Goal: Task Accomplishment & Management: Use online tool/utility

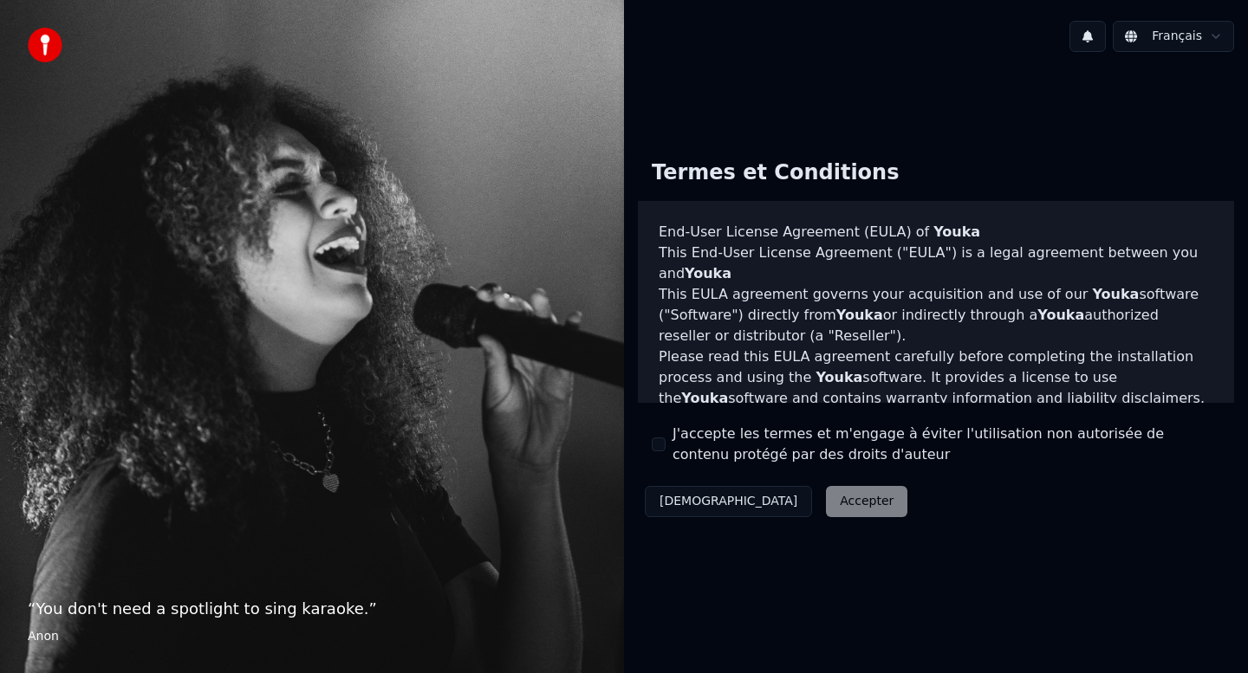
click at [665, 447] on button "J'accepte les termes et m'engage à éviter l'utilisation non autorisée de conten…" at bounding box center [659, 445] width 14 height 14
click at [826, 510] on button "Accepter" at bounding box center [866, 501] width 81 height 31
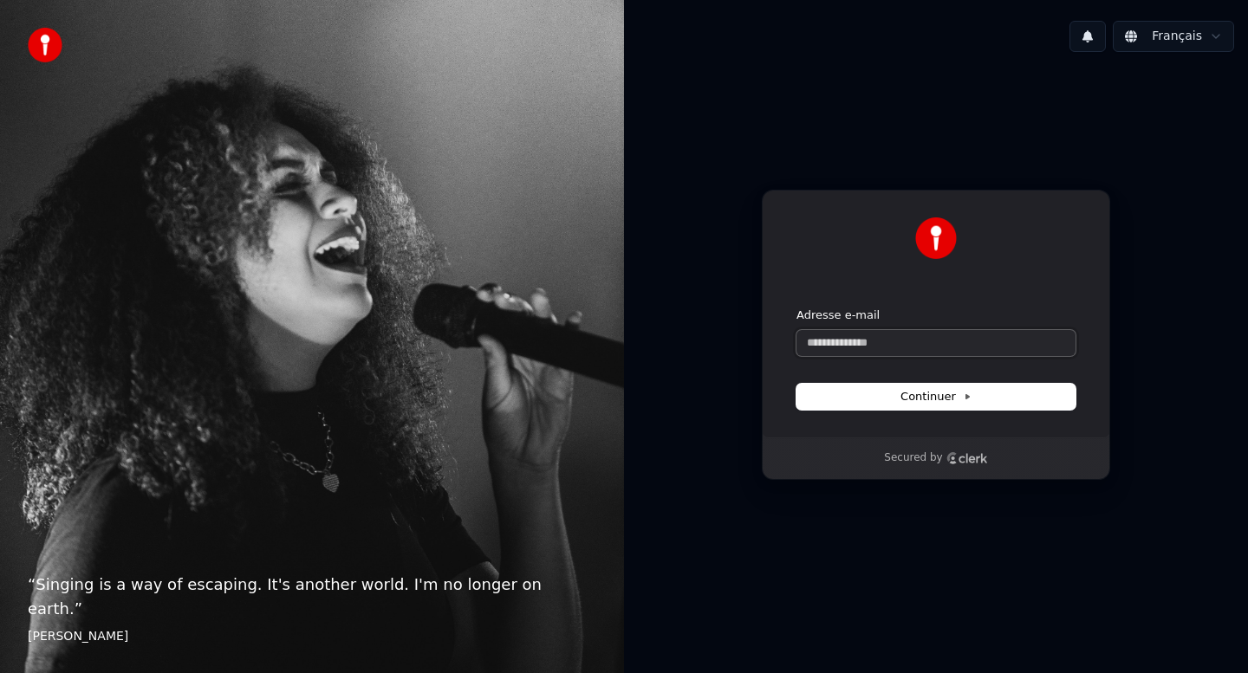
click at [885, 348] on input "Adresse e-mail" at bounding box center [935, 343] width 279 height 26
click at [938, 401] on span "Continuer" at bounding box center [935, 397] width 71 height 16
type input "**********"
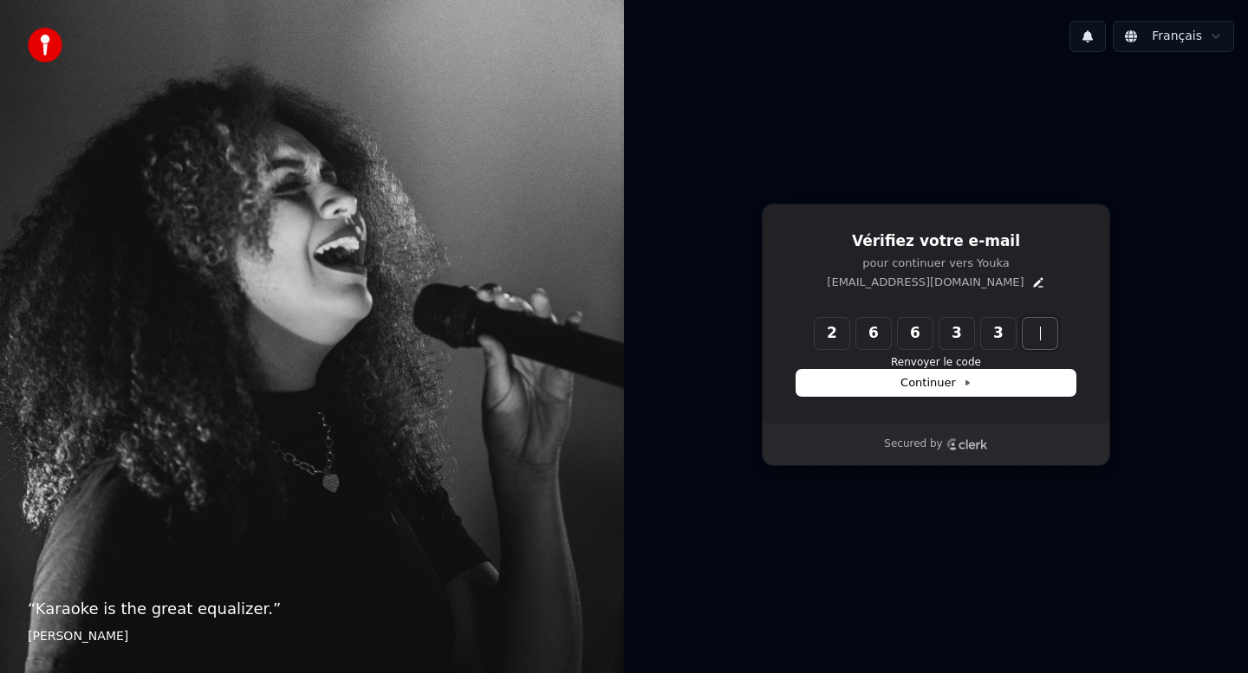
type input "******"
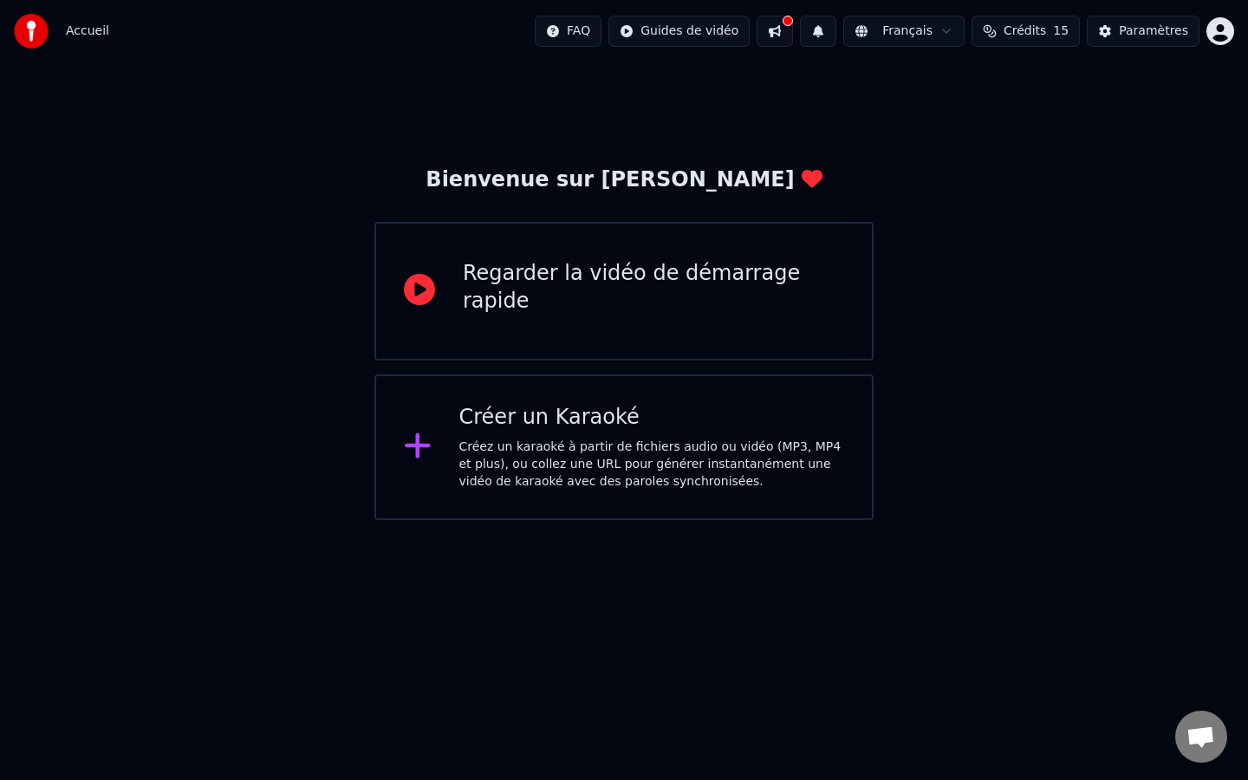
click at [515, 459] on div "Créez un karaoké à partir de fichiers audio ou vidéo (MP3, MP4 et plus), ou col…" at bounding box center [652, 464] width 386 height 52
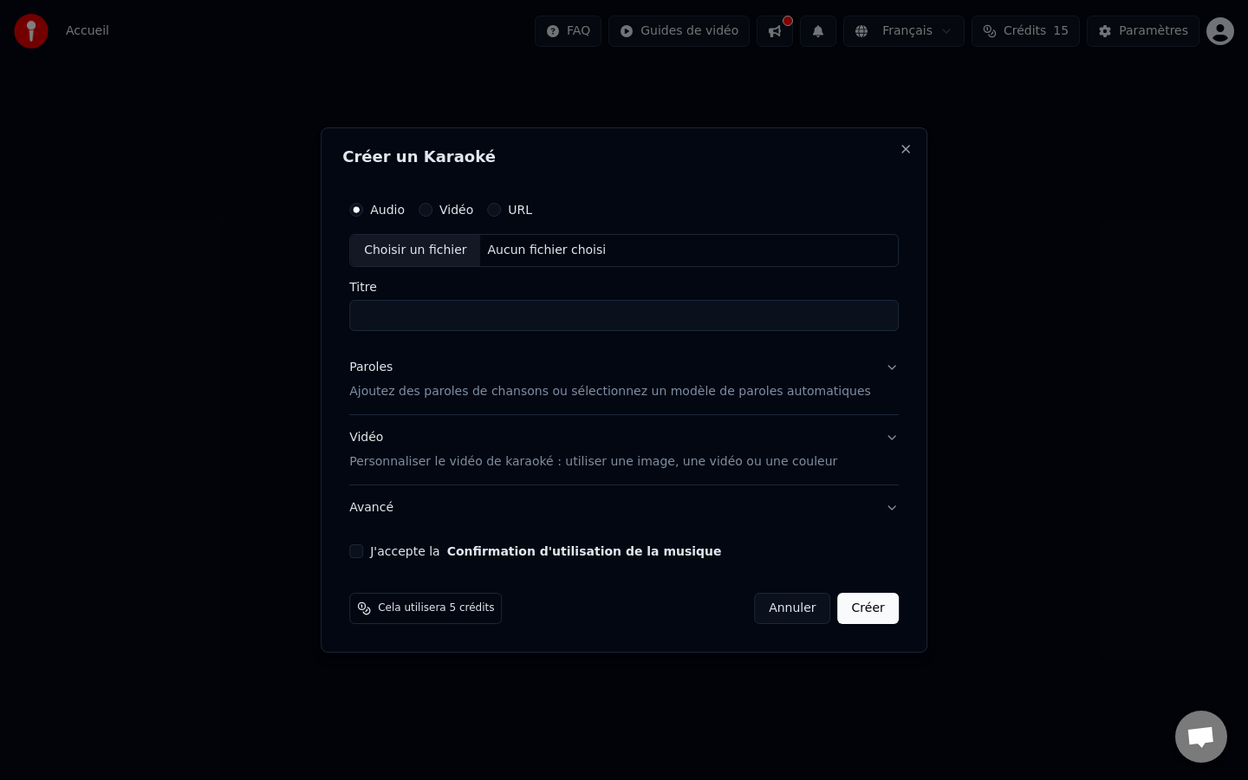
click at [447, 211] on div "Vidéo" at bounding box center [446, 210] width 55 height 14
click at [569, 254] on div "Aucun fichier choisi" at bounding box center [547, 250] width 133 height 17
type input "**********"
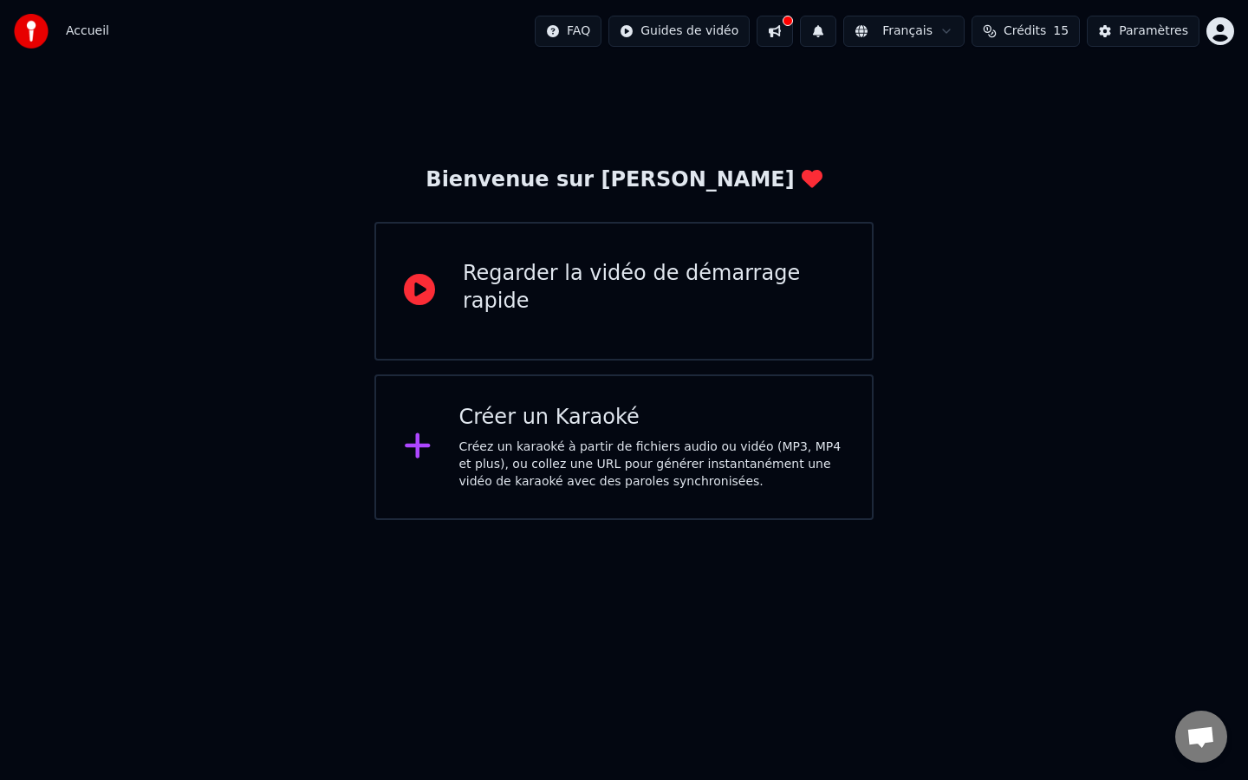
click at [627, 399] on div "Créer un Karaoké Créez un karaoké à partir de fichiers audio ou vidéo (MP3, MP4…" at bounding box center [623, 447] width 499 height 146
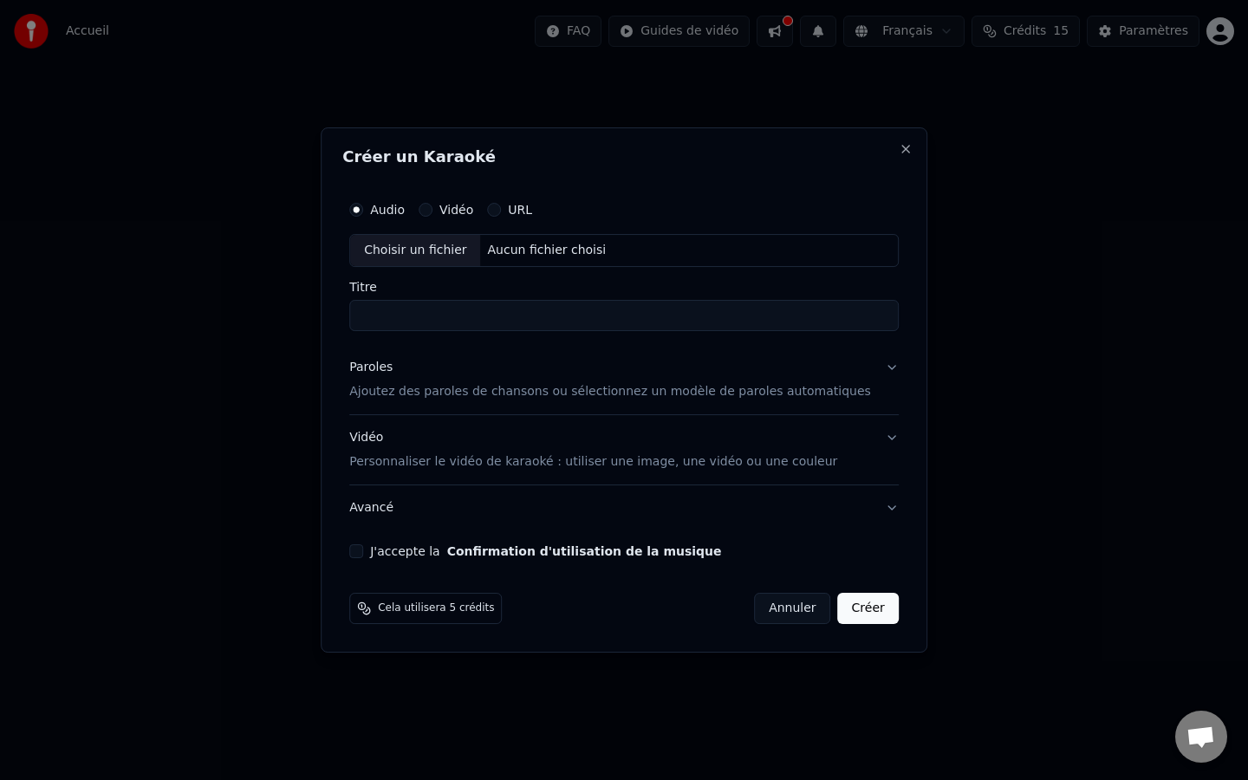
click at [438, 239] on div "Choisir un fichier" at bounding box center [415, 250] width 130 height 31
type input "**********"
click at [446, 212] on div "Vidéo" at bounding box center [446, 210] width 55 height 14
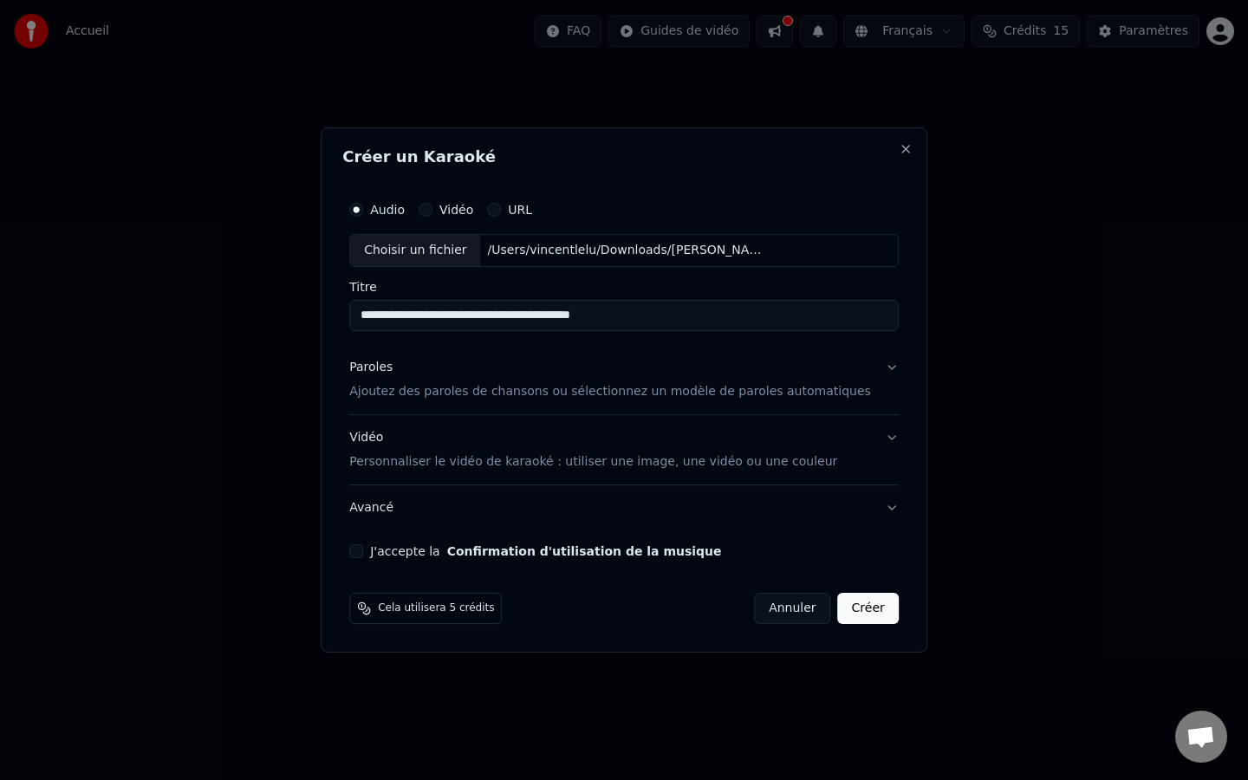
click at [465, 391] on p "Ajoutez des paroles de chansons ou sélectionnez un modèle de paroles automatiqu…" at bounding box center [610, 391] width 522 height 17
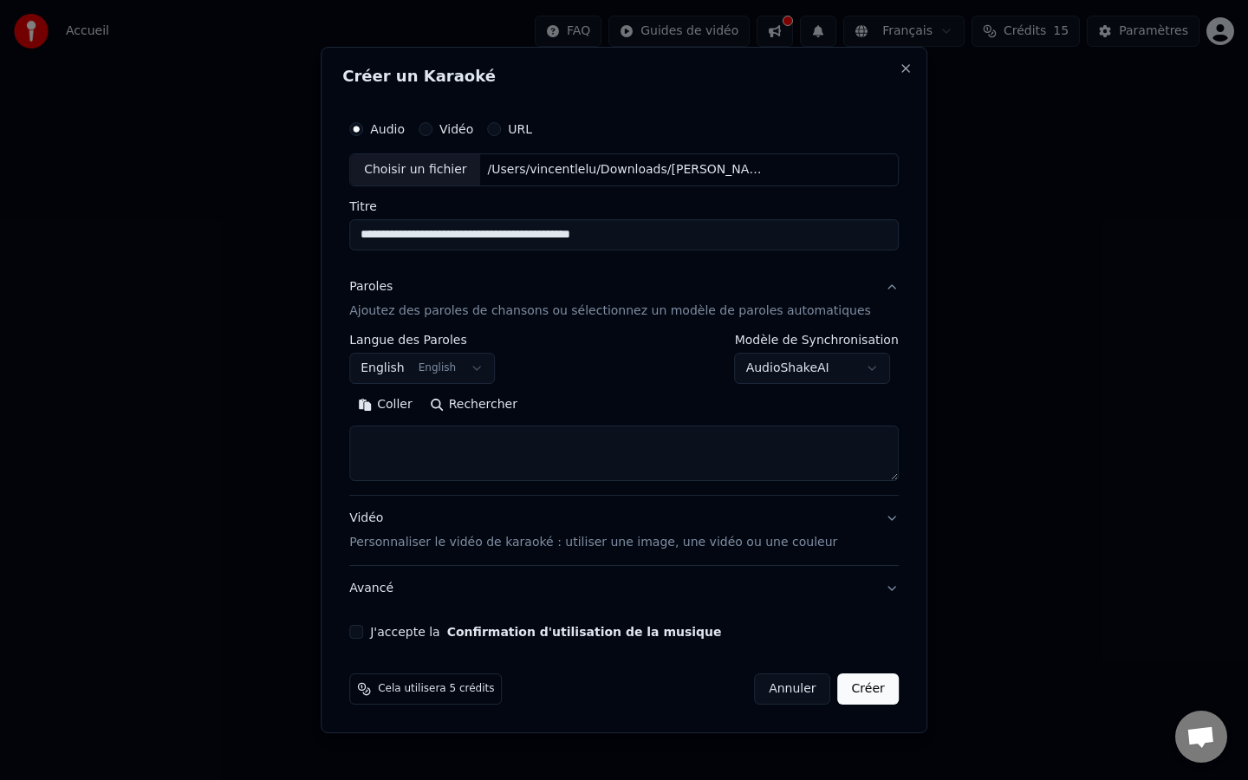
click at [489, 366] on button "English English" at bounding box center [422, 368] width 146 height 31
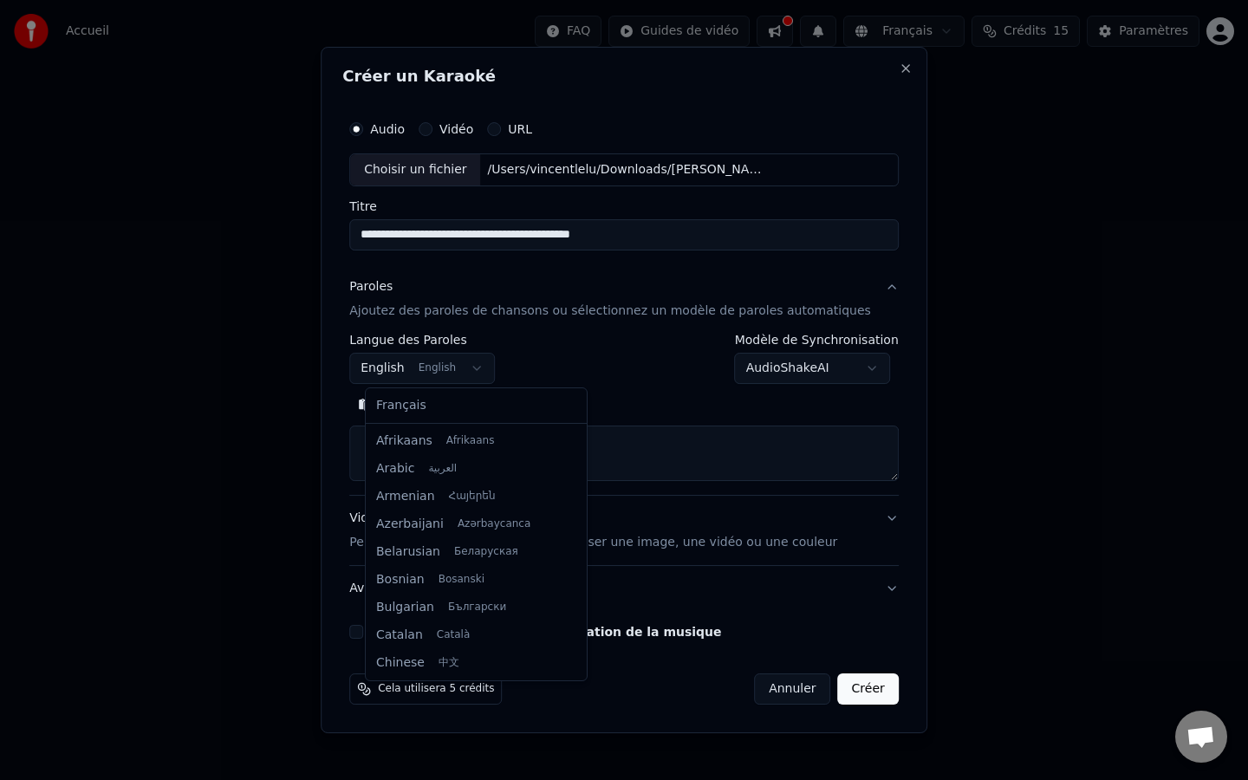
scroll to position [139, 0]
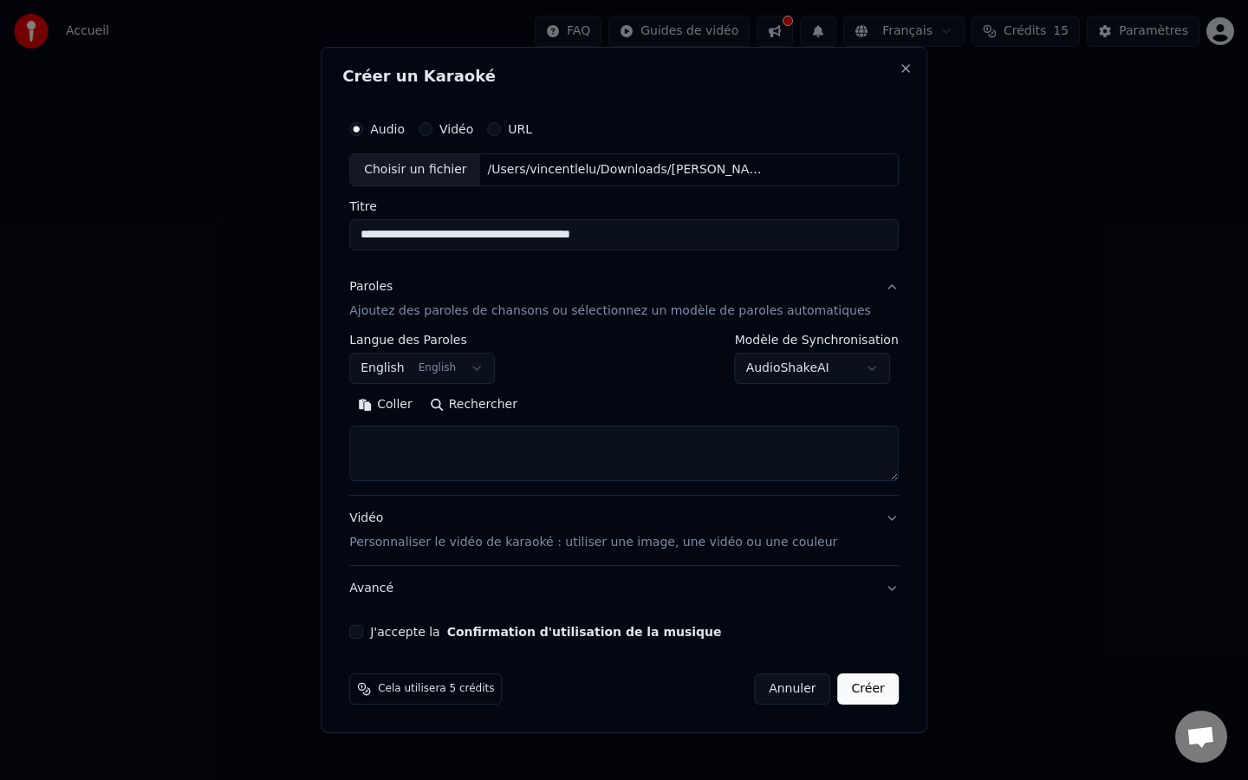
click at [489, 367] on body "**********" at bounding box center [624, 260] width 1248 height 520
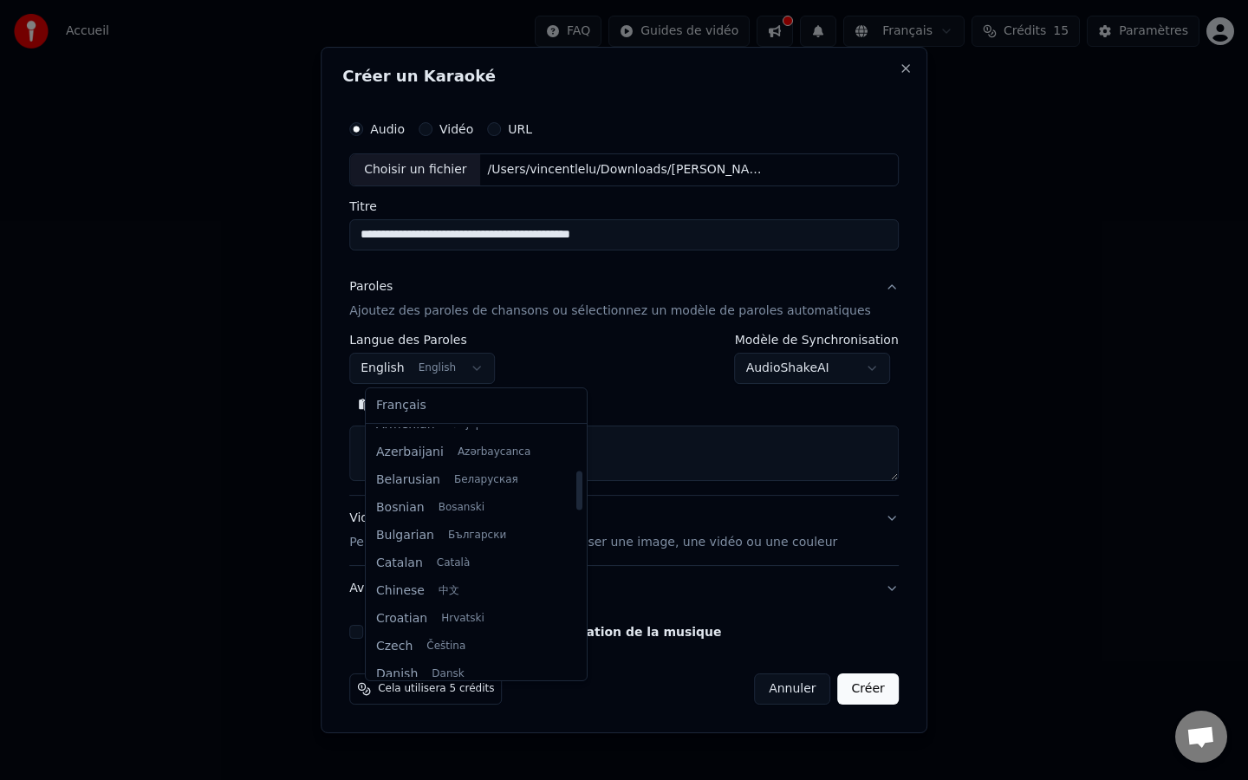
scroll to position [0, 0]
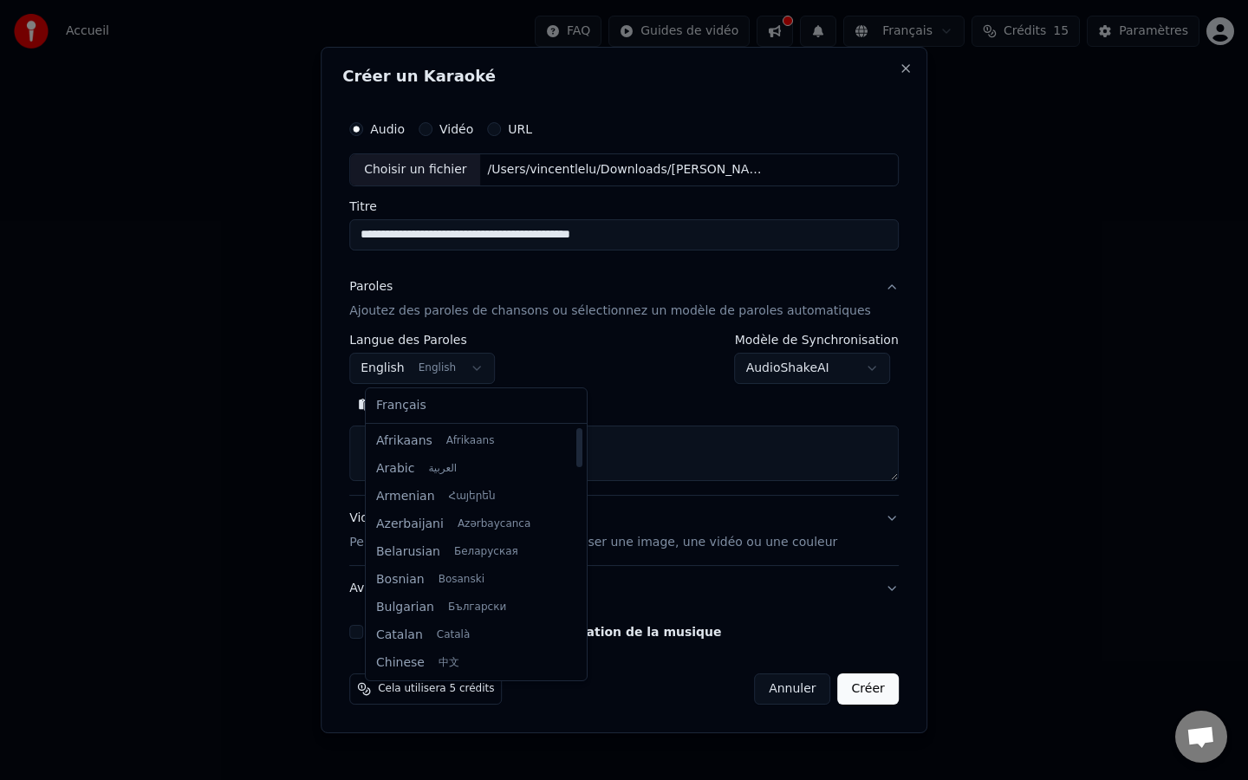
select select "**"
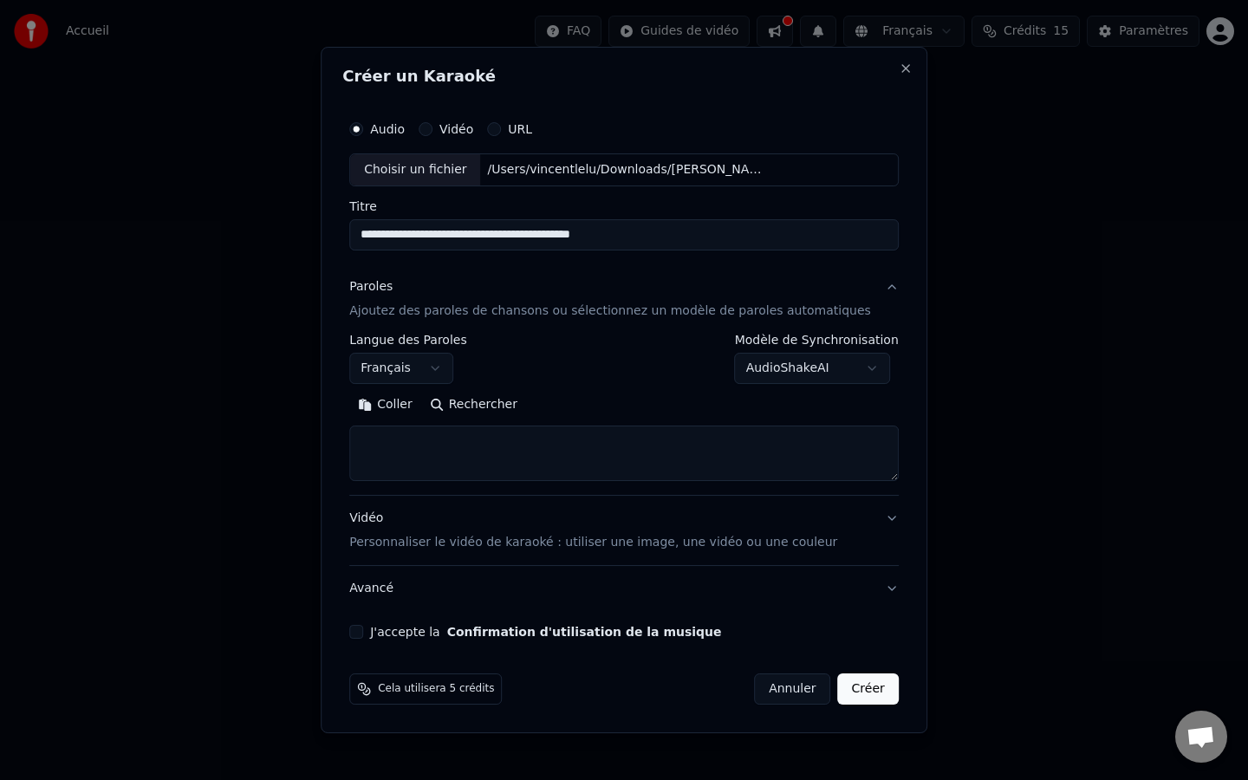
click at [412, 406] on button "Coller" at bounding box center [385, 405] width 72 height 28
type textarea "**********"
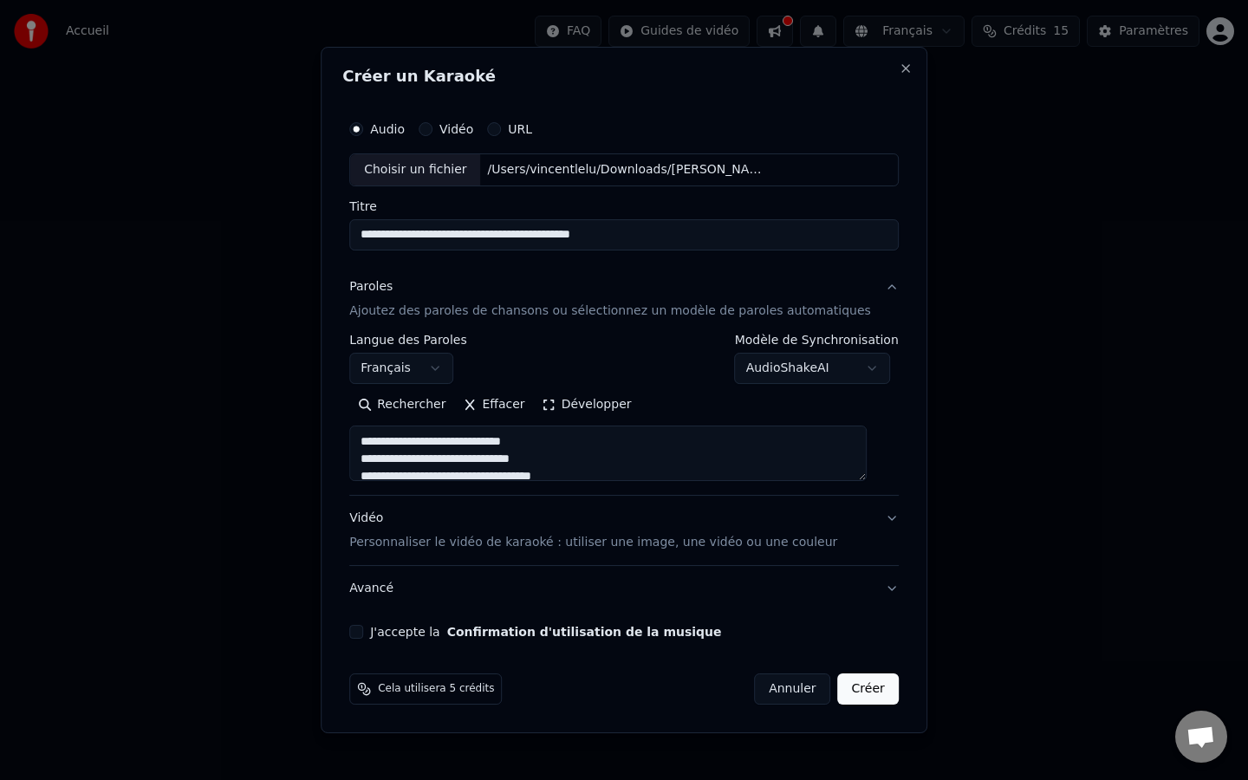
click at [432, 128] on button "Vidéo" at bounding box center [426, 129] width 14 height 14
click at [383, 133] on div "Audio" at bounding box center [376, 129] width 55 height 14
click at [363, 130] on button "Audio" at bounding box center [356, 129] width 14 height 14
click at [465, 171] on div "Choisir un fichier" at bounding box center [415, 169] width 130 height 31
type input "**********"
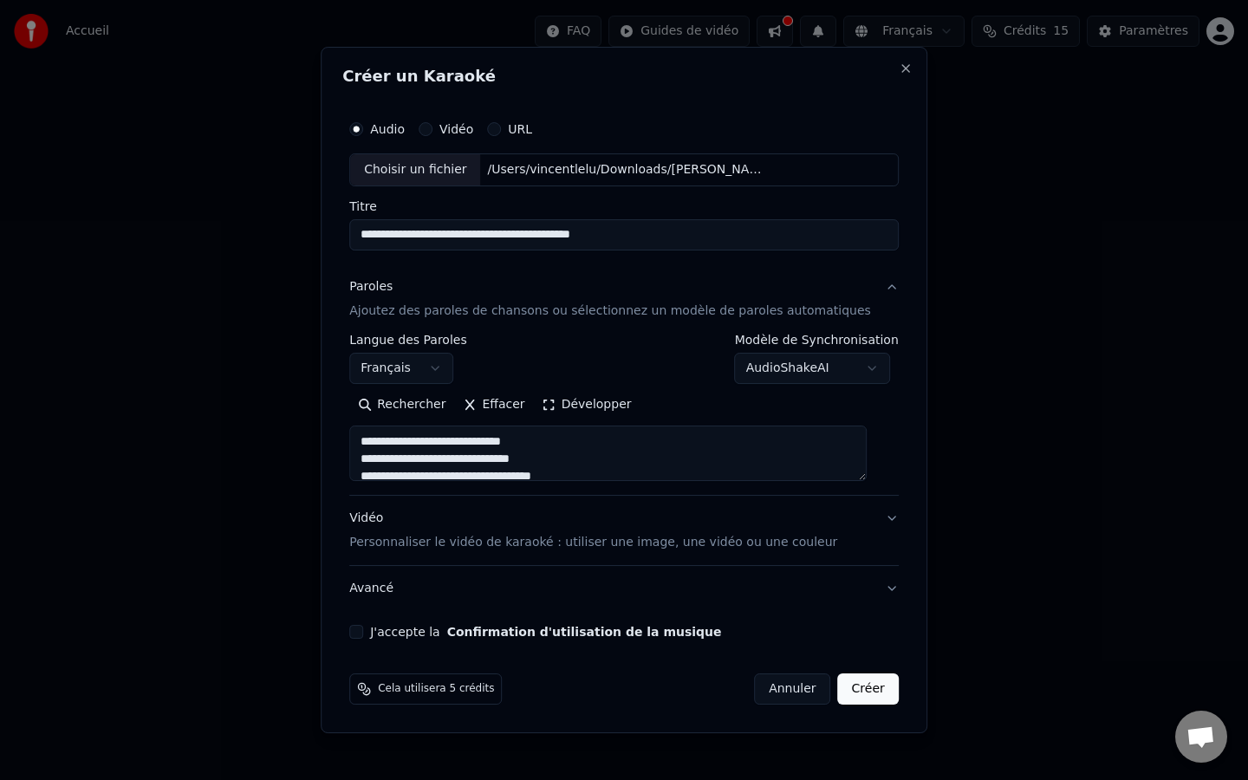
click at [499, 544] on p "Personnaliser le vidéo de karaoké : utiliser une image, une vidéo ou une couleur" at bounding box center [593, 542] width 488 height 17
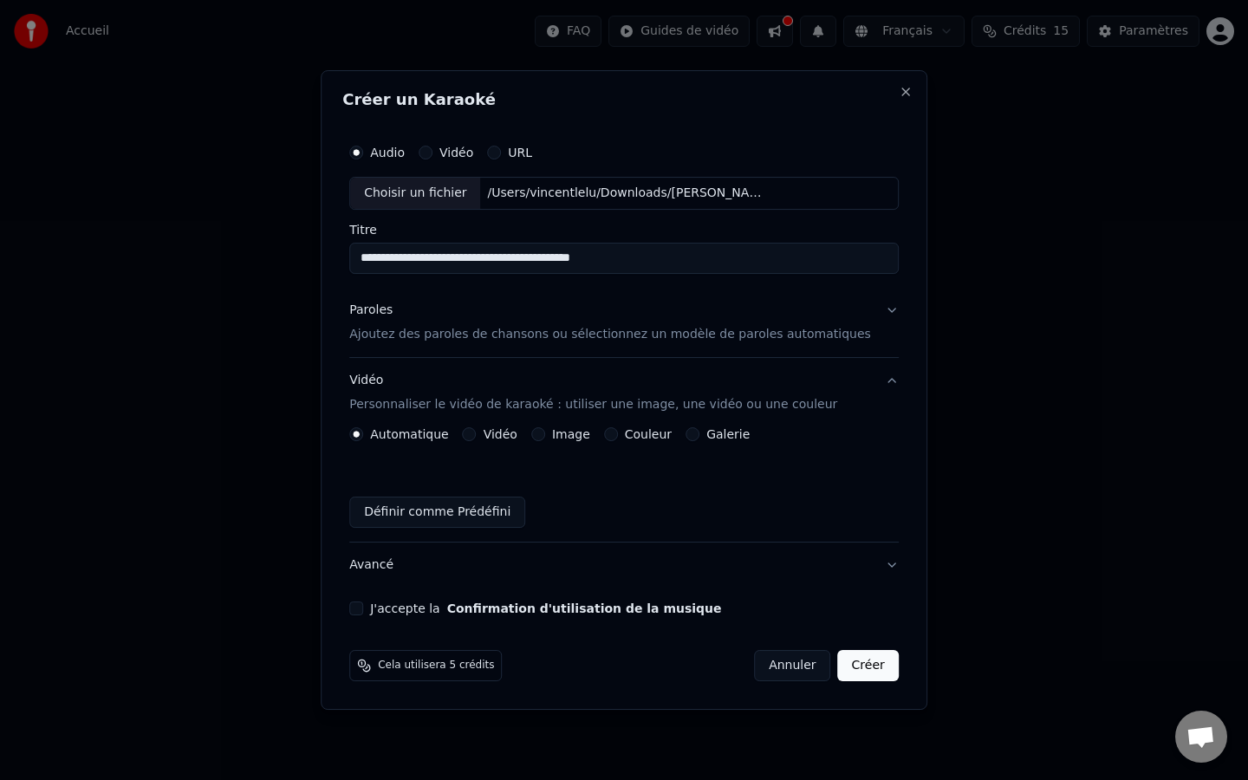
click at [379, 614] on div "J'accepte la Confirmation d'utilisation de la musique" at bounding box center [623, 608] width 549 height 14
click at [363, 612] on button "J'accepte la Confirmation d'utilisation de la musique" at bounding box center [356, 608] width 14 height 14
click at [842, 667] on button "Créer" at bounding box center [868, 665] width 61 height 31
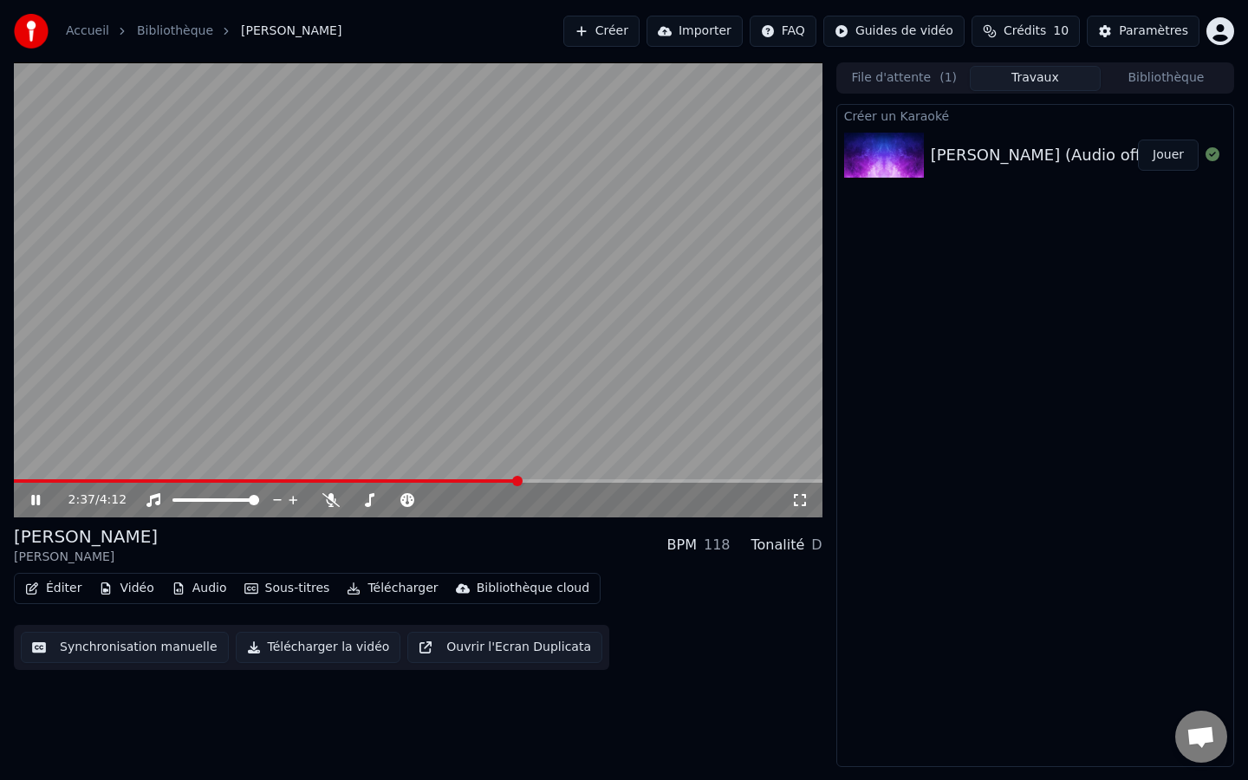
click at [56, 586] on button "Éditer" at bounding box center [53, 588] width 70 height 24
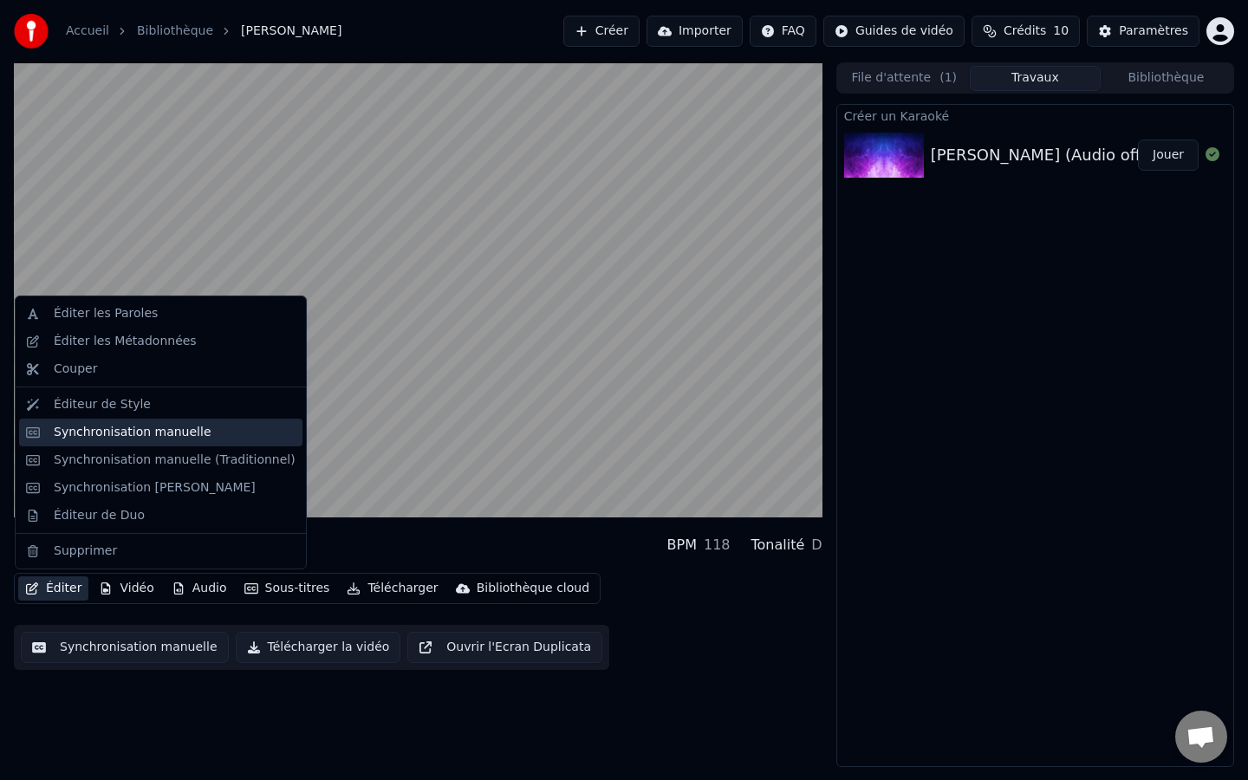
click at [136, 438] on div "Synchronisation manuelle" at bounding box center [133, 432] width 158 height 17
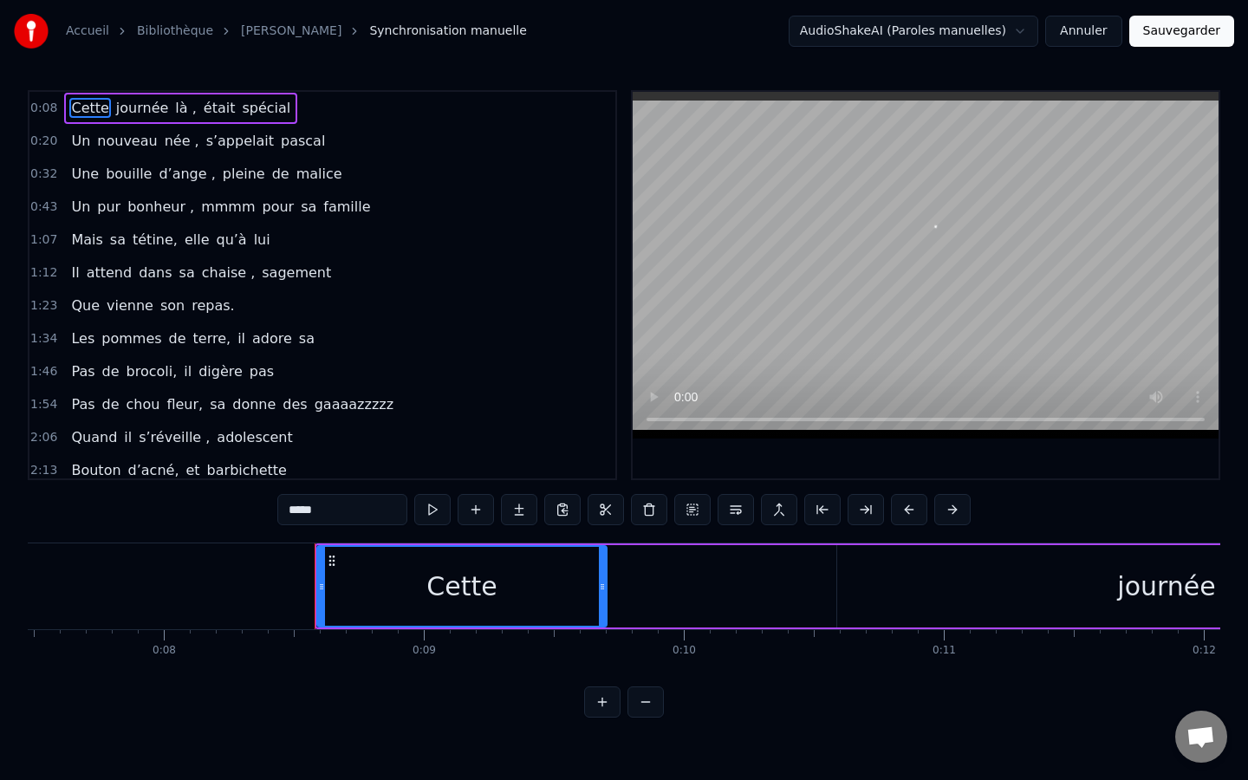
scroll to position [0, 2144]
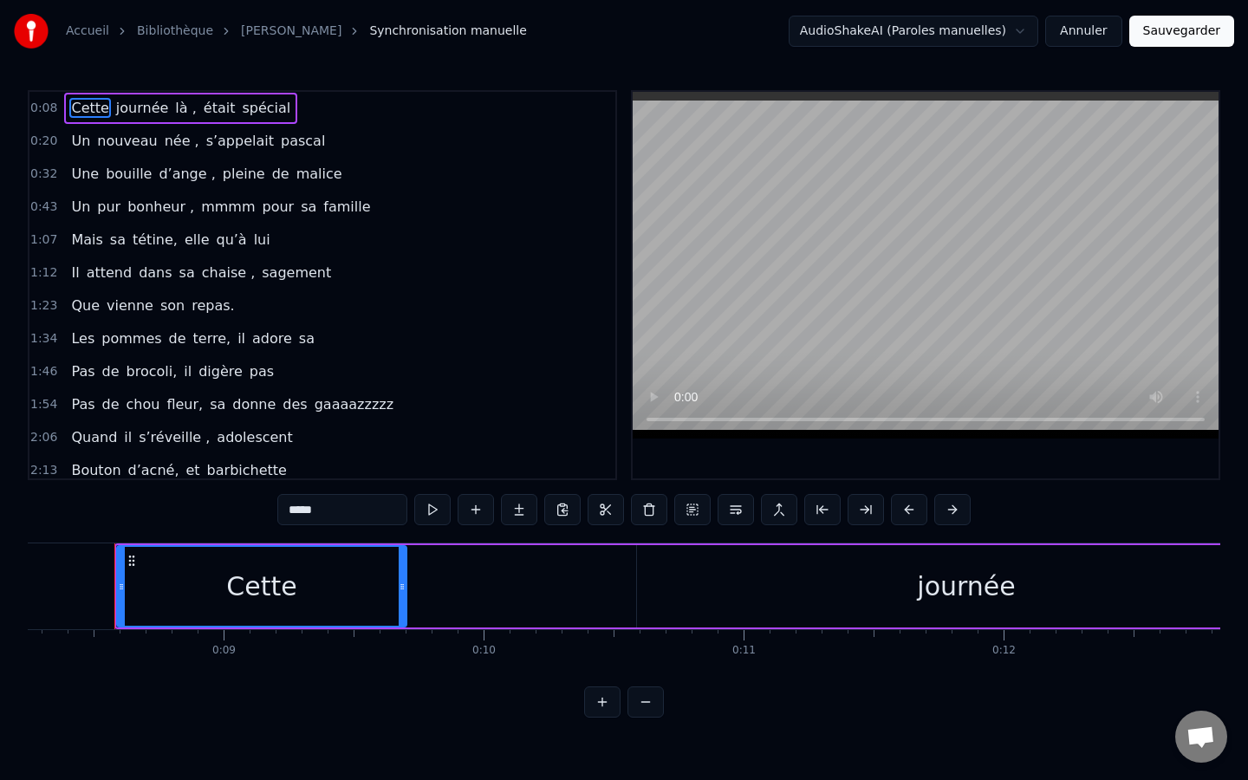
drag, startPoint x: 106, startPoint y: 113, endPoint x: 271, endPoint y: 107, distance: 165.6
click at [271, 107] on div "Cette journée là , était spécial" at bounding box center [180, 108] width 233 height 31
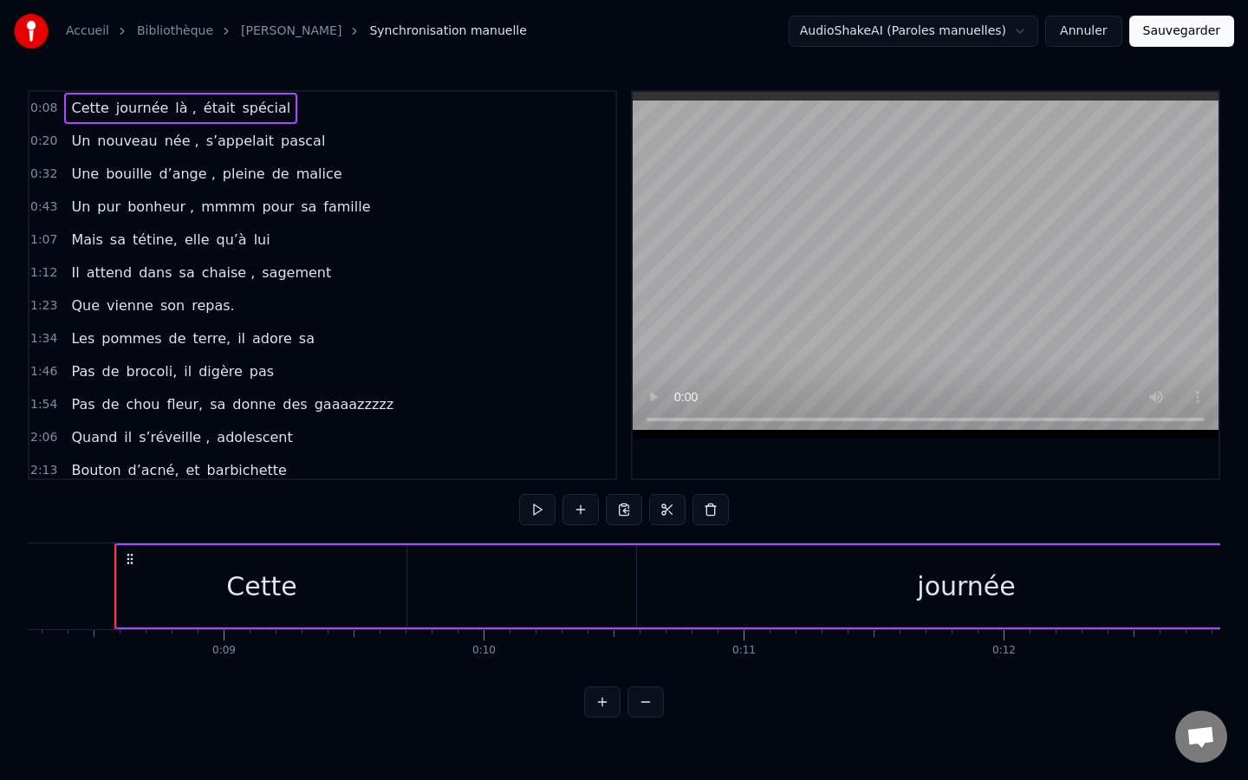
click at [93, 105] on span "Cette" at bounding box center [89, 108] width 41 height 20
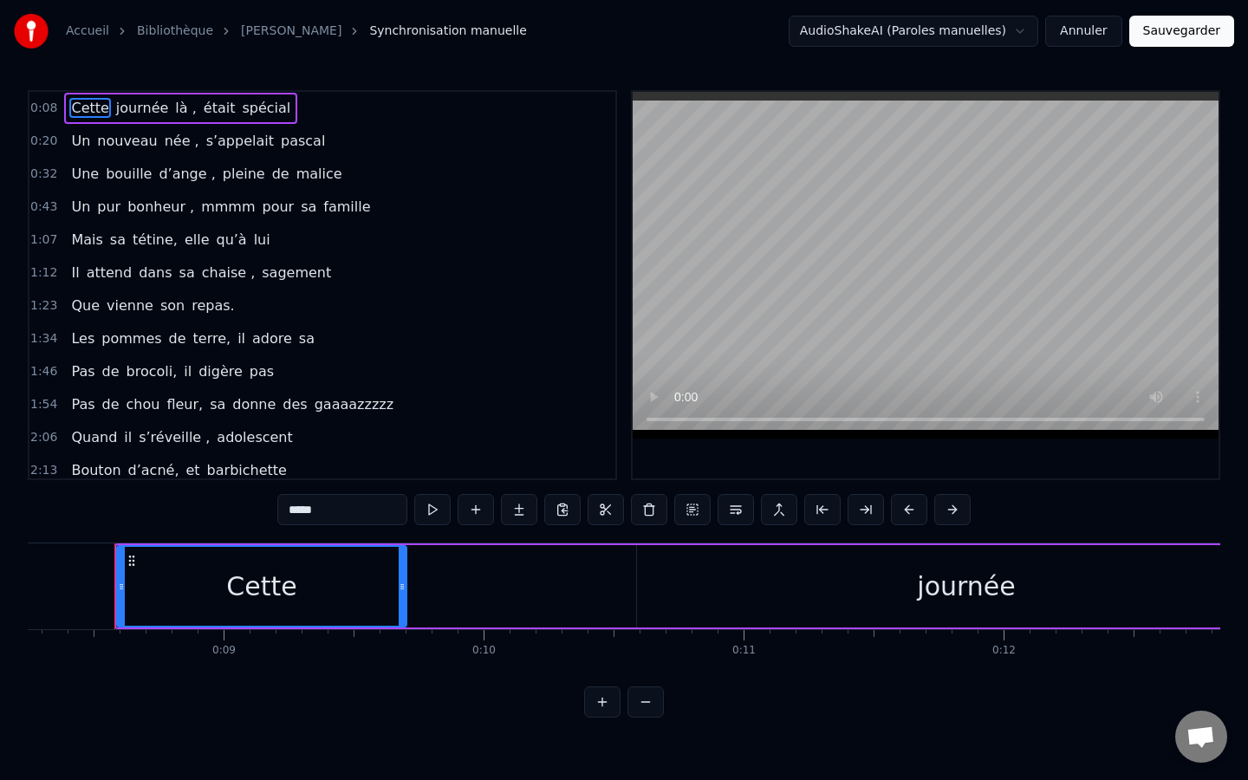
drag, startPoint x: 93, startPoint y: 105, endPoint x: 140, endPoint y: 110, distance: 47.1
click at [140, 110] on div "Cette journée là , était spécial" at bounding box center [180, 108] width 233 height 31
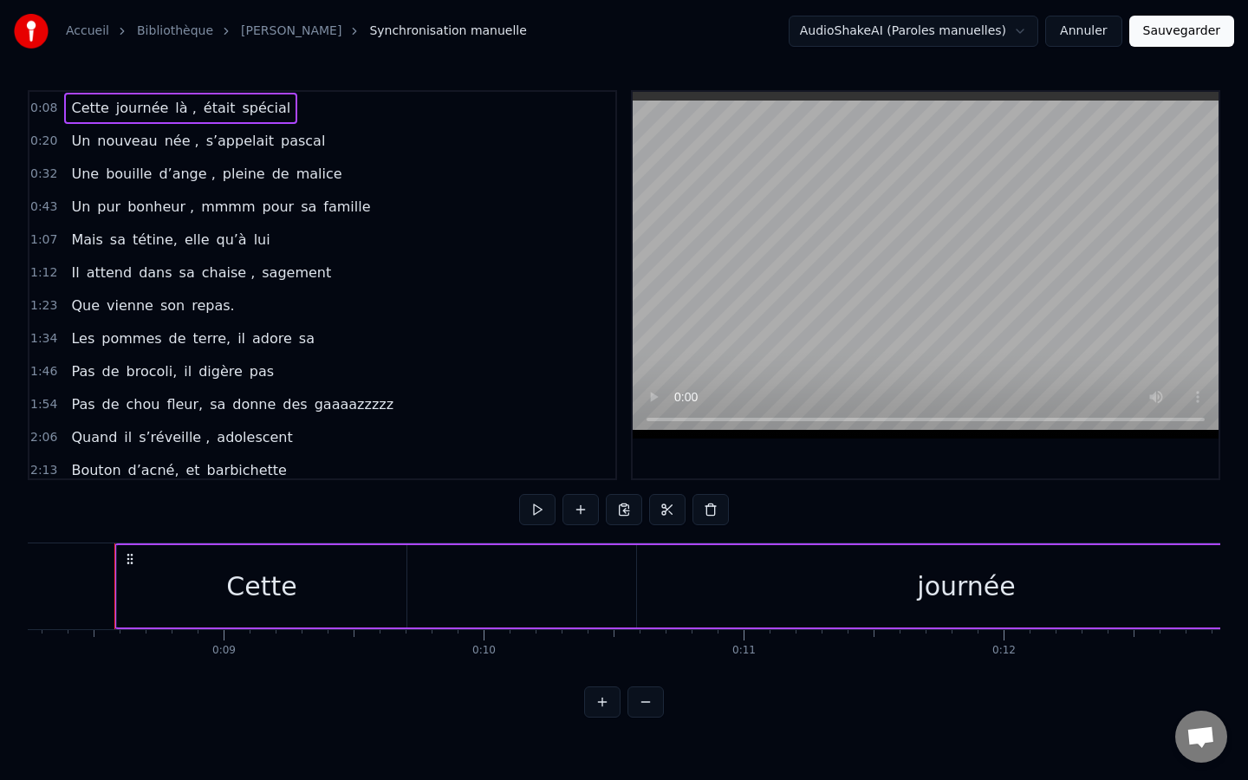
drag, startPoint x: 954, startPoint y: 596, endPoint x: 471, endPoint y: 632, distance: 484.8
click at [471, 632] on div "Cette journée là , était spécial Un nouveau née , s’appelait pascal Une bouille…" at bounding box center [624, 607] width 1192 height 130
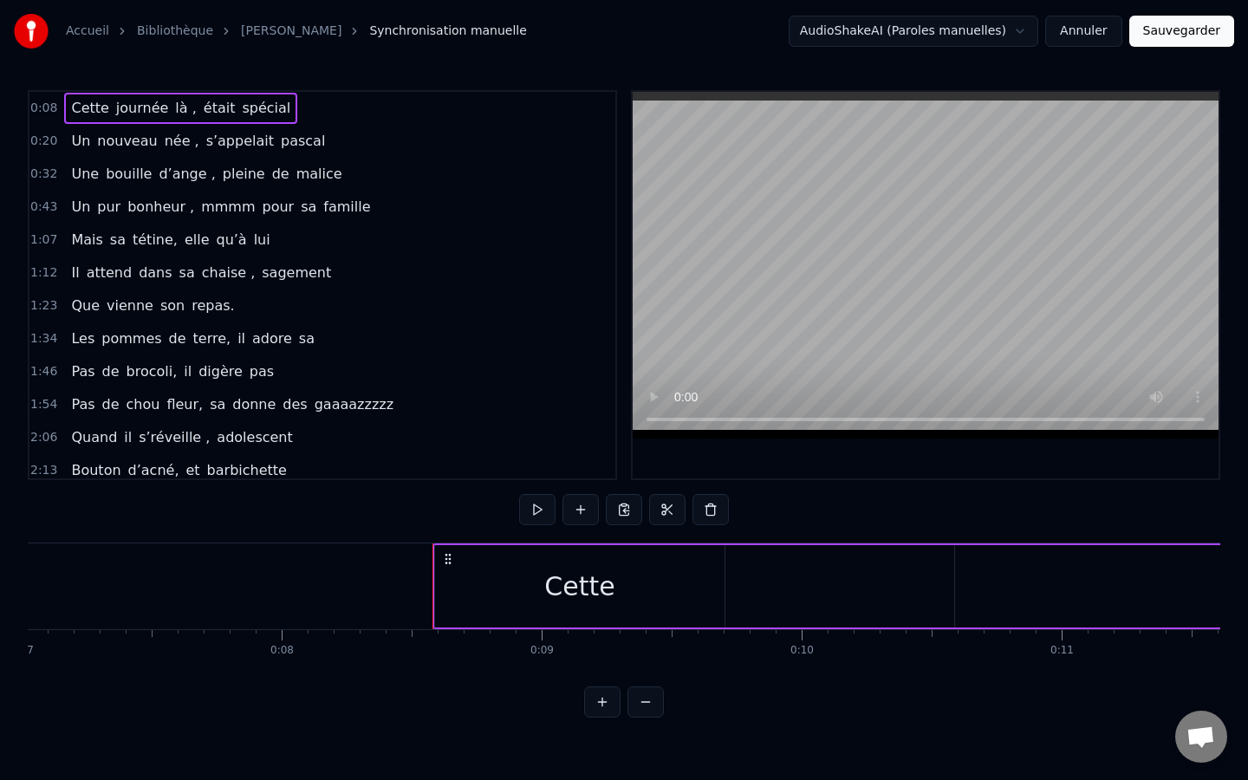
scroll to position [0, 1820]
click at [542, 516] on button at bounding box center [537, 509] width 36 height 31
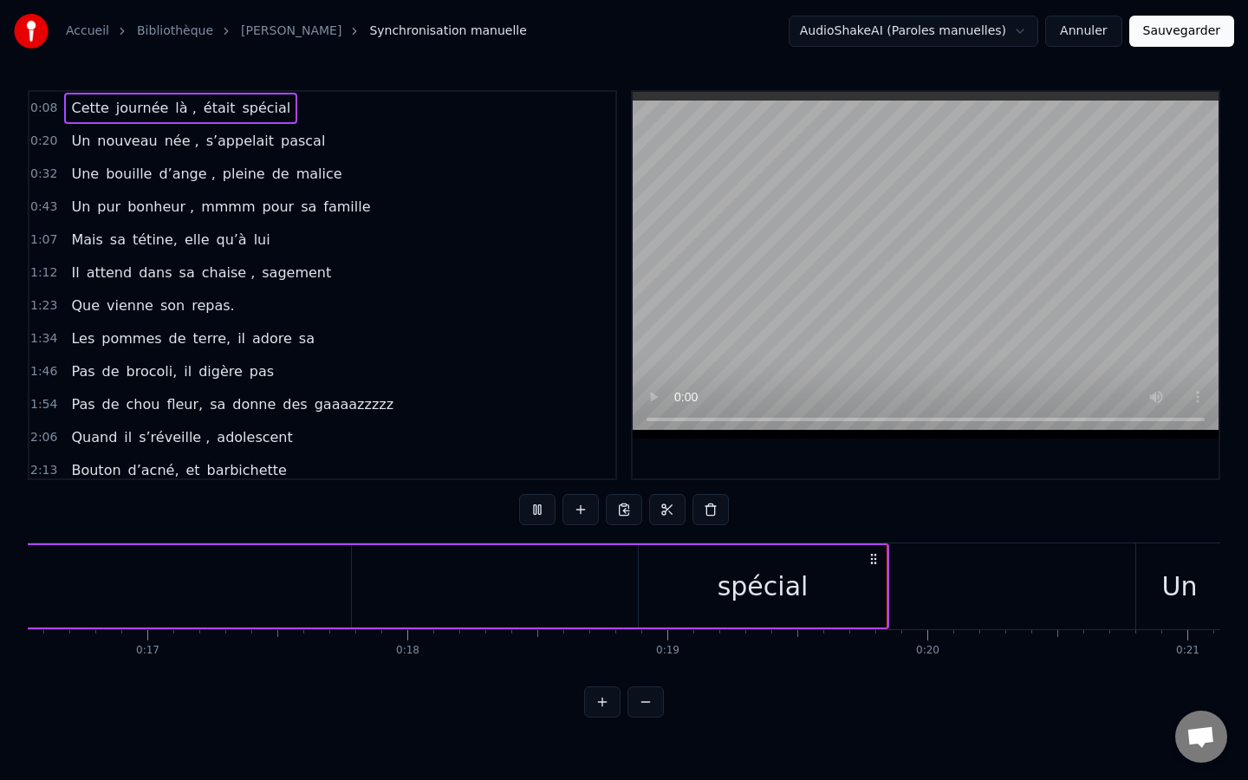
scroll to position [0, 4938]
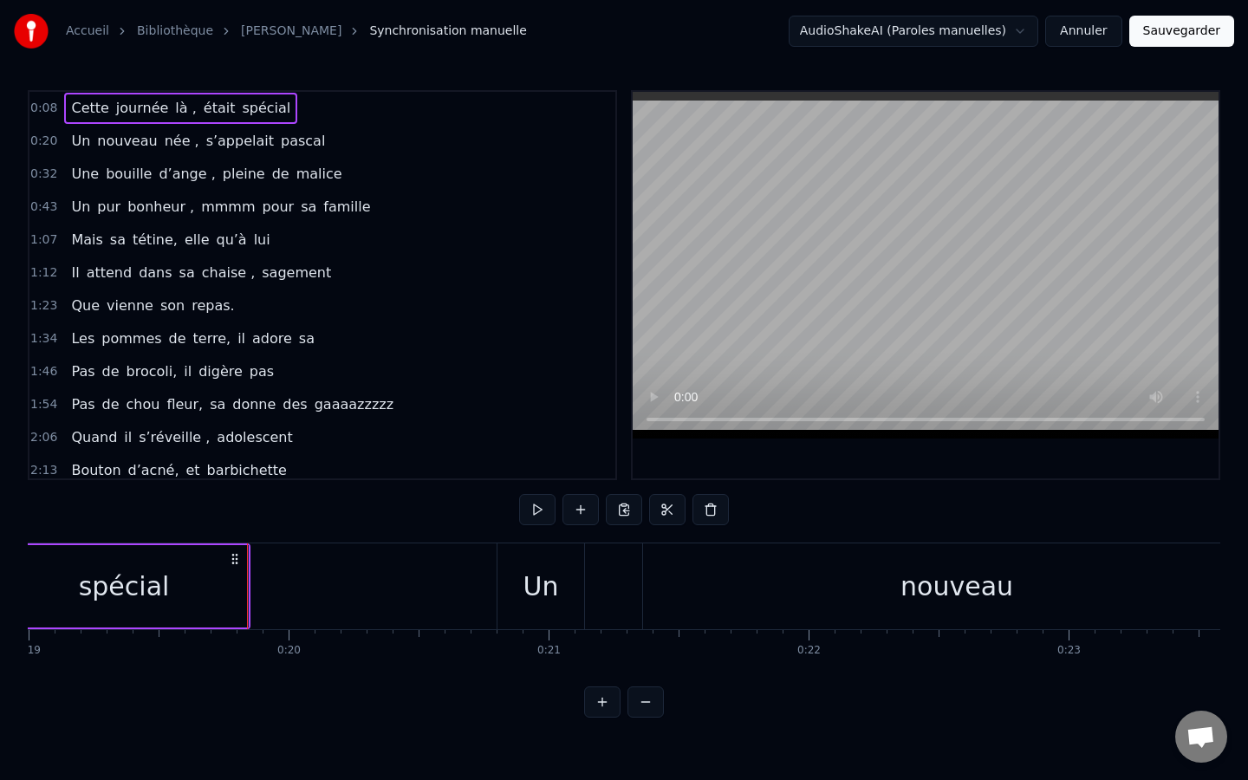
click at [105, 109] on span "Cette" at bounding box center [89, 108] width 41 height 20
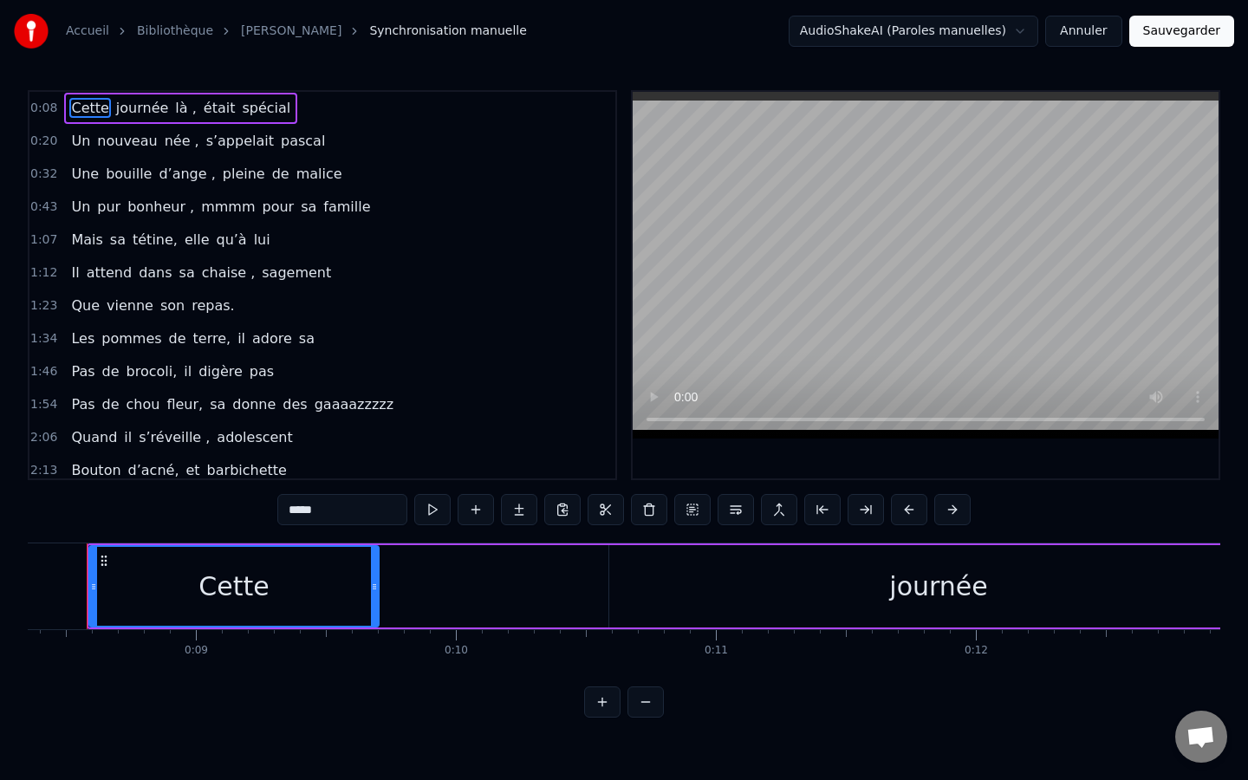
scroll to position [0, 2144]
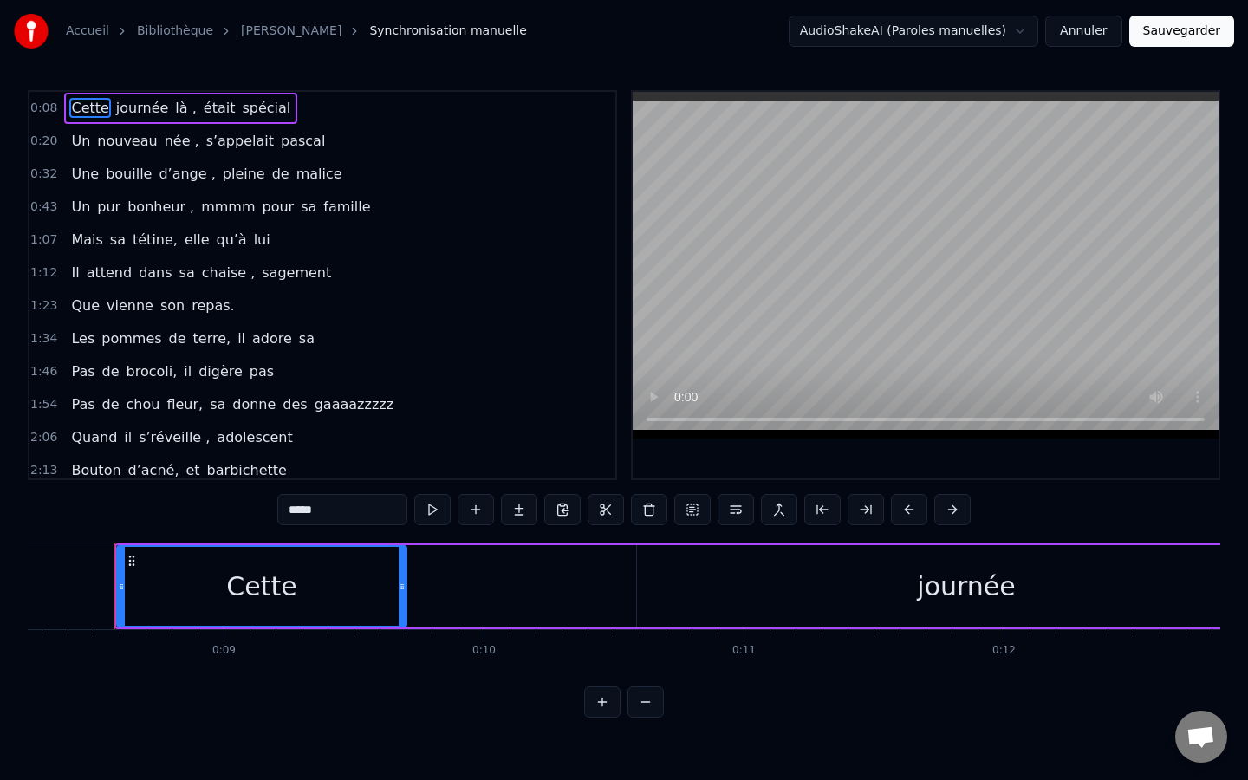
drag, startPoint x: 736, startPoint y: 580, endPoint x: 490, endPoint y: 574, distance: 246.2
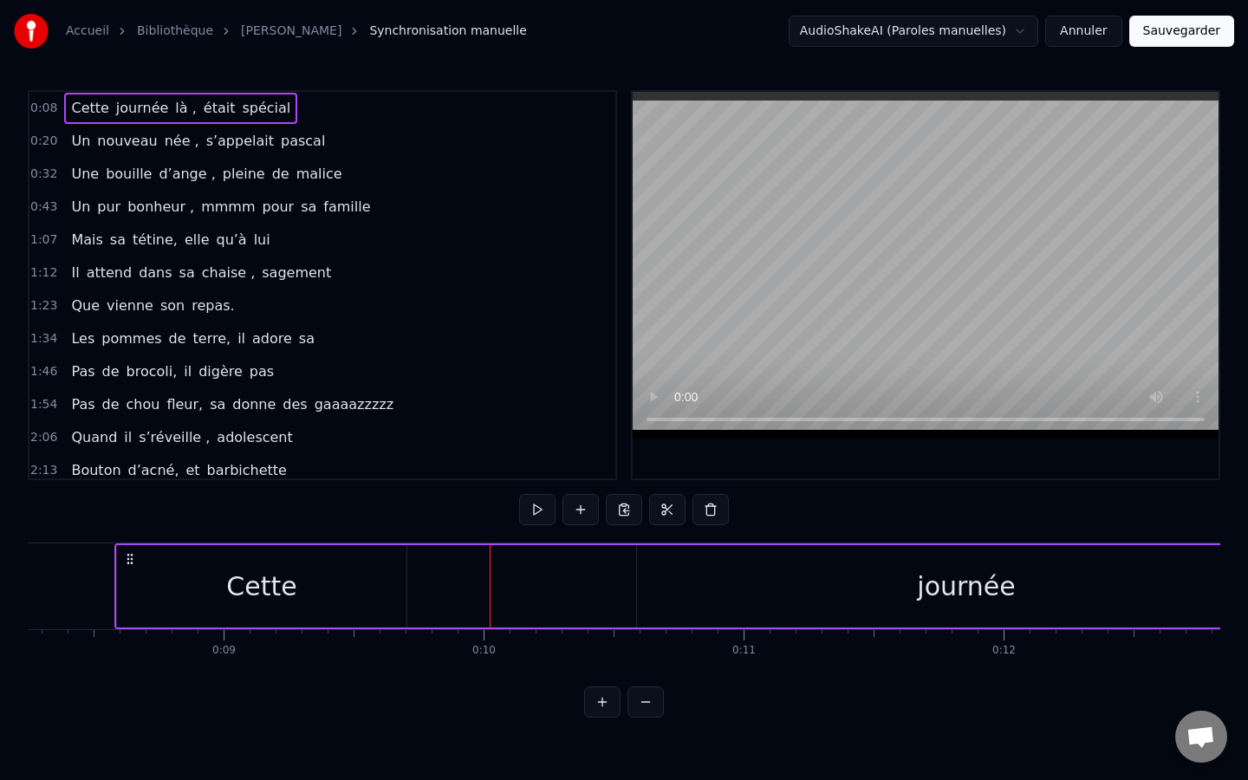
drag, startPoint x: 724, startPoint y: 574, endPoint x: 411, endPoint y: 582, distance: 312.9
click at [533, 519] on button at bounding box center [537, 509] width 36 height 31
click at [140, 109] on span "journée" at bounding box center [142, 108] width 56 height 20
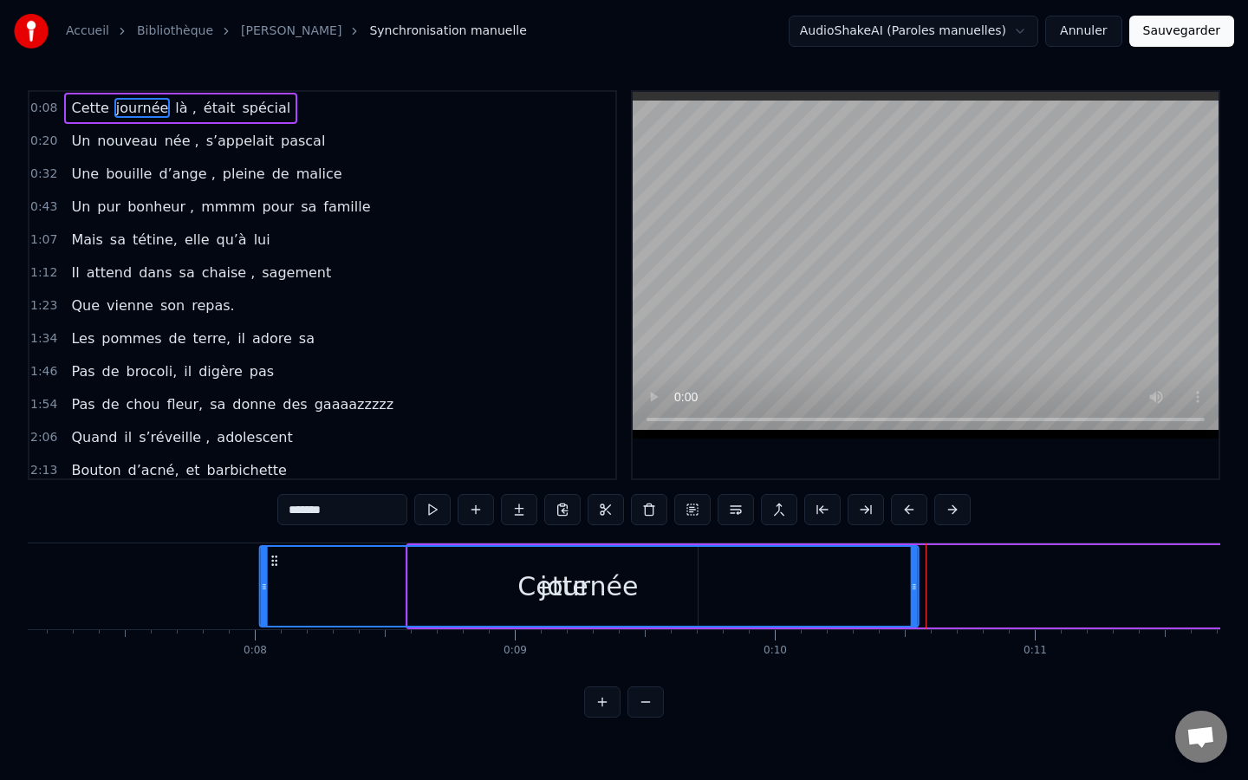
scroll to position [0, 1853]
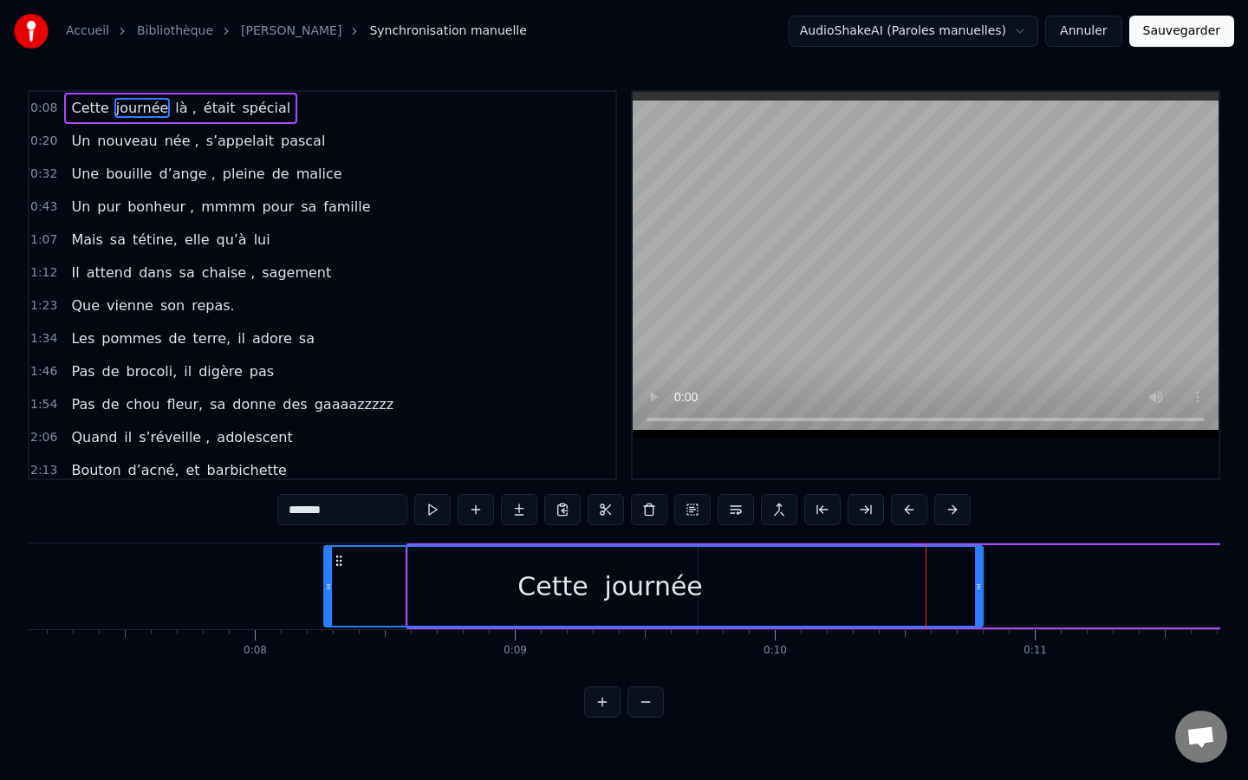
drag, startPoint x: 653, startPoint y: 560, endPoint x: 340, endPoint y: 545, distance: 313.2
click at [340, 545] on div "journée" at bounding box center [653, 586] width 660 height 82
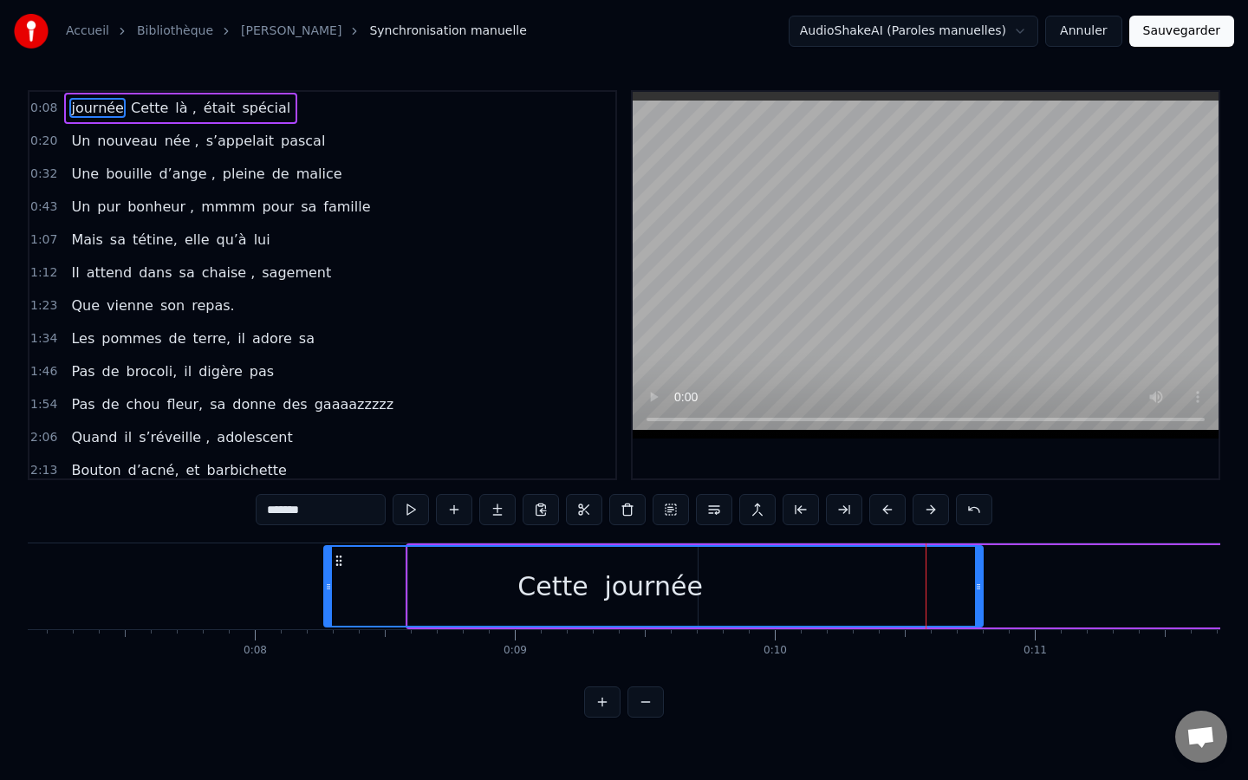
drag, startPoint x: 630, startPoint y: 585, endPoint x: 804, endPoint y: 574, distance: 174.5
click at [804, 574] on div "journée" at bounding box center [653, 586] width 657 height 79
click at [425, 503] on button at bounding box center [411, 509] width 36 height 31
click at [97, 112] on span "journée" at bounding box center [97, 108] width 56 height 20
drag, startPoint x: 97, startPoint y: 112, endPoint x: 151, endPoint y: 112, distance: 53.7
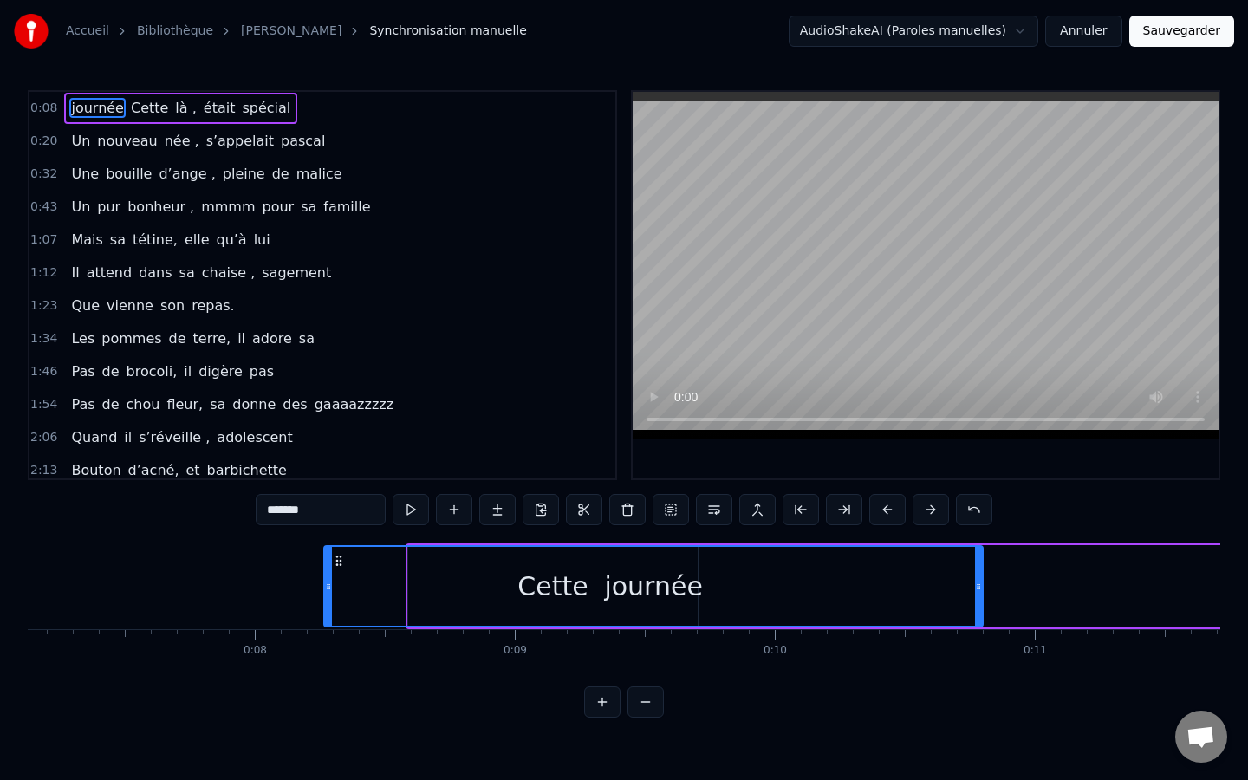
click at [151, 112] on div "journée Cette là , était spécial" at bounding box center [180, 108] width 233 height 31
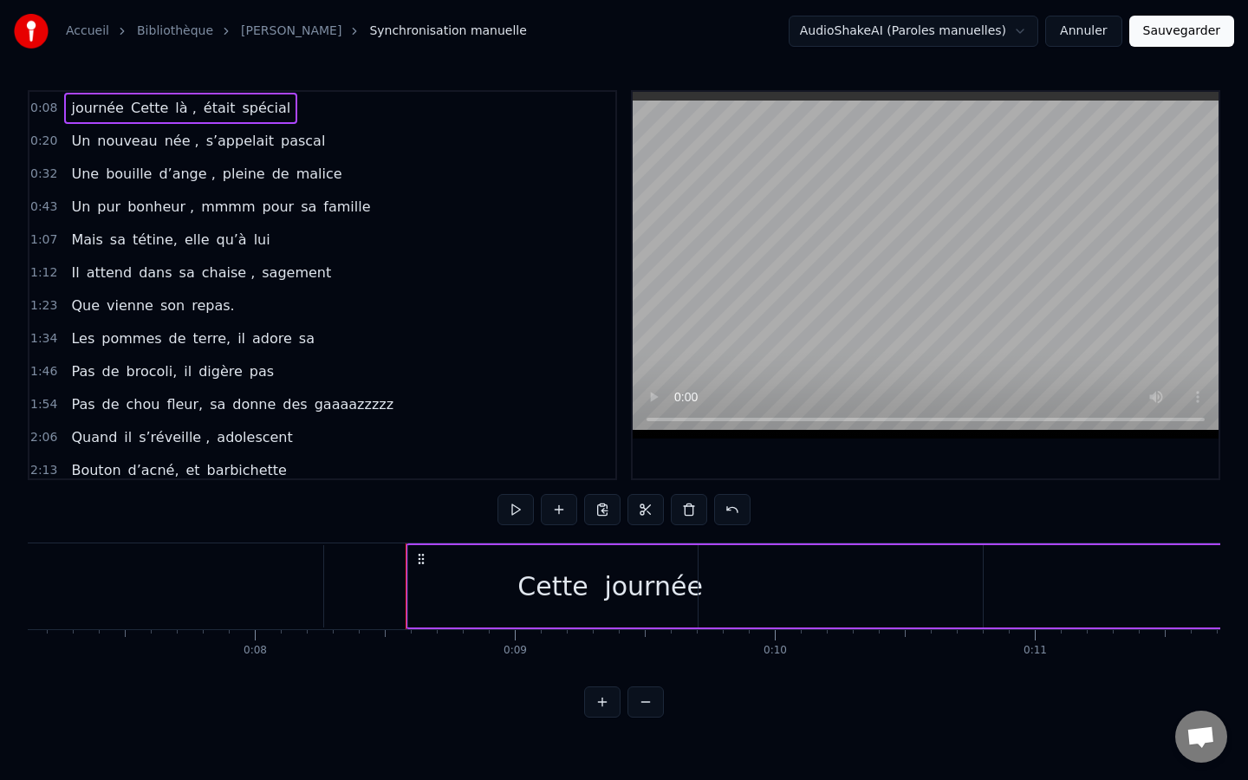
click at [151, 112] on span "Cette" at bounding box center [149, 108] width 41 height 20
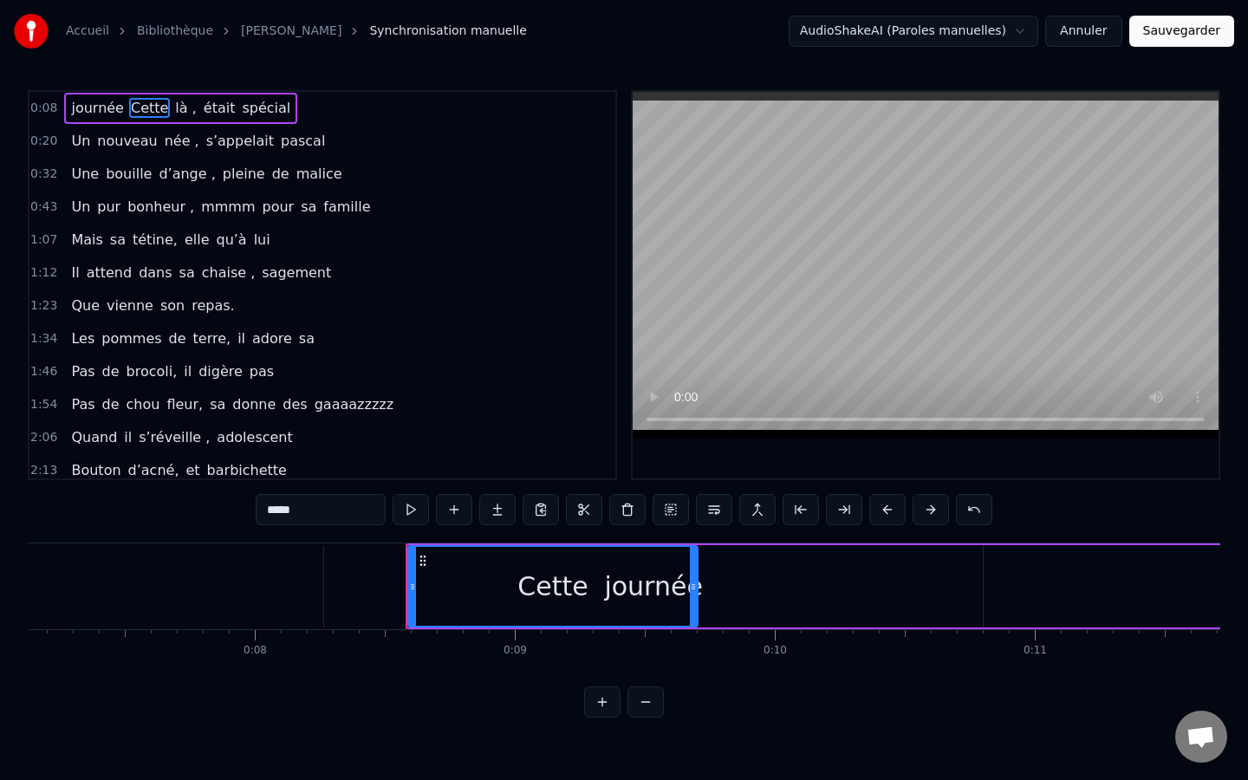
drag, startPoint x: 653, startPoint y: 605, endPoint x: 968, endPoint y: 576, distance: 316.7
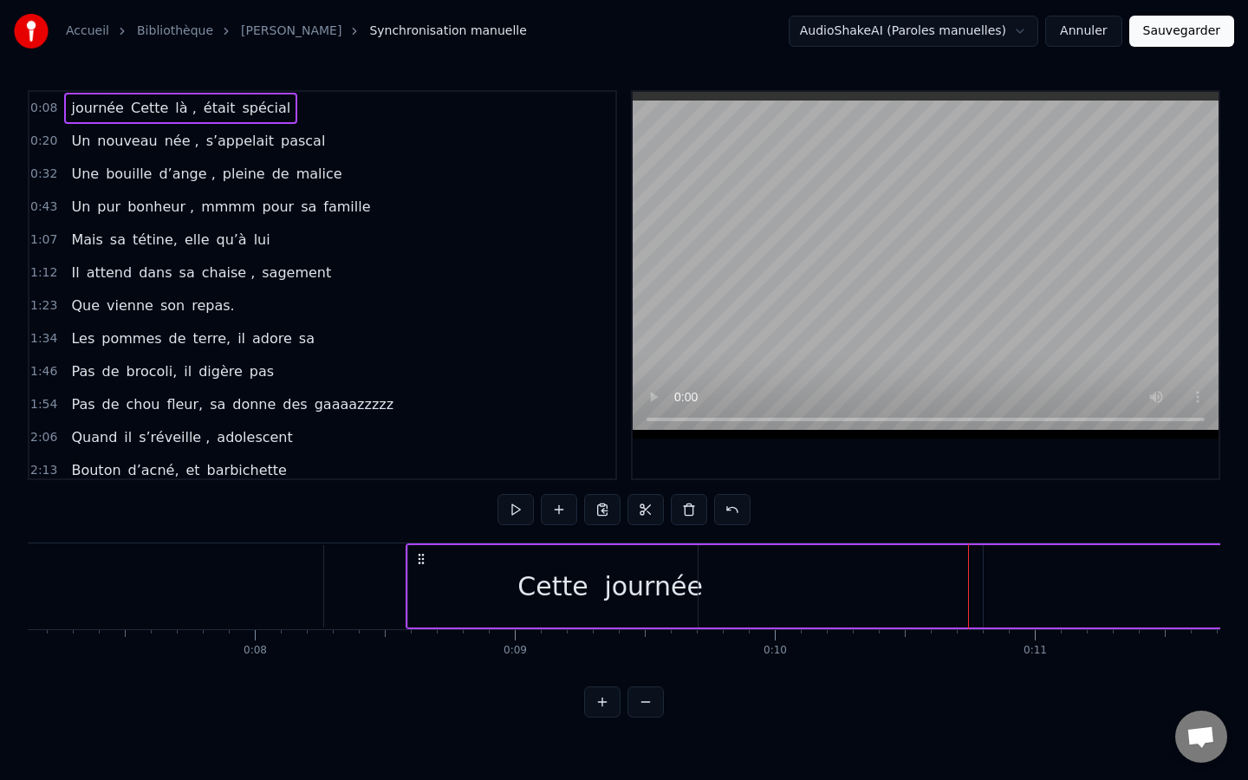
click at [668, 592] on div "Cette" at bounding box center [552, 586] width 289 height 82
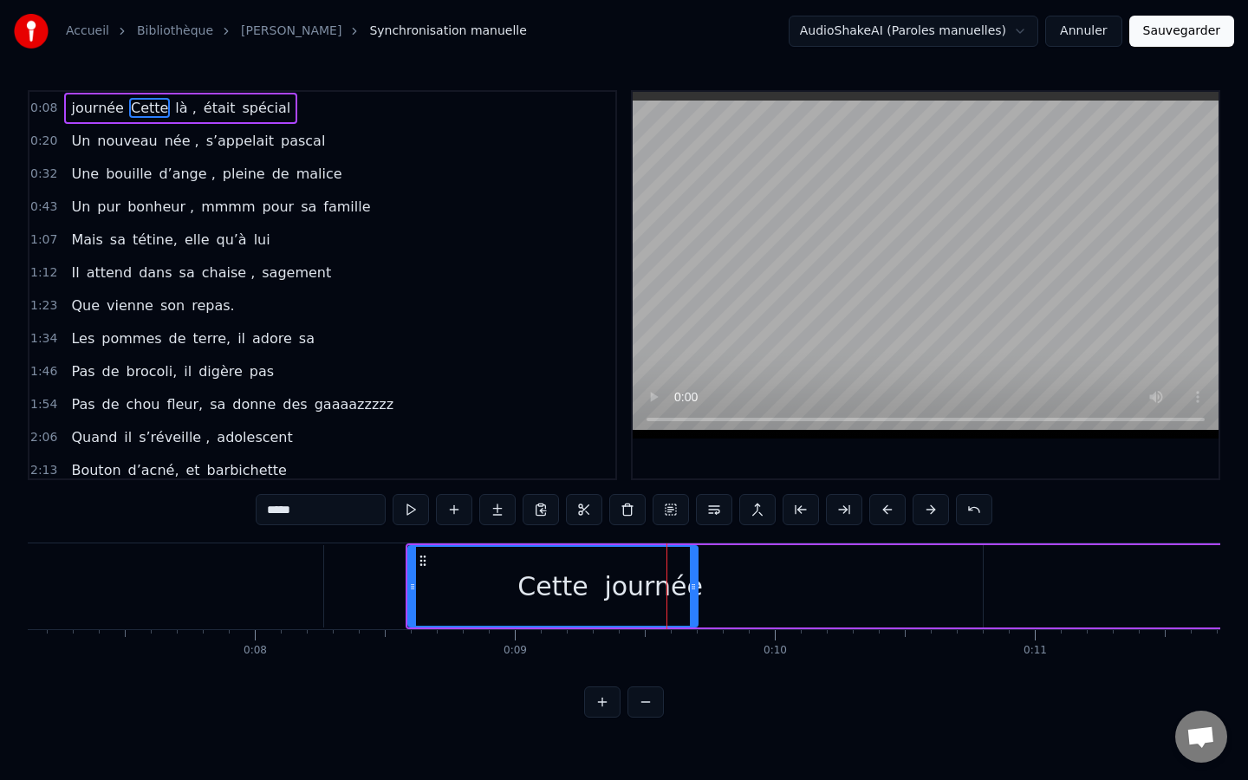
drag, startPoint x: 668, startPoint y: 592, endPoint x: 620, endPoint y: 574, distance: 51.0
click at [620, 574] on div "Cette" at bounding box center [553, 586] width 288 height 79
click at [425, 562] on icon at bounding box center [421, 561] width 14 height 14
click at [772, 599] on div "journée" at bounding box center [653, 586] width 659 height 82
type input "*******"
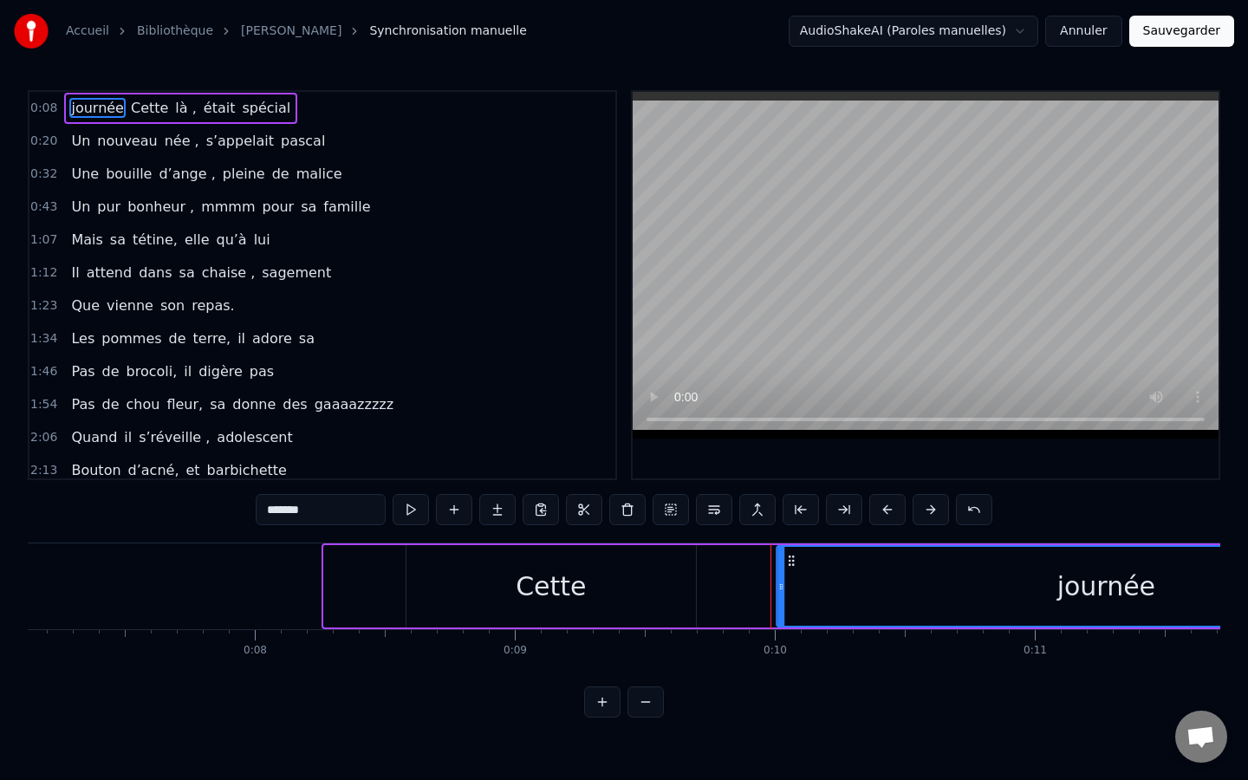
drag, startPoint x: 341, startPoint y: 560, endPoint x: 794, endPoint y: 598, distance: 453.9
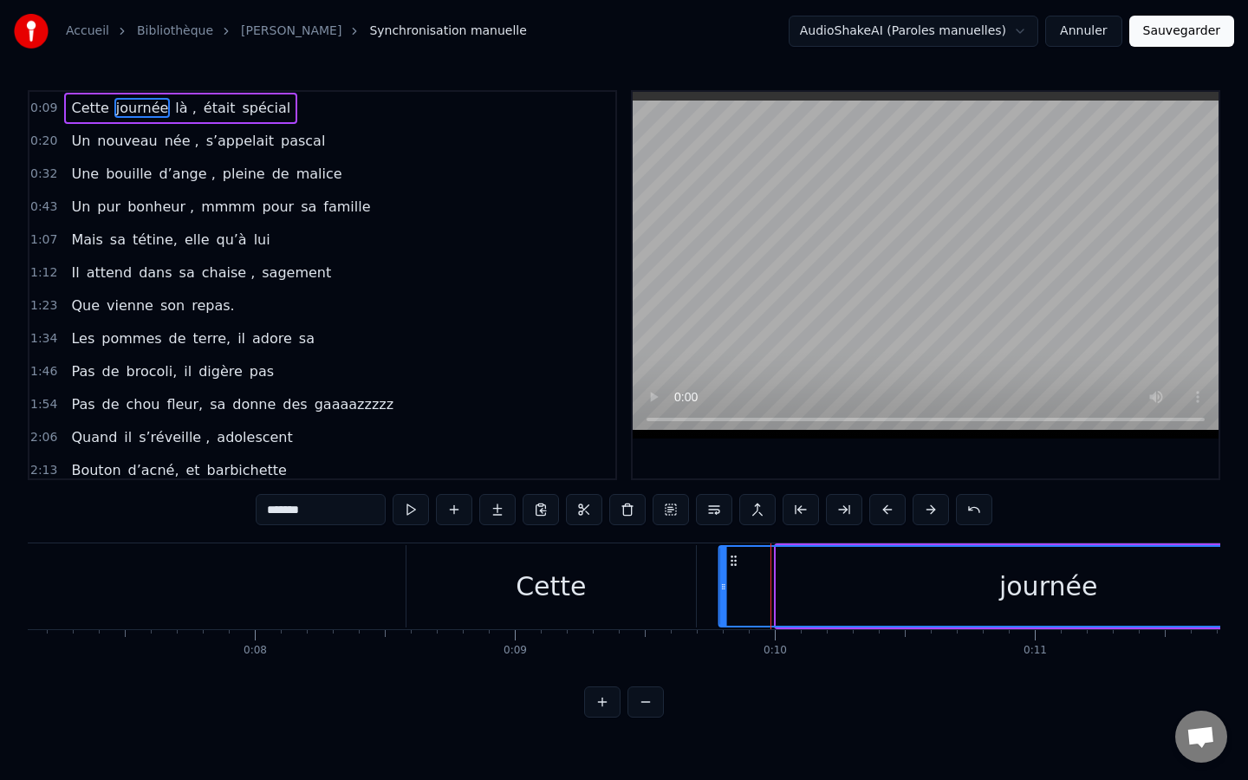
drag, startPoint x: 792, startPoint y: 562, endPoint x: 735, endPoint y: 569, distance: 57.7
click at [735, 569] on div "journée" at bounding box center [1048, 586] width 657 height 79
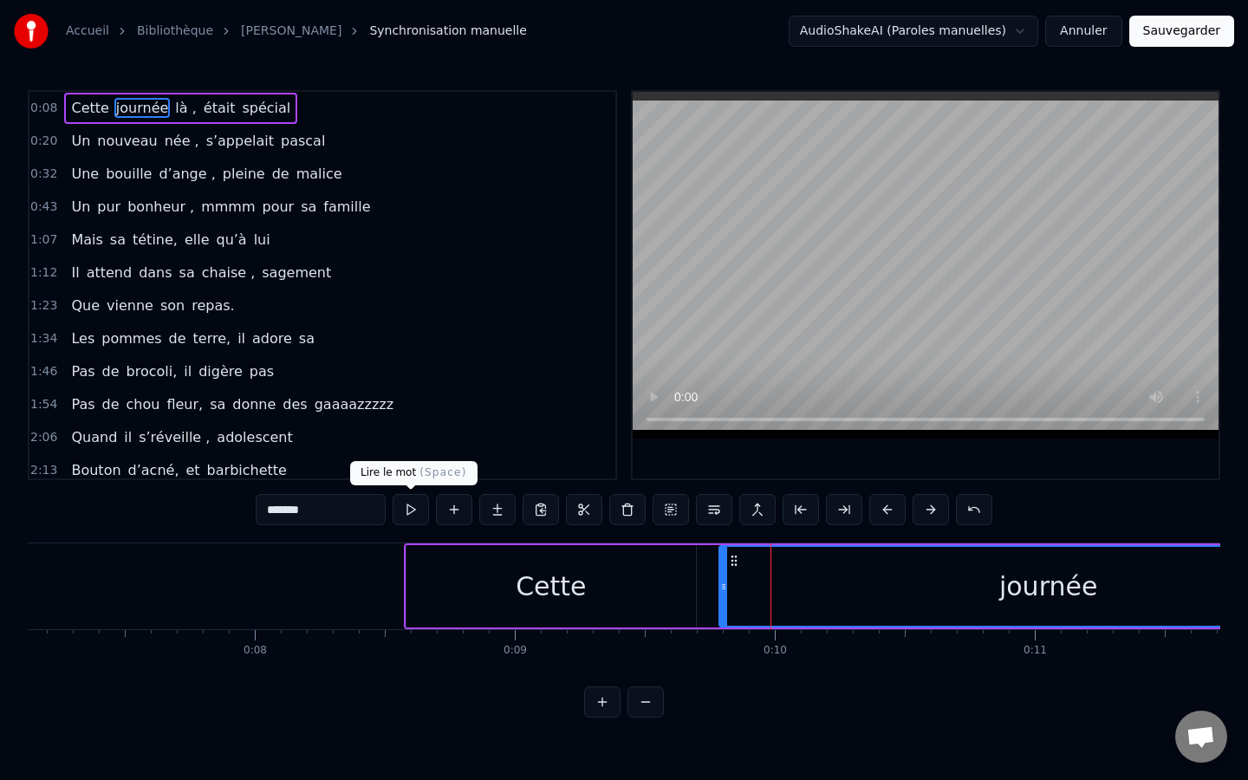
click at [412, 505] on button at bounding box center [411, 509] width 36 height 31
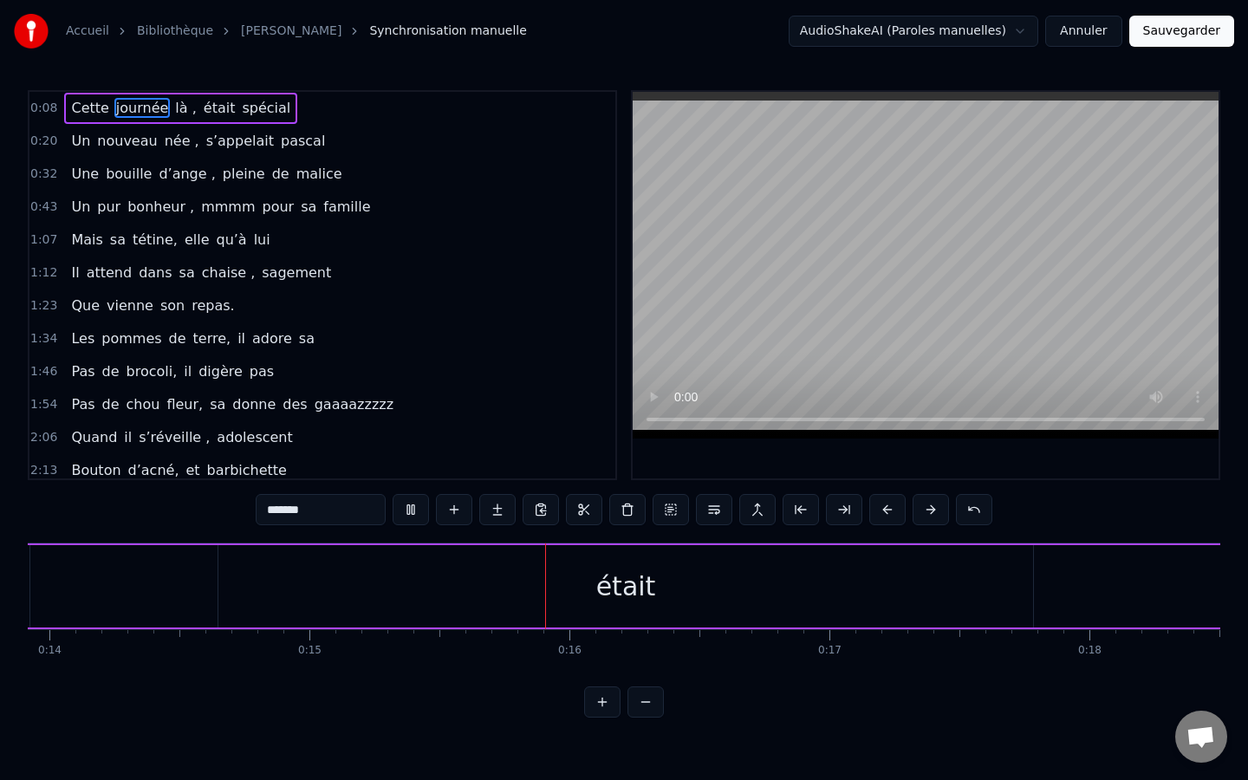
scroll to position [0, 3938]
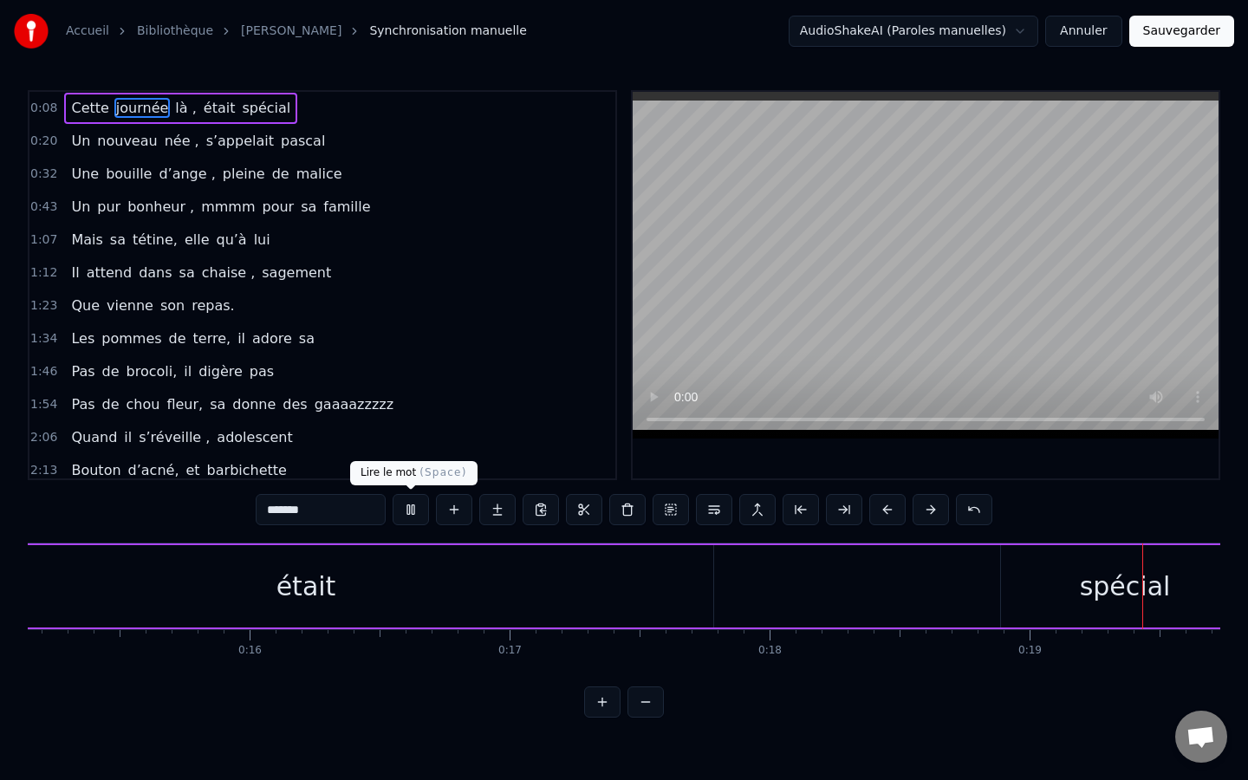
click at [416, 497] on button at bounding box center [411, 509] width 36 height 31
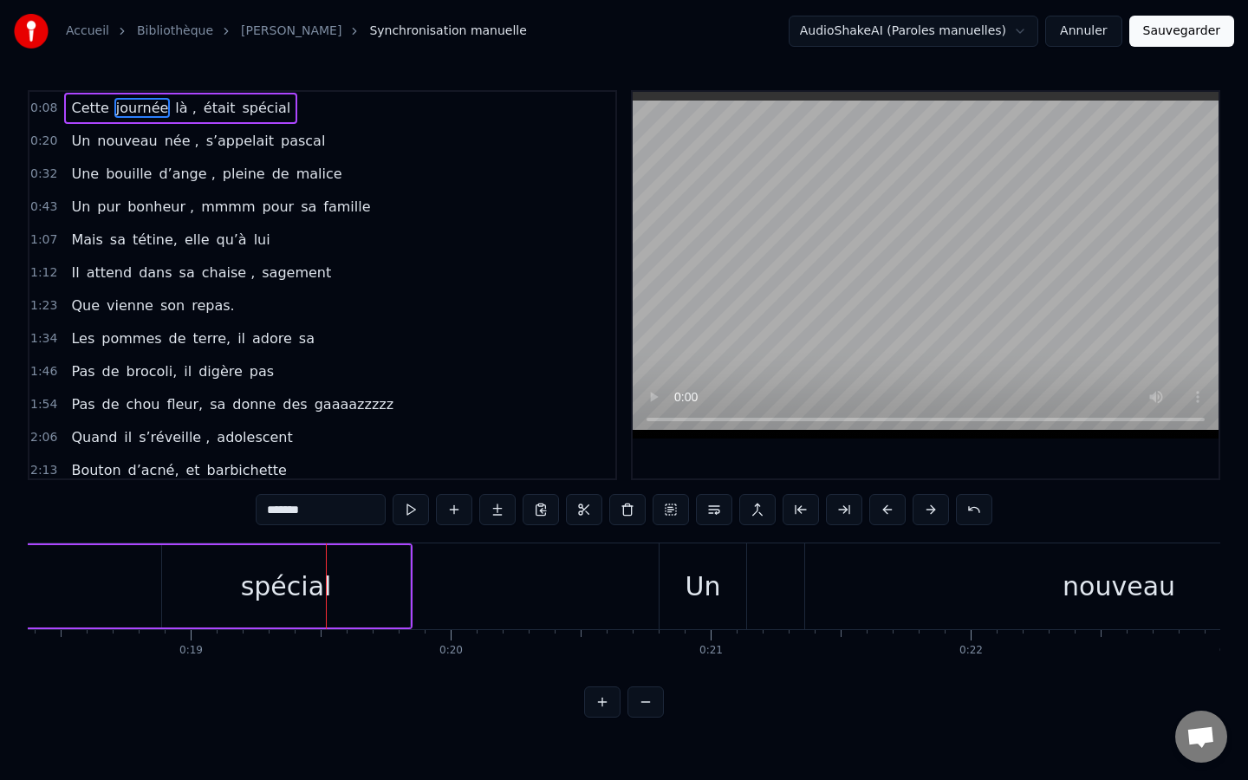
scroll to position [0, 4988]
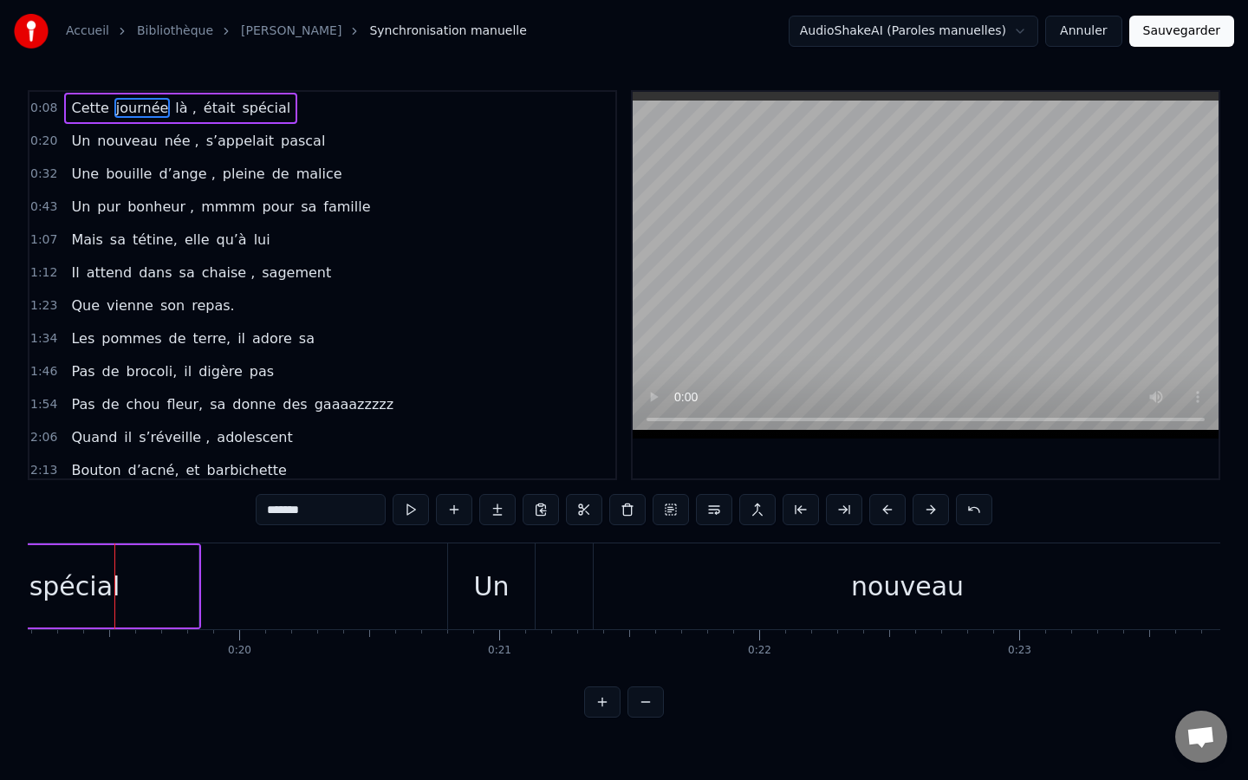
click at [1090, 35] on button "Annuler" at bounding box center [1083, 31] width 76 height 31
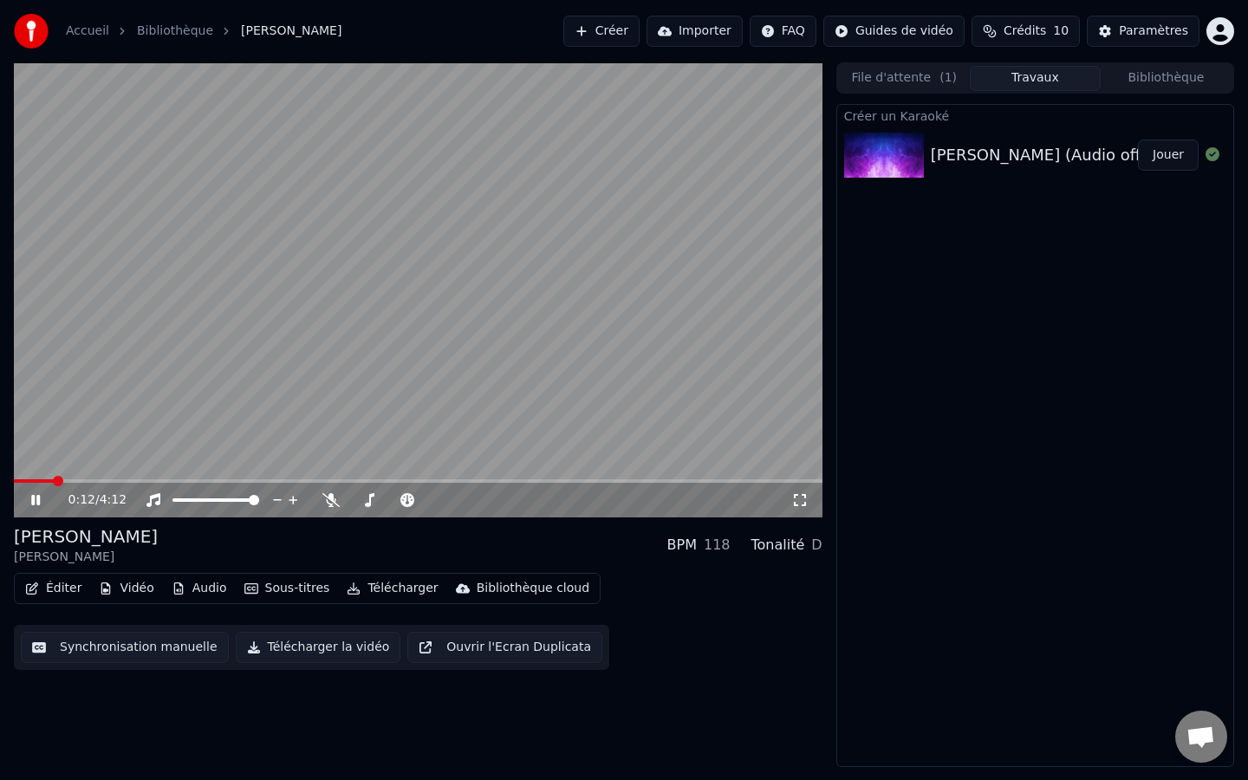
click at [30, 502] on icon at bounding box center [48, 500] width 41 height 14
click at [200, 595] on button "Audio" at bounding box center [199, 588] width 69 height 24
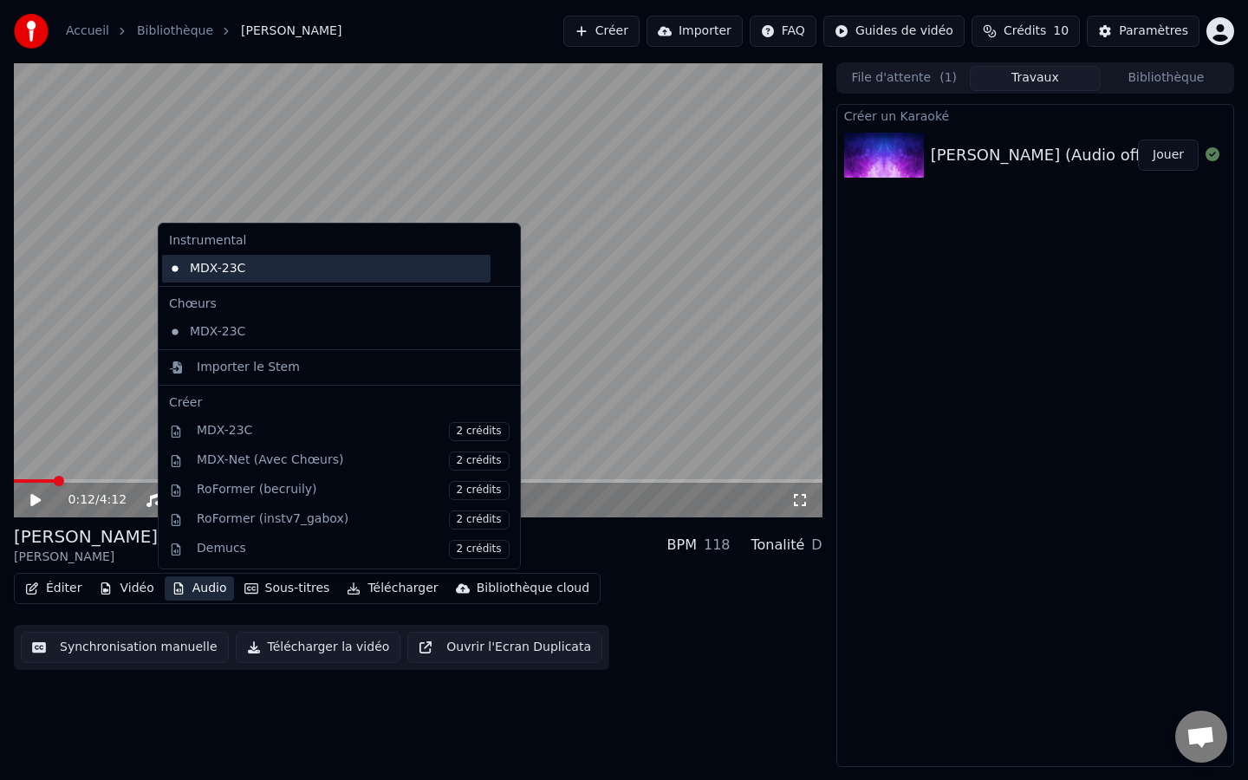
click at [224, 264] on div "MDX-23C" at bounding box center [326, 269] width 328 height 28
click at [192, 591] on button "Audio" at bounding box center [199, 588] width 69 height 24
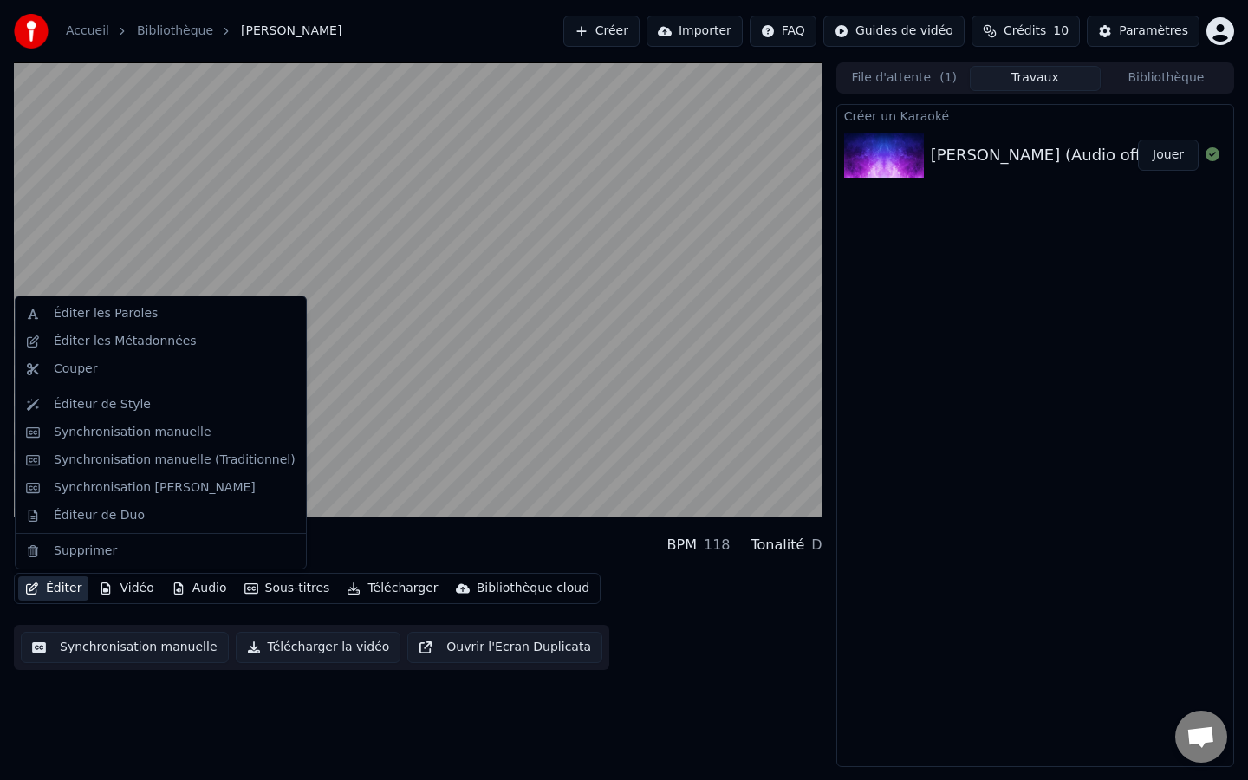
click at [65, 591] on button "Éditer" at bounding box center [53, 588] width 70 height 24
click at [68, 588] on button "Éditer" at bounding box center [53, 588] width 70 height 24
click at [123, 464] on div "Synchronisation manuelle (Traditionnel)" at bounding box center [175, 459] width 242 height 17
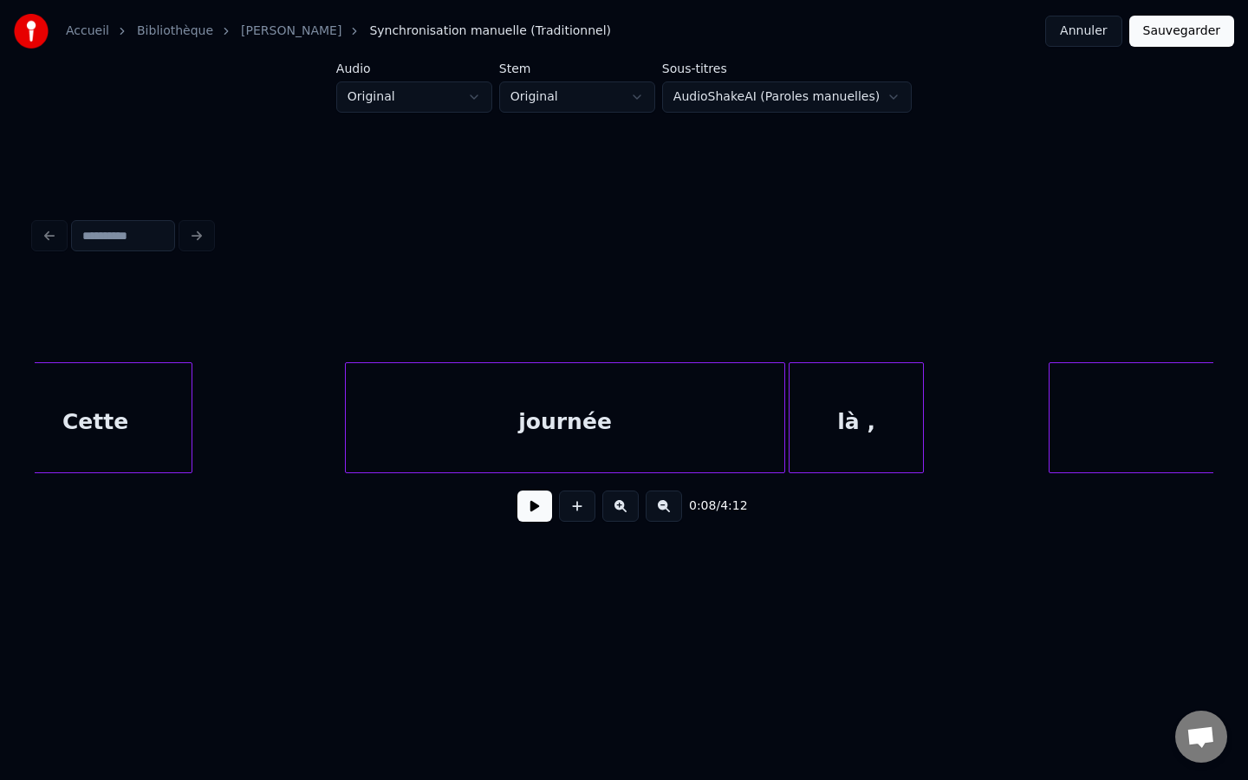
scroll to position [0, 1362]
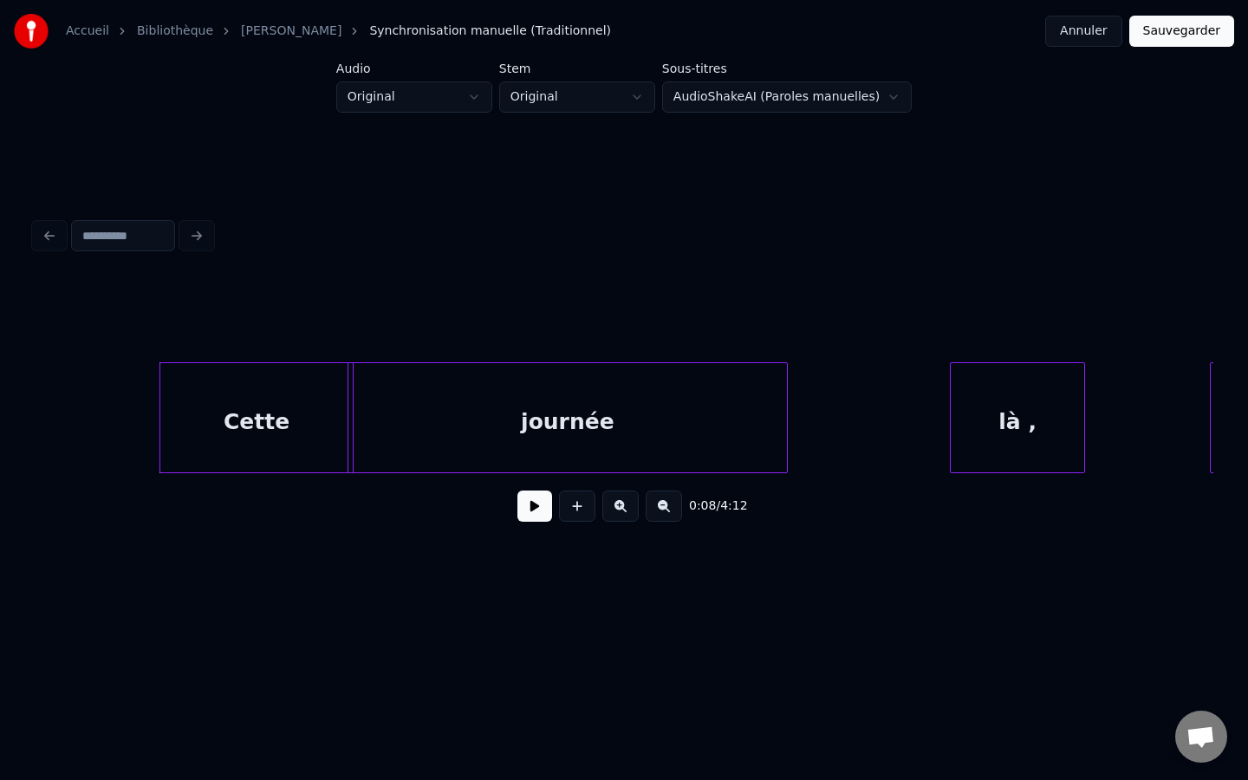
click at [567, 430] on div "journée" at bounding box center [567, 422] width 438 height 118
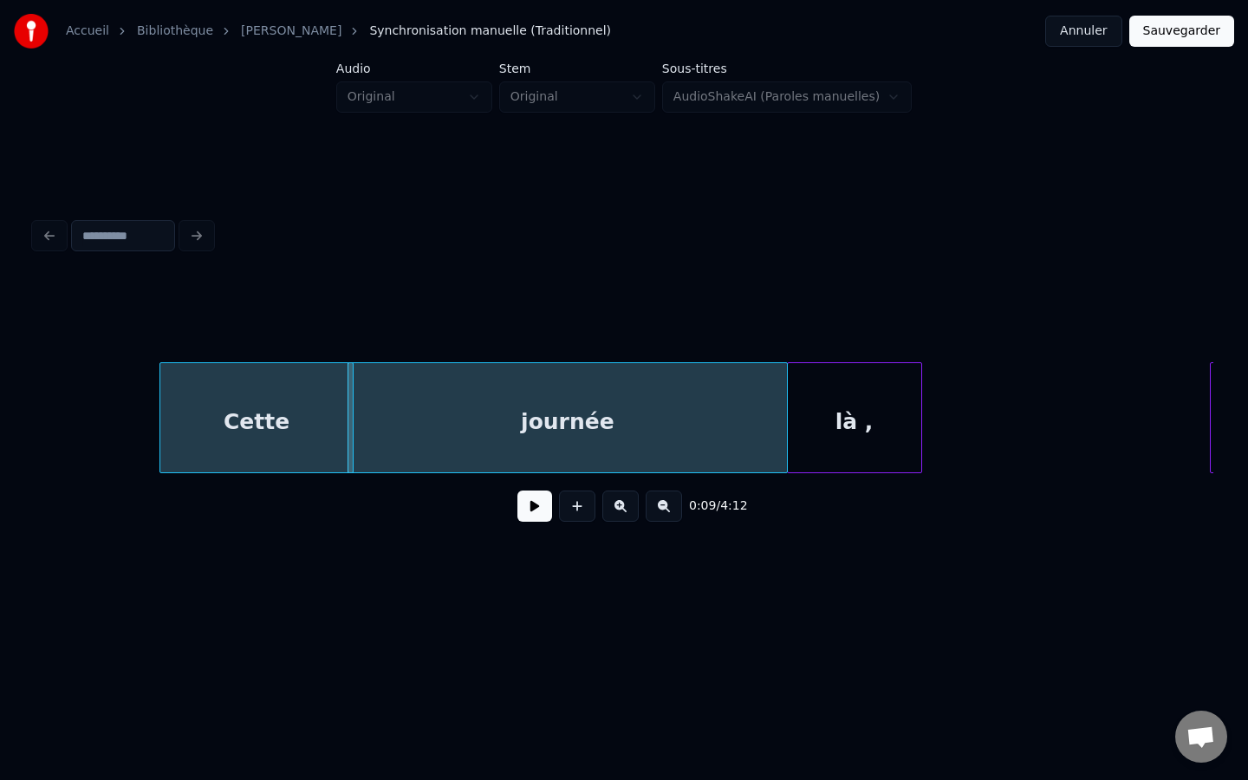
click at [854, 436] on div "là ," at bounding box center [854, 422] width 133 height 118
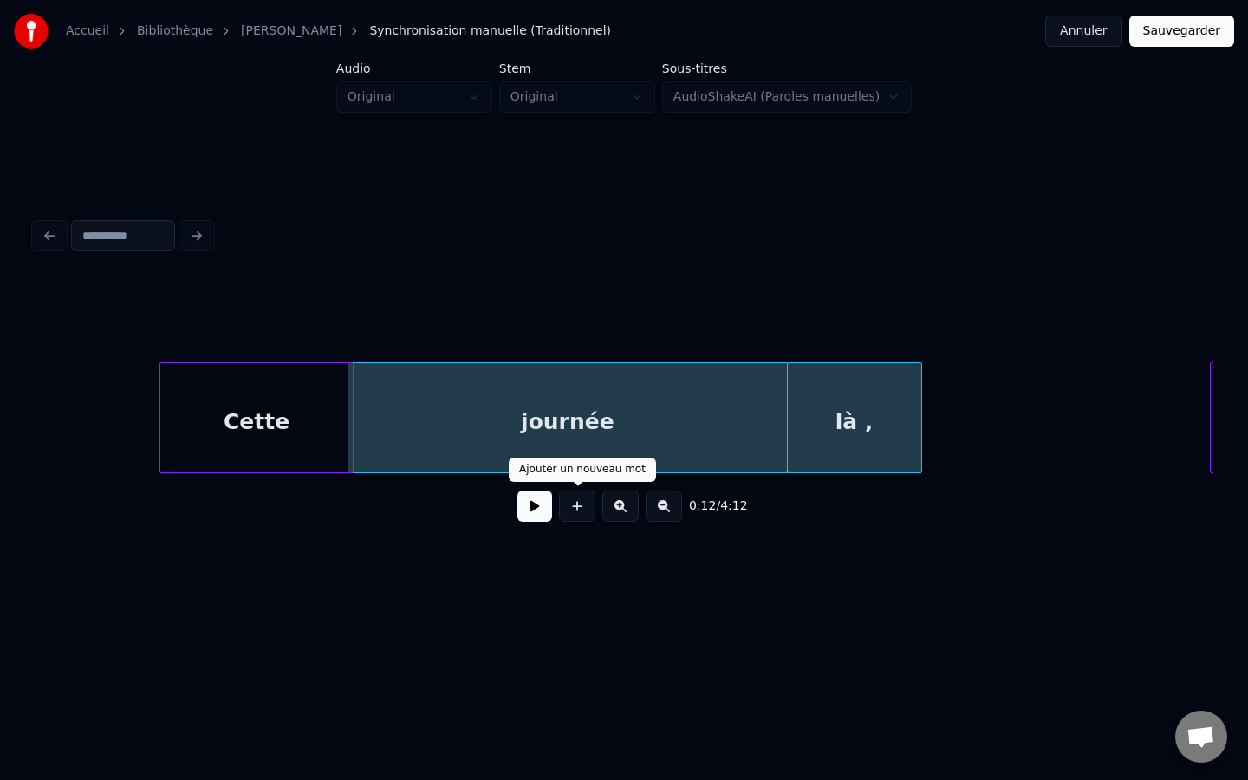
click at [532, 514] on button at bounding box center [534, 505] width 35 height 31
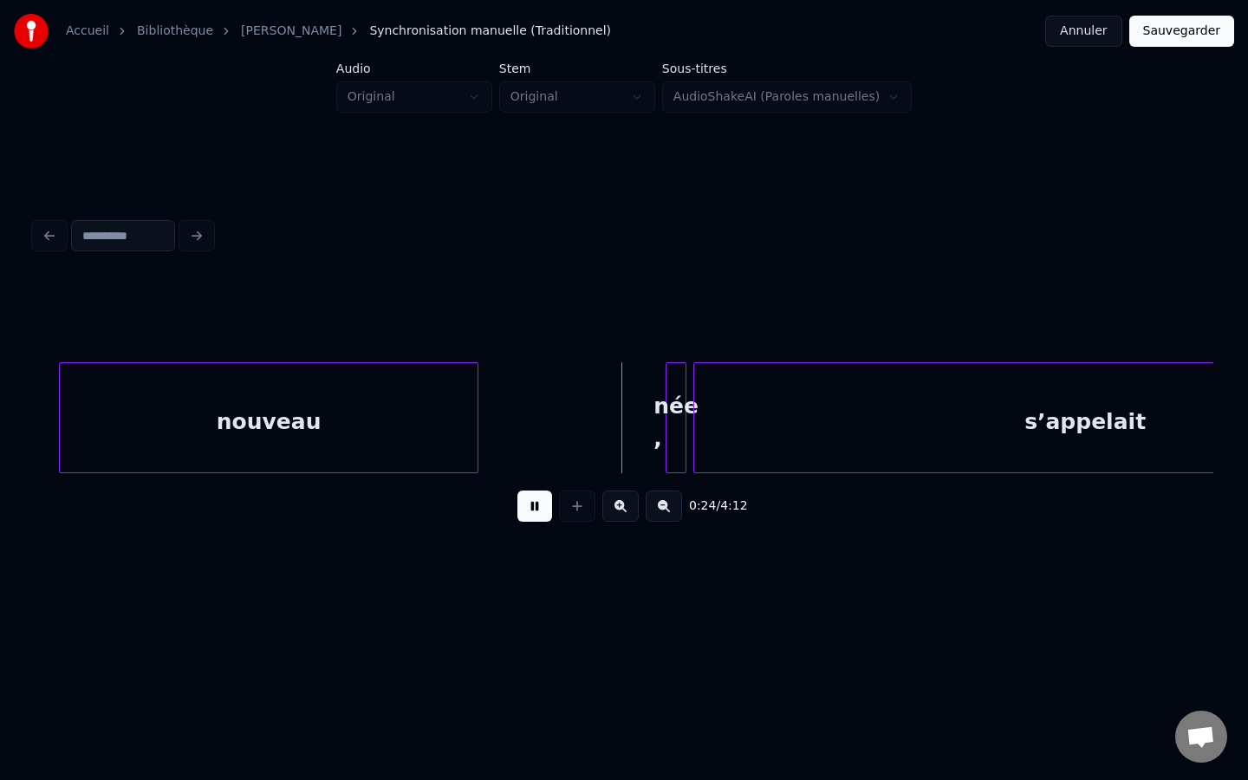
scroll to position [0, 3659]
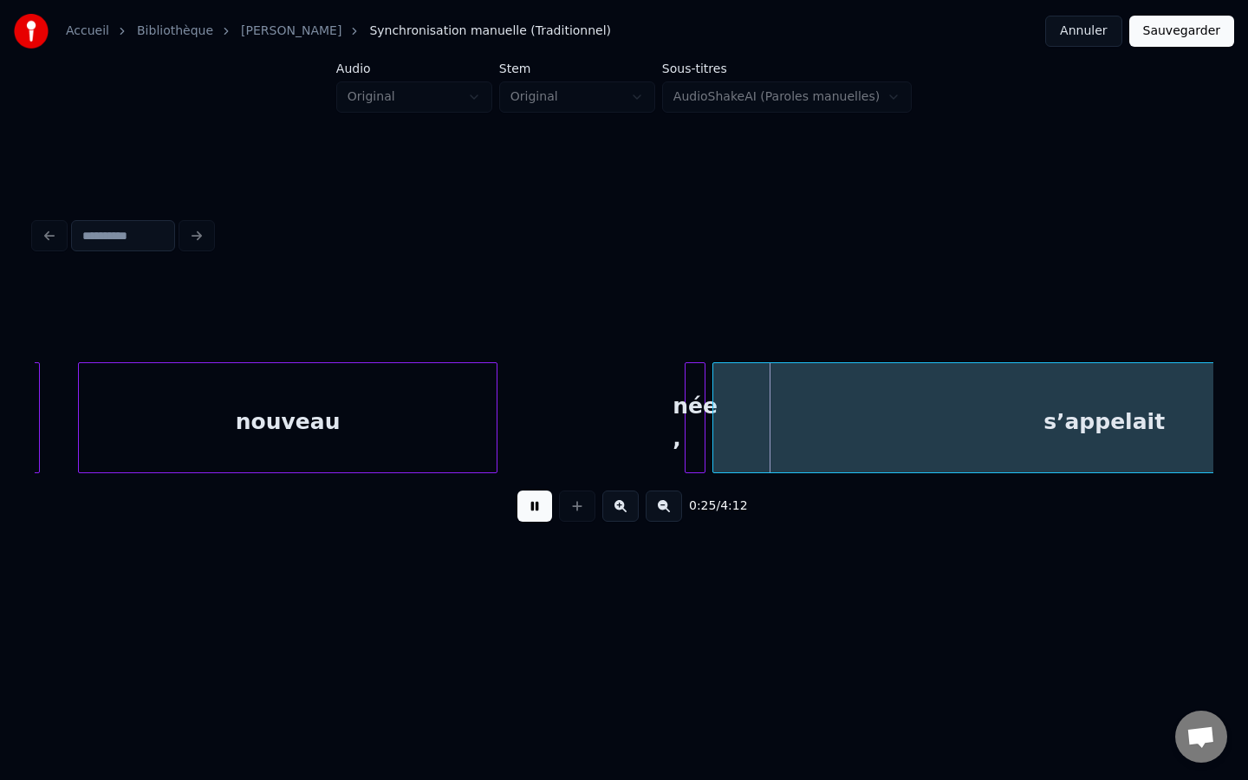
click at [536, 515] on button at bounding box center [534, 505] width 35 height 31
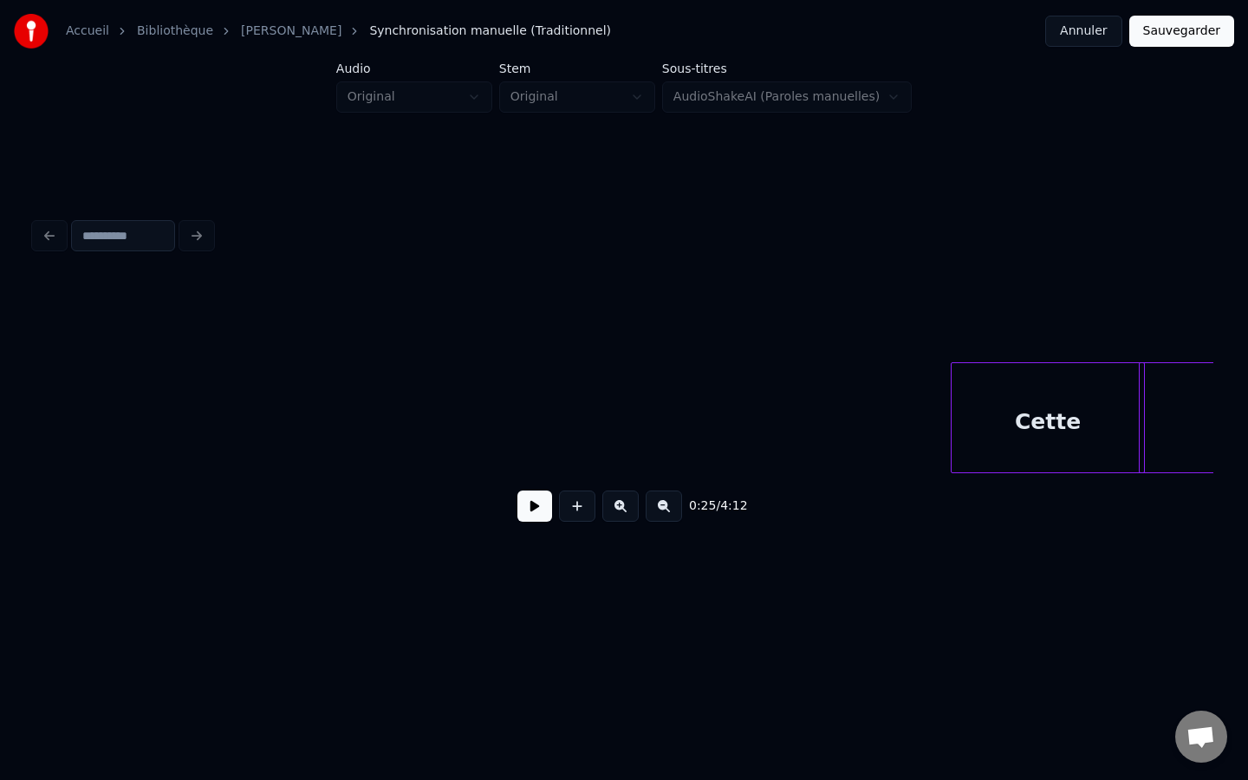
scroll to position [0, 606]
click at [945, 432] on div "Cette" at bounding box center [1013, 422] width 192 height 118
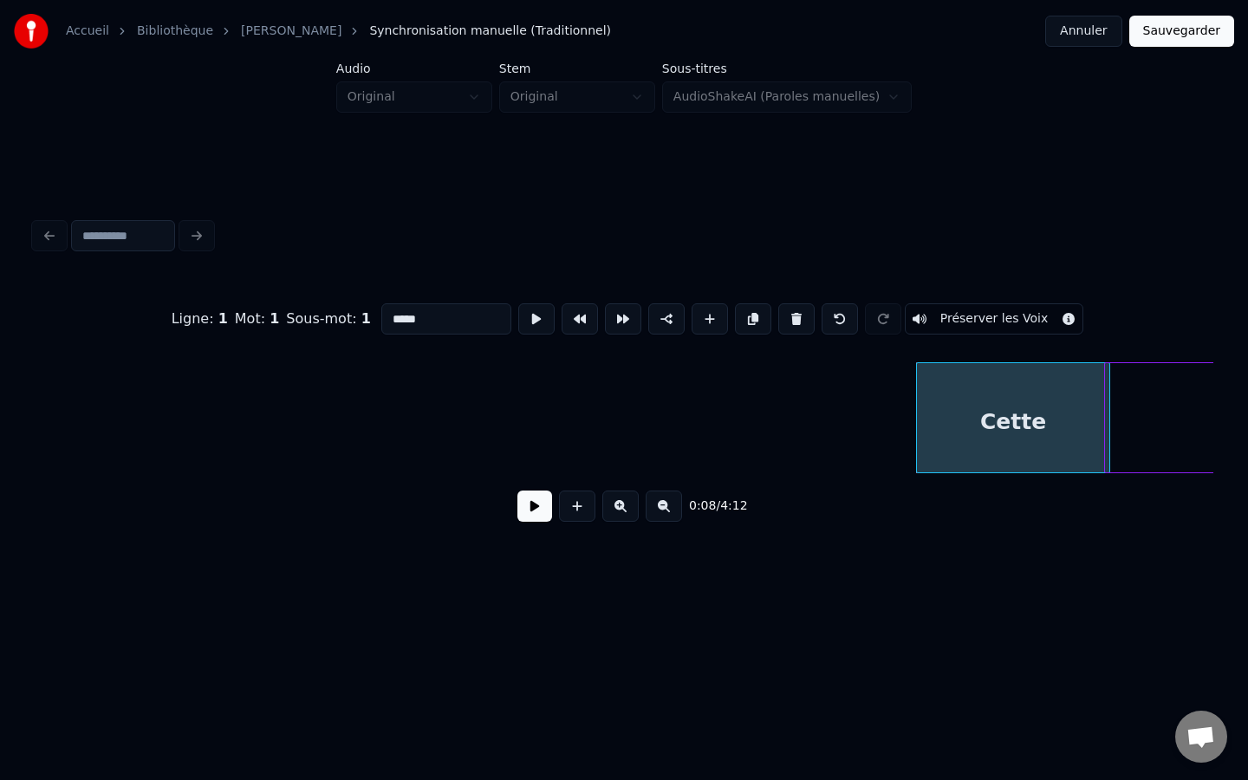
click at [933, 328] on button "Préserver les Voix" at bounding box center [994, 318] width 179 height 31
click at [912, 325] on button "Préserver les Voix" at bounding box center [994, 318] width 179 height 31
click at [531, 317] on button at bounding box center [536, 318] width 36 height 31
click at [687, 617] on html "Accueil Bibliothèque Prière païenne • Céline Dion Synchronisation manuelle (…" at bounding box center [624, 318] width 1248 height 636
click at [568, 113] on div "Accueil Bibliothèque Prière païenne • Céline Dion Synchronisation manuelle (…" at bounding box center [624, 304] width 1248 height 608
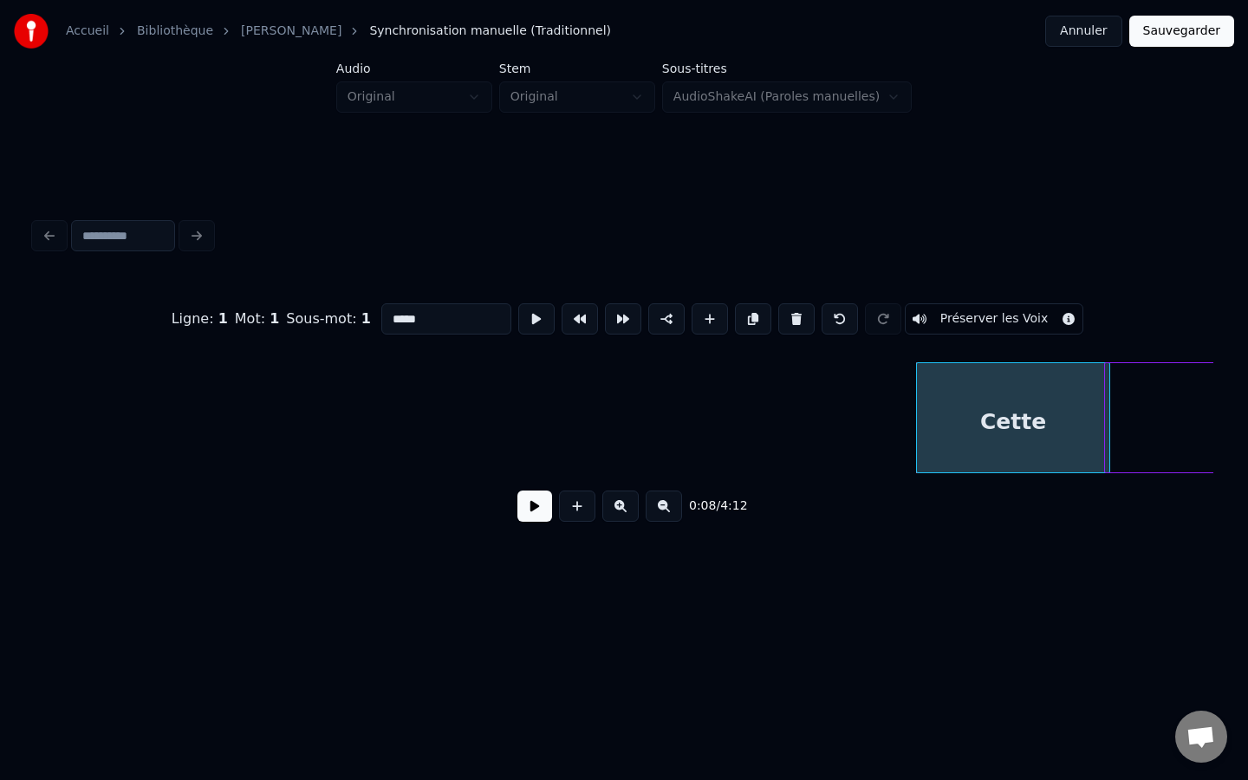
click at [1186, 30] on button "Sauvegarder" at bounding box center [1181, 31] width 105 height 31
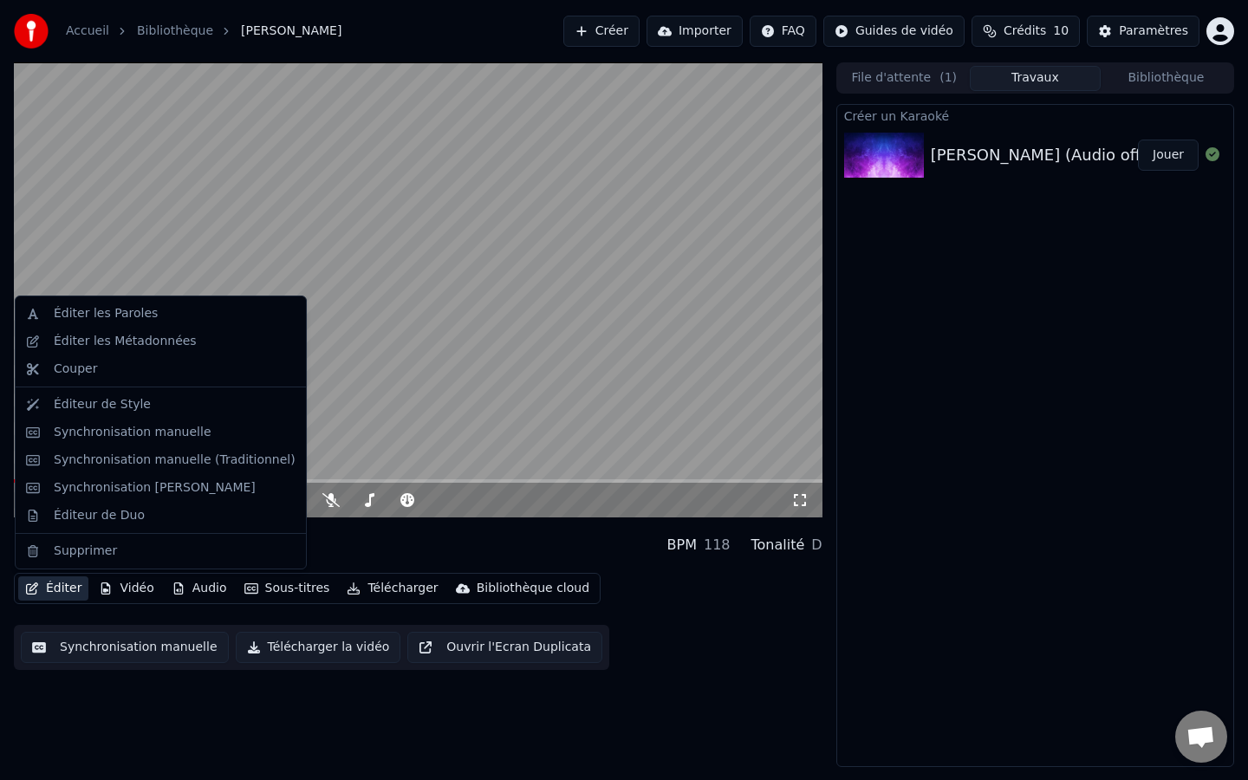
click at [36, 589] on icon "button" at bounding box center [32, 588] width 12 height 12
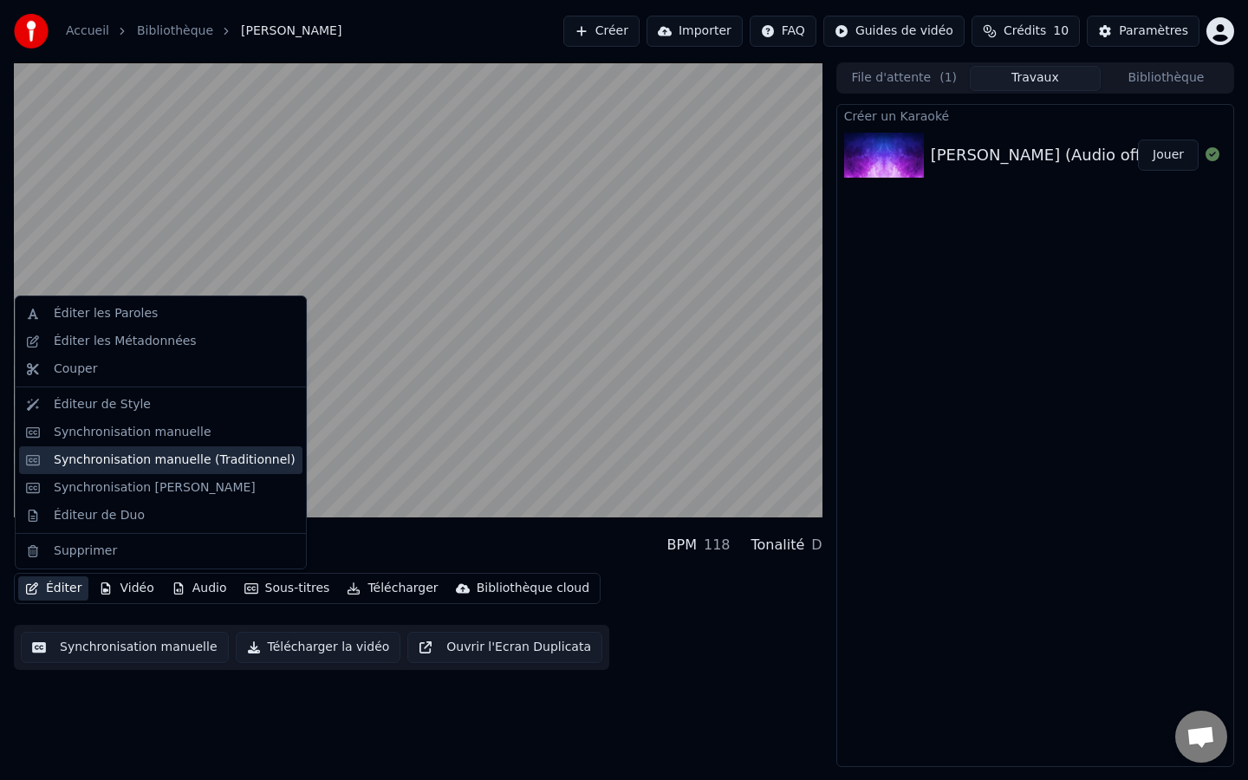
click at [116, 459] on div "Synchronisation manuelle (Traditionnel)" at bounding box center [175, 459] width 242 height 17
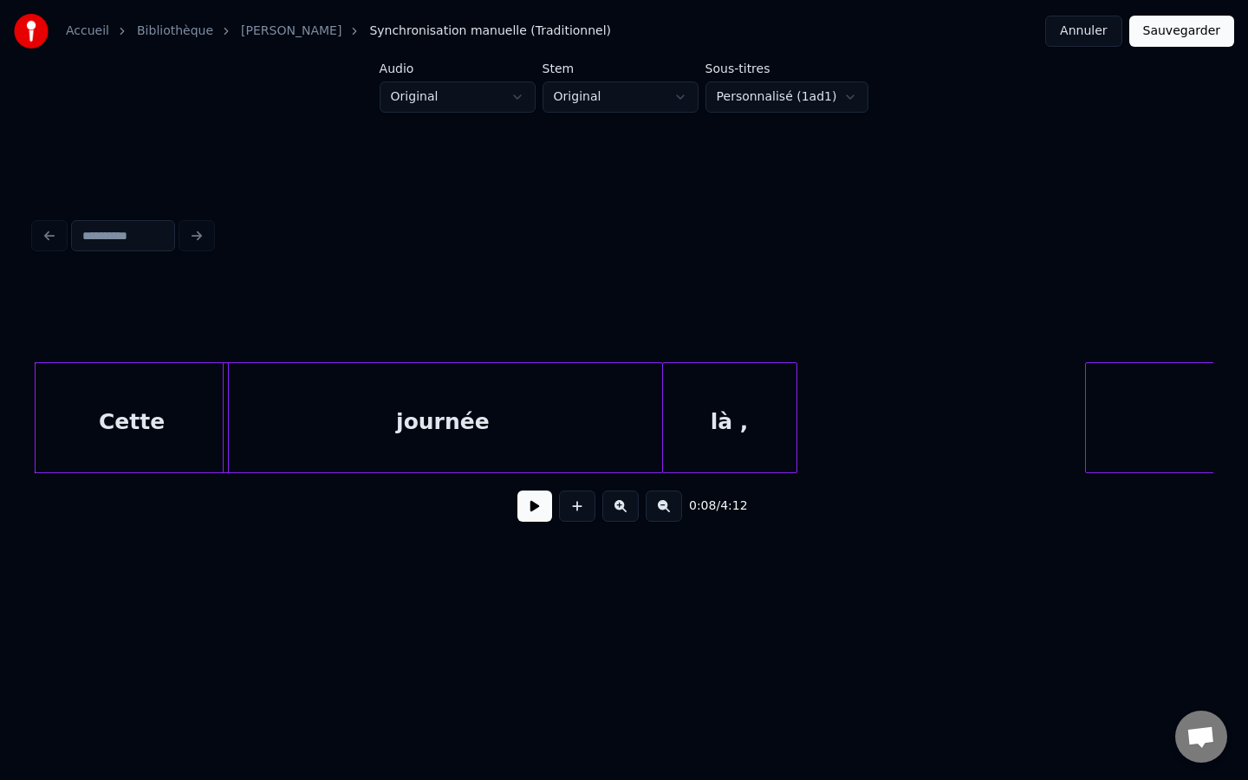
scroll to position [0, 1899]
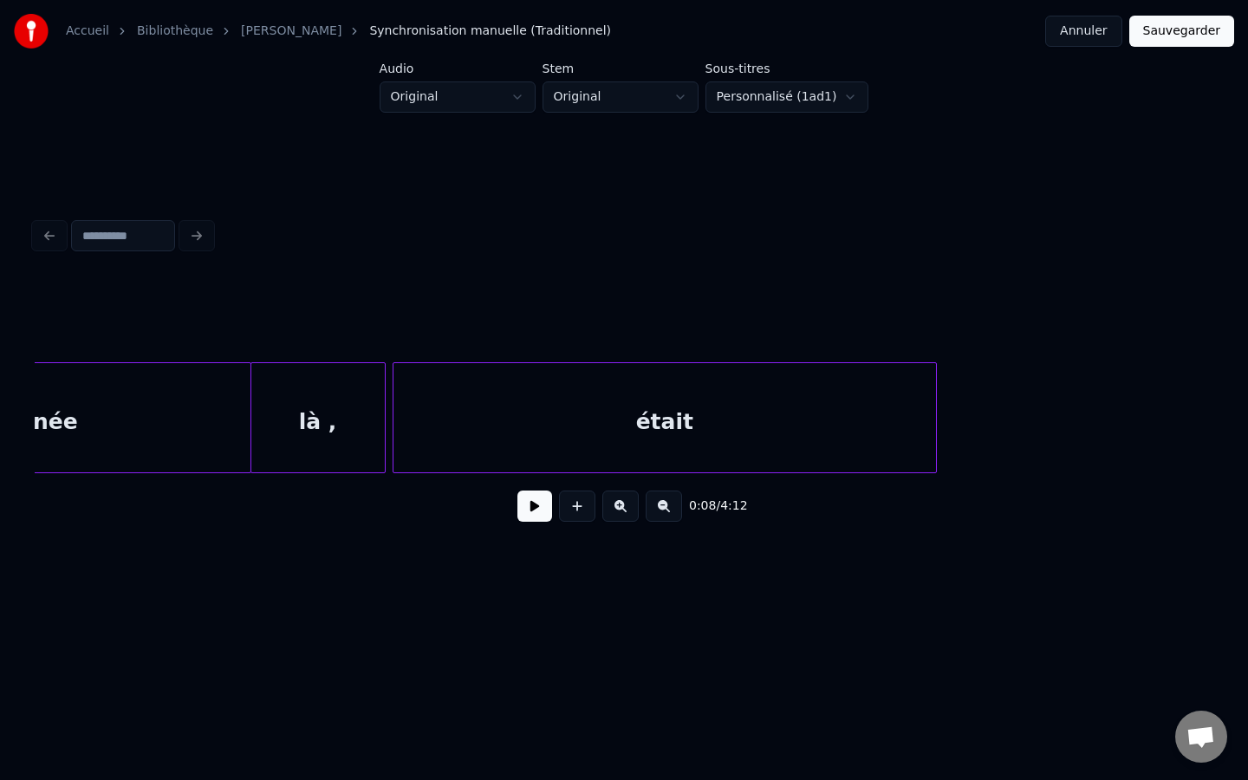
click at [899, 422] on div "était" at bounding box center [664, 422] width 542 height 118
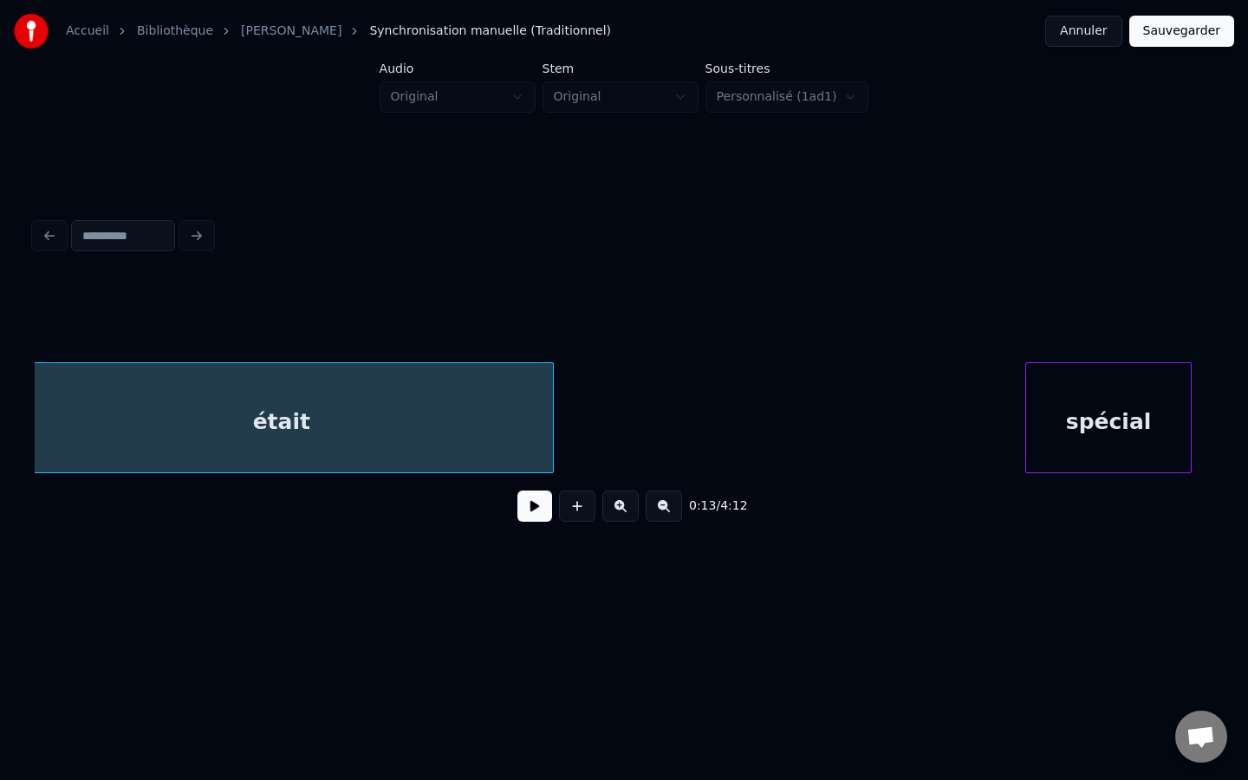
scroll to position [0, 2284]
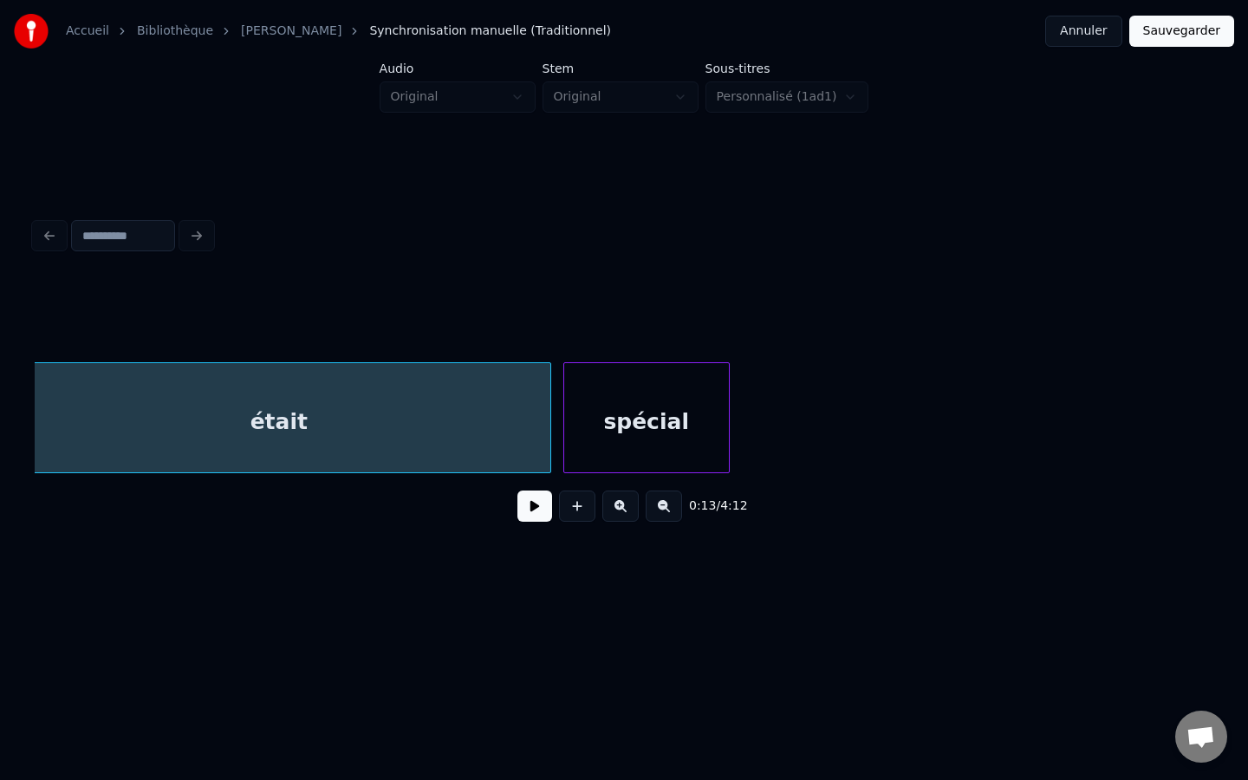
click at [588, 444] on div "spécial" at bounding box center [646, 422] width 165 height 118
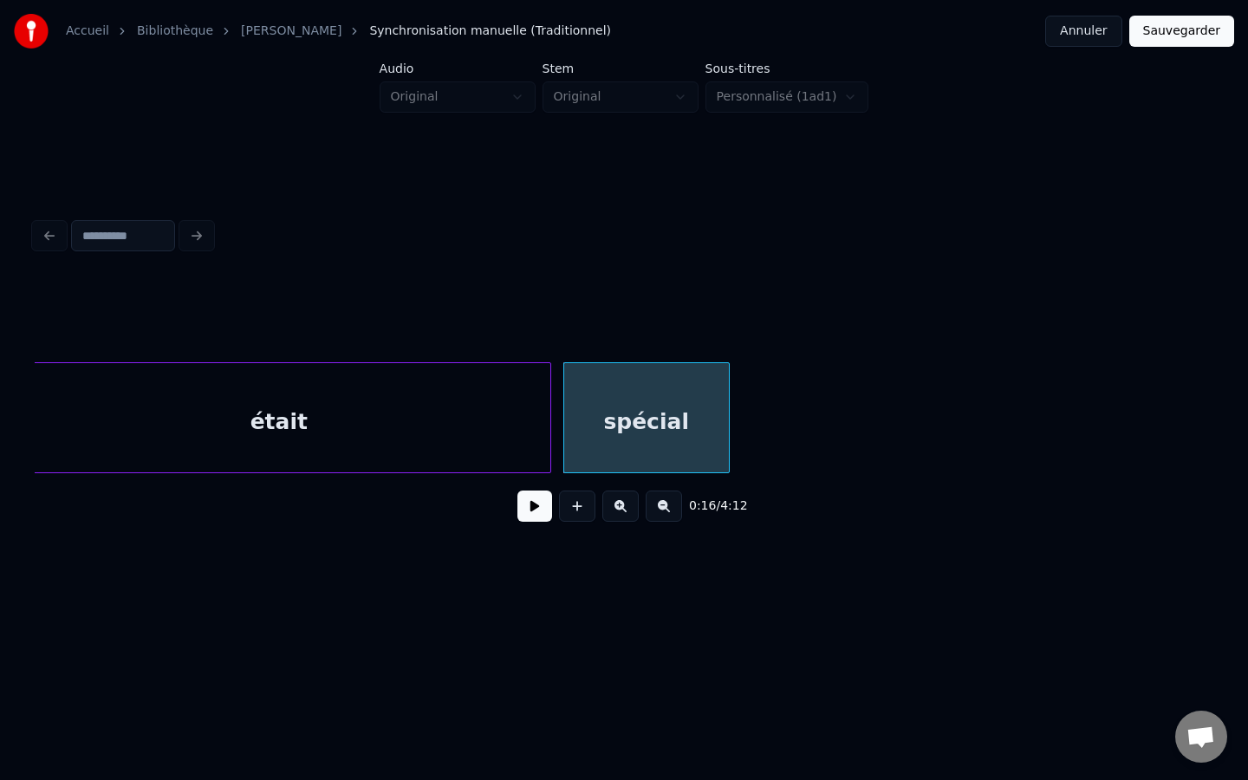
click at [1189, 29] on button "Sauvegarder" at bounding box center [1181, 31] width 105 height 31
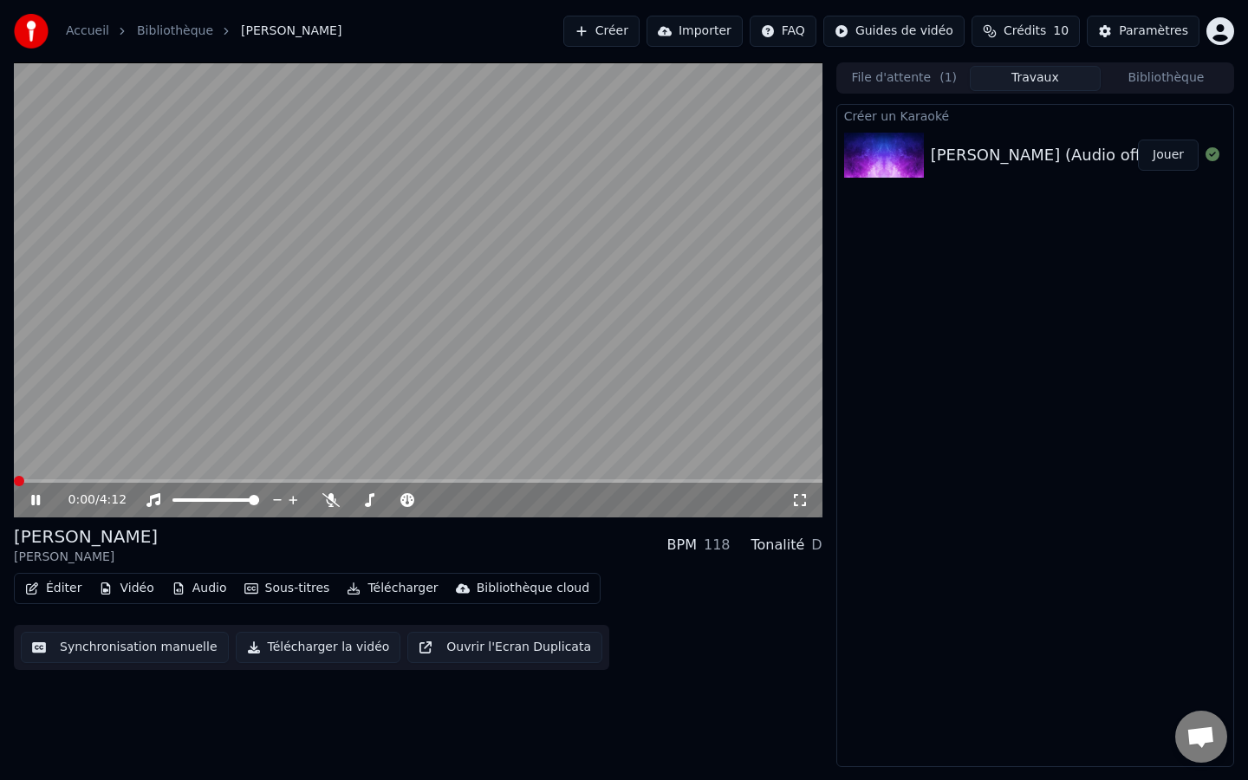
click at [54, 587] on button "Éditer" at bounding box center [53, 588] width 70 height 24
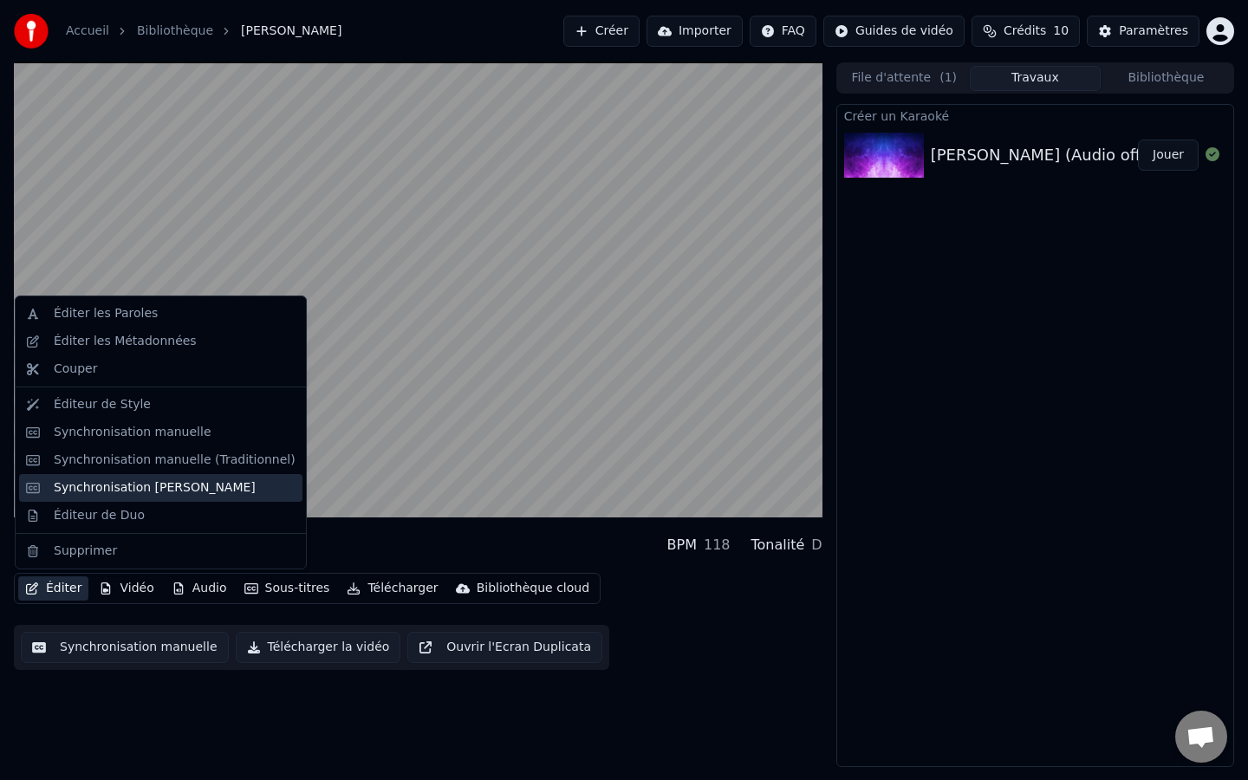
click at [113, 490] on div "Synchronisation Manuelle de Ligne" at bounding box center [155, 487] width 202 height 17
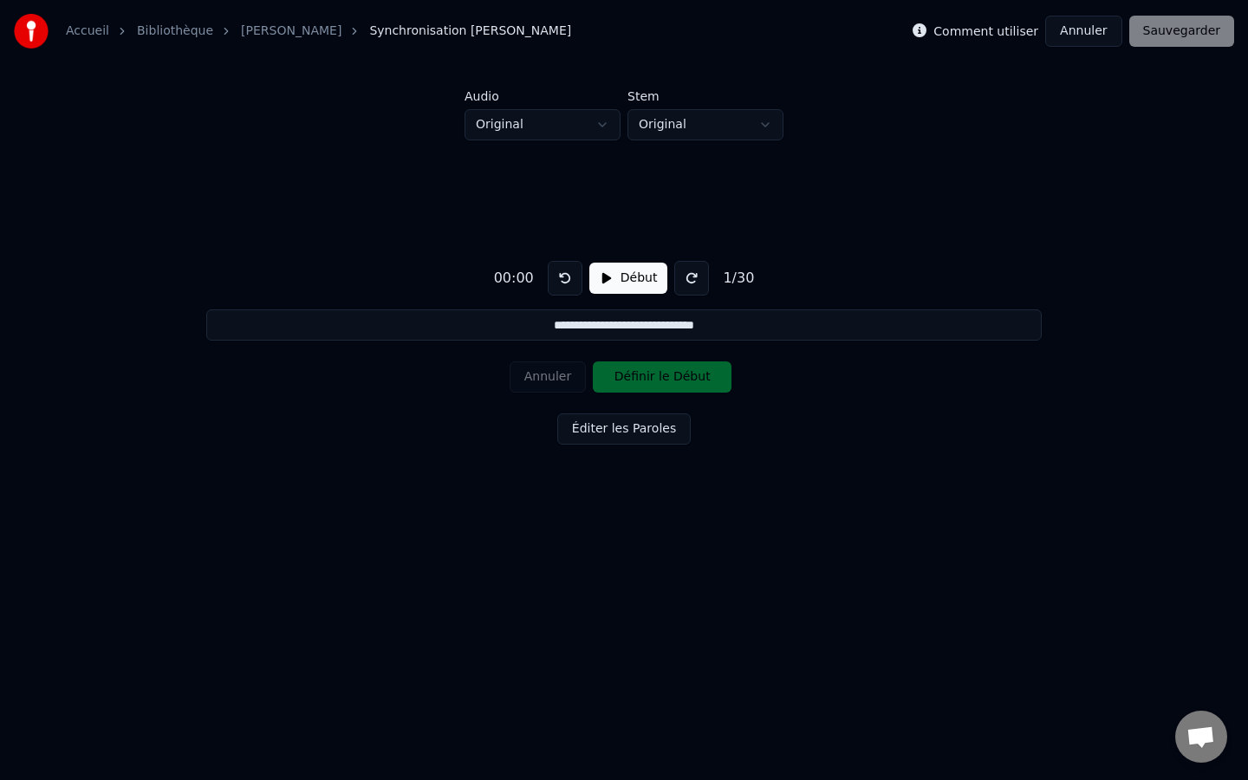
click at [636, 280] on button "Début" at bounding box center [628, 278] width 79 height 31
click at [643, 286] on button "Pause" at bounding box center [627, 278] width 77 height 31
click at [560, 333] on input "**********" at bounding box center [623, 324] width 834 height 31
click at [636, 429] on button "Éditer les Paroles" at bounding box center [623, 428] width 133 height 31
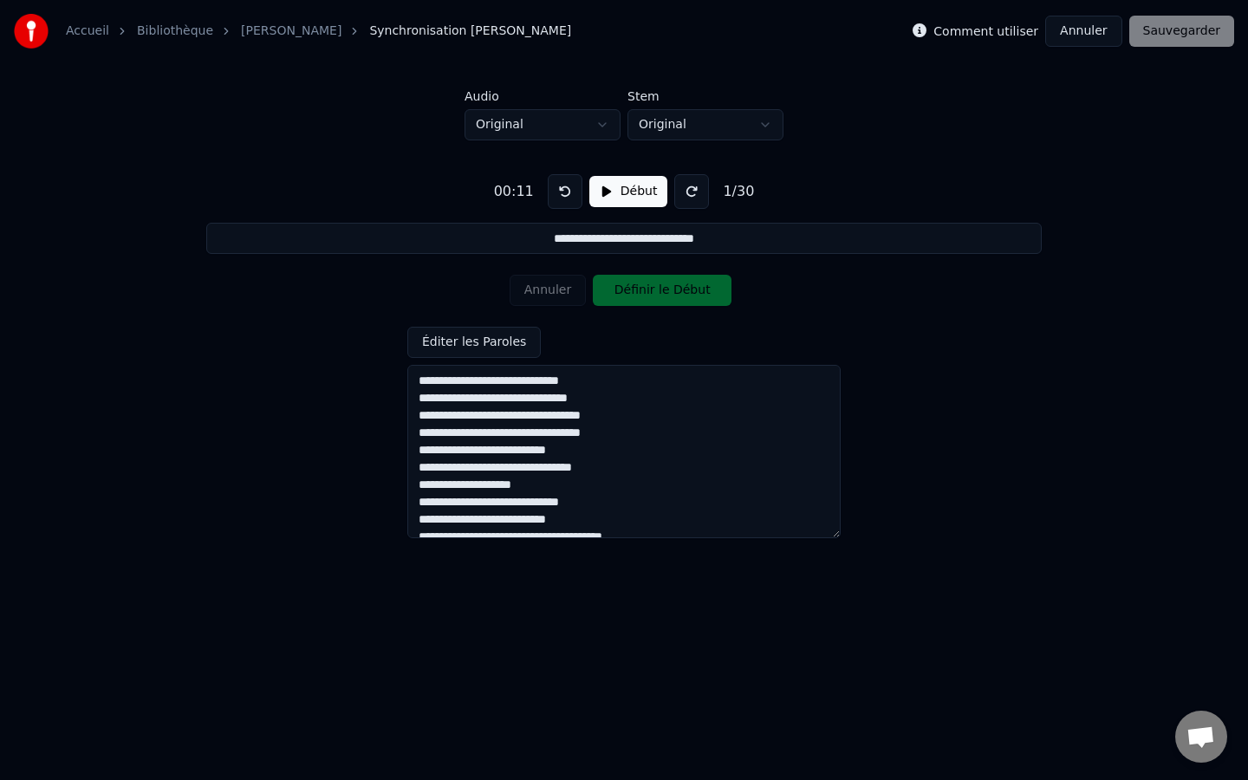
drag, startPoint x: 588, startPoint y: 532, endPoint x: 406, endPoint y: 234, distance: 349.7
click at [406, 234] on div "**********" at bounding box center [624, 349] width 1192 height 418
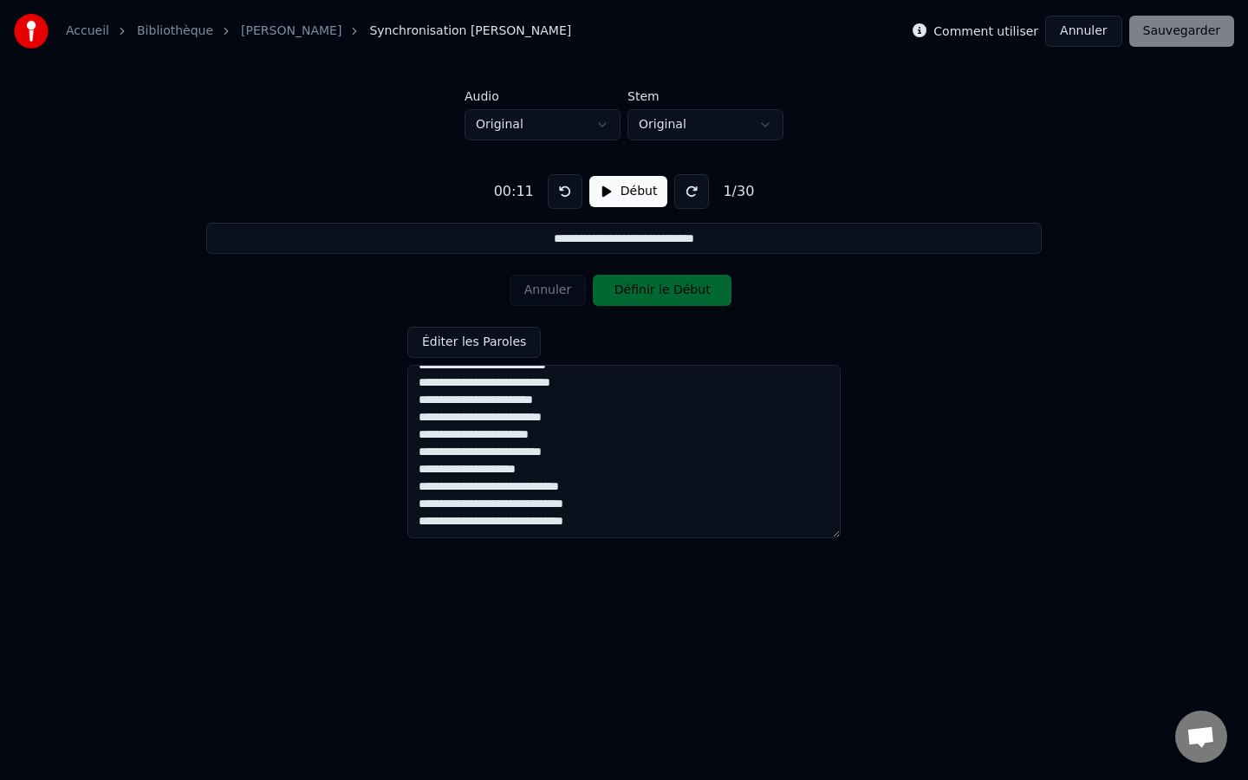
click at [629, 522] on textarea "**********" at bounding box center [623, 451] width 433 height 173
click at [493, 524] on textarea "**********" at bounding box center [623, 451] width 433 height 173
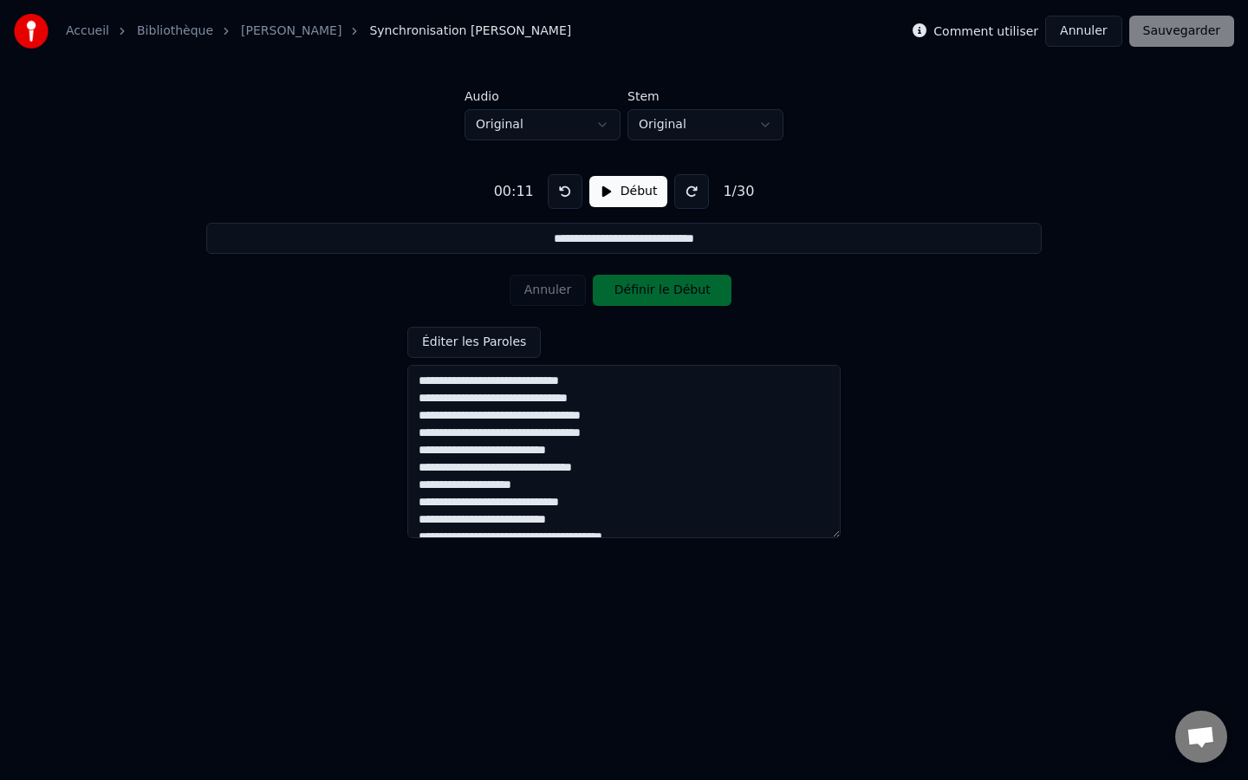
drag, startPoint x: 421, startPoint y: 385, endPoint x: 585, endPoint y: 381, distance: 163.8
click at [585, 381] on textarea "**********" at bounding box center [623, 451] width 433 height 173
type textarea "**********"
click at [665, 296] on div "Annuler Définir le Début" at bounding box center [624, 290] width 229 height 45
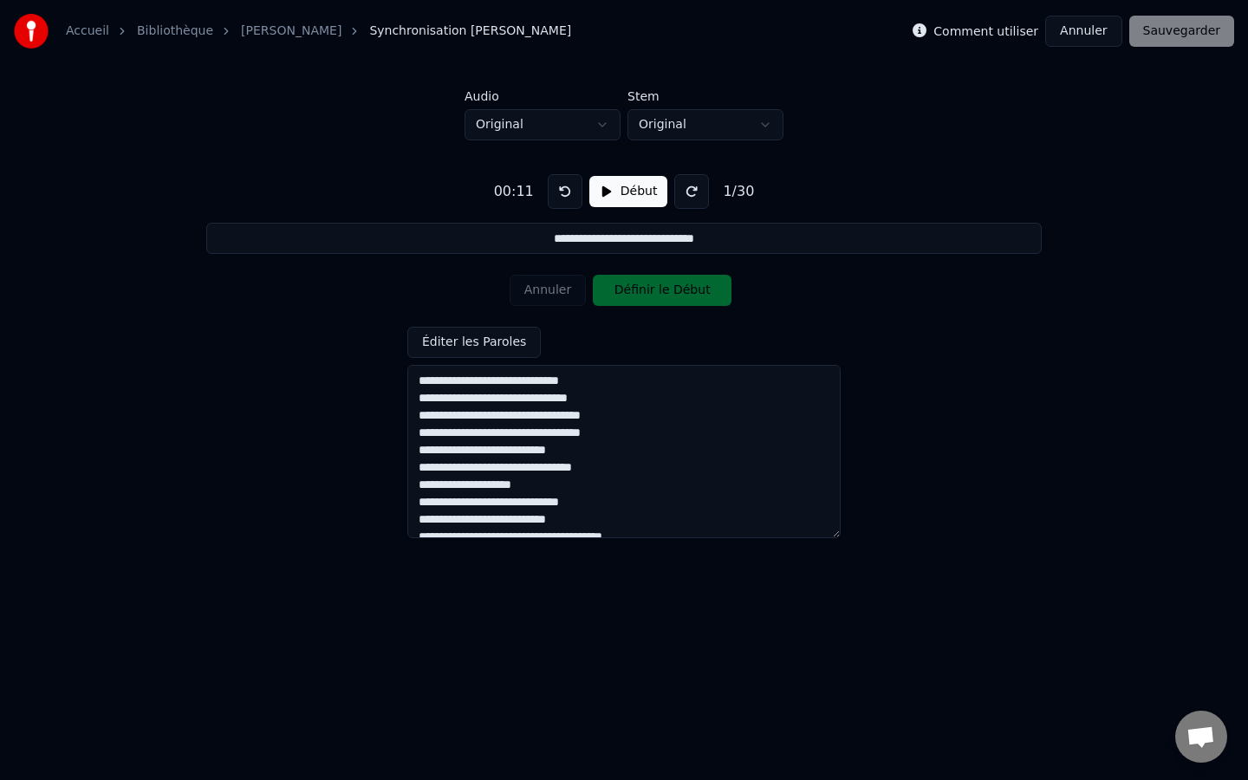
click at [613, 193] on button "Début" at bounding box center [628, 191] width 79 height 31
click at [662, 289] on button "Définir le Début" at bounding box center [662, 290] width 139 height 31
click at [558, 293] on button "Annuler" at bounding box center [548, 290] width 76 height 31
click at [567, 196] on button at bounding box center [565, 191] width 35 height 35
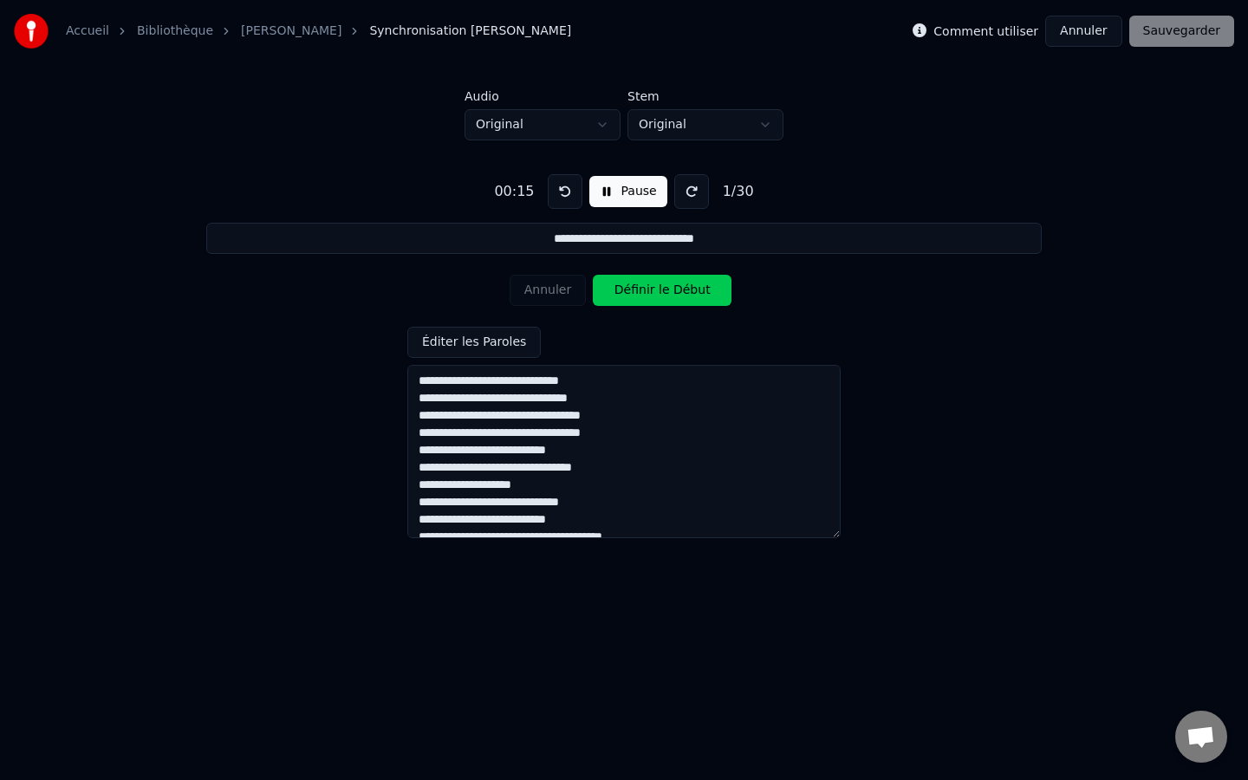
click at [567, 196] on button at bounding box center [565, 191] width 35 height 35
click at [632, 297] on button "Définir le Début" at bounding box center [662, 290] width 139 height 31
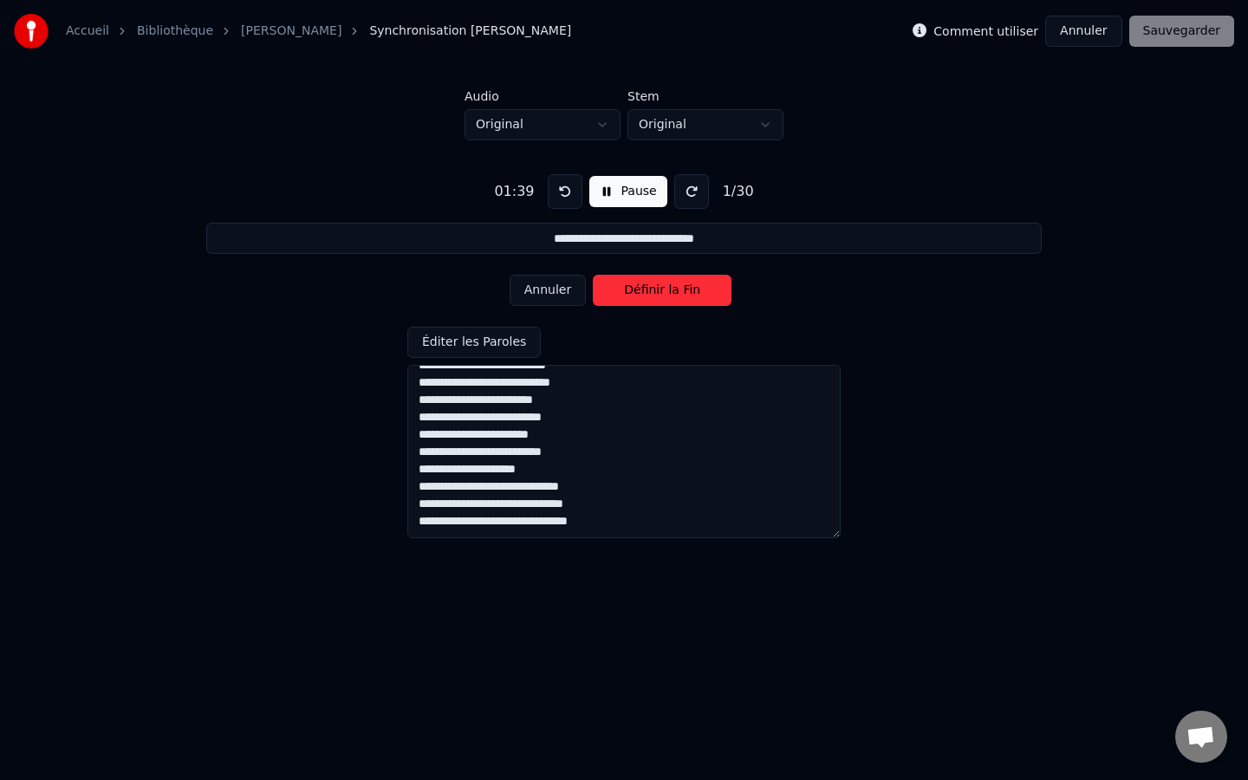
scroll to position [380, 0]
click at [670, 299] on button "Définir la Fin" at bounding box center [662, 290] width 139 height 31
click at [1193, 42] on div "Comment utiliser Annuler Sauvegarder" at bounding box center [1072, 31] width 321 height 31
click at [620, 196] on button "Pause" at bounding box center [627, 191] width 77 height 31
click at [1198, 39] on div "Comment utiliser Annuler Sauvegarder" at bounding box center [1072, 31] width 321 height 31
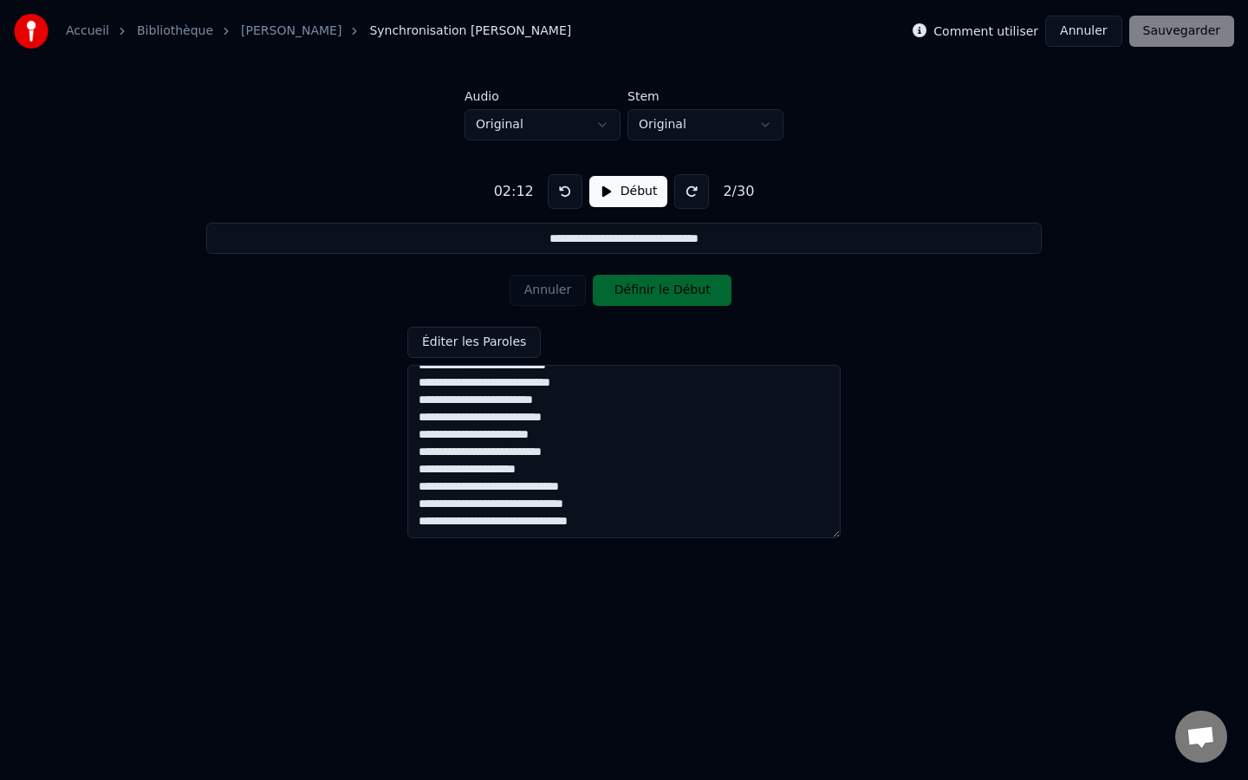
click at [650, 293] on div "Annuler Définir le Début" at bounding box center [624, 290] width 229 height 45
click at [748, 245] on input "**********" at bounding box center [623, 238] width 834 height 31
click at [672, 298] on div "Annuler Définir le Début" at bounding box center [624, 290] width 229 height 45
click at [555, 294] on div "Annuler Définir le Début" at bounding box center [624, 290] width 229 height 45
click at [638, 174] on div "02:12 Début 2 / 30" at bounding box center [624, 191] width 275 height 35
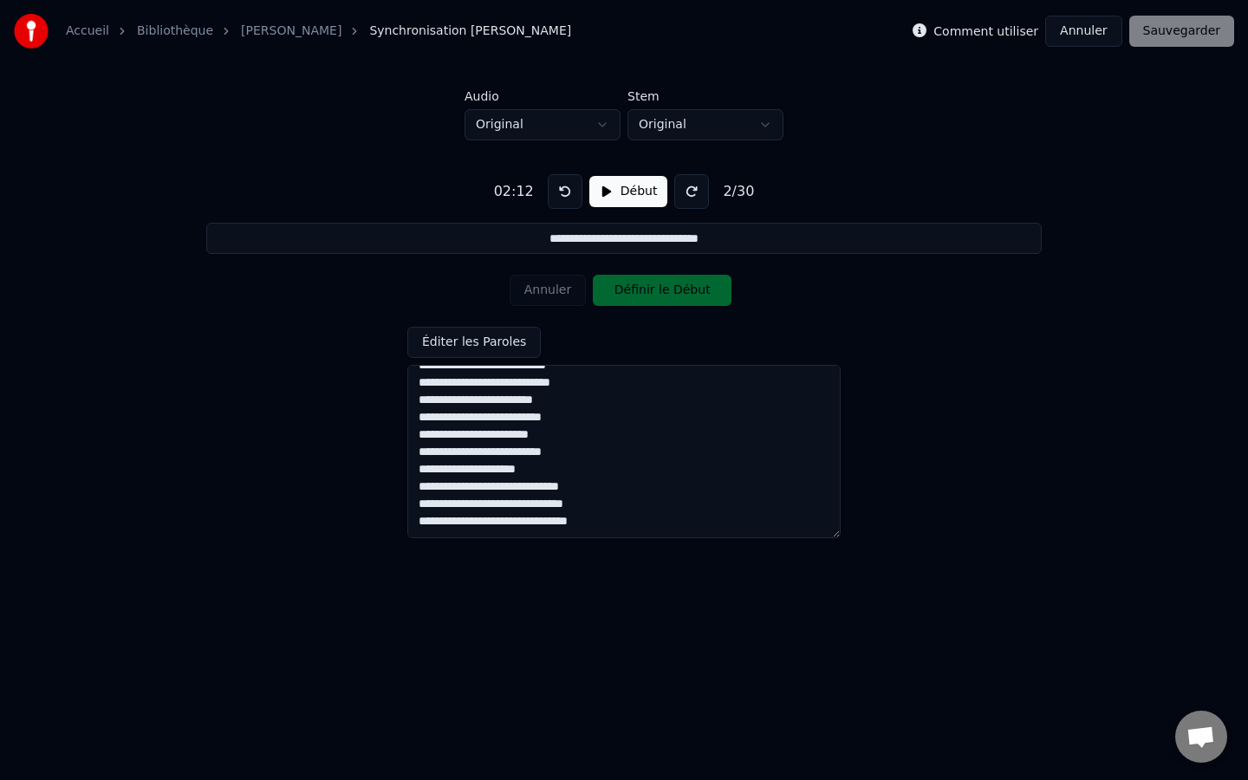
click at [638, 177] on button "Début" at bounding box center [628, 191] width 79 height 31
click at [653, 300] on button "Définir le Début" at bounding box center [662, 290] width 139 height 31
click at [653, 301] on button "Définir la Fin" at bounding box center [662, 290] width 139 height 31
click at [653, 301] on button "Définir le Début" at bounding box center [662, 290] width 139 height 31
click at [653, 301] on button "Définir la Fin" at bounding box center [662, 290] width 139 height 31
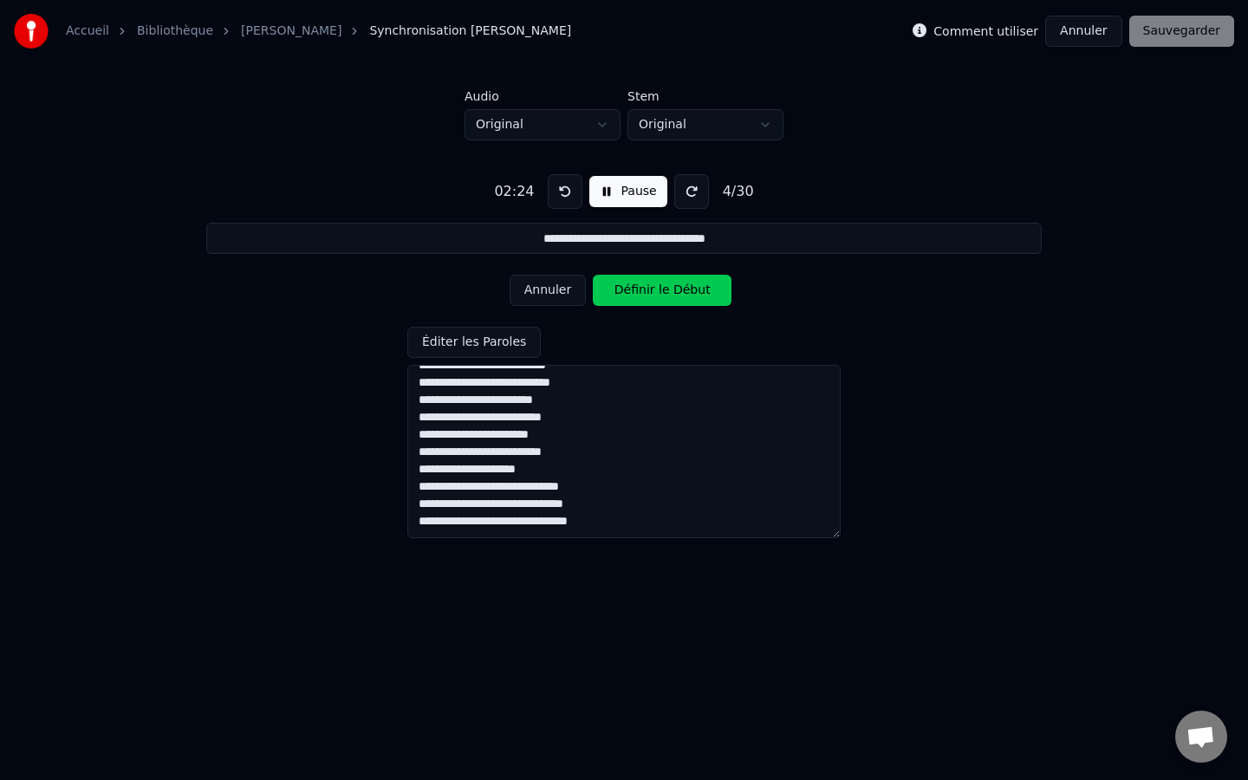
click at [554, 293] on button "Annuler" at bounding box center [548, 290] width 76 height 31
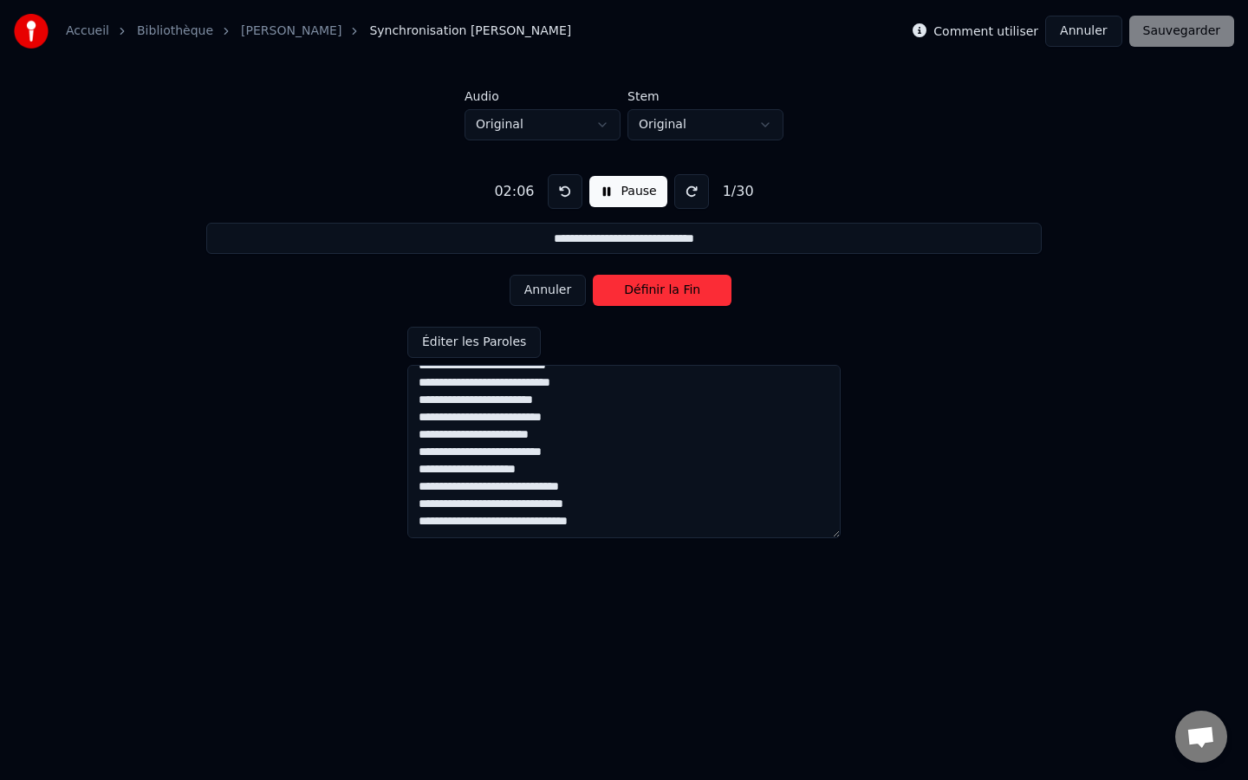
click at [554, 293] on button "Annuler" at bounding box center [548, 290] width 76 height 31
click at [554, 293] on div "Annuler Définir le Début" at bounding box center [624, 290] width 229 height 45
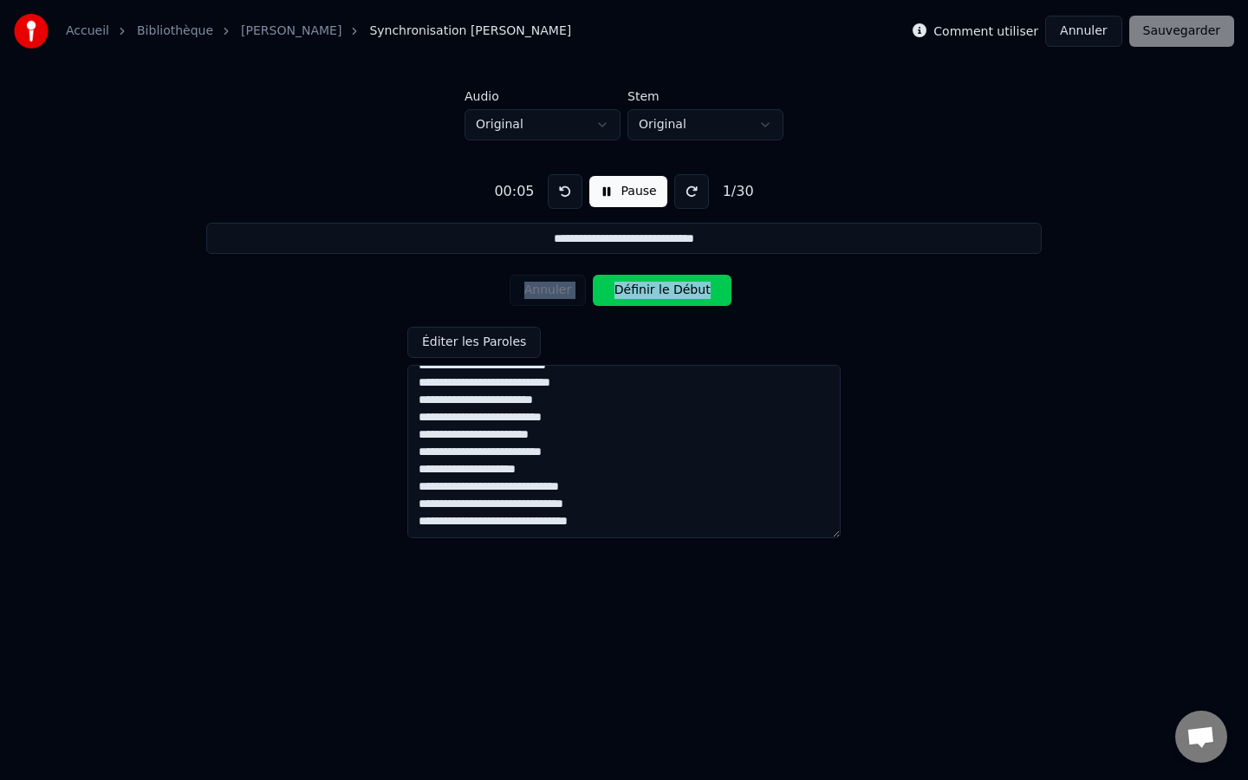
click at [705, 317] on div "**********" at bounding box center [624, 349] width 1192 height 418
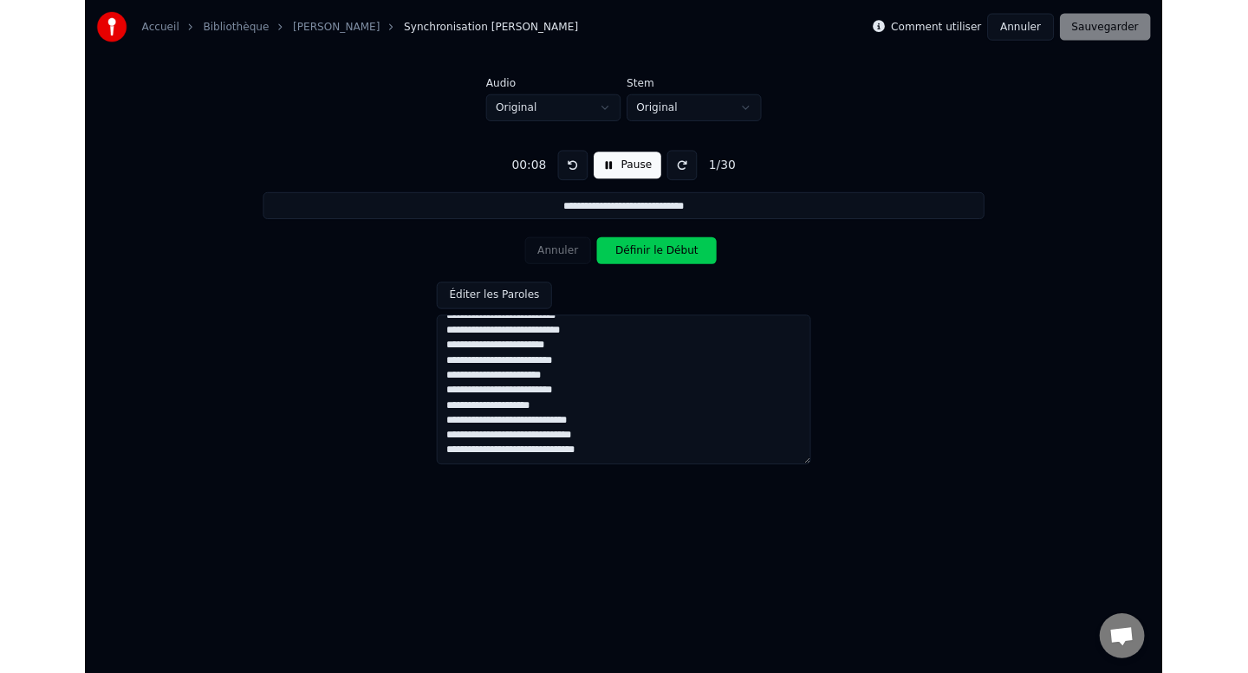
scroll to position [0, 0]
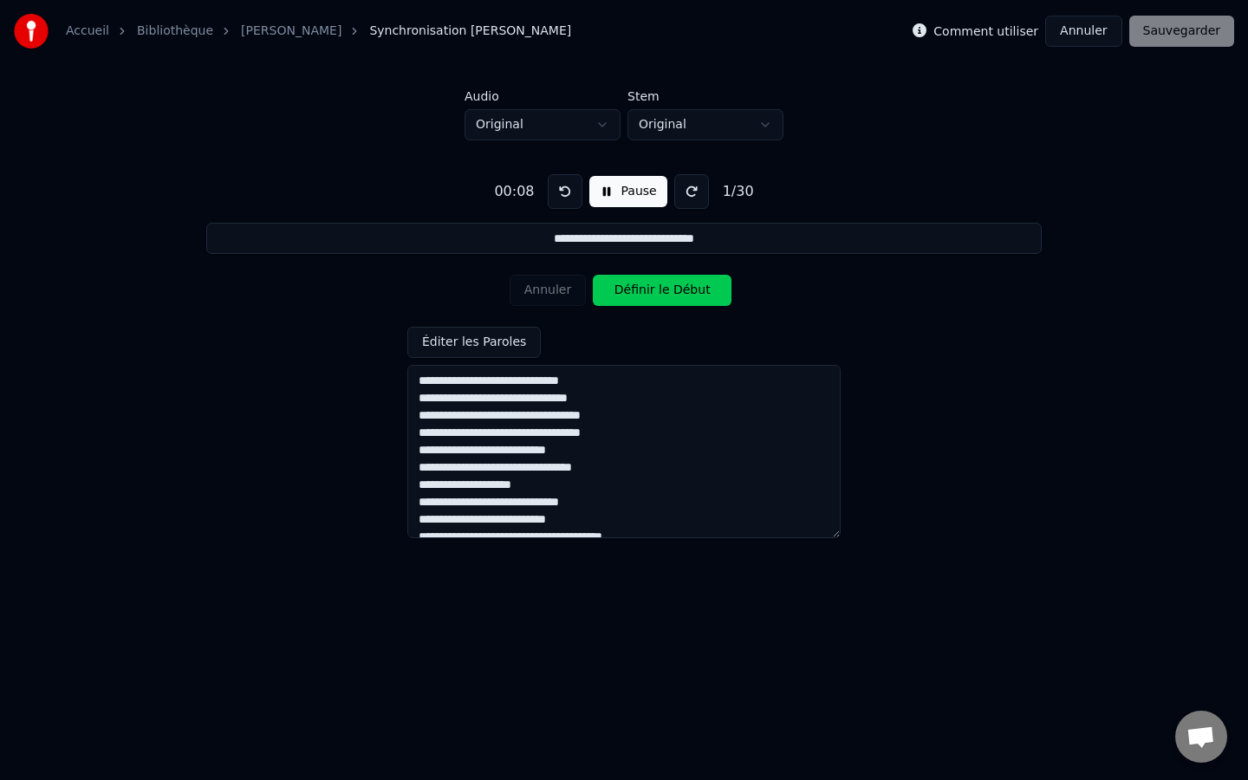
click at [647, 296] on button "Définir le Début" at bounding box center [662, 290] width 139 height 31
click at [647, 296] on button "Définir la Fin" at bounding box center [662, 290] width 139 height 31
click at [647, 296] on button "Définir le Début" at bounding box center [662, 290] width 139 height 31
click at [647, 296] on button "Définir la Fin" at bounding box center [662, 290] width 139 height 31
click at [647, 296] on button "Définir le Début" at bounding box center [662, 290] width 139 height 31
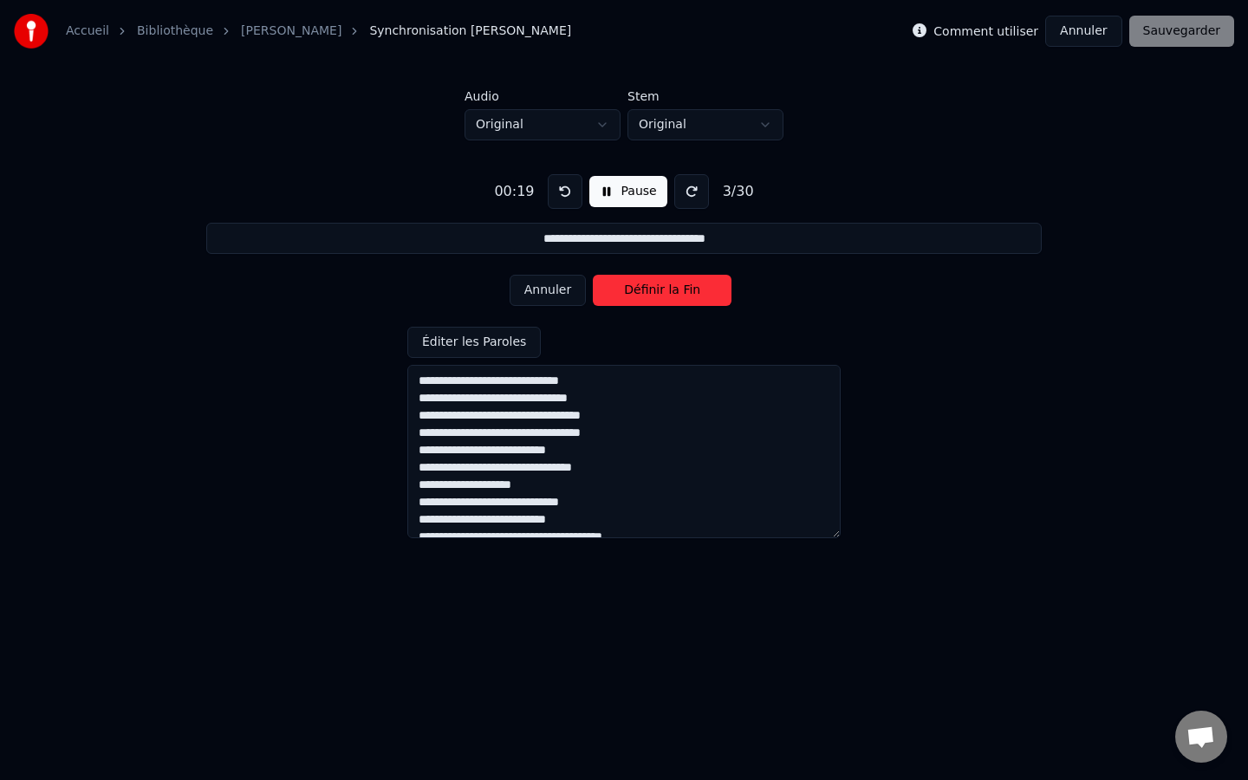
click at [647, 296] on button "Définir la Fin" at bounding box center [662, 290] width 139 height 31
click at [647, 296] on button "Définir le Début" at bounding box center [662, 290] width 139 height 31
click at [647, 296] on button "Définir la Fin" at bounding box center [662, 290] width 139 height 31
click at [647, 296] on button "Définir le Début" at bounding box center [662, 290] width 139 height 31
click at [647, 296] on button "Définir la Fin" at bounding box center [662, 290] width 139 height 31
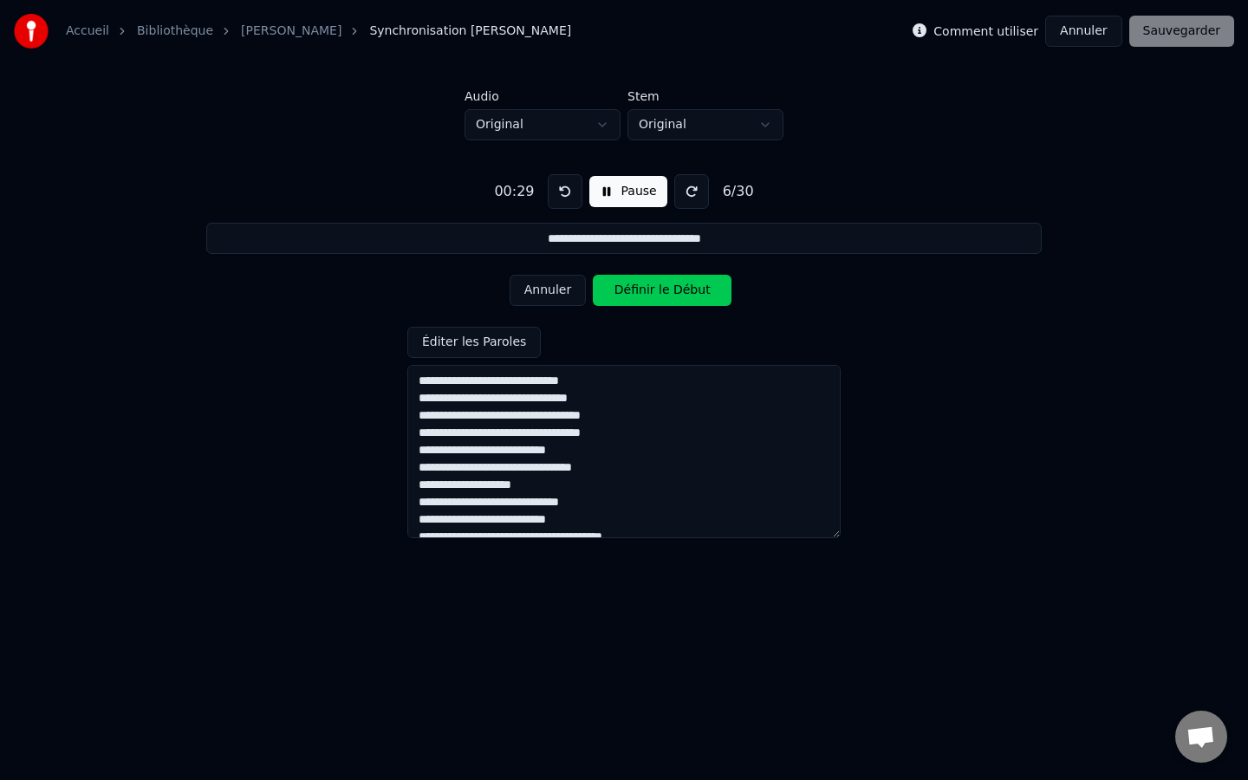
click at [647, 296] on button "Définir le Début" at bounding box center [662, 290] width 139 height 31
click at [647, 296] on button "Définir la Fin" at bounding box center [662, 290] width 139 height 31
click at [647, 296] on button "Définir le Début" at bounding box center [662, 290] width 139 height 31
click at [647, 296] on button "Définir la Fin" at bounding box center [662, 290] width 139 height 31
click at [647, 296] on button "Définir le Début" at bounding box center [662, 290] width 139 height 31
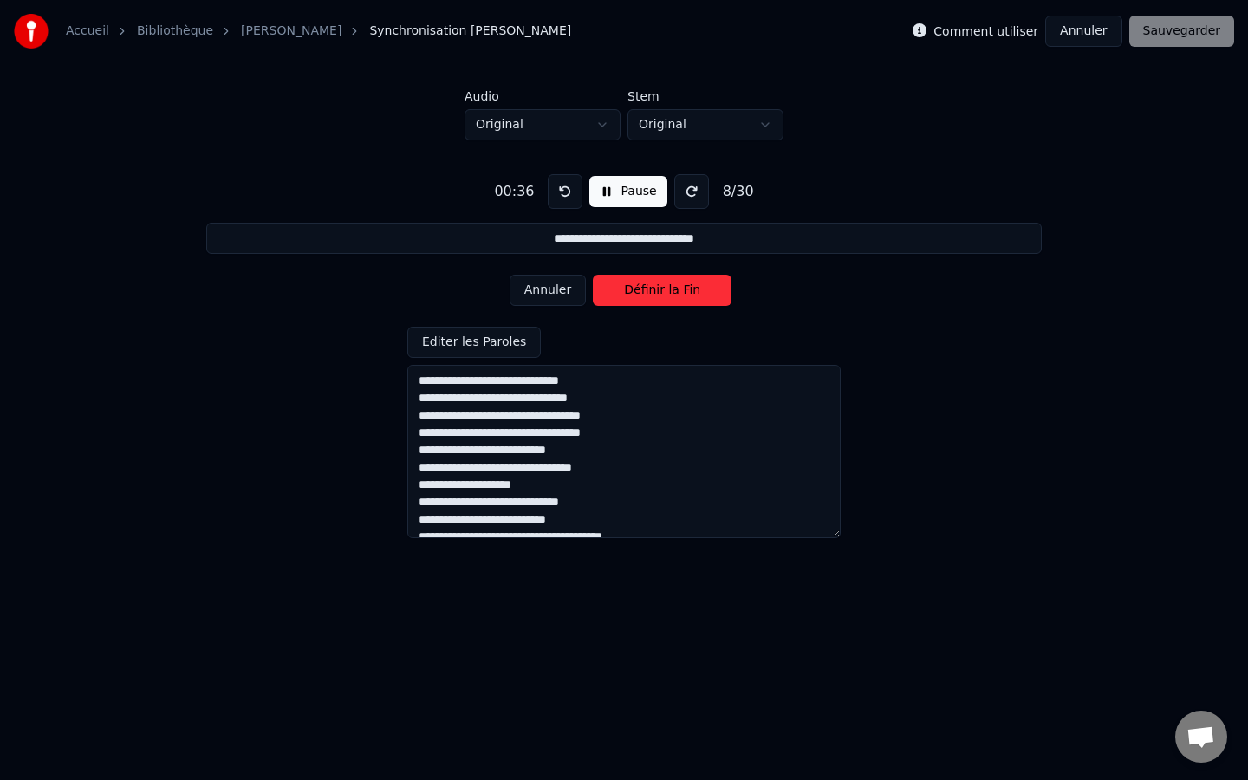
click at [646, 293] on button "Définir la Fin" at bounding box center [662, 290] width 139 height 31
click at [646, 293] on button "Définir le Début" at bounding box center [662, 290] width 139 height 31
click at [646, 293] on button "Définir la Fin" at bounding box center [662, 290] width 139 height 31
click at [646, 293] on button "Définir le Début" at bounding box center [662, 290] width 139 height 31
click at [646, 293] on button "Définir la Fin" at bounding box center [662, 290] width 139 height 31
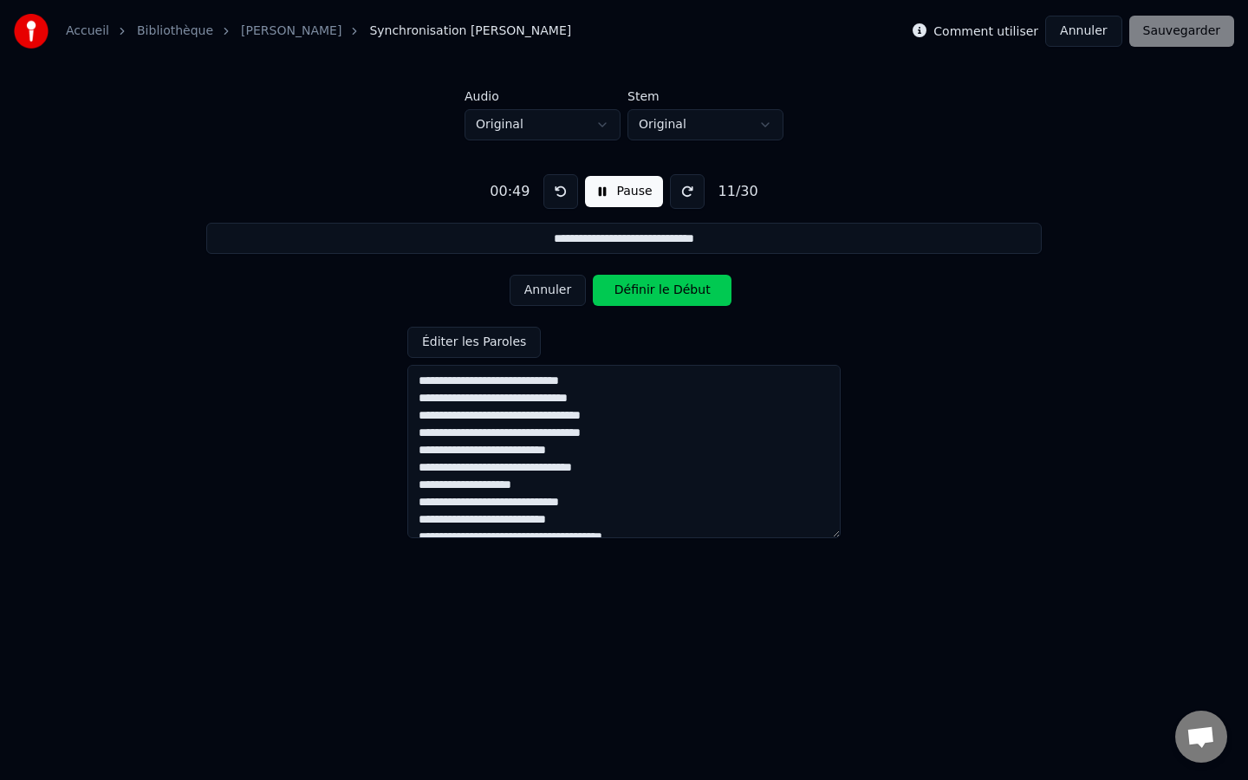
click at [646, 293] on button "Définir le Début" at bounding box center [662, 290] width 139 height 31
click at [646, 293] on button "Définir la Fin" at bounding box center [662, 290] width 139 height 31
click at [646, 293] on button "Définir le Début" at bounding box center [662, 290] width 139 height 31
click at [646, 293] on button "Définir la Fin" at bounding box center [662, 290] width 139 height 31
click at [646, 293] on button "Définir le Début" at bounding box center [662, 290] width 139 height 31
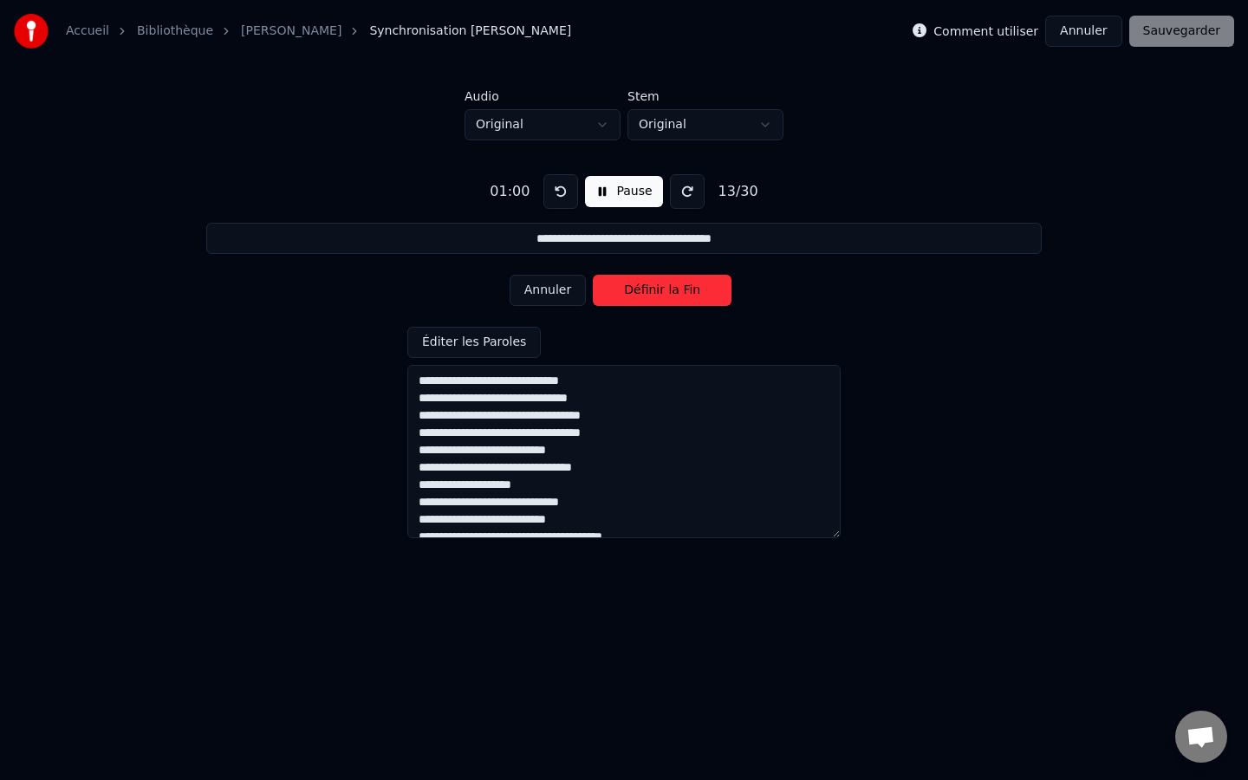
click at [646, 293] on button "Définir la Fin" at bounding box center [662, 290] width 139 height 31
click at [646, 293] on button "Définir le Début" at bounding box center [662, 290] width 139 height 31
click at [646, 293] on button "Définir la Fin" at bounding box center [662, 290] width 139 height 31
click at [646, 293] on button "Définir le Début" at bounding box center [662, 290] width 139 height 31
click at [646, 293] on button "Définir la Fin" at bounding box center [662, 290] width 139 height 31
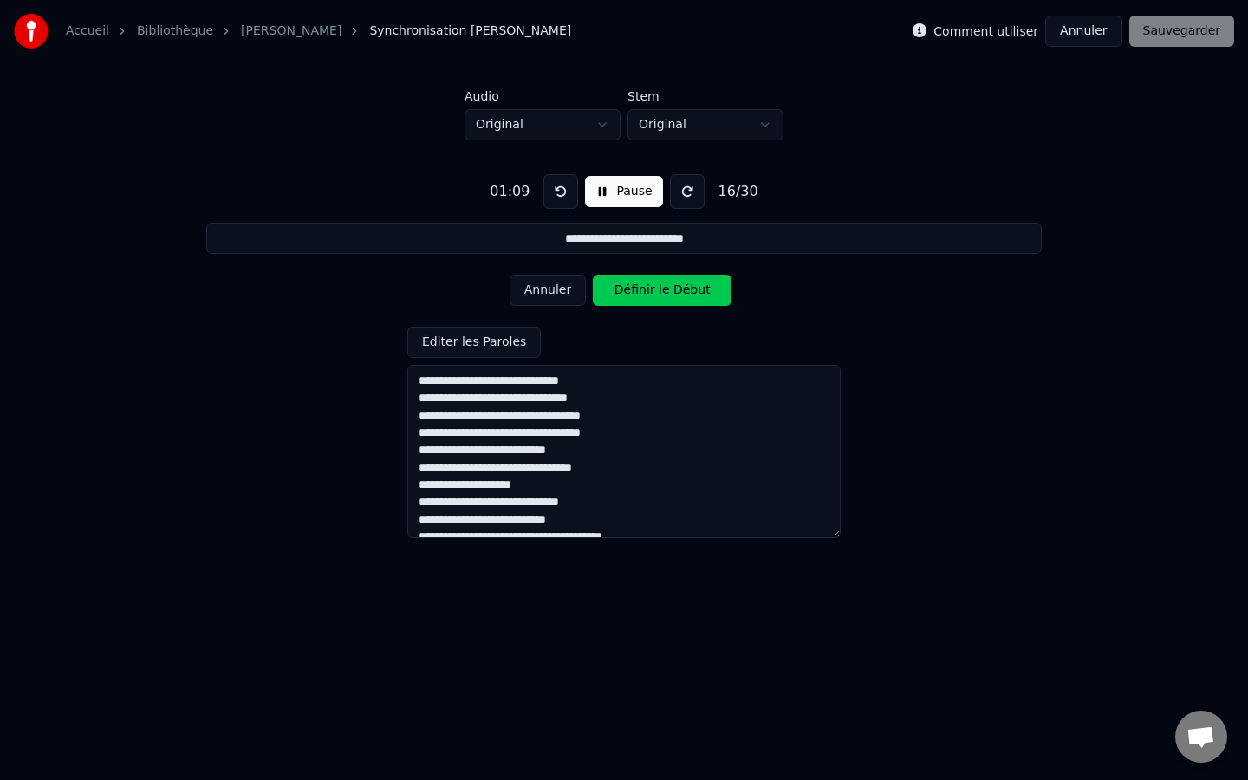
click at [646, 293] on button "Définir le Début" at bounding box center [662, 290] width 139 height 31
click at [646, 293] on button "Définir la Fin" at bounding box center [662, 290] width 139 height 31
click at [646, 293] on button "Définir le Début" at bounding box center [662, 290] width 139 height 31
click at [646, 293] on button "Définir la Fin" at bounding box center [662, 290] width 139 height 31
click at [646, 293] on button "Définir le Début" at bounding box center [662, 290] width 139 height 31
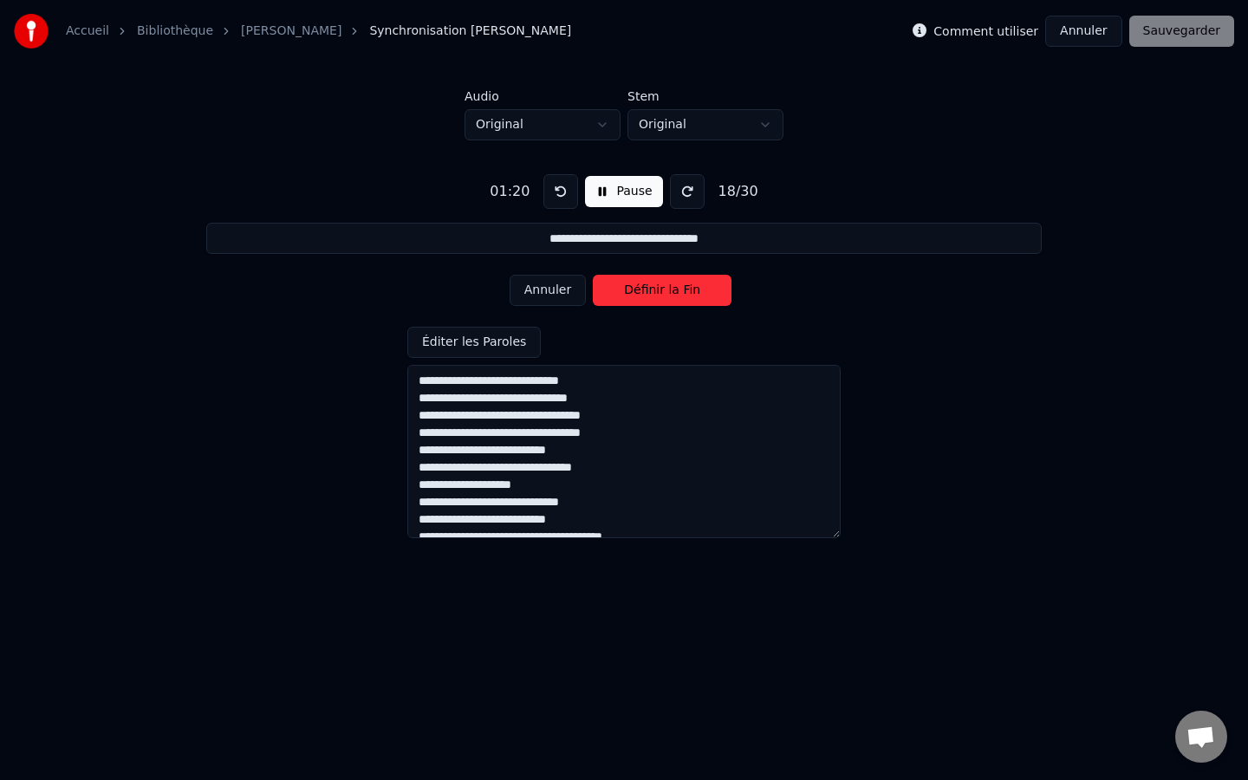
click at [646, 293] on button "Définir la Fin" at bounding box center [662, 290] width 139 height 31
click at [646, 293] on button "Définir le Début" at bounding box center [662, 290] width 139 height 31
click at [646, 293] on button "Définir la Fin" at bounding box center [662, 290] width 139 height 31
click at [646, 293] on button "Définir le Début" at bounding box center [662, 290] width 139 height 31
click at [646, 293] on button "Définir la Fin" at bounding box center [662, 290] width 139 height 31
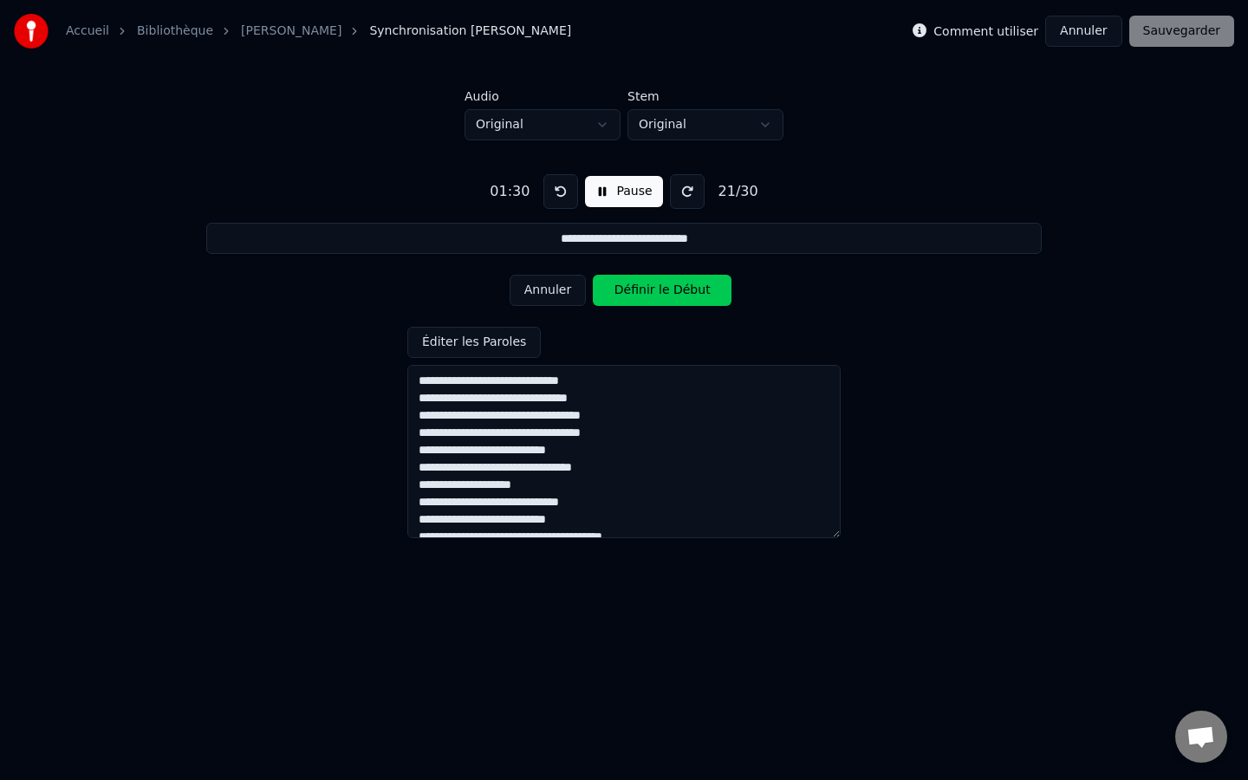
click at [646, 293] on button "Définir le Début" at bounding box center [662, 290] width 139 height 31
click at [646, 293] on button "Définir la Fin" at bounding box center [662, 290] width 139 height 31
click at [646, 293] on button "Définir le Début" at bounding box center [662, 290] width 139 height 31
click at [646, 293] on button "Définir la Fin" at bounding box center [662, 290] width 139 height 31
click at [646, 293] on button "Définir le Début" at bounding box center [662, 290] width 139 height 31
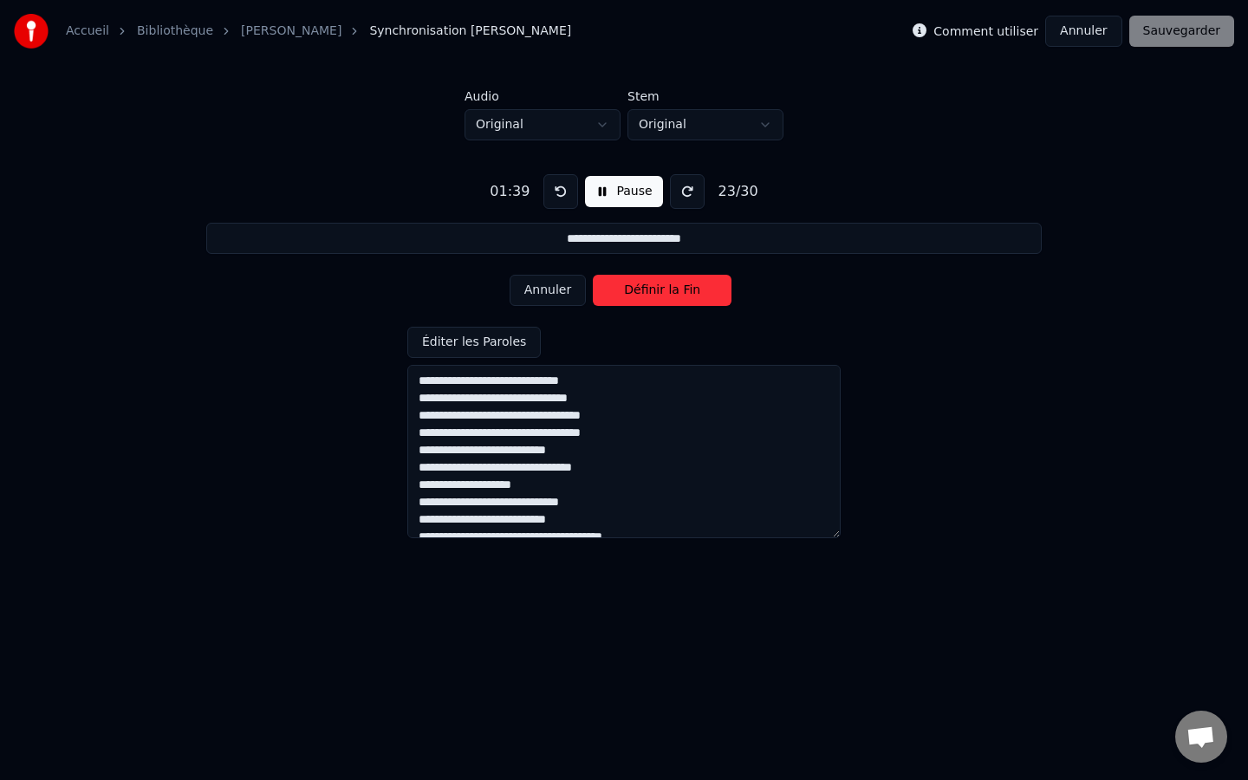
click at [646, 293] on button "Définir la Fin" at bounding box center [662, 290] width 139 height 31
click at [1189, 36] on div "Comment utiliser Annuler Sauvegarder" at bounding box center [1072, 31] width 321 height 31
click at [602, 192] on button "Pause" at bounding box center [623, 191] width 77 height 31
click at [602, 192] on button "Début" at bounding box center [624, 191] width 79 height 31
click at [603, 192] on button "Pause" at bounding box center [623, 191] width 77 height 31
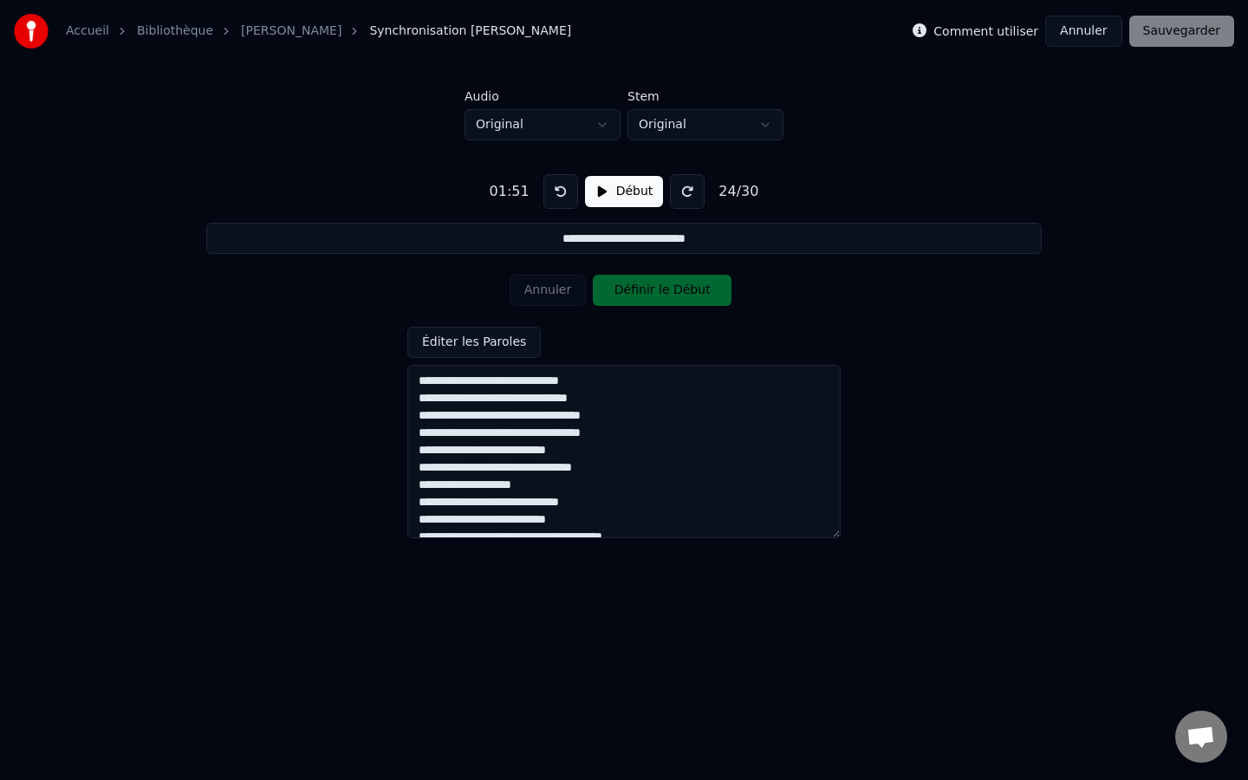
click at [602, 194] on button "Début" at bounding box center [624, 191] width 79 height 31
click at [602, 194] on button "Pause" at bounding box center [623, 191] width 77 height 31
click at [561, 195] on button at bounding box center [560, 191] width 35 height 35
click at [562, 195] on button at bounding box center [560, 191] width 35 height 35
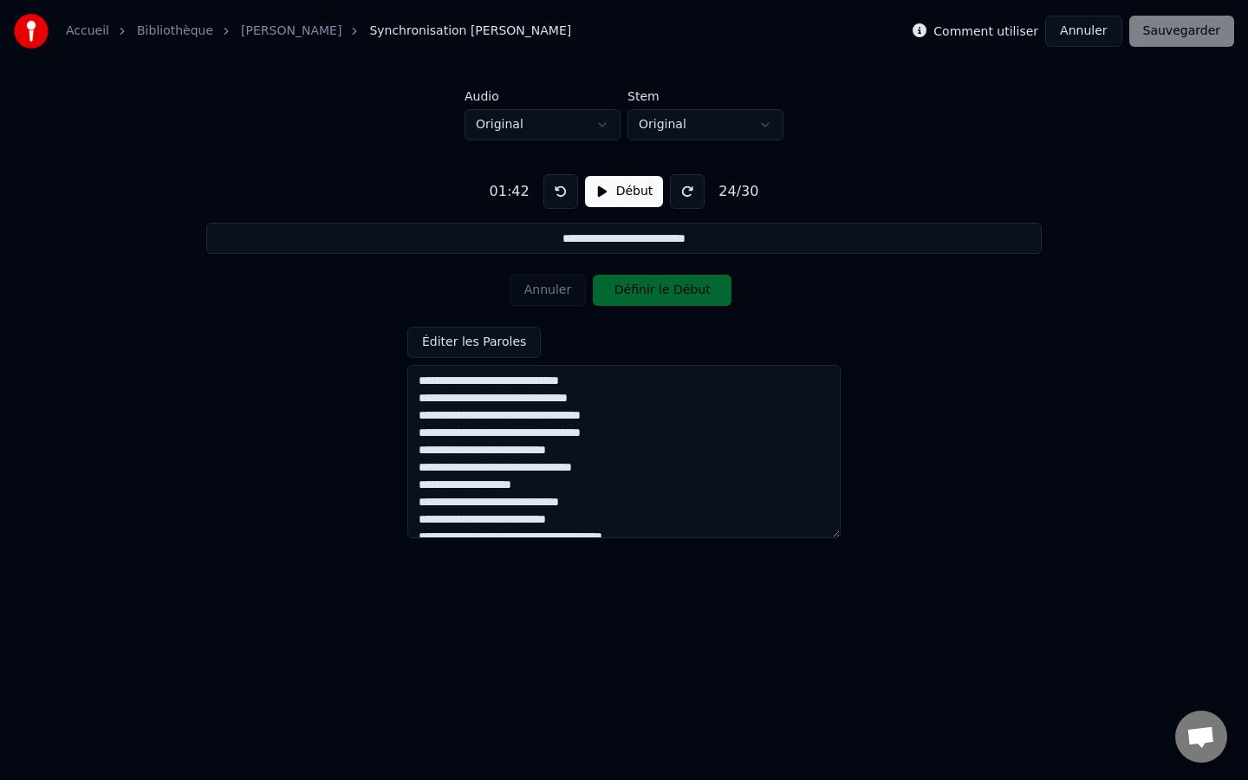
click at [562, 195] on button at bounding box center [560, 191] width 35 height 35
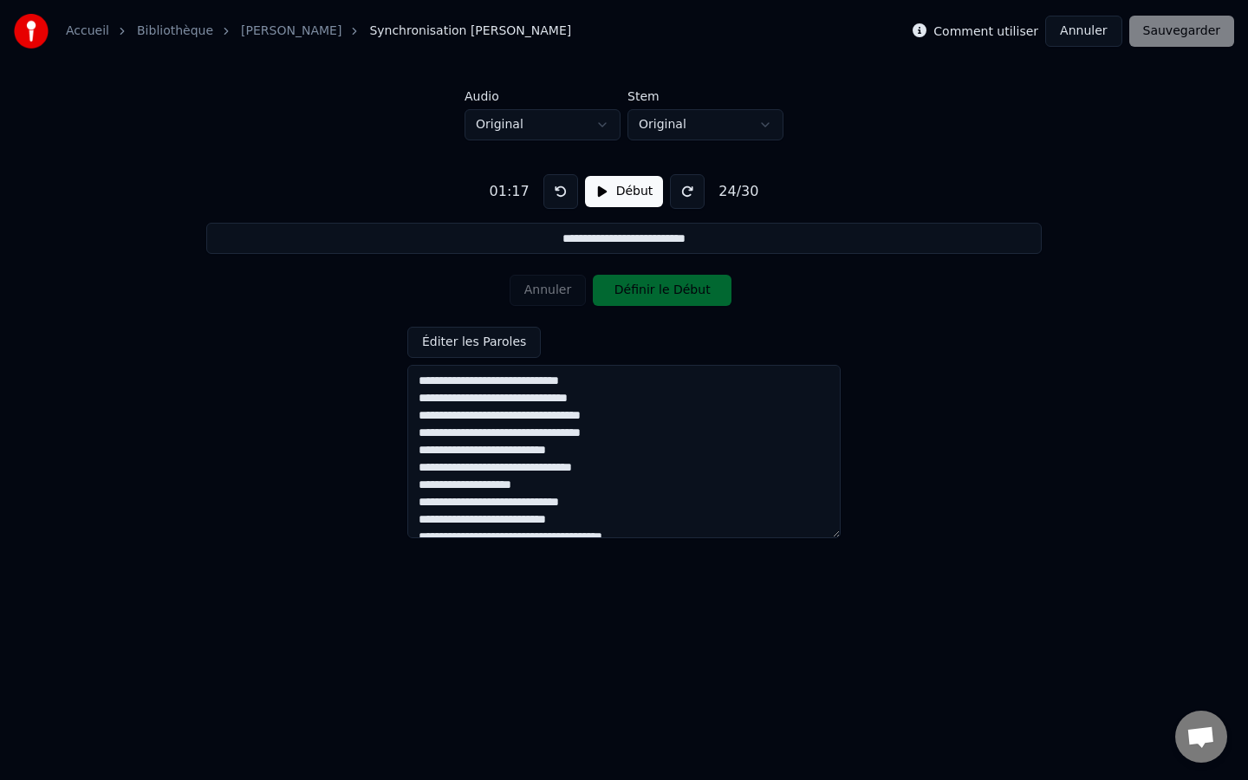
click at [562, 195] on button at bounding box center [560, 191] width 35 height 35
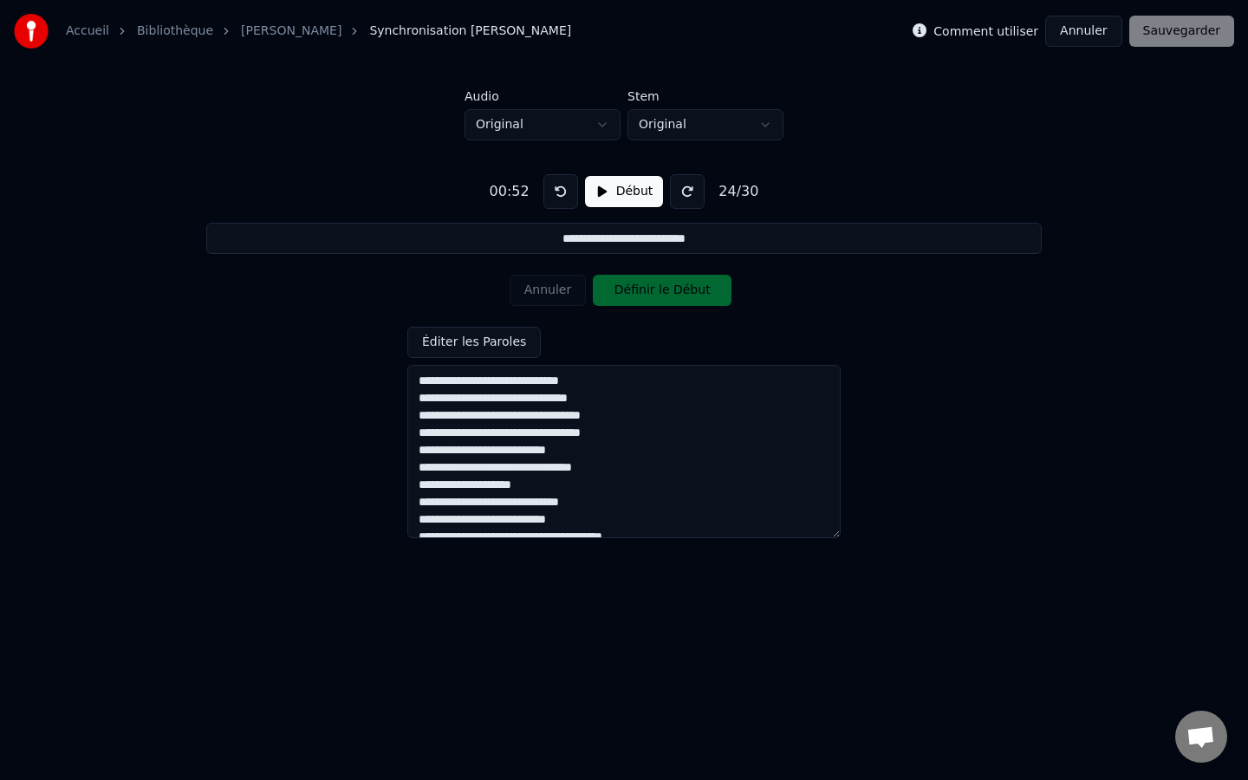
click at [562, 195] on button at bounding box center [560, 191] width 35 height 35
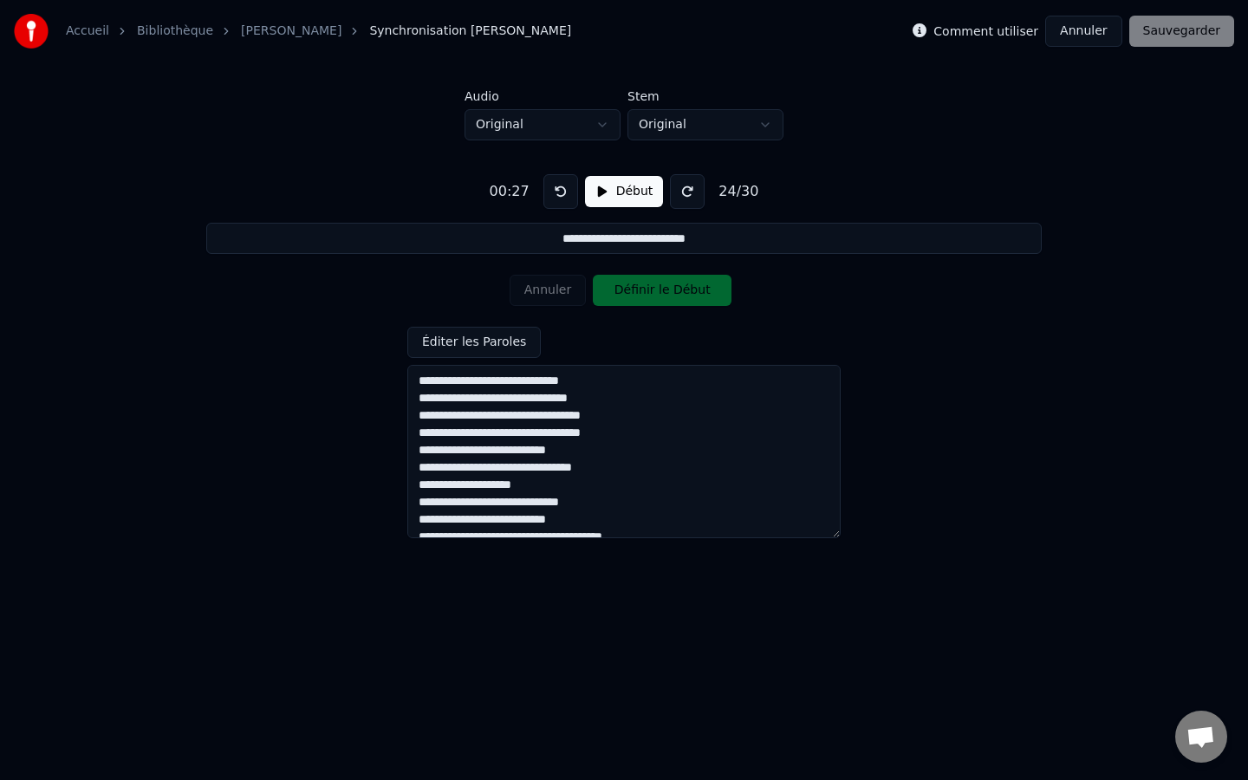
click at [562, 195] on button at bounding box center [560, 191] width 35 height 35
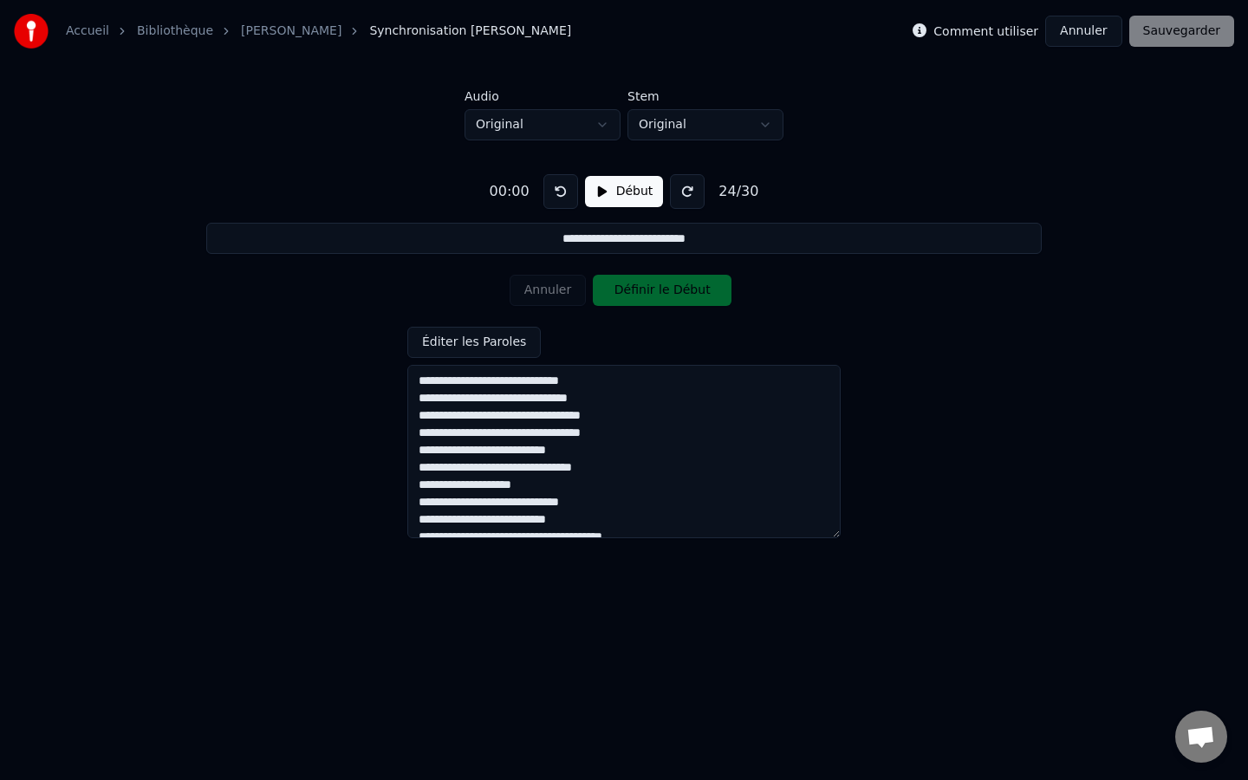
click at [562, 195] on button at bounding box center [560, 191] width 35 height 35
click at [612, 189] on button "Début" at bounding box center [624, 191] width 79 height 31
click at [558, 192] on button at bounding box center [560, 191] width 35 height 35
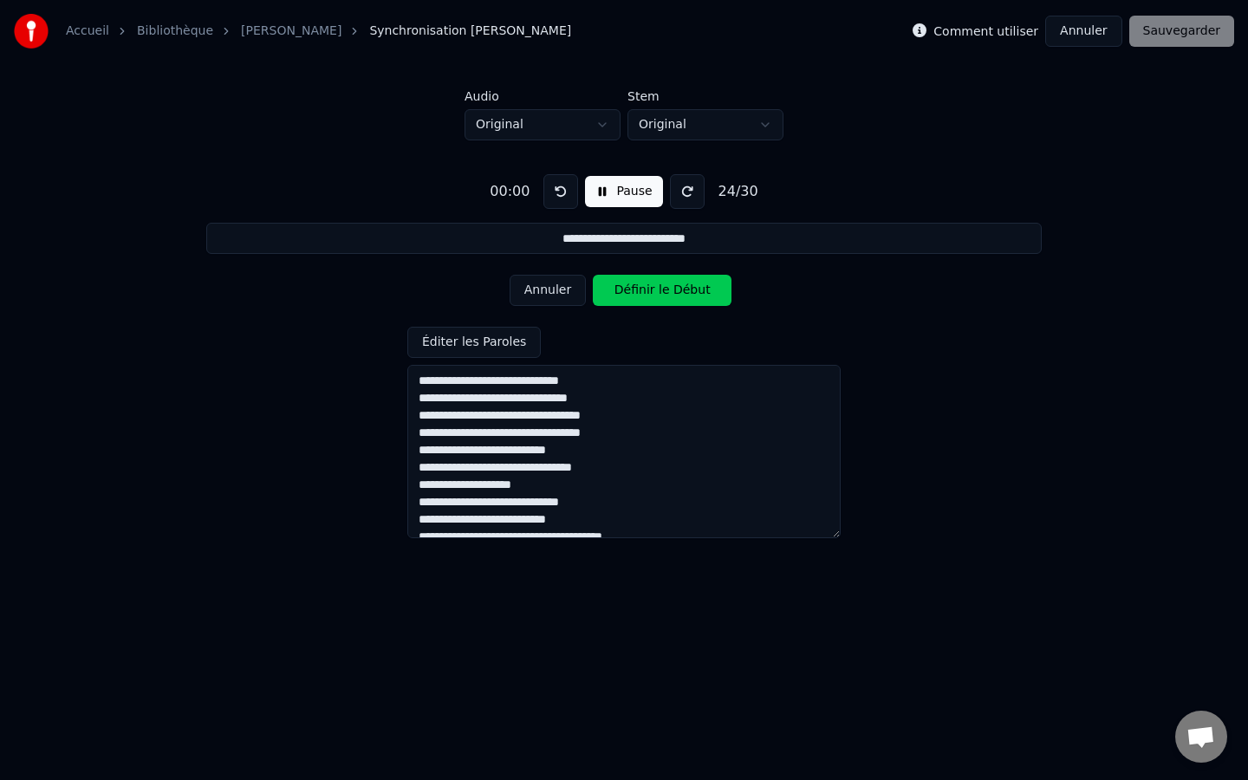
click at [558, 192] on button at bounding box center [560, 191] width 35 height 35
click at [538, 293] on button "Annuler" at bounding box center [548, 290] width 76 height 31
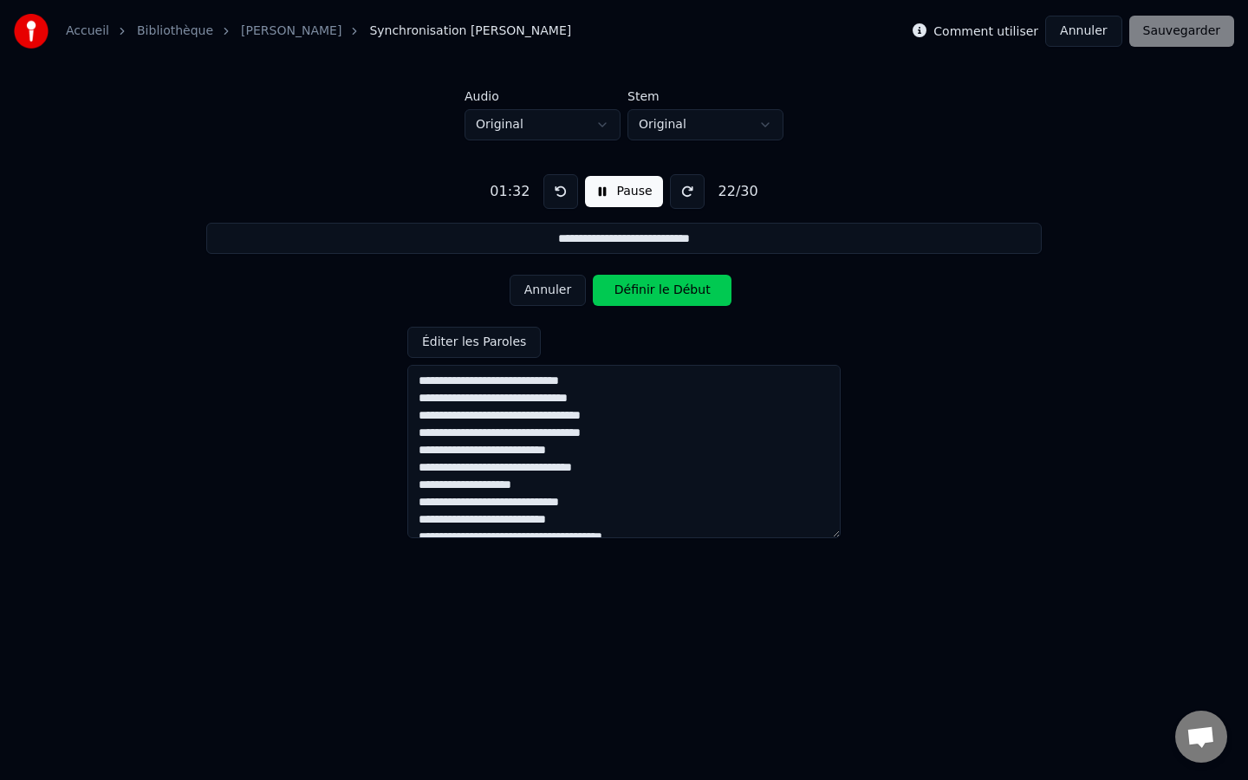
click at [538, 293] on button "Annuler" at bounding box center [548, 290] width 76 height 31
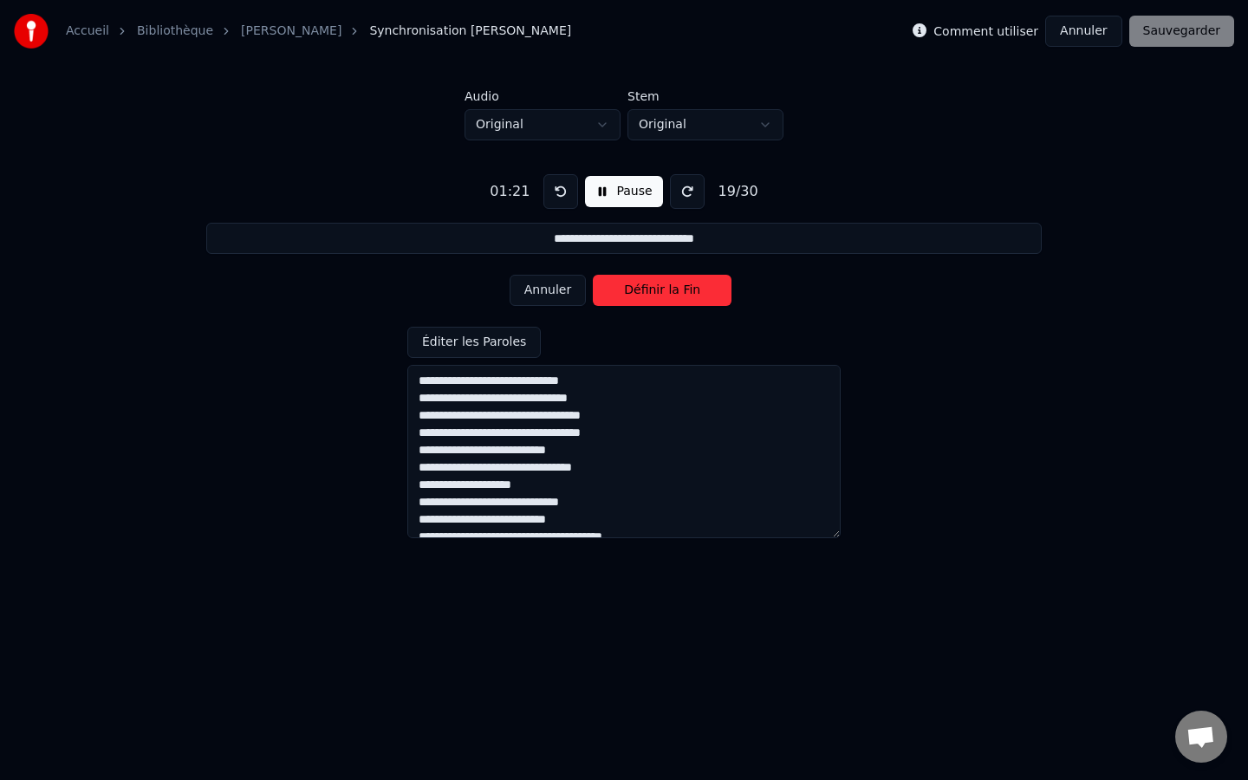
click at [538, 293] on button "Annuler" at bounding box center [548, 290] width 76 height 31
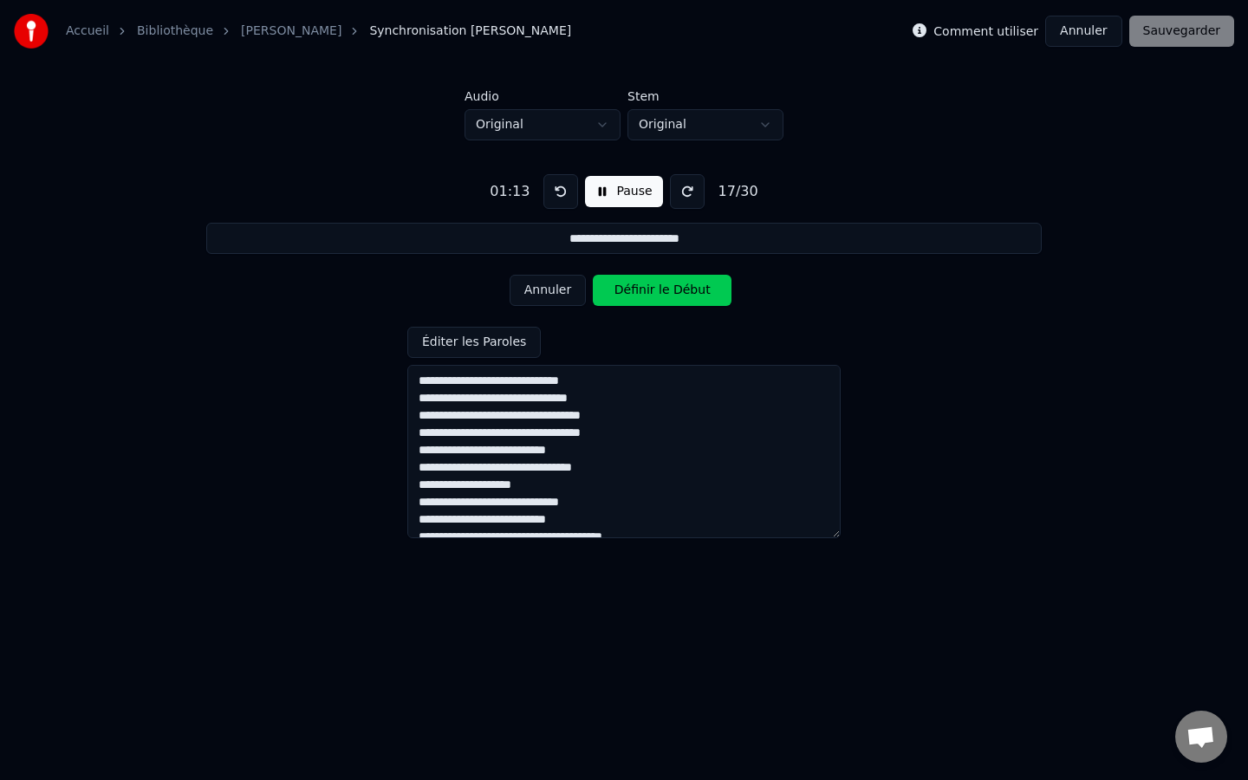
click at [538, 293] on button "Annuler" at bounding box center [548, 290] width 76 height 31
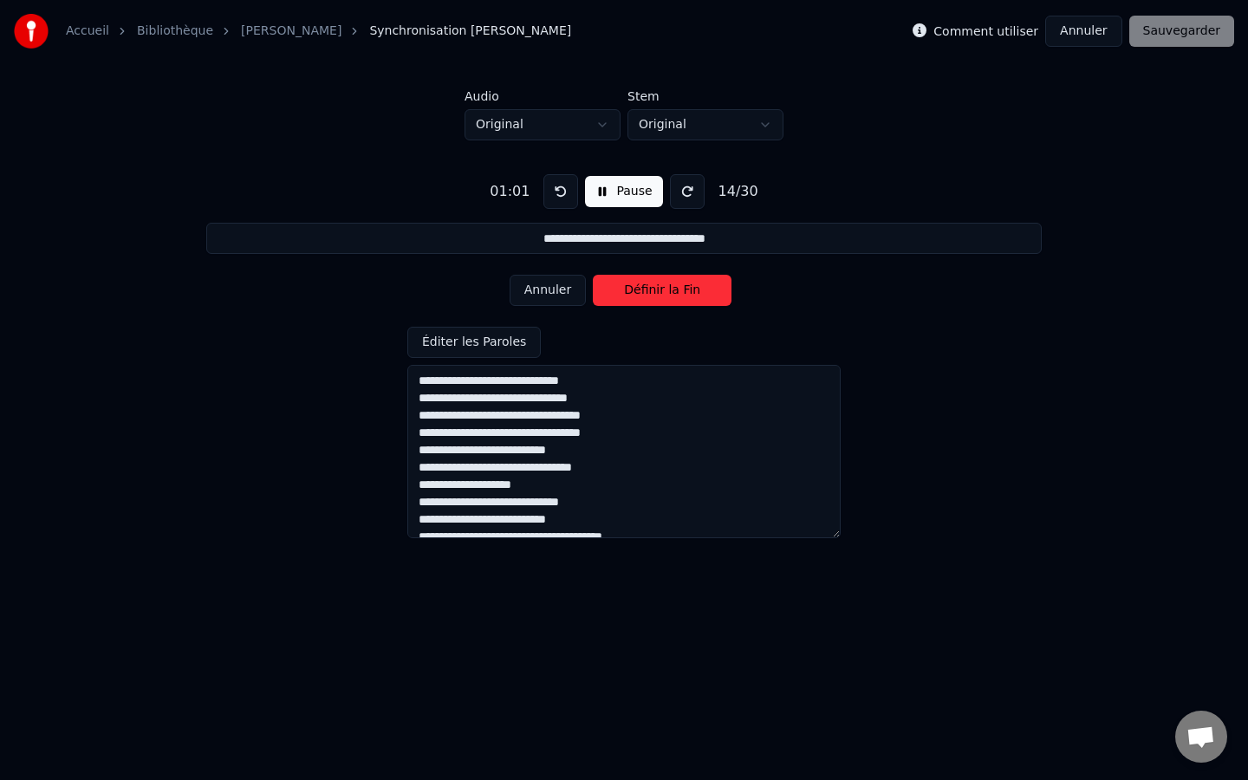
click at [538, 293] on button "Annuler" at bounding box center [548, 290] width 76 height 31
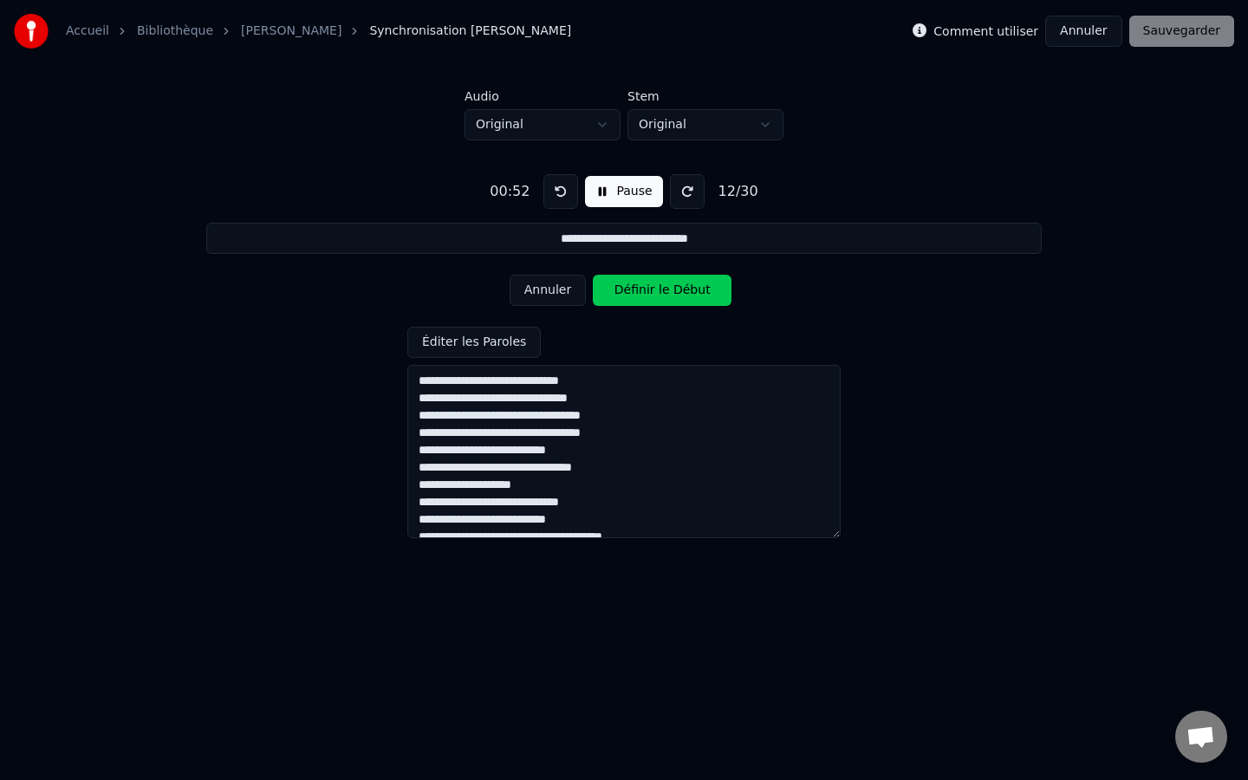
click at [538, 293] on button "Annuler" at bounding box center [548, 290] width 76 height 31
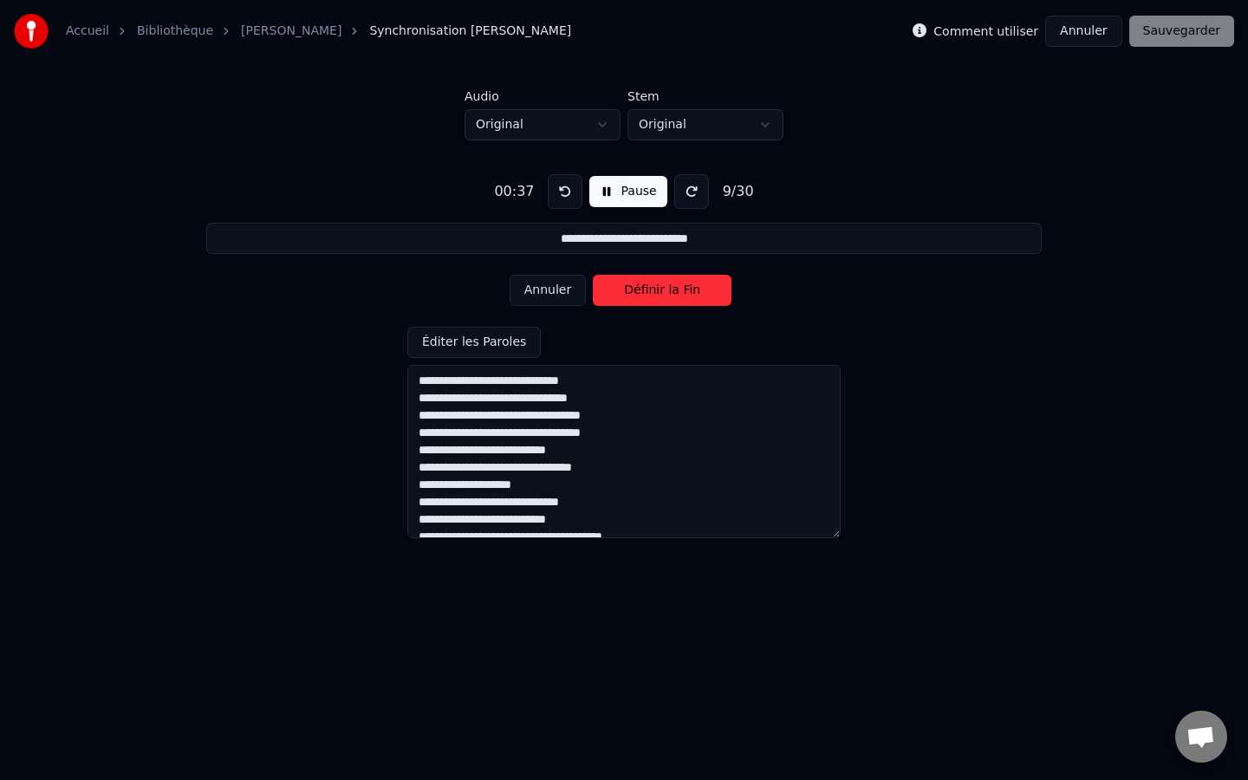
click at [538, 293] on button "Annuler" at bounding box center [548, 290] width 76 height 31
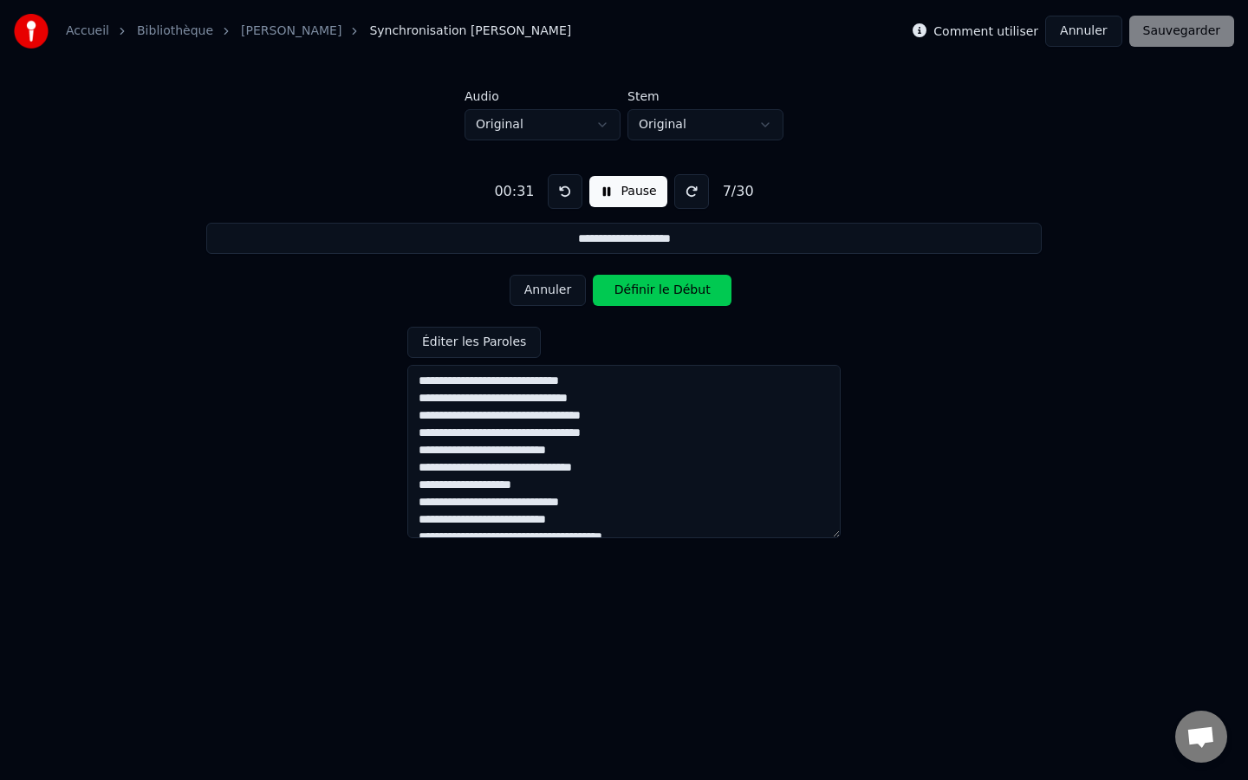
click at [538, 293] on button "Annuler" at bounding box center [548, 290] width 76 height 31
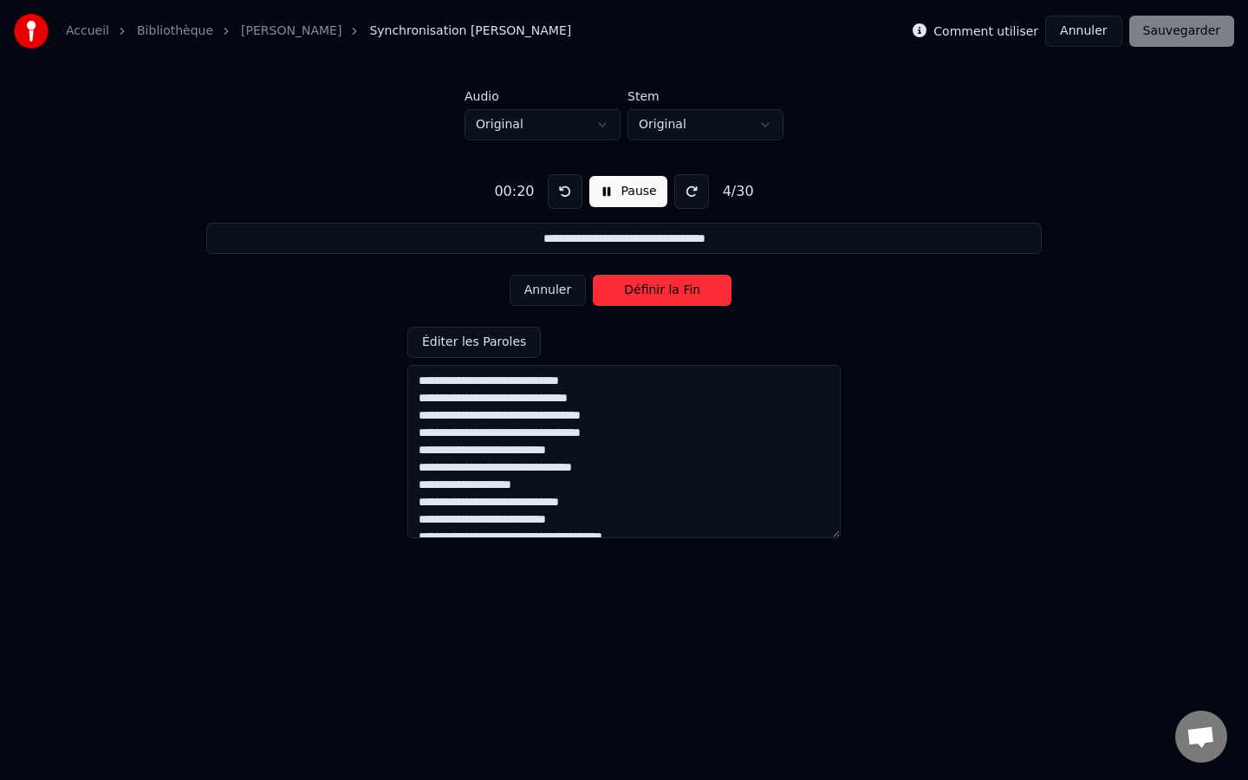
click at [538, 293] on button "Annuler" at bounding box center [548, 290] width 76 height 31
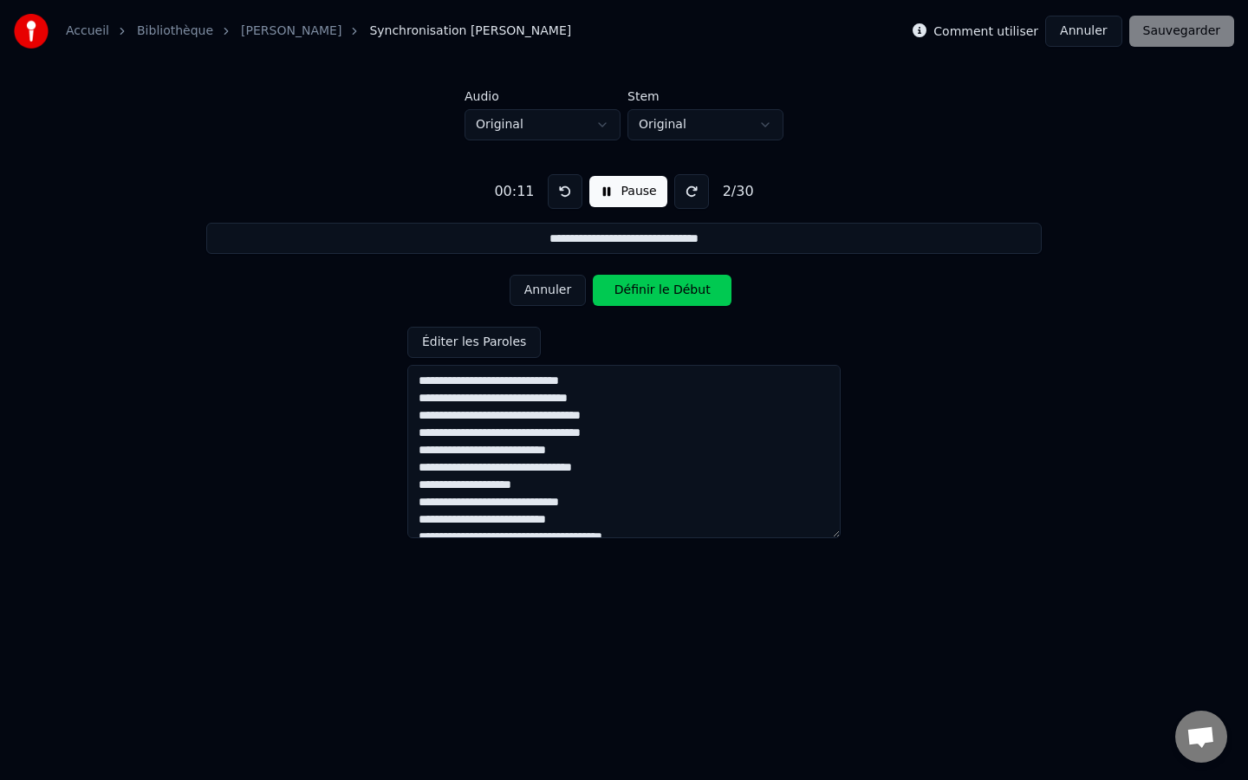
click at [538, 293] on button "Annuler" at bounding box center [548, 290] width 76 height 31
click at [538, 293] on div "Annuler Définir le Début" at bounding box center [624, 290] width 229 height 45
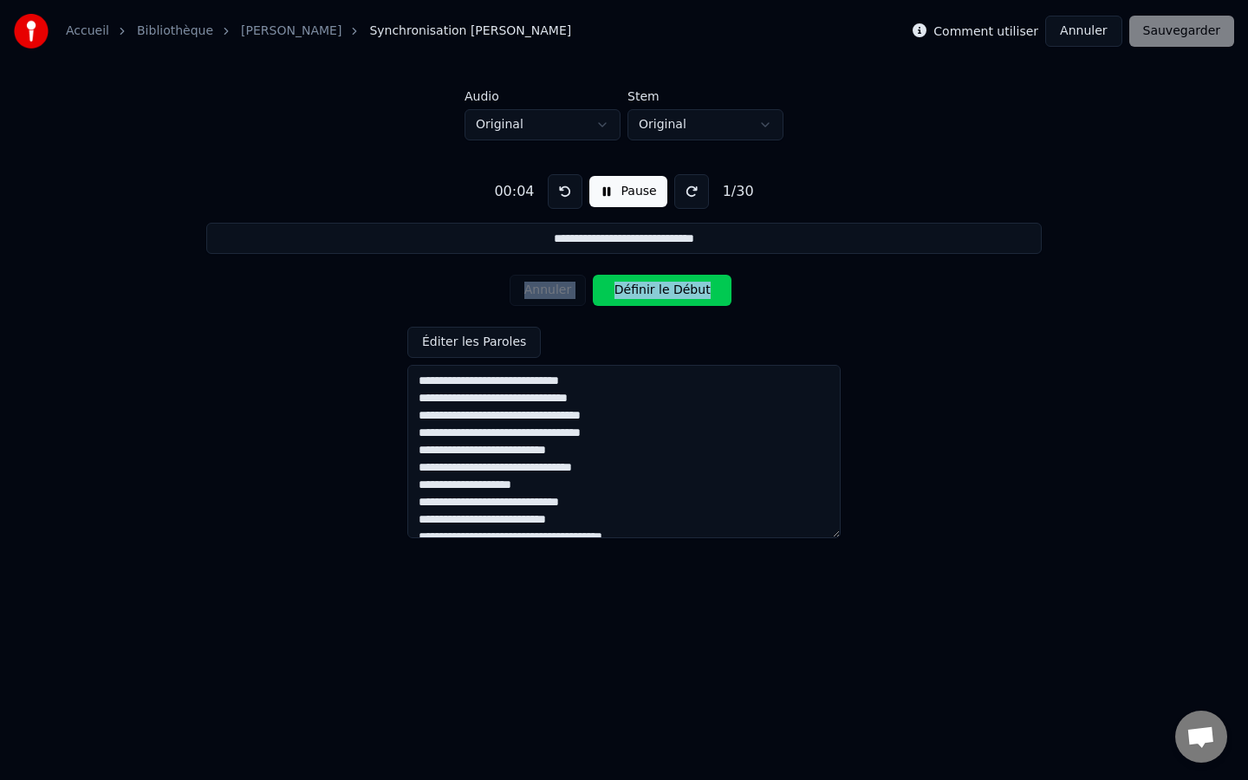
click at [538, 293] on div "Annuler Définir le Début" at bounding box center [624, 290] width 229 height 45
click at [636, 306] on div "Annuler Définir le Début" at bounding box center [624, 290] width 229 height 45
click at [651, 300] on button "Définir le Début" at bounding box center [662, 290] width 139 height 31
click at [578, 302] on button "Annuler" at bounding box center [548, 290] width 76 height 31
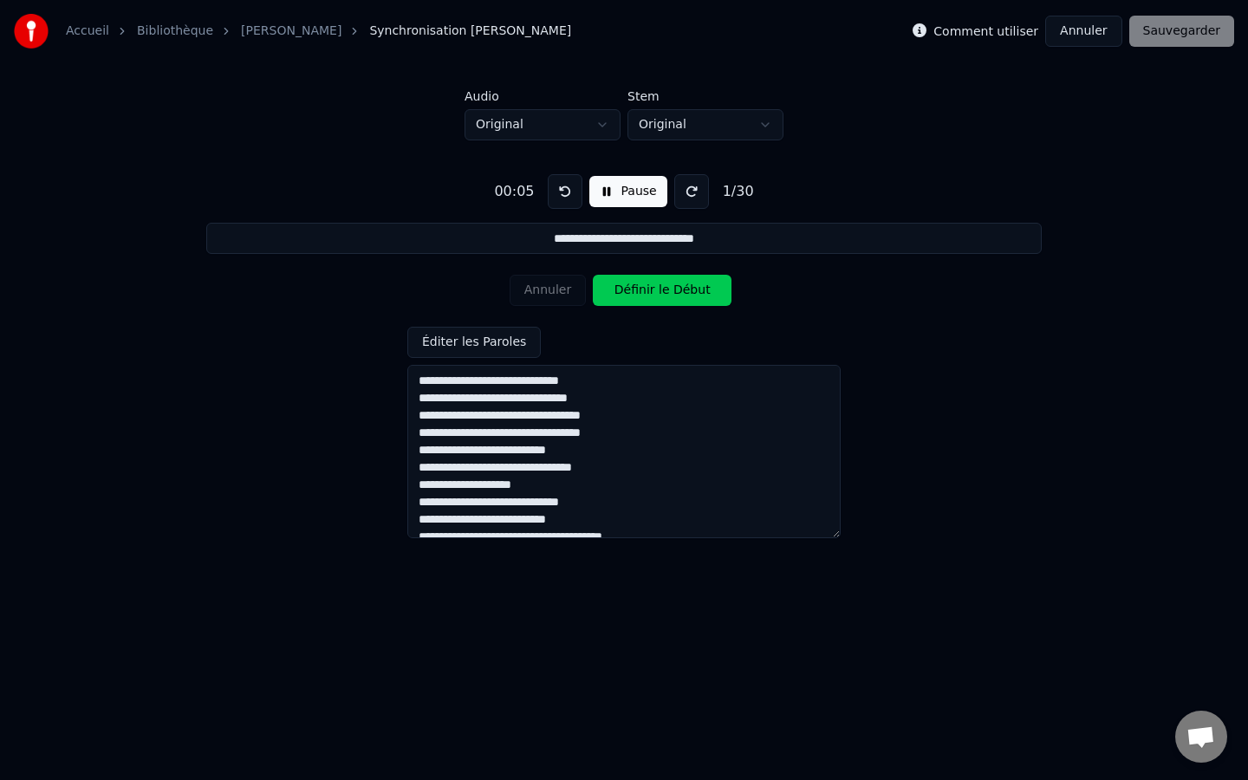
click at [578, 302] on div "Annuler Définir le Début" at bounding box center [624, 290] width 229 height 45
click at [644, 297] on button "Définir le Début" at bounding box center [662, 290] width 139 height 31
click at [644, 297] on button "Définir la Fin" at bounding box center [662, 290] width 139 height 31
click at [644, 297] on button "Définir le Début" at bounding box center [662, 290] width 139 height 31
click at [644, 297] on button "Définir la Fin" at bounding box center [662, 290] width 139 height 31
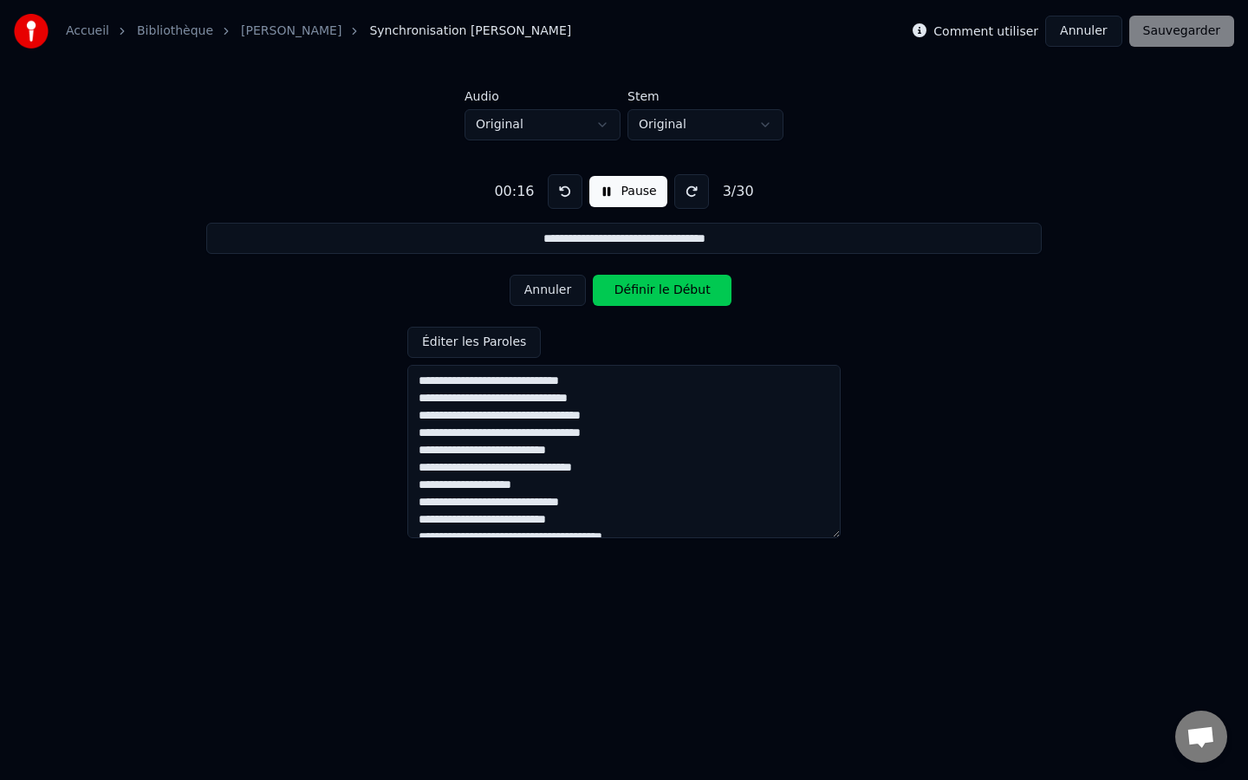
click at [644, 297] on button "Définir le Début" at bounding box center [662, 290] width 139 height 31
click at [644, 297] on button "Définir la Fin" at bounding box center [662, 290] width 139 height 31
click at [644, 297] on button "Définir le Début" at bounding box center [662, 290] width 139 height 31
click at [644, 297] on button "Définir la Fin" at bounding box center [662, 290] width 139 height 31
click at [644, 297] on button "Définir le Début" at bounding box center [662, 290] width 139 height 31
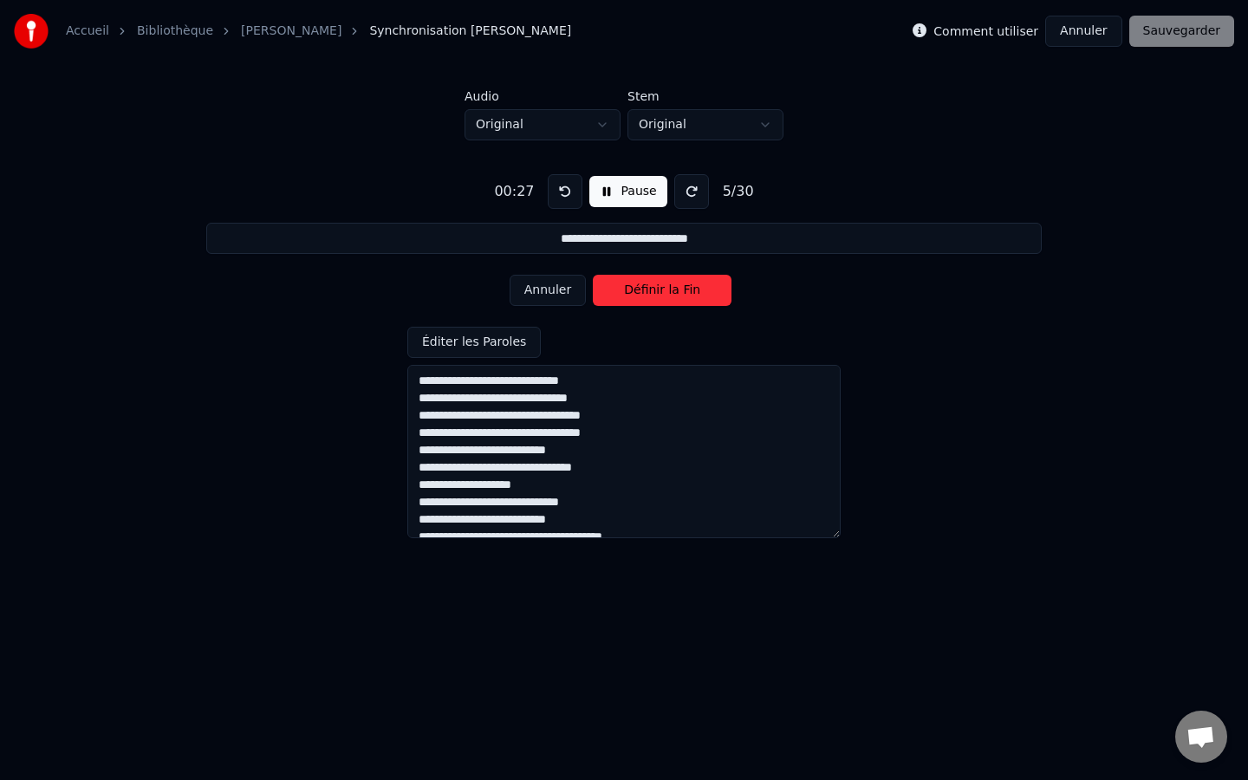
click at [644, 297] on button "Définir la Fin" at bounding box center [662, 290] width 139 height 31
click at [644, 297] on button "Définir le Début" at bounding box center [662, 290] width 139 height 31
click at [644, 297] on button "Définir la Fin" at bounding box center [662, 290] width 139 height 31
click at [644, 297] on button "Définir le Début" at bounding box center [662, 290] width 139 height 31
click at [644, 297] on button "Définir la Fin" at bounding box center [662, 290] width 139 height 31
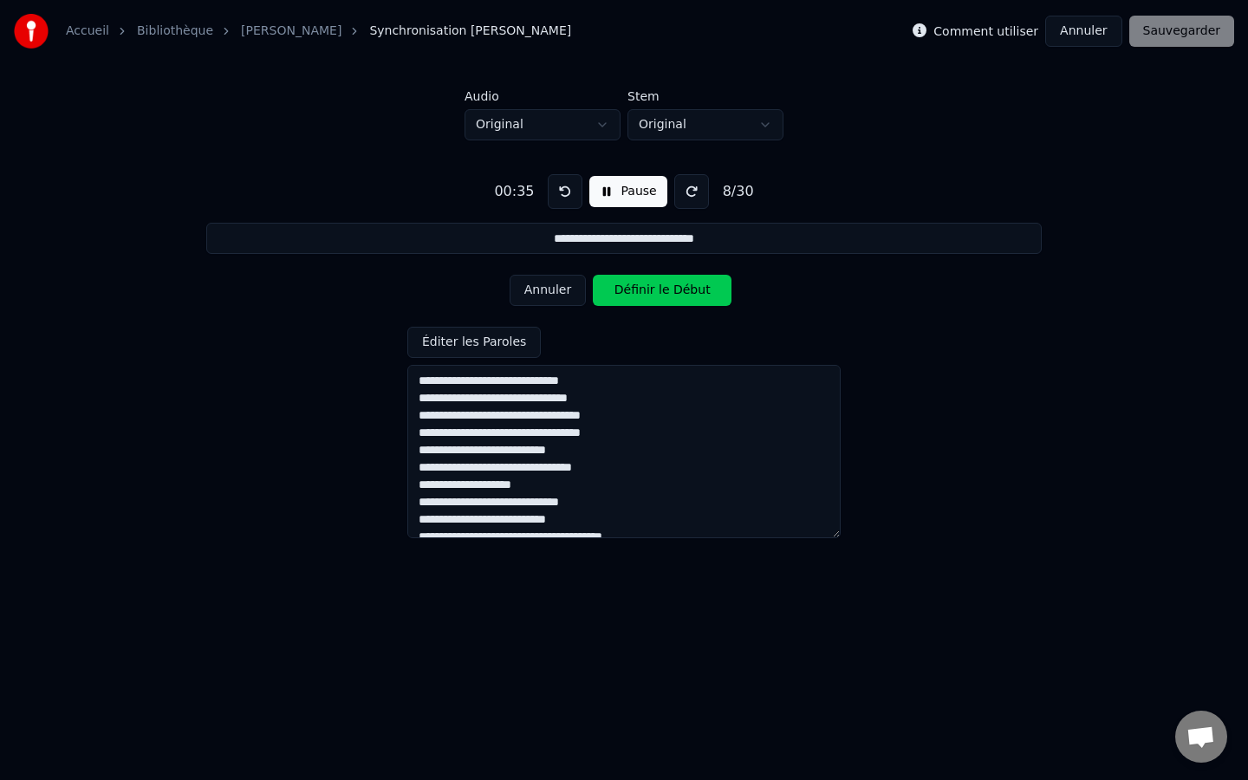
click at [538, 288] on button "Annuler" at bounding box center [548, 290] width 76 height 31
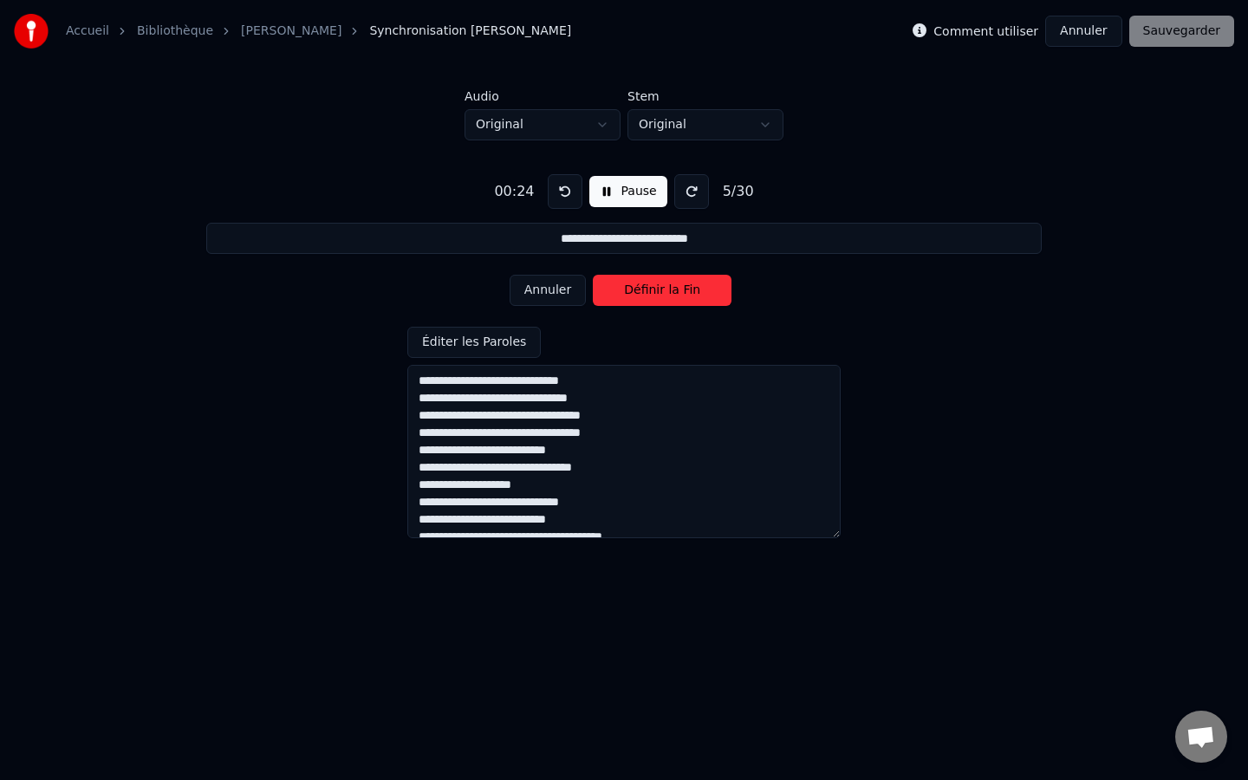
click at [538, 288] on button "Annuler" at bounding box center [548, 290] width 76 height 31
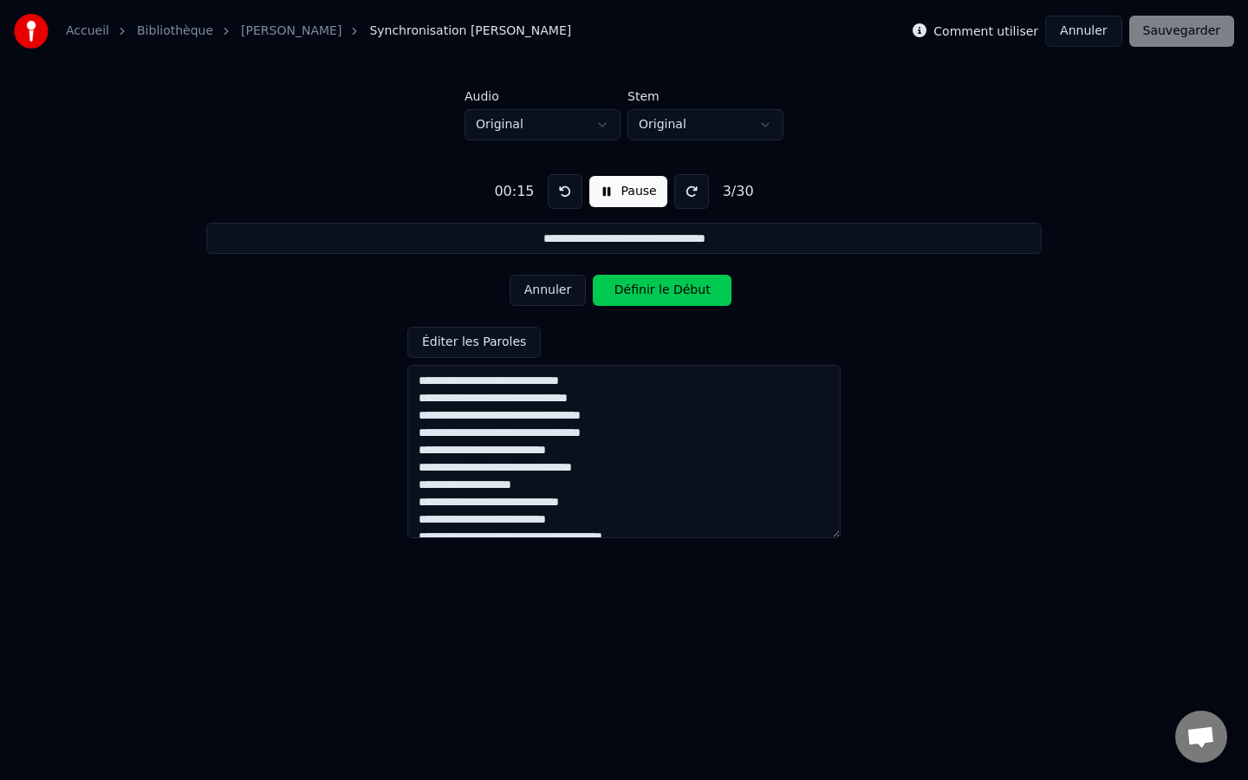
click at [538, 288] on button "Annuler" at bounding box center [548, 290] width 76 height 31
click at [538, 288] on div "Annuler Définir le Début" at bounding box center [624, 290] width 229 height 45
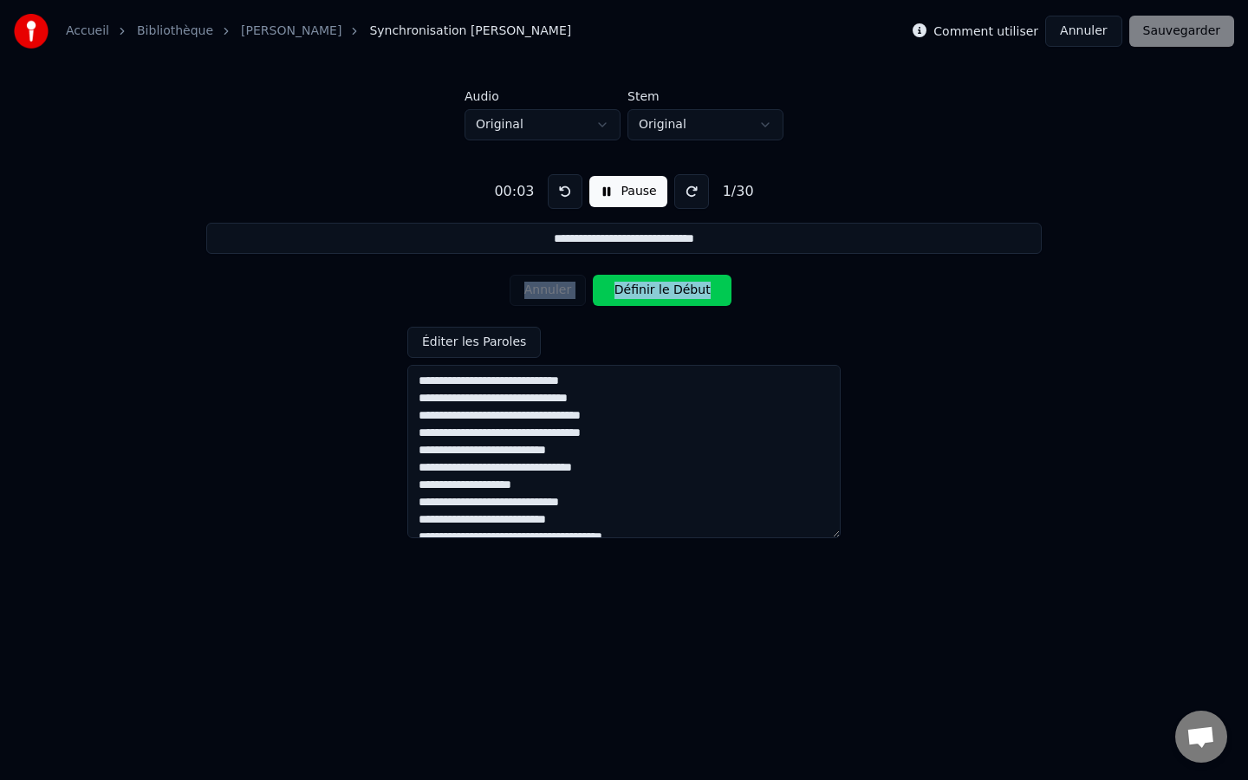
click at [538, 288] on div "Annuler Définir le Début" at bounding box center [624, 290] width 229 height 45
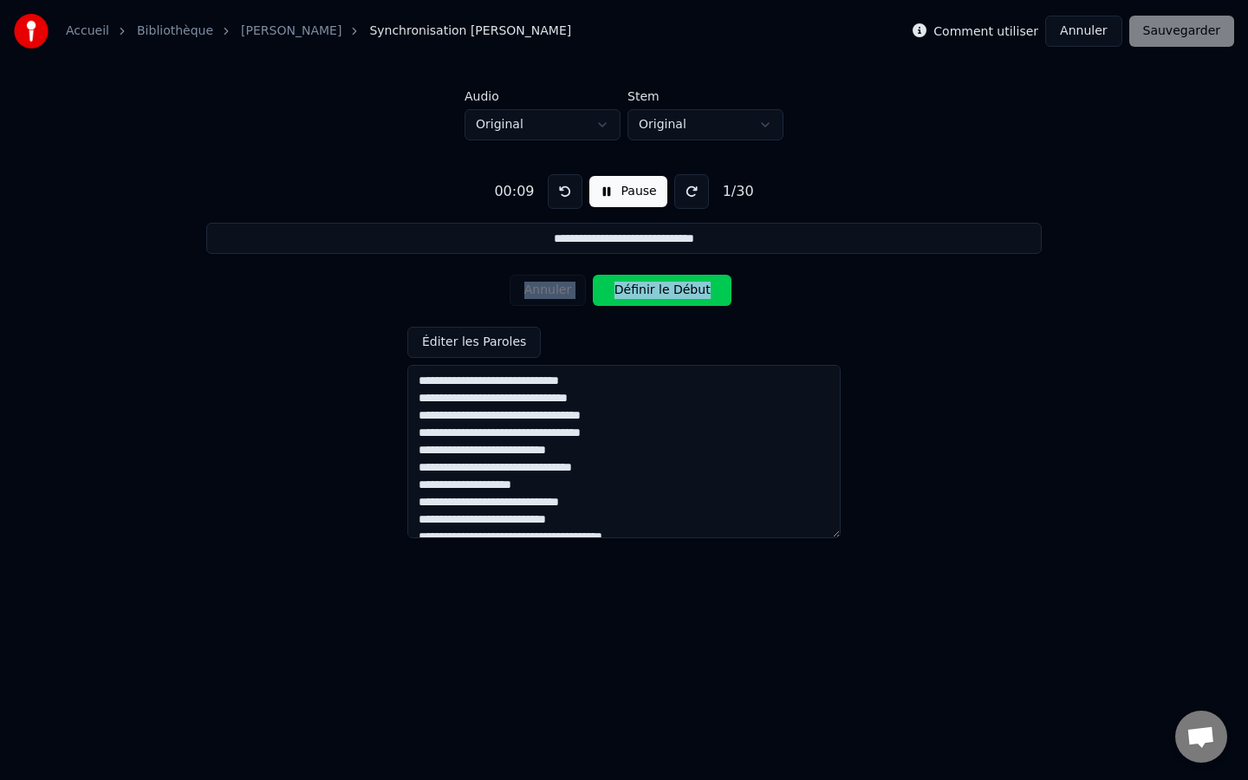
click at [546, 295] on div "Annuler Définir le Début" at bounding box center [624, 290] width 229 height 45
click at [555, 295] on div "Annuler Définir le Début" at bounding box center [624, 290] width 229 height 45
click at [659, 294] on button "Définir le Début" at bounding box center [662, 290] width 139 height 31
click at [549, 297] on button "Annuler" at bounding box center [548, 290] width 76 height 31
click at [549, 297] on div "Annuler Définir le Début" at bounding box center [624, 290] width 229 height 45
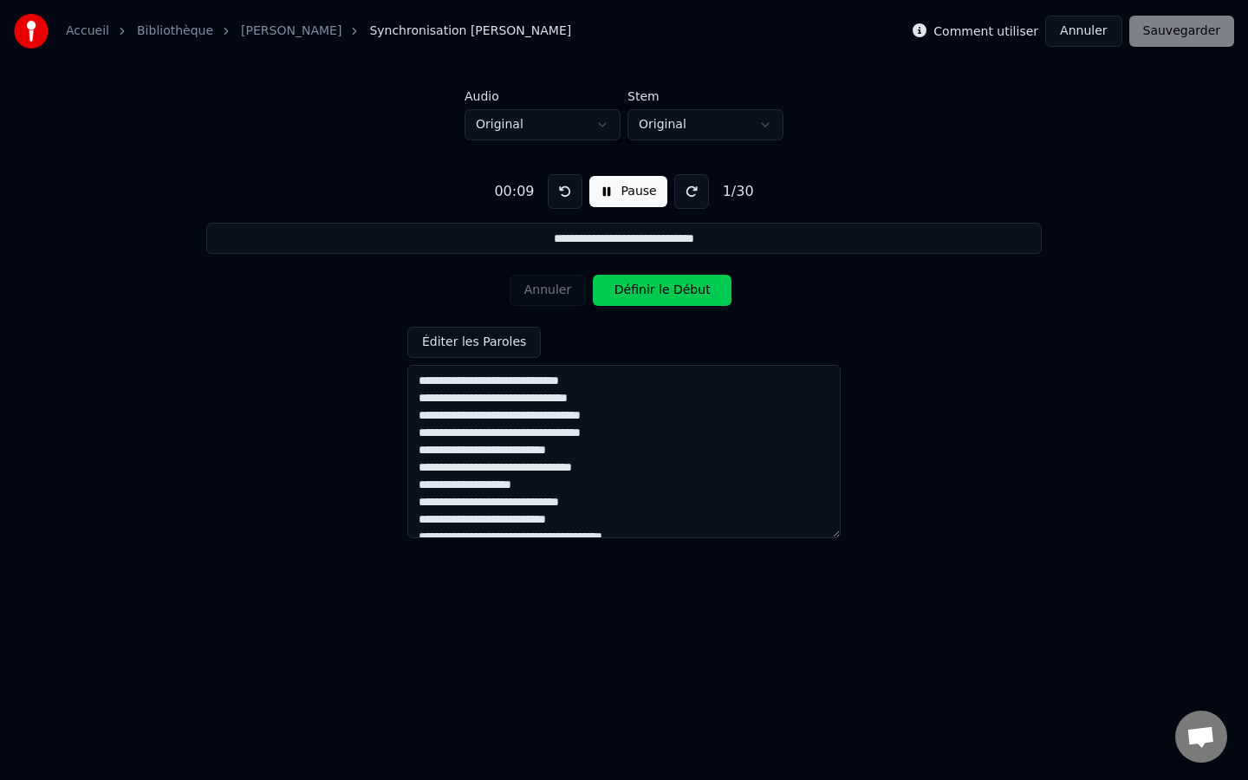
click at [568, 193] on button at bounding box center [565, 191] width 35 height 35
click at [659, 301] on button "Définir le Début" at bounding box center [662, 290] width 139 height 31
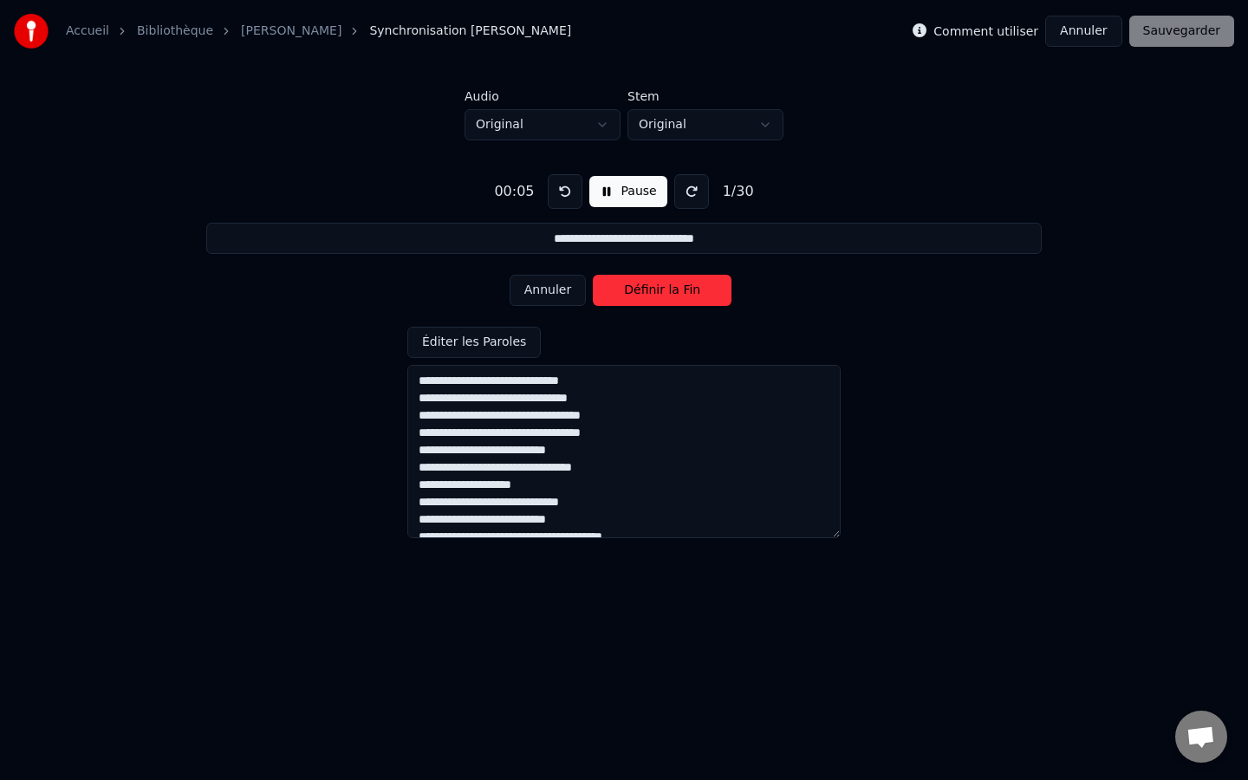
click at [529, 292] on button "Annuler" at bounding box center [548, 290] width 76 height 31
click at [656, 293] on button "Définir le Début" at bounding box center [662, 290] width 139 height 31
click at [568, 294] on button "Annuler" at bounding box center [548, 290] width 76 height 31
click at [659, 290] on button "Définir le Début" at bounding box center [662, 290] width 139 height 31
click at [659, 290] on button "Définir la Fin" at bounding box center [662, 290] width 139 height 31
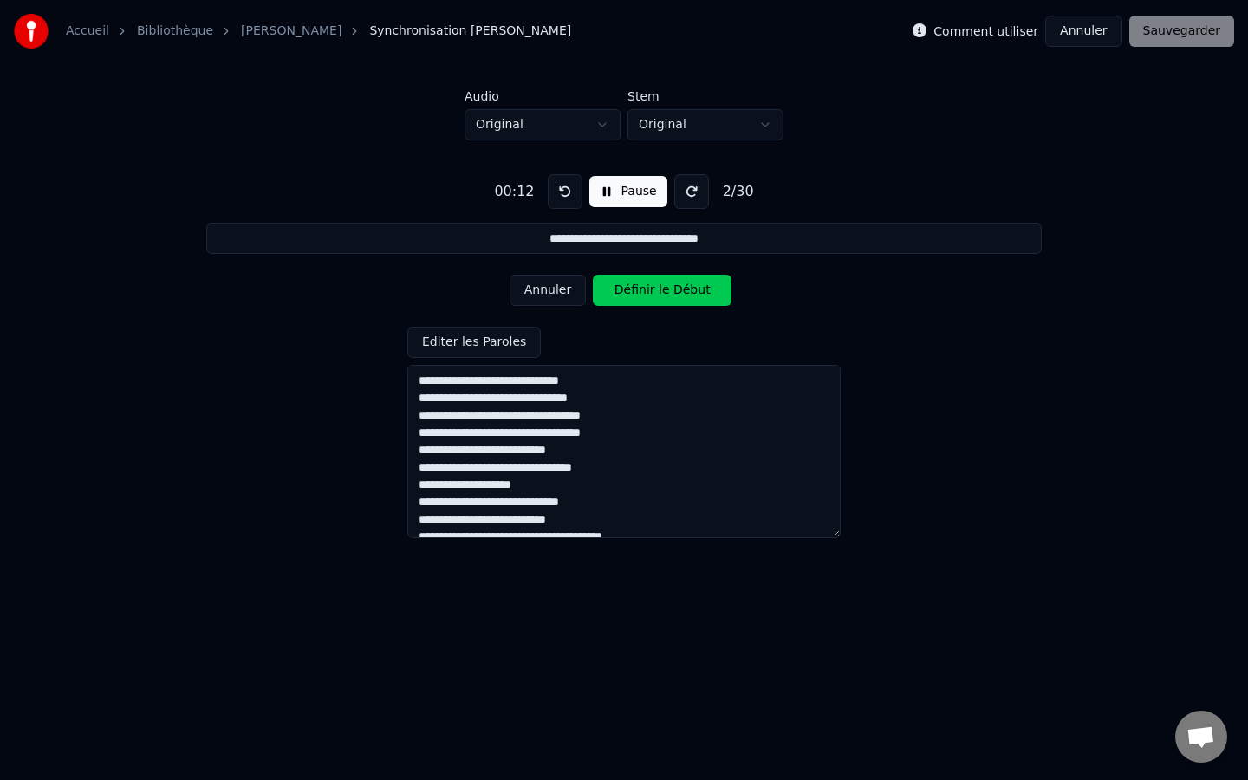
click at [659, 290] on button "Définir le Début" at bounding box center [662, 290] width 139 height 31
click at [659, 290] on button "Définir la Fin" at bounding box center [662, 290] width 139 height 31
click at [659, 290] on button "Définir le Début" at bounding box center [662, 290] width 139 height 31
click at [659, 290] on button "Définir la Fin" at bounding box center [662, 290] width 139 height 31
click at [659, 290] on button "Définir le Début" at bounding box center [662, 290] width 139 height 31
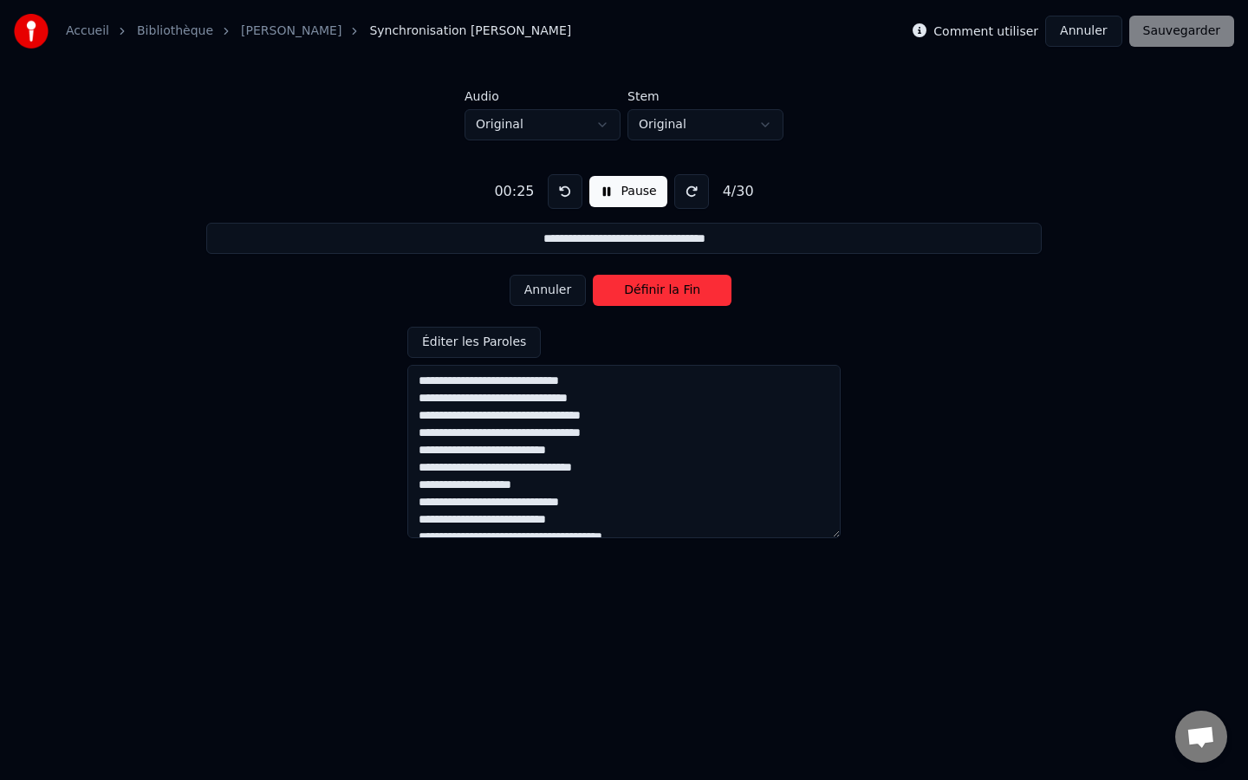
click at [554, 284] on button "Annuler" at bounding box center [548, 290] width 76 height 31
click at [560, 308] on div "Annuler Définir le Début" at bounding box center [624, 290] width 229 height 45
click at [560, 302] on button "Annuler" at bounding box center [548, 290] width 76 height 31
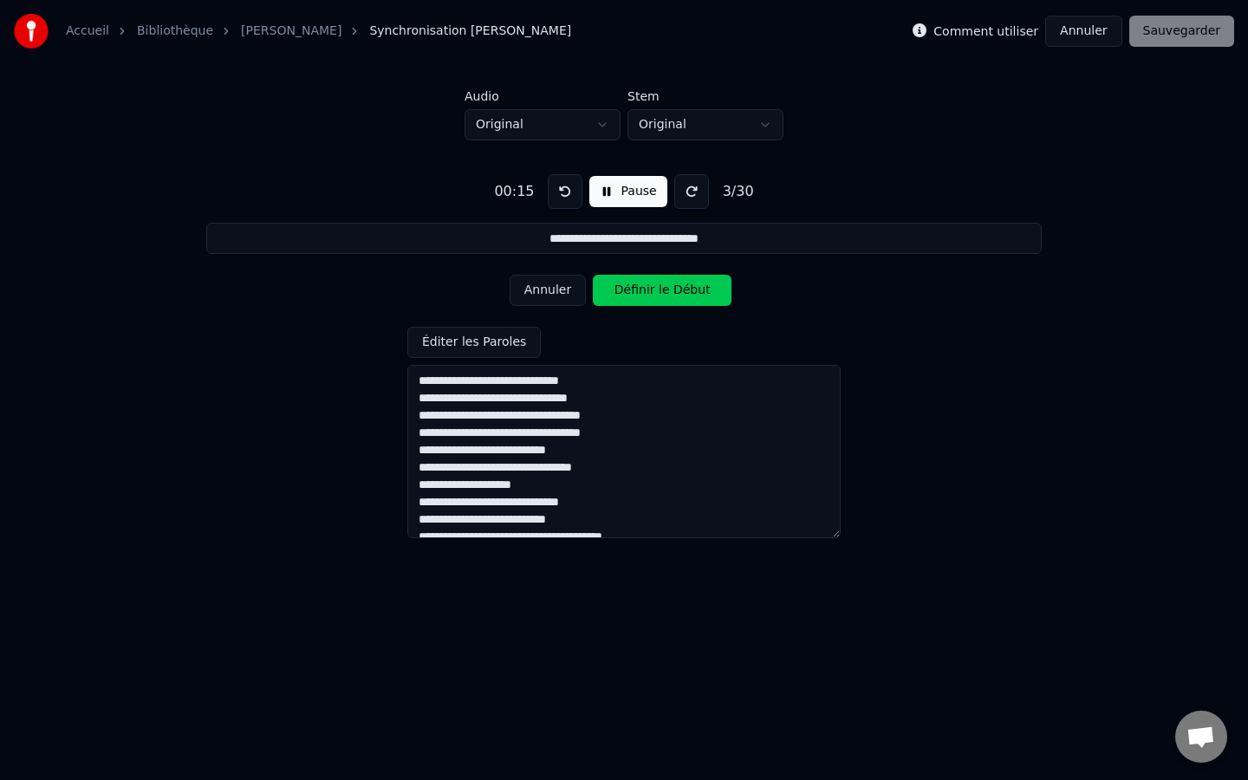
click at [560, 302] on button "Annuler" at bounding box center [548, 290] width 76 height 31
click at [560, 302] on div "Annuler Définir le Début" at bounding box center [624, 290] width 229 height 45
click at [555, 272] on div "Annuler Définir le Début" at bounding box center [624, 290] width 229 height 45
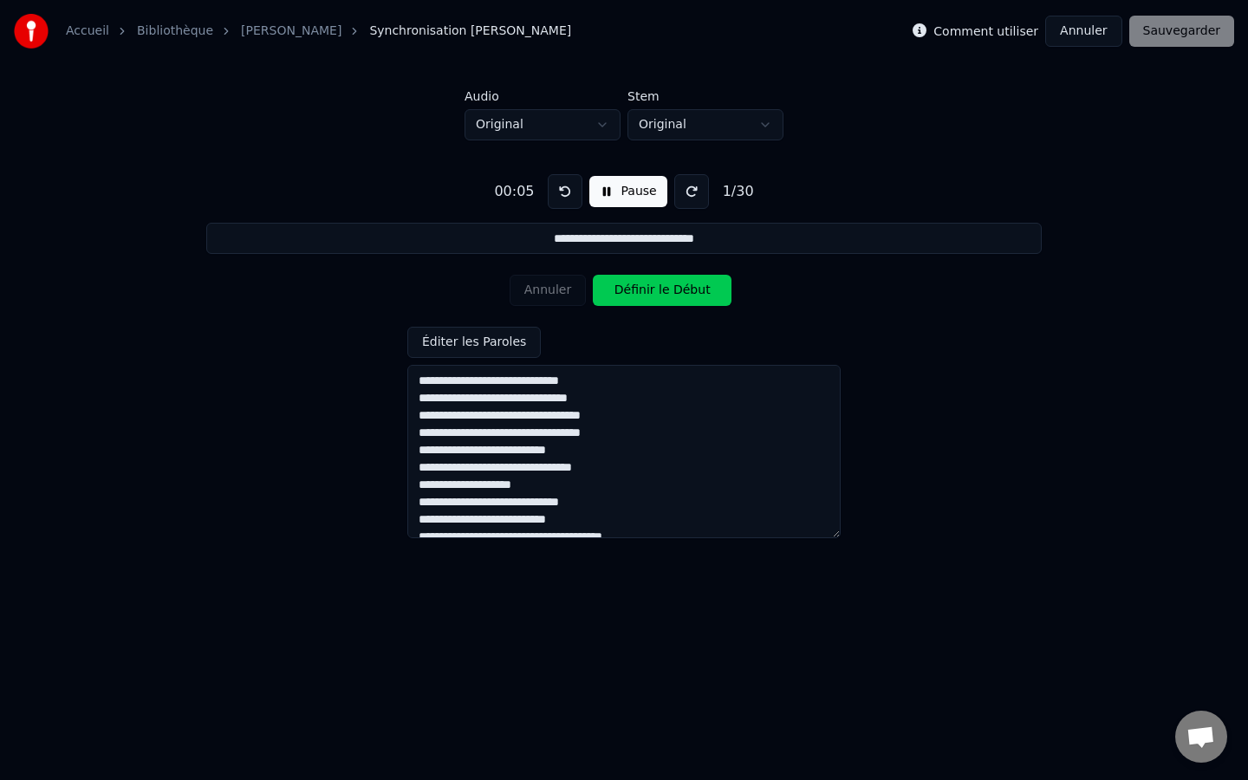
click at [558, 295] on div "Annuler Définir le Début" at bounding box center [624, 290] width 229 height 45
click at [620, 181] on button "Pause" at bounding box center [627, 191] width 77 height 31
click at [560, 282] on div "Annuler Définir le Début" at bounding box center [624, 290] width 229 height 45
click at [560, 191] on button at bounding box center [565, 191] width 35 height 35
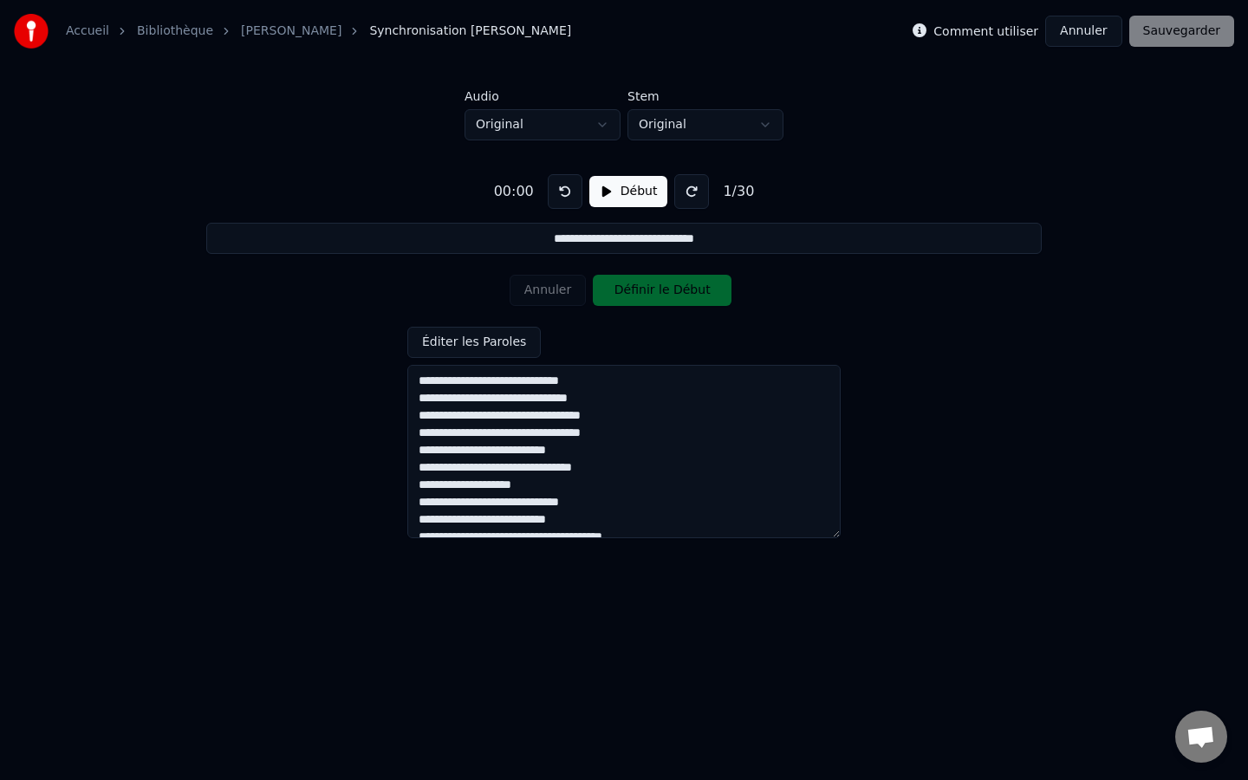
click at [560, 191] on button at bounding box center [565, 191] width 35 height 35
click at [627, 194] on button "Début" at bounding box center [628, 191] width 79 height 31
click at [640, 288] on button "Définir le Début" at bounding box center [662, 290] width 139 height 31
click at [640, 288] on button "Définir la Fin" at bounding box center [662, 290] width 139 height 31
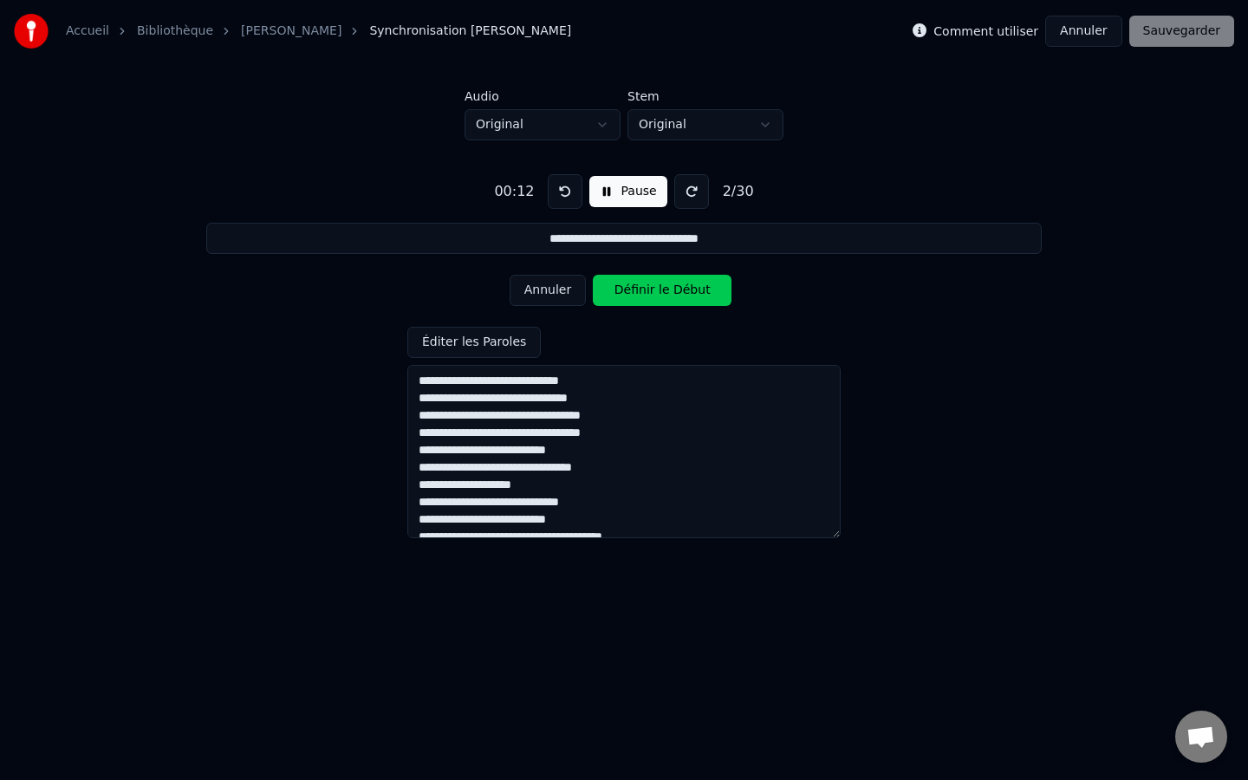
click at [640, 288] on button "Définir le Début" at bounding box center [662, 290] width 139 height 31
click at [640, 288] on button "Définir la Fin" at bounding box center [662, 290] width 139 height 31
click at [640, 288] on button "Définir le Début" at bounding box center [662, 290] width 139 height 31
click at [640, 288] on button "Définir la Fin" at bounding box center [662, 290] width 139 height 31
click at [640, 288] on button "Définir le Début" at bounding box center [662, 290] width 139 height 31
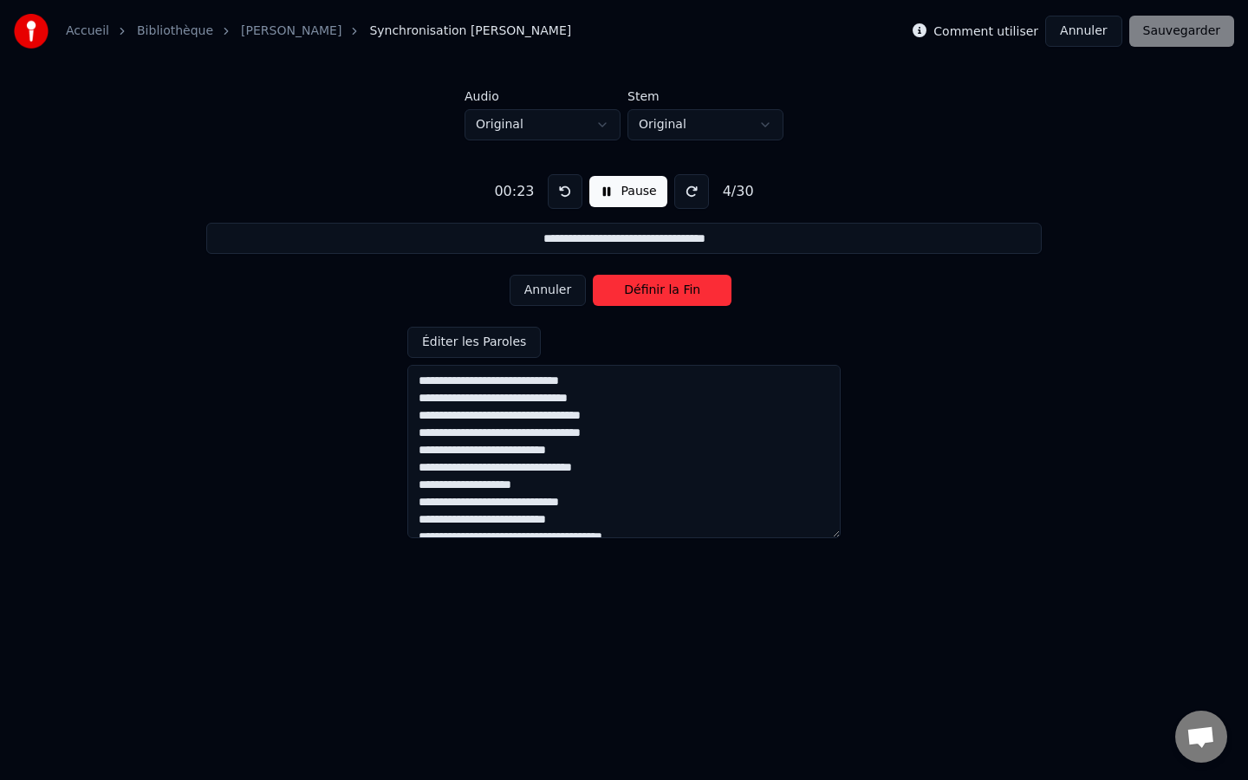
click at [640, 288] on button "Définir la Fin" at bounding box center [662, 290] width 139 height 31
click at [640, 288] on button "Définir le Début" at bounding box center [662, 290] width 139 height 31
click at [640, 288] on button "Définir la Fin" at bounding box center [662, 290] width 139 height 31
click at [640, 288] on button "Définir le Début" at bounding box center [662, 290] width 139 height 31
click at [640, 288] on button "Définir la Fin" at bounding box center [662, 290] width 139 height 31
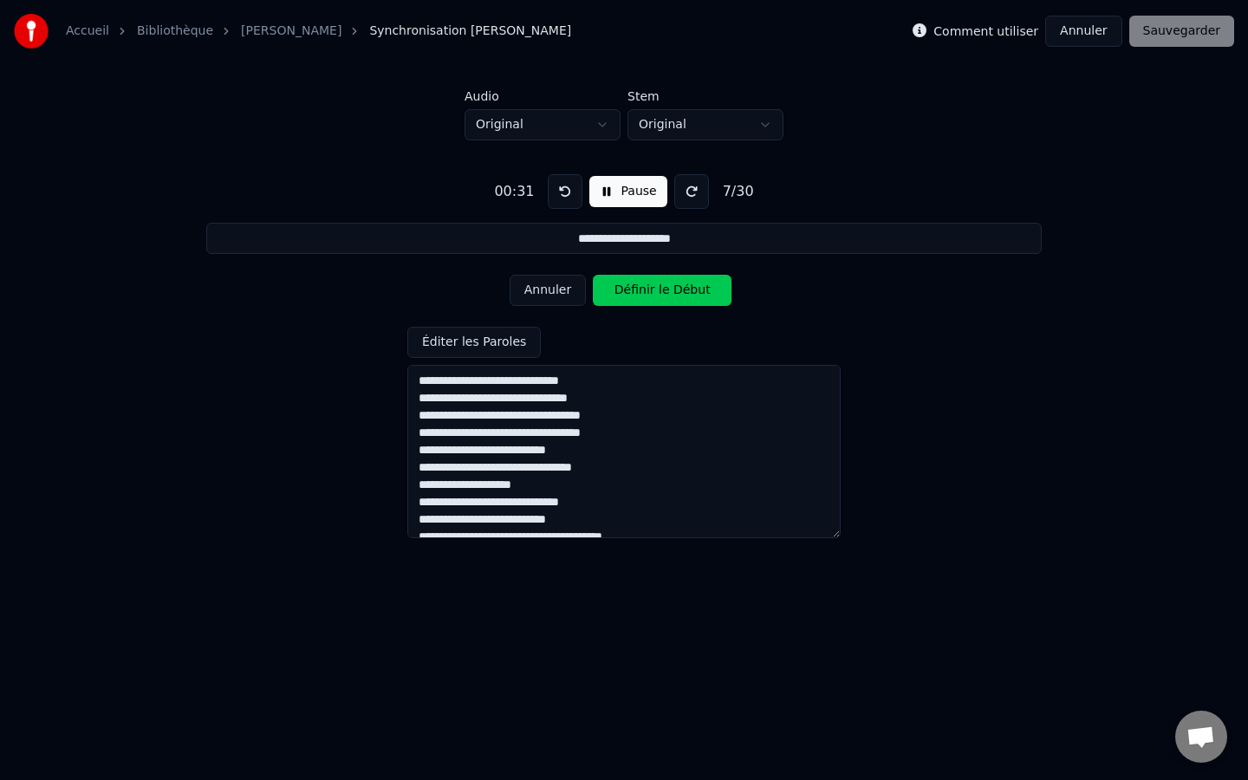
click at [640, 288] on button "Définir le Début" at bounding box center [662, 290] width 139 height 31
click at [640, 288] on button "Définir la Fin" at bounding box center [662, 290] width 139 height 31
click at [640, 288] on button "Définir le Début" at bounding box center [662, 290] width 139 height 31
click at [640, 288] on button "Définir la Fin" at bounding box center [662, 290] width 139 height 31
click at [640, 288] on button "Définir le Début" at bounding box center [662, 290] width 139 height 31
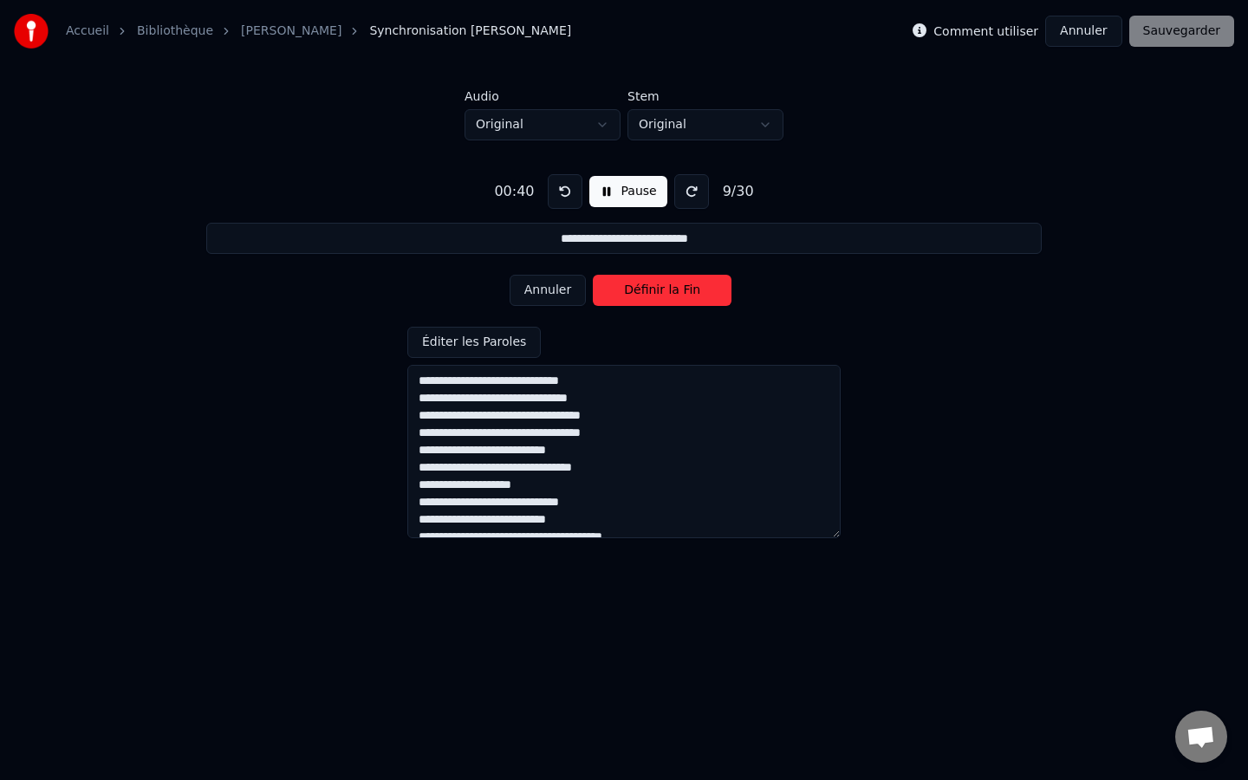
click at [640, 288] on button "Définir la Fin" at bounding box center [662, 290] width 139 height 31
click at [640, 288] on button "Définir le Début" at bounding box center [662, 290] width 139 height 31
click at [640, 288] on button "Définir la Fin" at bounding box center [662, 290] width 139 height 31
click at [640, 288] on button "Définir le Début" at bounding box center [662, 290] width 139 height 31
click at [640, 288] on button "Définir la Fin" at bounding box center [662, 290] width 139 height 31
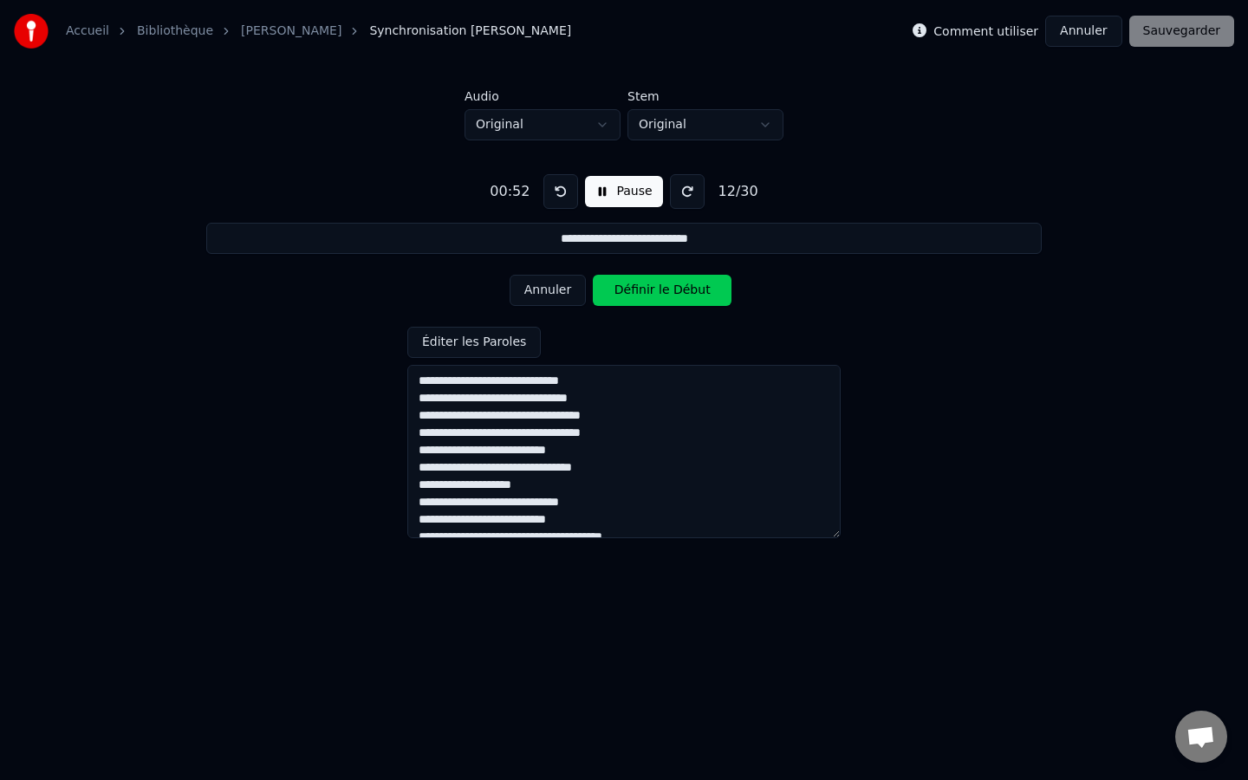
click at [640, 288] on button "Définir le Début" at bounding box center [662, 290] width 139 height 31
click at [640, 288] on button "Définir la Fin" at bounding box center [662, 290] width 139 height 31
click at [640, 288] on button "Définir le Début" at bounding box center [662, 290] width 139 height 31
click at [640, 288] on button "Définir la Fin" at bounding box center [662, 290] width 139 height 31
click at [640, 288] on button "Définir le Début" at bounding box center [662, 290] width 139 height 31
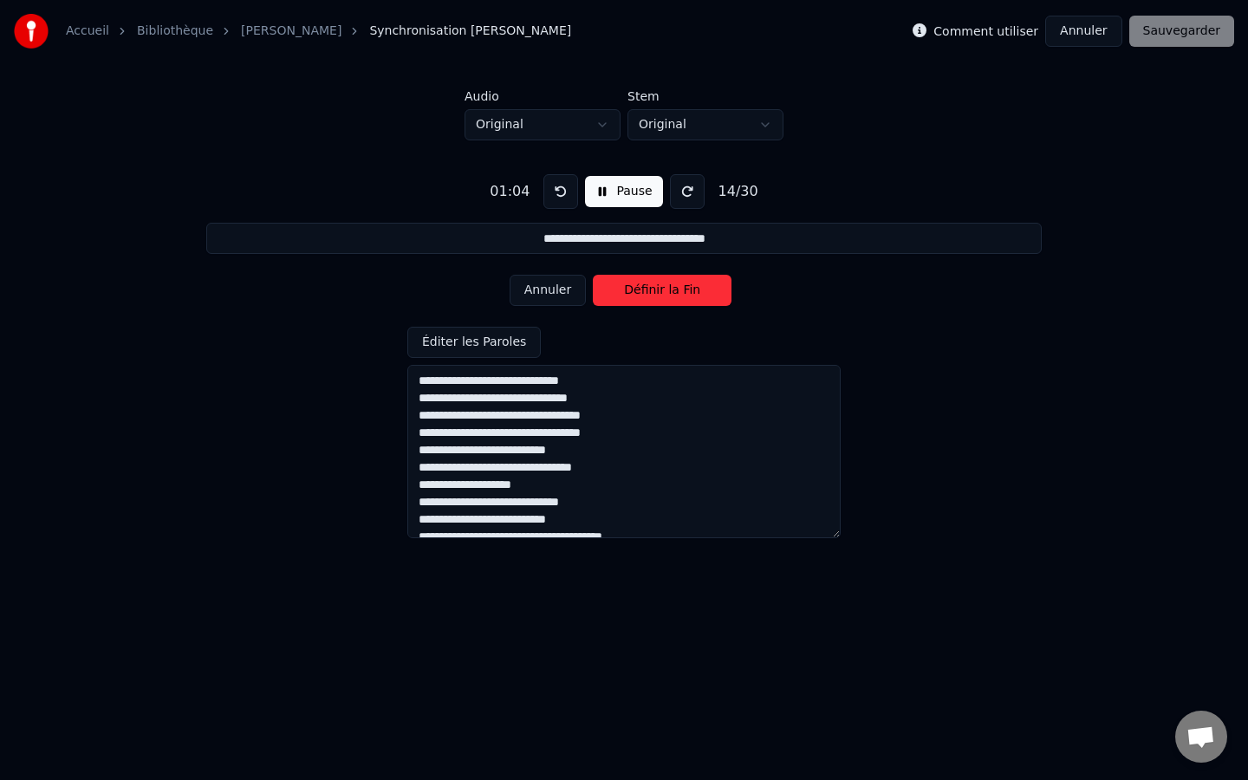
click at [640, 288] on button "Définir la Fin" at bounding box center [662, 290] width 139 height 31
click at [640, 288] on button "Définir le Début" at bounding box center [662, 290] width 139 height 31
click at [640, 288] on button "Définir la Fin" at bounding box center [662, 290] width 139 height 31
click at [640, 288] on button "Définir le Début" at bounding box center [662, 290] width 139 height 31
click at [640, 288] on button "Définir la Fin" at bounding box center [662, 290] width 139 height 31
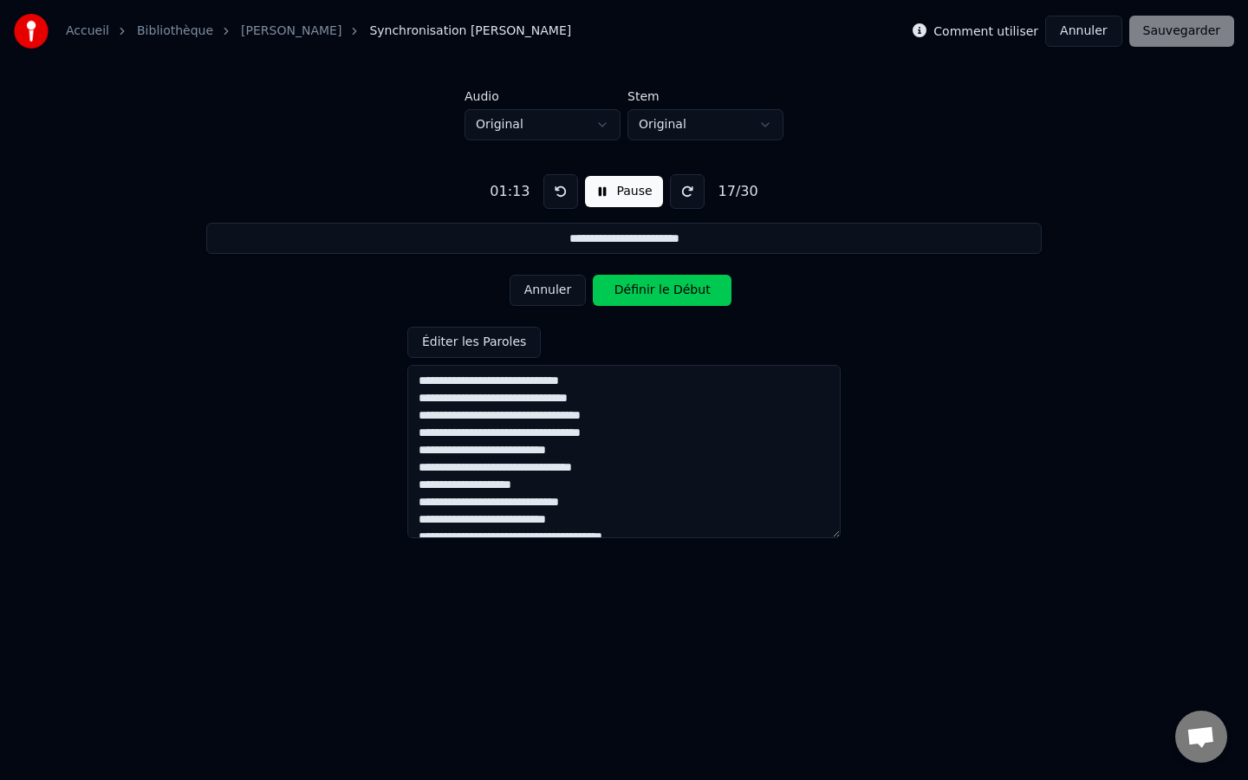
click at [640, 288] on button "Définir le Début" at bounding box center [662, 290] width 139 height 31
click at [542, 282] on button "Annuler" at bounding box center [548, 290] width 76 height 31
click at [542, 289] on button "Annuler" at bounding box center [548, 290] width 76 height 31
click at [559, 295] on button "Annuler" at bounding box center [548, 290] width 76 height 31
click at [658, 292] on button "Définir le Début" at bounding box center [662, 290] width 139 height 31
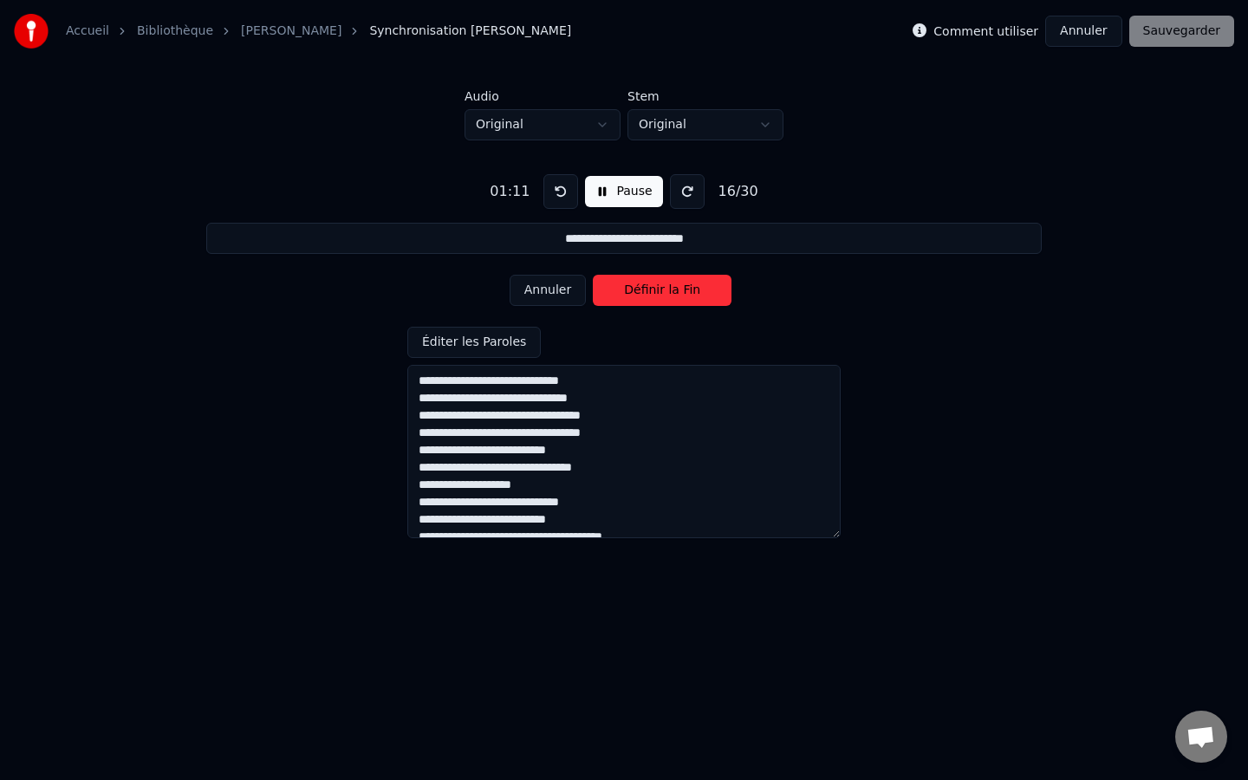
click at [614, 294] on button "Définir la Fin" at bounding box center [662, 290] width 139 height 31
click at [614, 294] on button "Définir le Début" at bounding box center [662, 290] width 139 height 31
click at [614, 294] on button "Définir la Fin" at bounding box center [662, 290] width 139 height 31
click at [614, 294] on button "Définir le Début" at bounding box center [662, 290] width 139 height 31
click at [542, 294] on button "Annuler" at bounding box center [548, 290] width 76 height 31
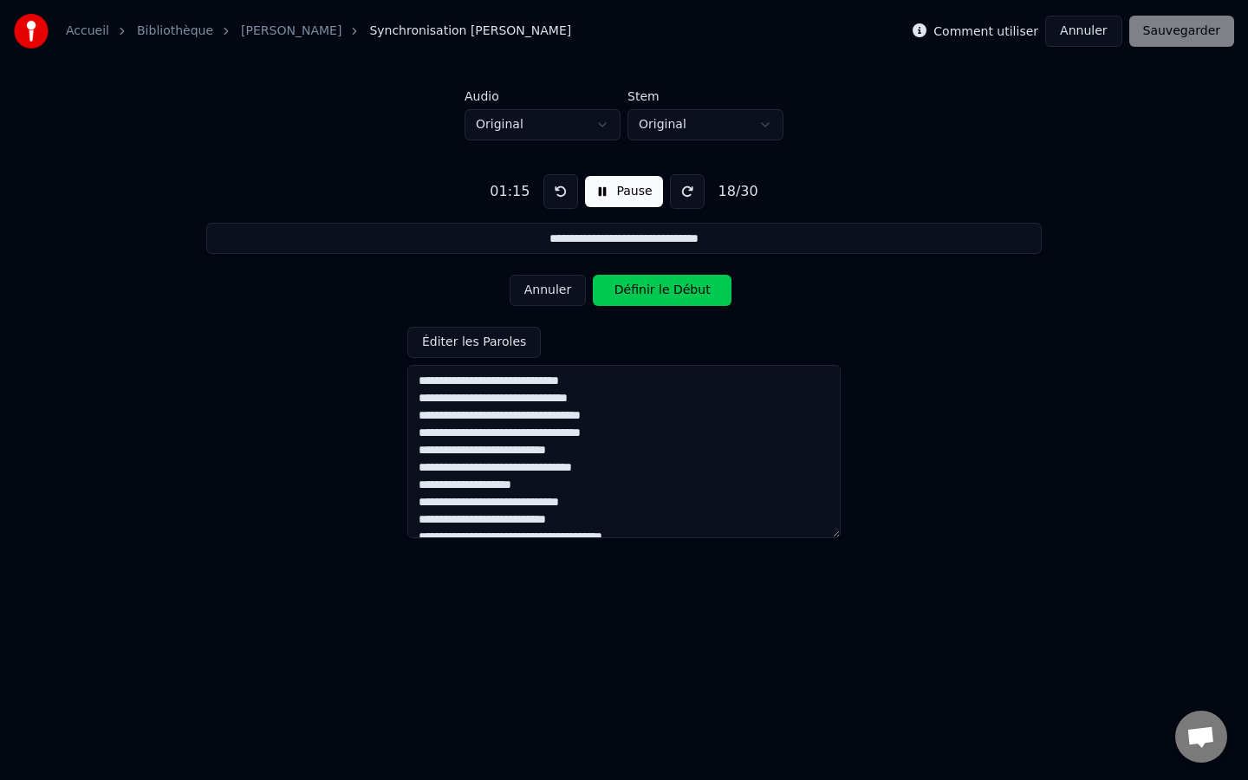
click at [542, 294] on button "Annuler" at bounding box center [548, 290] width 76 height 31
click at [562, 295] on button "Annuler" at bounding box center [548, 290] width 76 height 31
click at [634, 292] on button "Définir la Fin" at bounding box center [662, 290] width 139 height 31
click at [634, 292] on button "Définir le Début" at bounding box center [662, 290] width 139 height 31
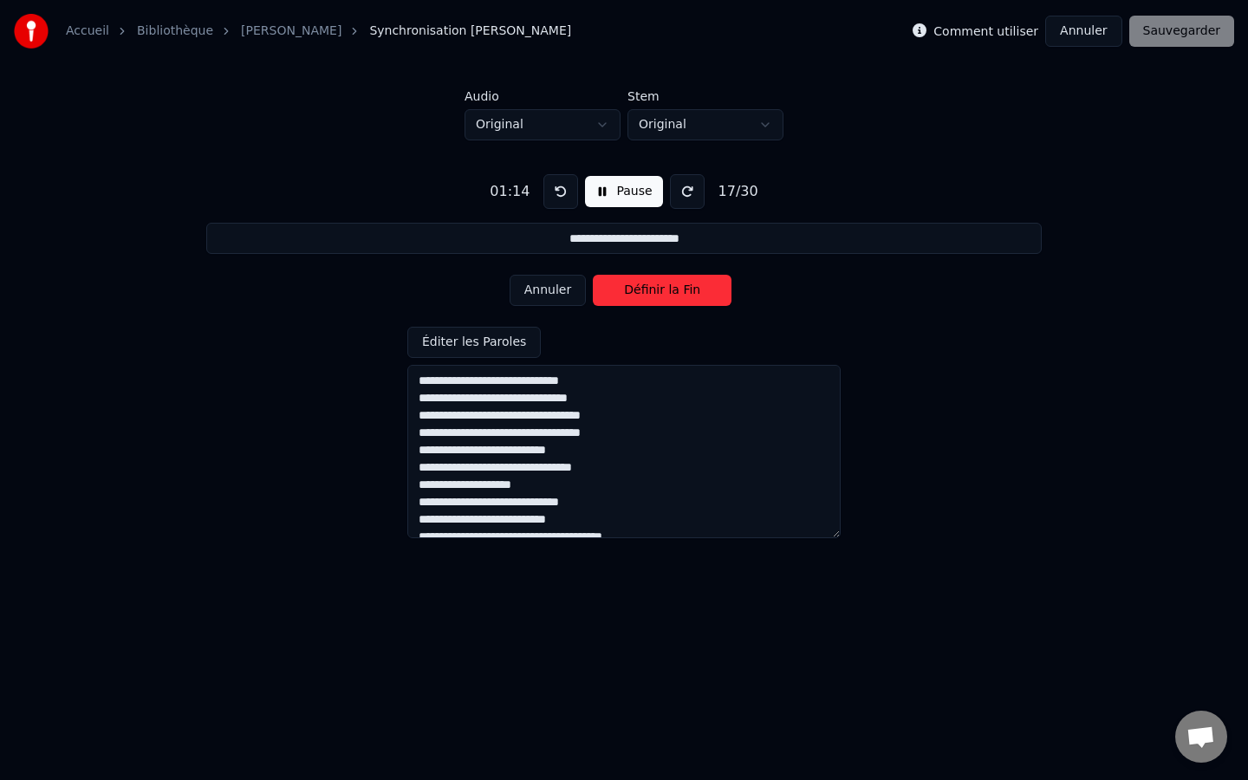
click at [549, 288] on button "Annuler" at bounding box center [548, 290] width 76 height 31
click at [674, 278] on button "Définir la Fin" at bounding box center [662, 290] width 139 height 31
click at [674, 278] on button "Définir le Début" at bounding box center [662, 290] width 139 height 31
click at [674, 278] on button "Définir la Fin" at bounding box center [662, 290] width 139 height 31
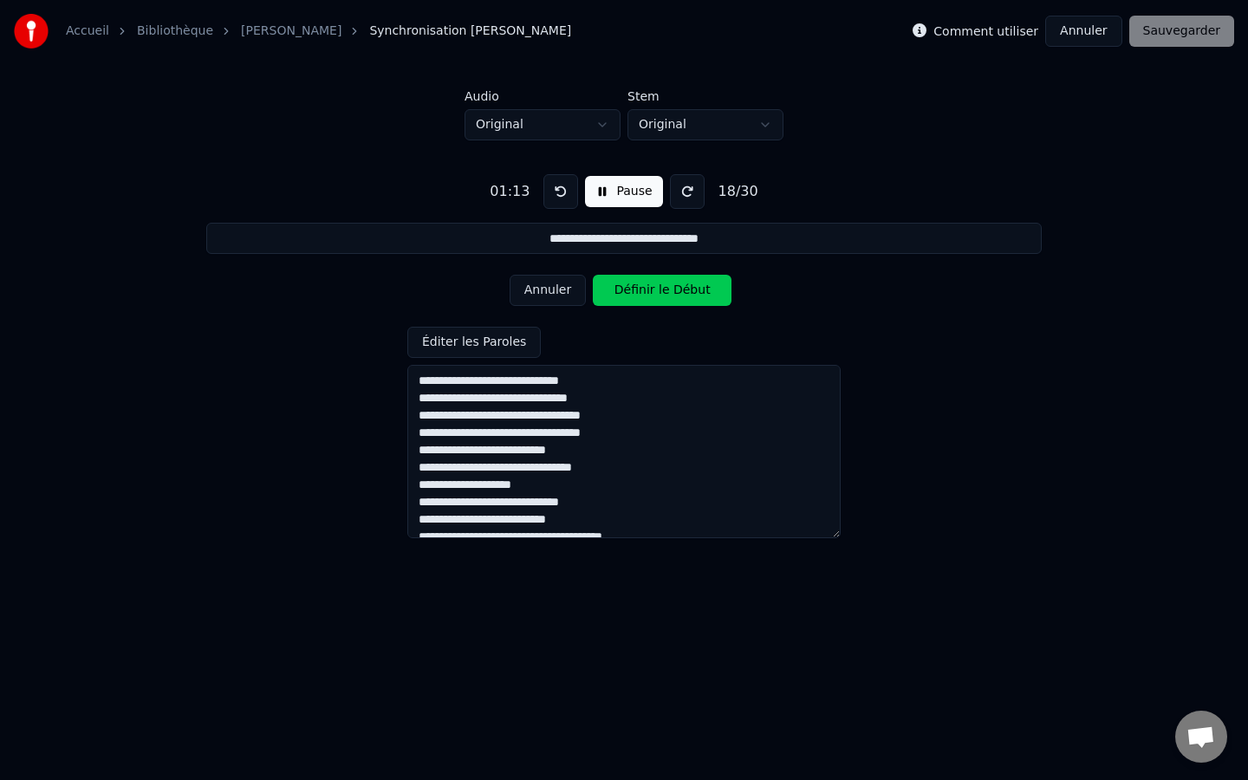
click at [674, 277] on button "Définir le Début" at bounding box center [662, 290] width 139 height 31
click at [674, 277] on button "Définir la Fin" at bounding box center [662, 290] width 139 height 31
click at [674, 277] on button "Définir le Début" at bounding box center [662, 290] width 139 height 31
click at [674, 277] on button "Définir la Fin" at bounding box center [662, 290] width 139 height 31
click at [674, 277] on button "Définir le Début" at bounding box center [662, 290] width 139 height 31
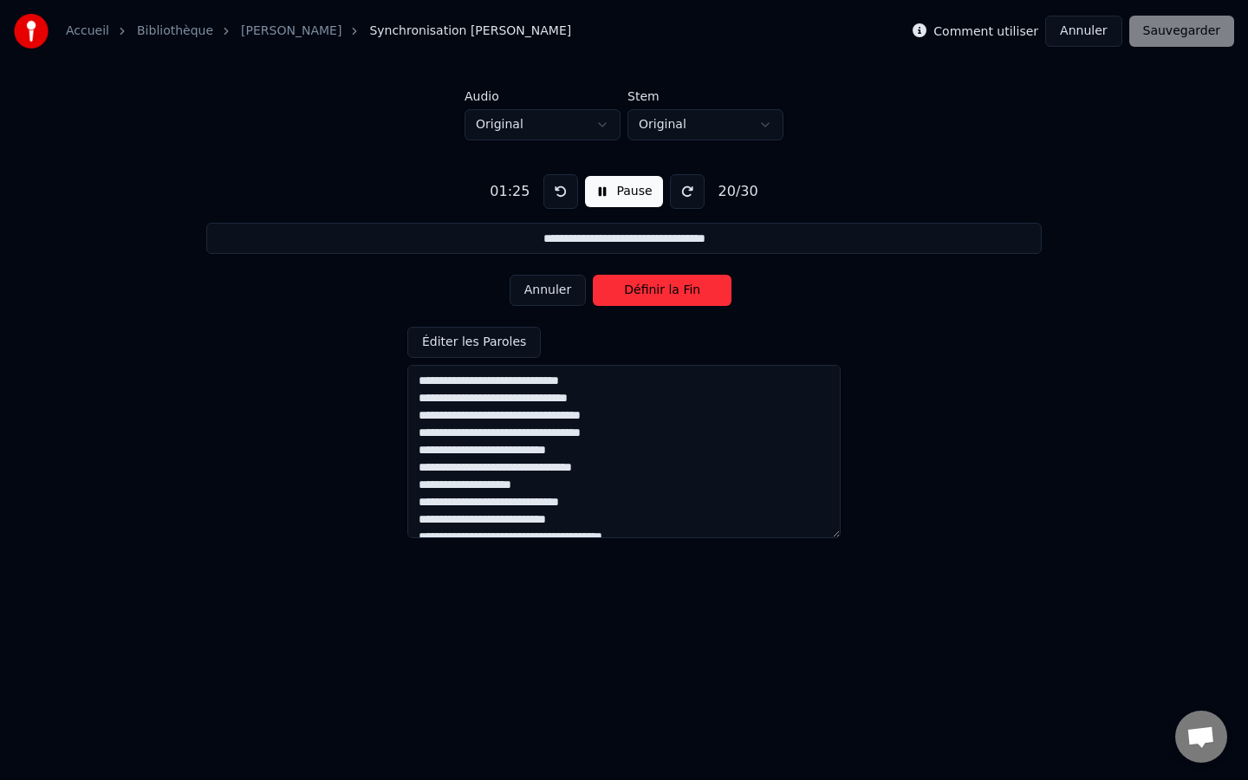
click at [683, 299] on button "Définir la Fin" at bounding box center [662, 290] width 139 height 31
click at [683, 299] on button "Définir le Début" at bounding box center [662, 290] width 139 height 31
click at [683, 299] on button "Définir la Fin" at bounding box center [662, 290] width 139 height 31
click at [683, 299] on button "Définir le Début" at bounding box center [662, 290] width 139 height 31
click at [683, 299] on button "Définir la Fin" at bounding box center [662, 290] width 139 height 31
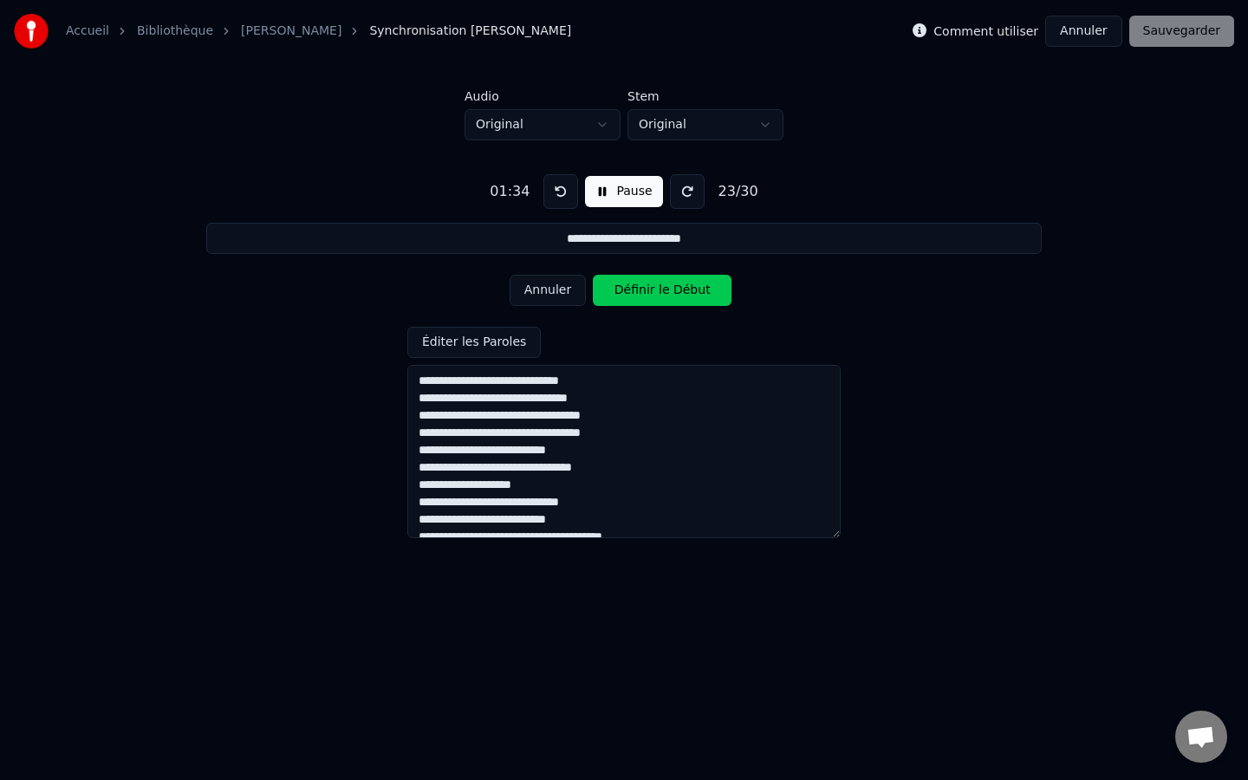
click at [683, 299] on button "Définir le Début" at bounding box center [662, 290] width 139 height 31
click at [683, 299] on button "Définir la Fin" at bounding box center [662, 290] width 139 height 31
click at [683, 299] on button "Définir le Début" at bounding box center [662, 290] width 139 height 31
click at [683, 299] on button "Définir la Fin" at bounding box center [662, 290] width 139 height 31
click at [683, 299] on button "Définir le Début" at bounding box center [662, 290] width 139 height 31
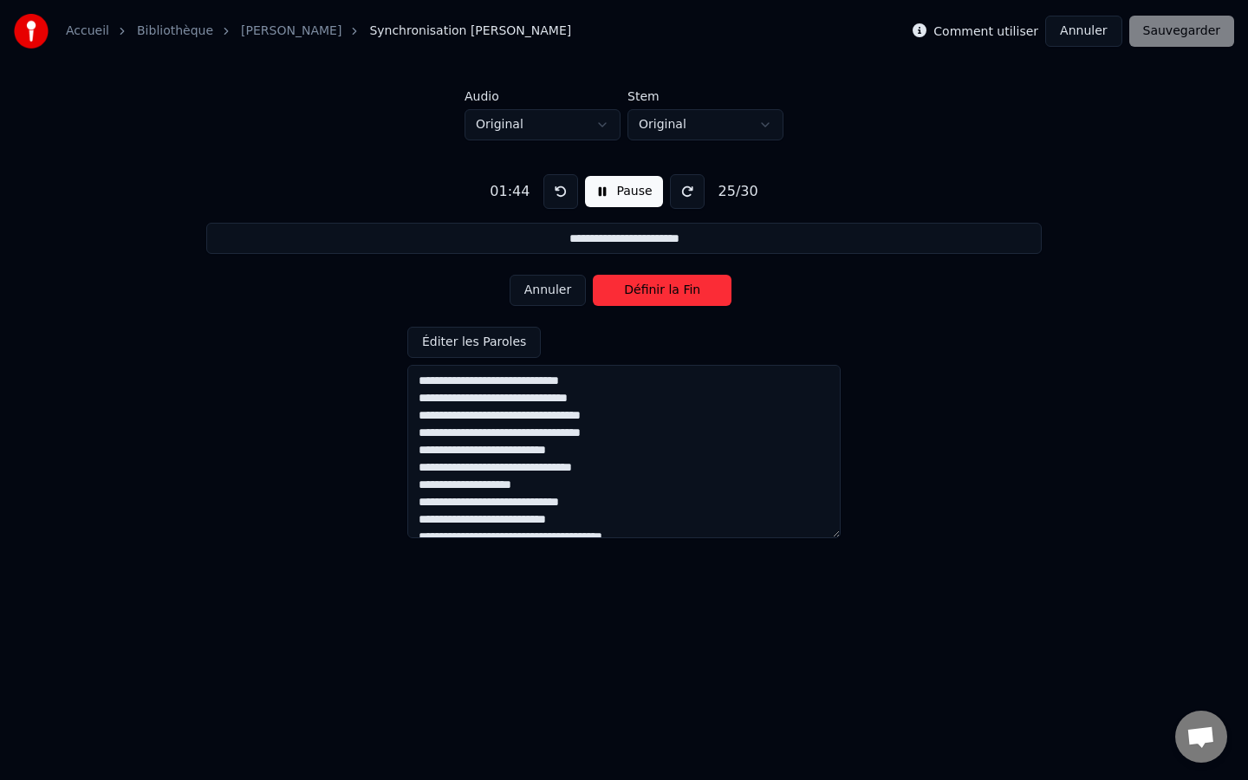
click at [683, 299] on button "Définir la Fin" at bounding box center [662, 290] width 139 height 31
click at [683, 299] on button "Définir le Début" at bounding box center [662, 290] width 139 height 31
click at [683, 299] on button "Définir la Fin" at bounding box center [662, 290] width 139 height 31
click at [683, 299] on button "Définir le Début" at bounding box center [662, 290] width 139 height 31
click at [683, 299] on button "Définir la Fin" at bounding box center [662, 290] width 139 height 31
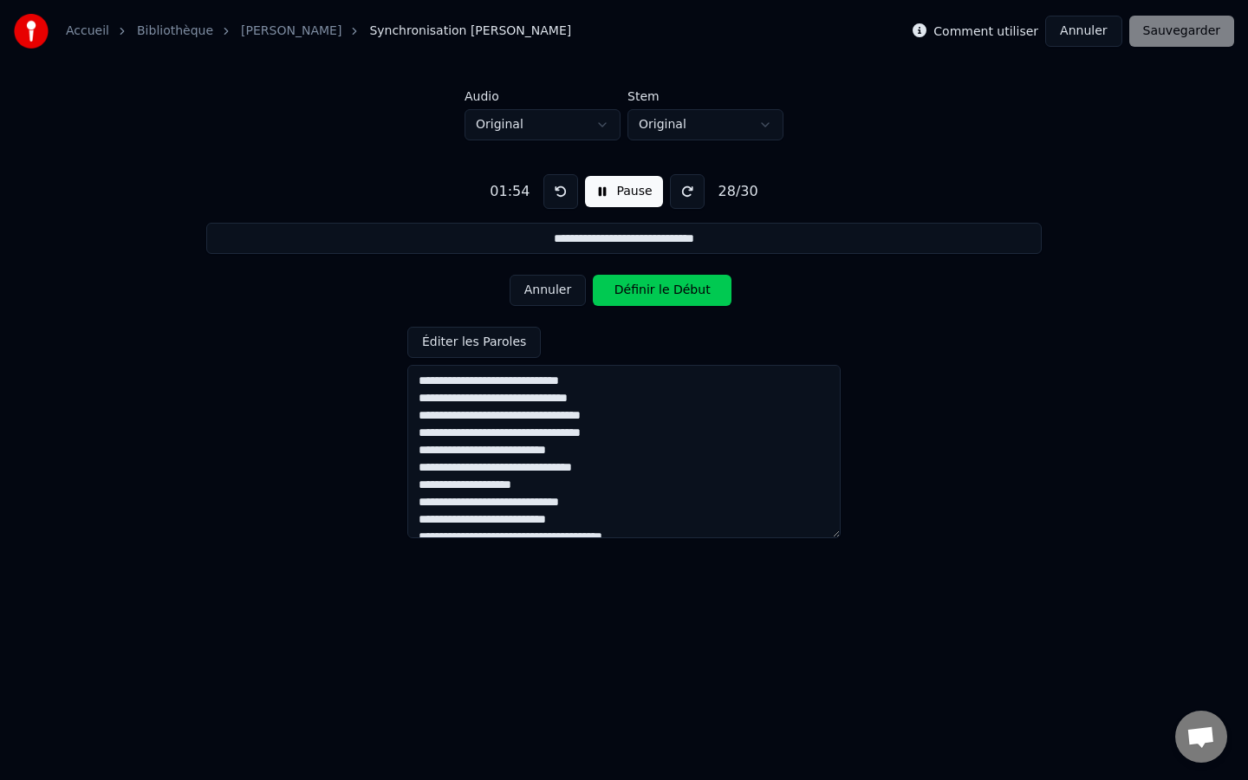
click at [683, 299] on button "Définir le Début" at bounding box center [662, 290] width 139 height 31
click at [683, 299] on button "Définir la Fin" at bounding box center [662, 290] width 139 height 31
click at [683, 299] on button "Définir le Début" at bounding box center [662, 290] width 139 height 31
click at [683, 299] on button "Définir la Fin" at bounding box center [662, 290] width 139 height 31
type input "**********"
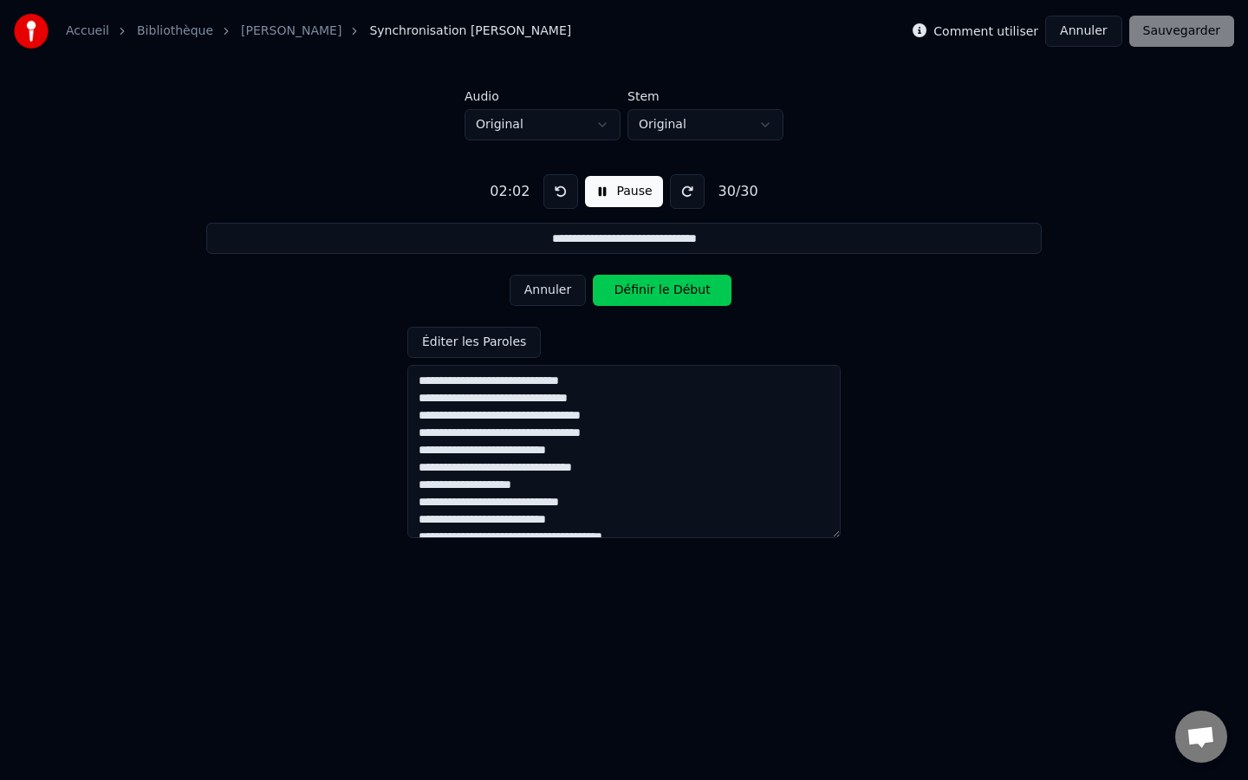
click at [683, 299] on button "Définir le Début" at bounding box center [662, 290] width 139 height 31
click at [684, 299] on button "Définir la Fin" at bounding box center [662, 290] width 139 height 31
click at [1191, 35] on button "Sauvegarder" at bounding box center [1181, 31] width 105 height 31
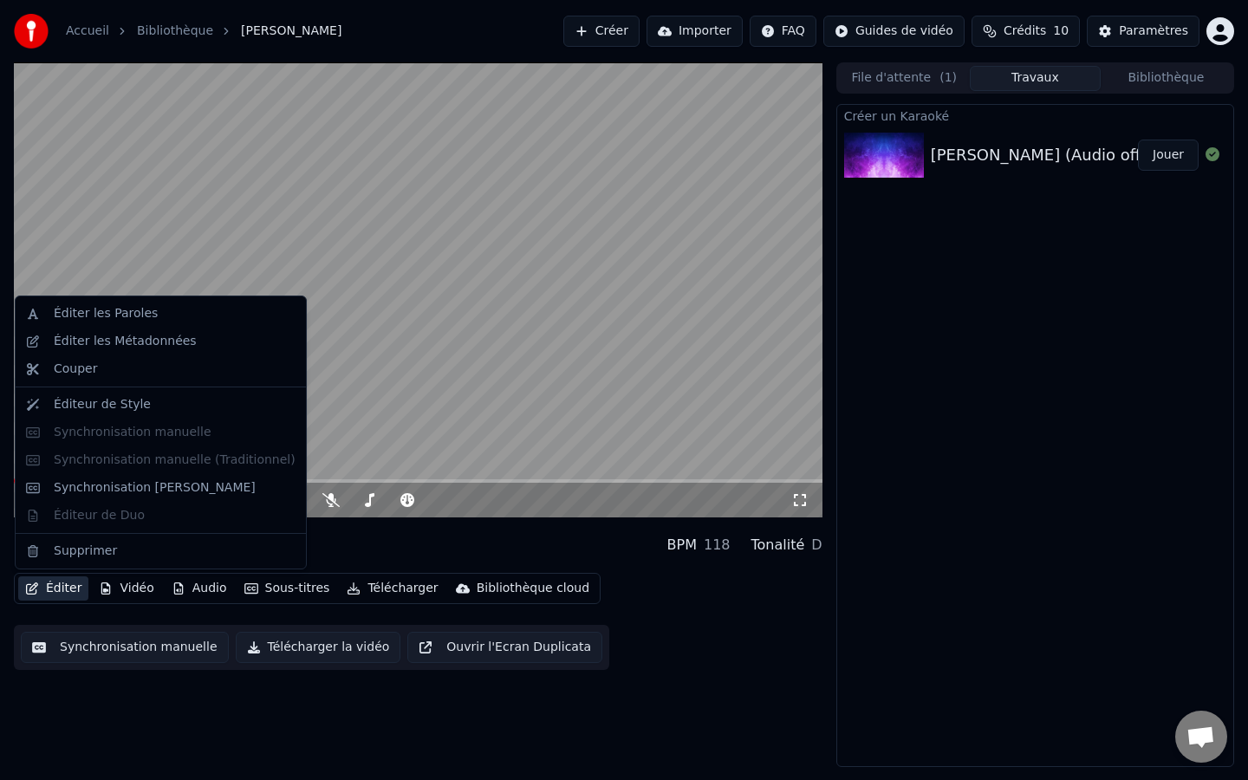
click at [46, 585] on button "Éditer" at bounding box center [53, 588] width 70 height 24
click at [532, 298] on video at bounding box center [418, 289] width 808 height 455
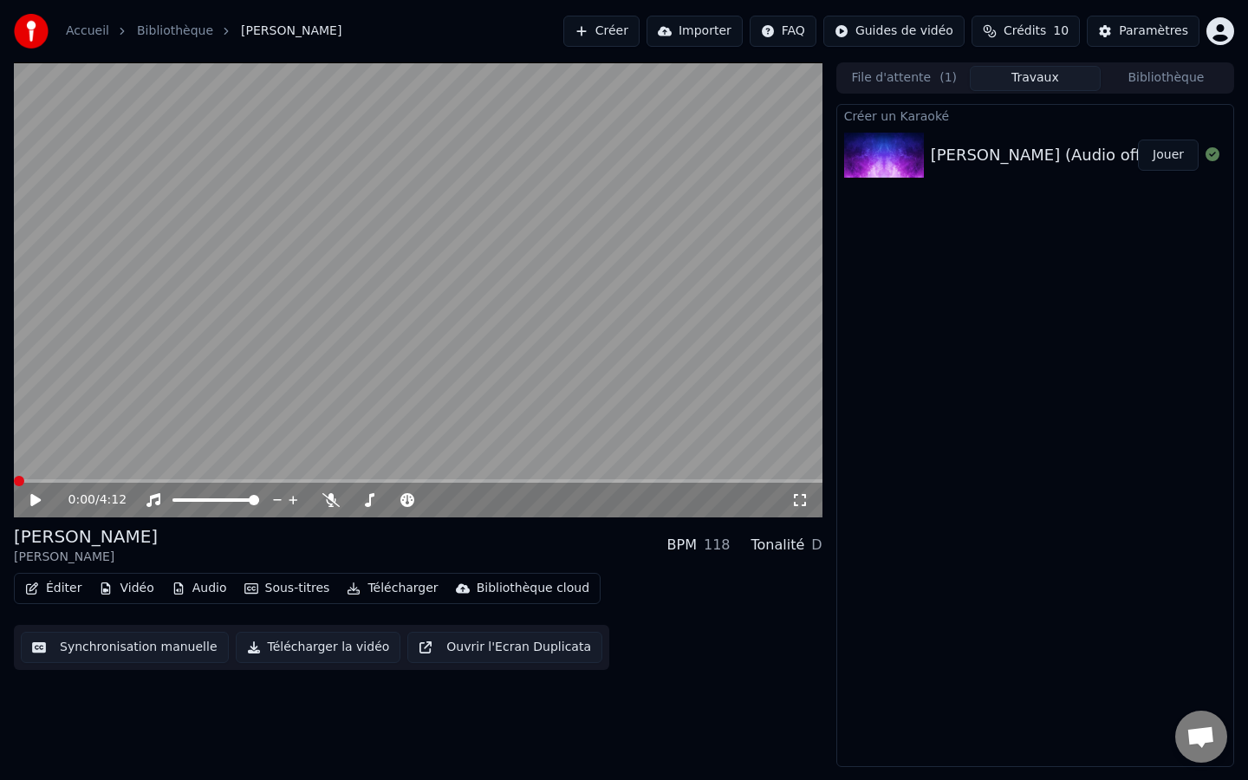
click at [215, 586] on button "Audio" at bounding box center [199, 588] width 69 height 24
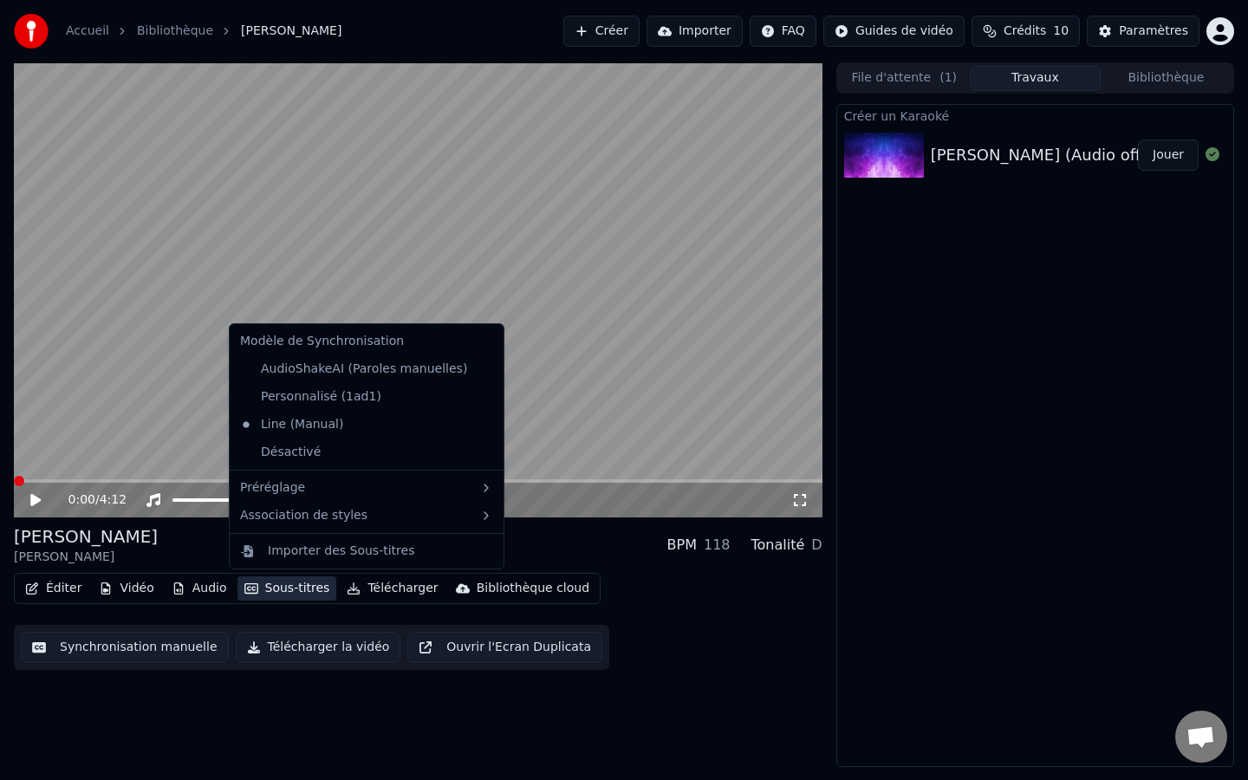
click at [604, 672] on div "0:00 / 4:12 Prière païenne Céline Dion BPM 118 Tonalité D Éditer Vidéo Audio…" at bounding box center [418, 414] width 808 height 705
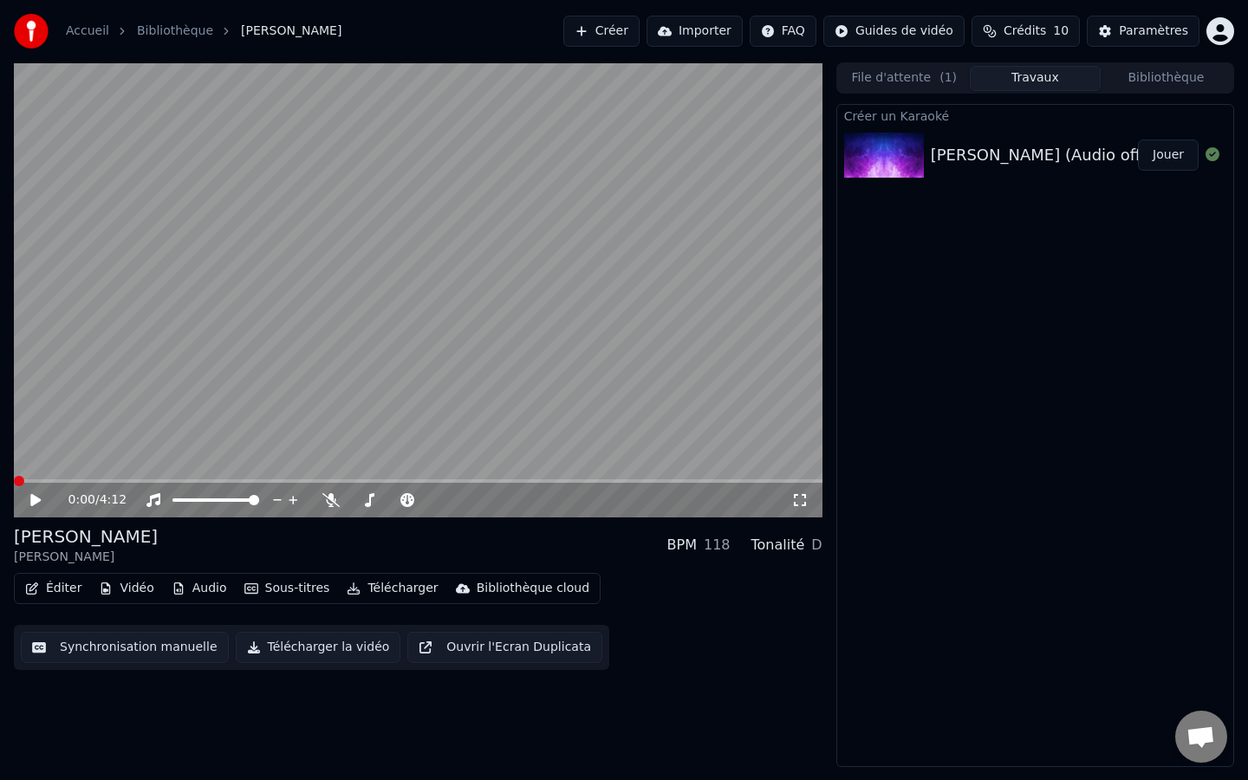
click at [283, 646] on button "Télécharger la vidéo" at bounding box center [319, 647] width 166 height 31
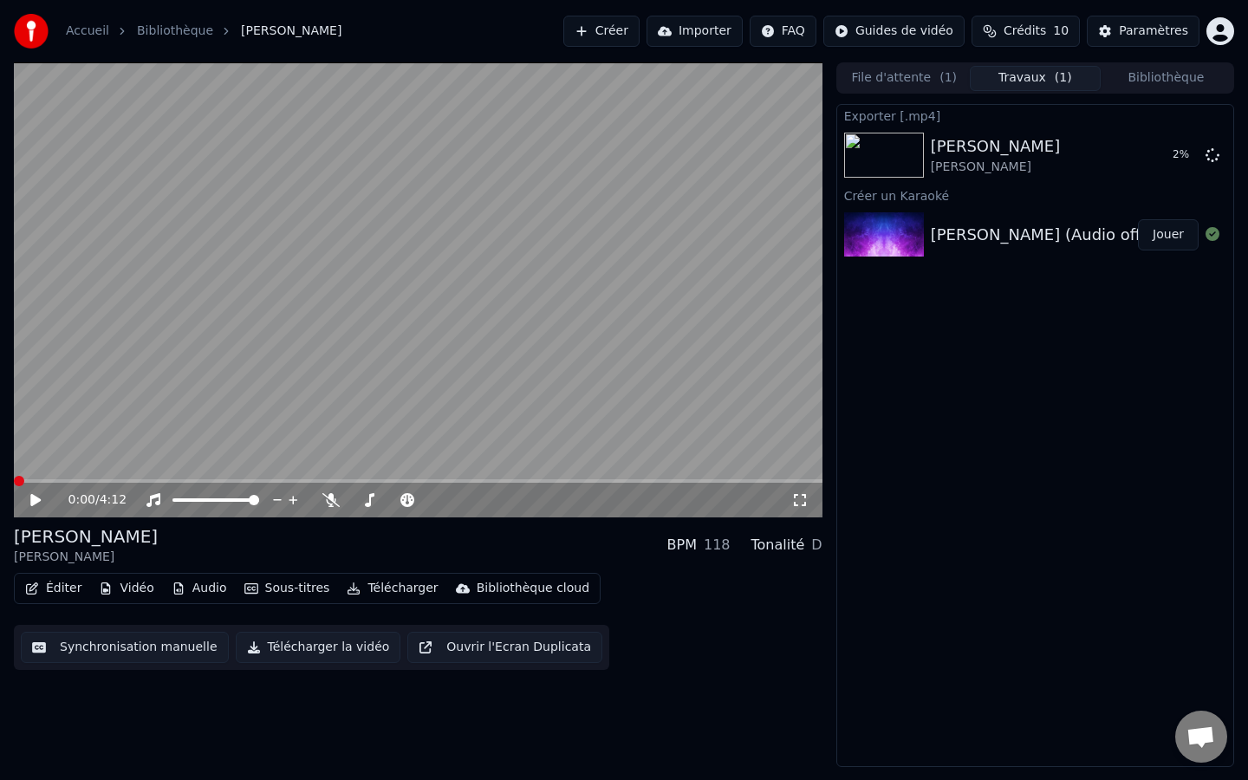
click at [49, 585] on button "Éditer" at bounding box center [53, 588] width 70 height 24
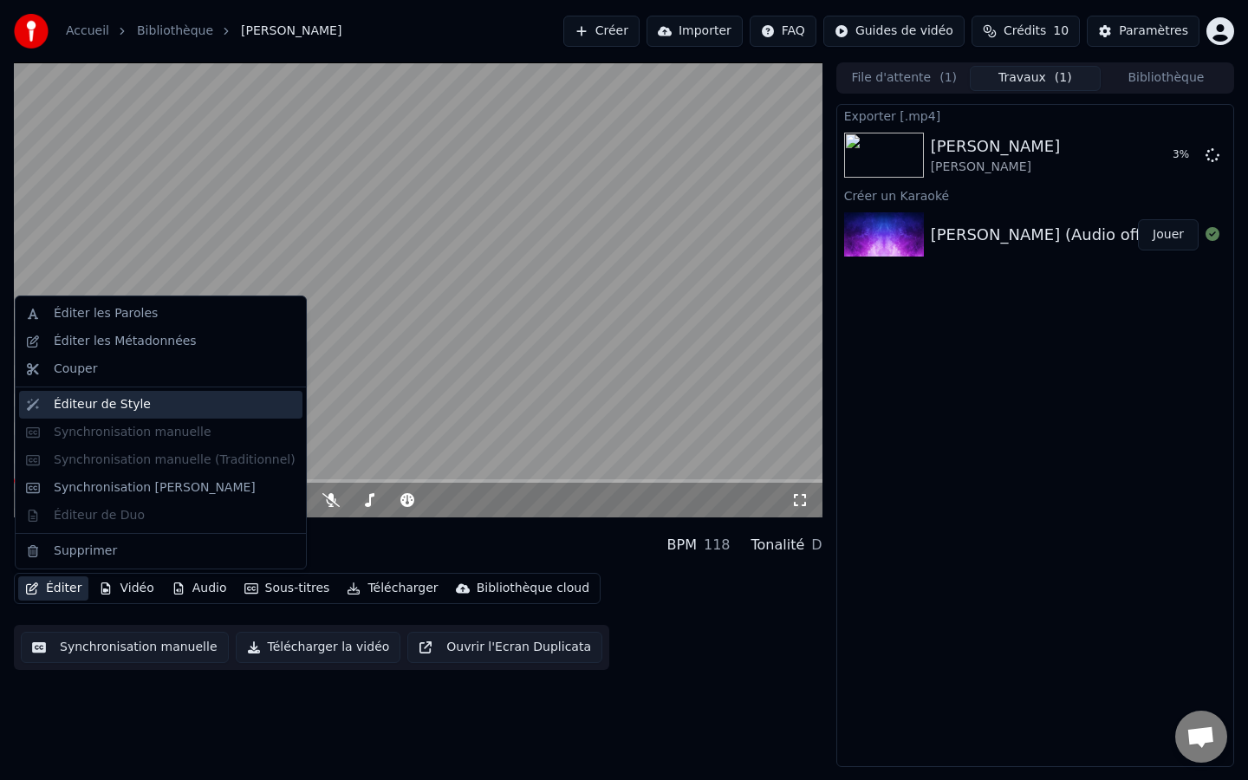
click at [98, 405] on div "Éditeur de Style" at bounding box center [102, 404] width 97 height 17
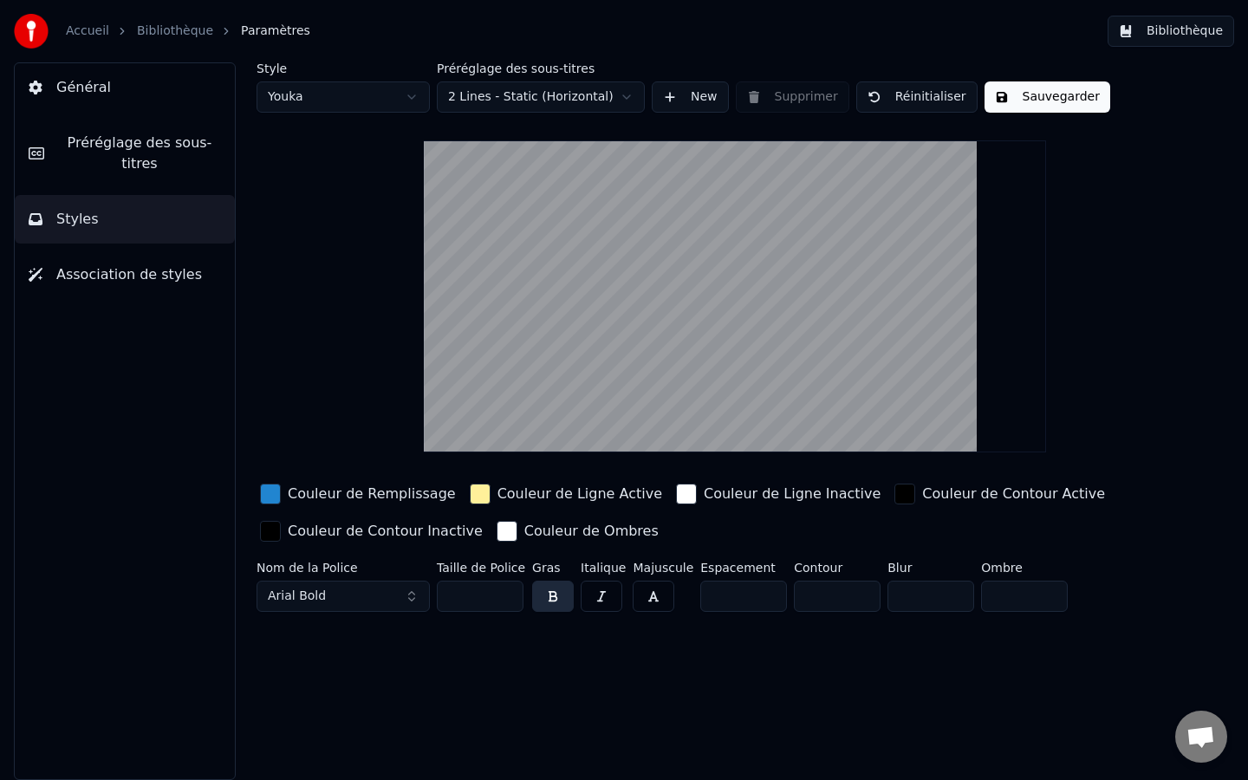
click at [135, 280] on span "Association de styles" at bounding box center [129, 274] width 146 height 21
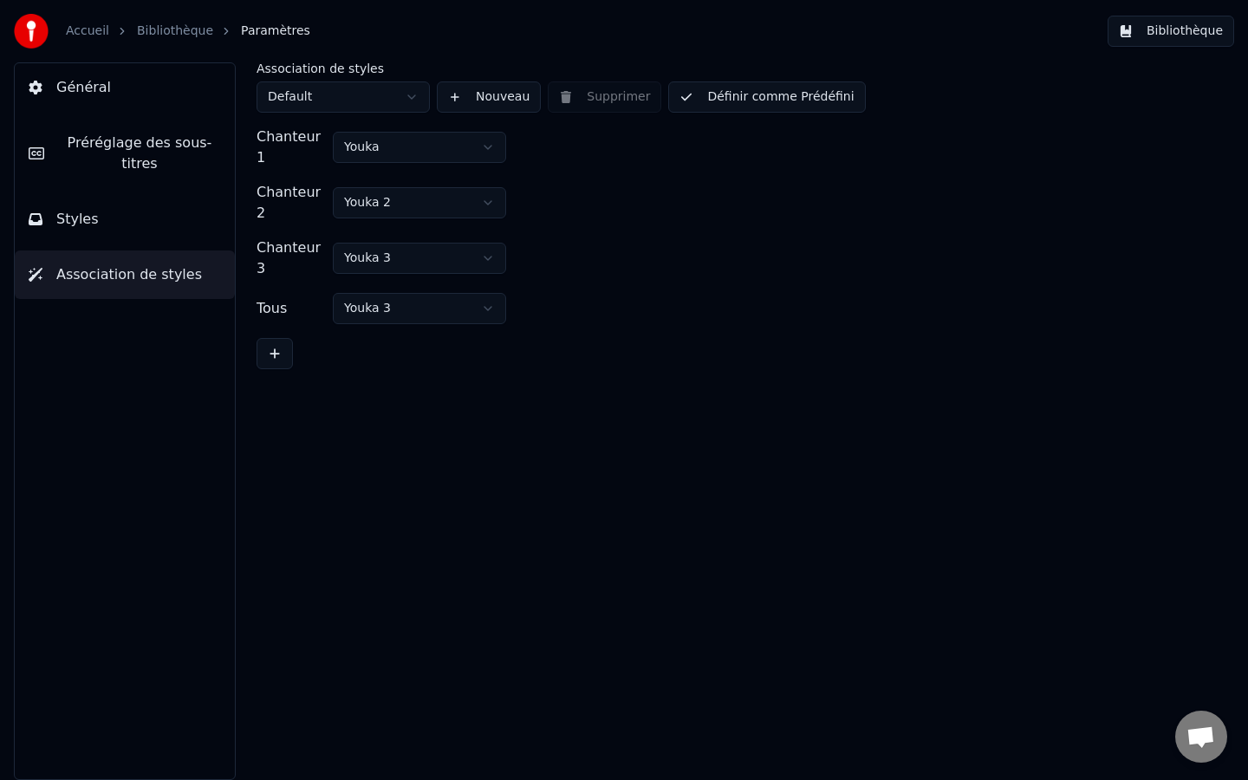
click at [81, 82] on span "Général" at bounding box center [83, 87] width 55 height 21
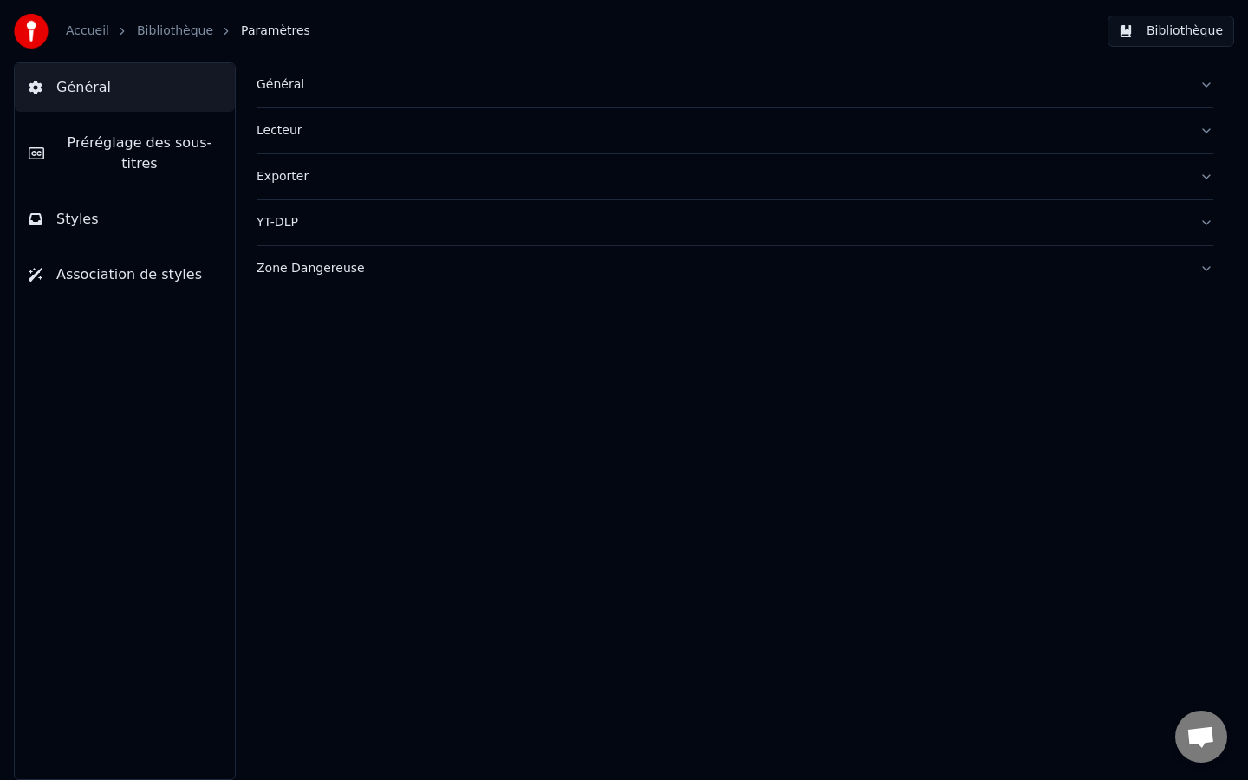
click at [315, 137] on div "Lecteur" at bounding box center [720, 130] width 929 height 17
click at [453, 82] on div "Général" at bounding box center [720, 84] width 929 height 17
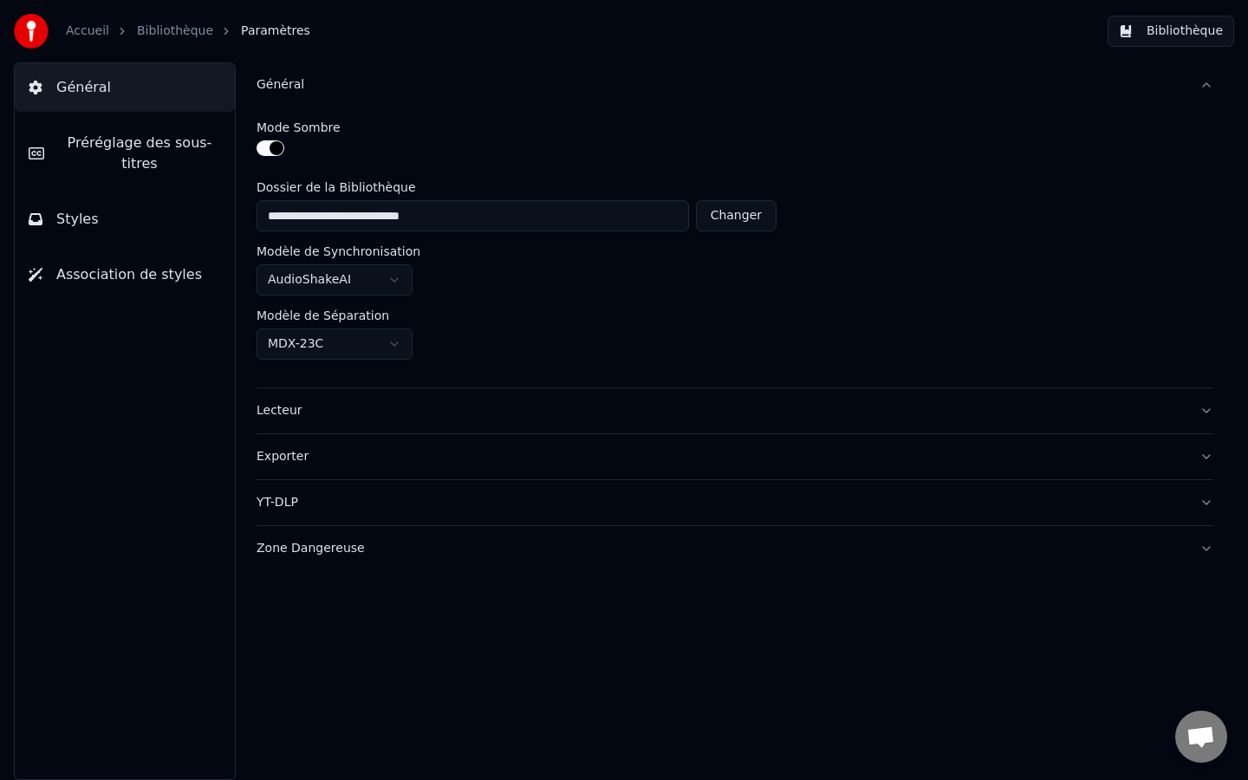
click at [416, 89] on div "Général" at bounding box center [720, 84] width 929 height 17
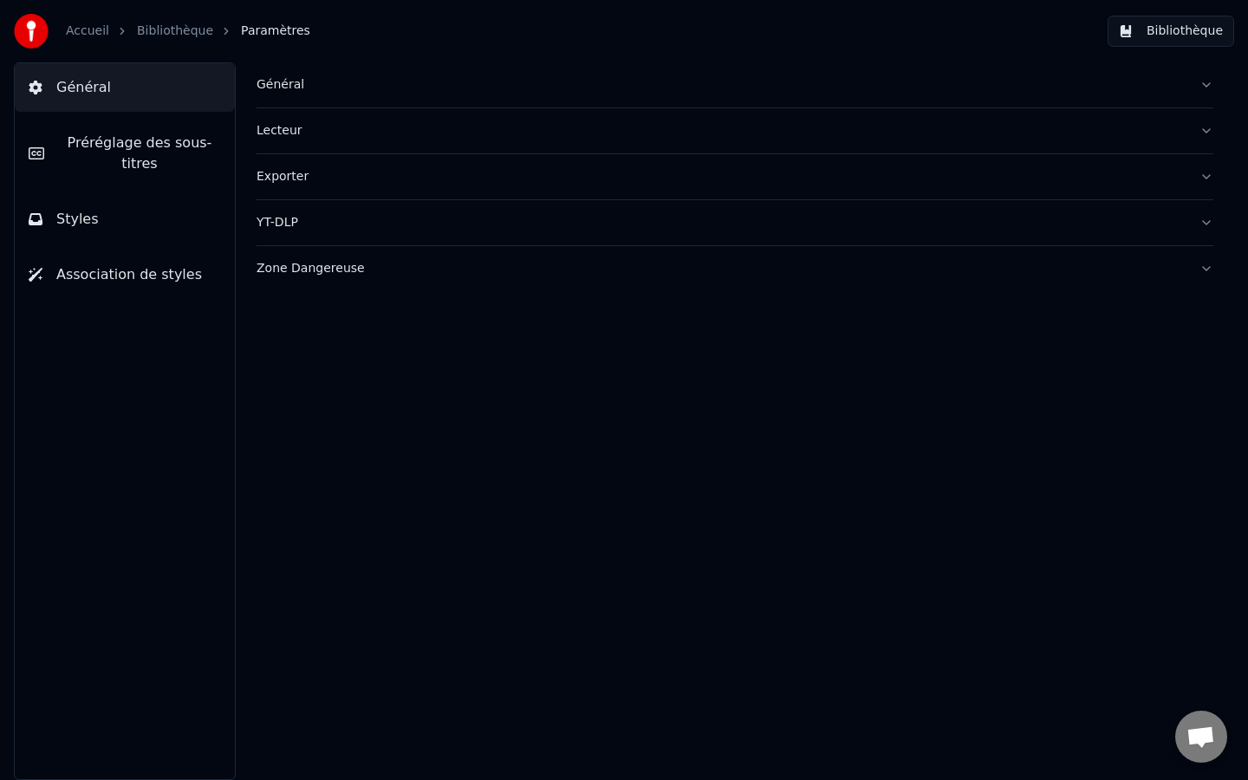
click at [92, 32] on link "Accueil" at bounding box center [87, 31] width 43 height 17
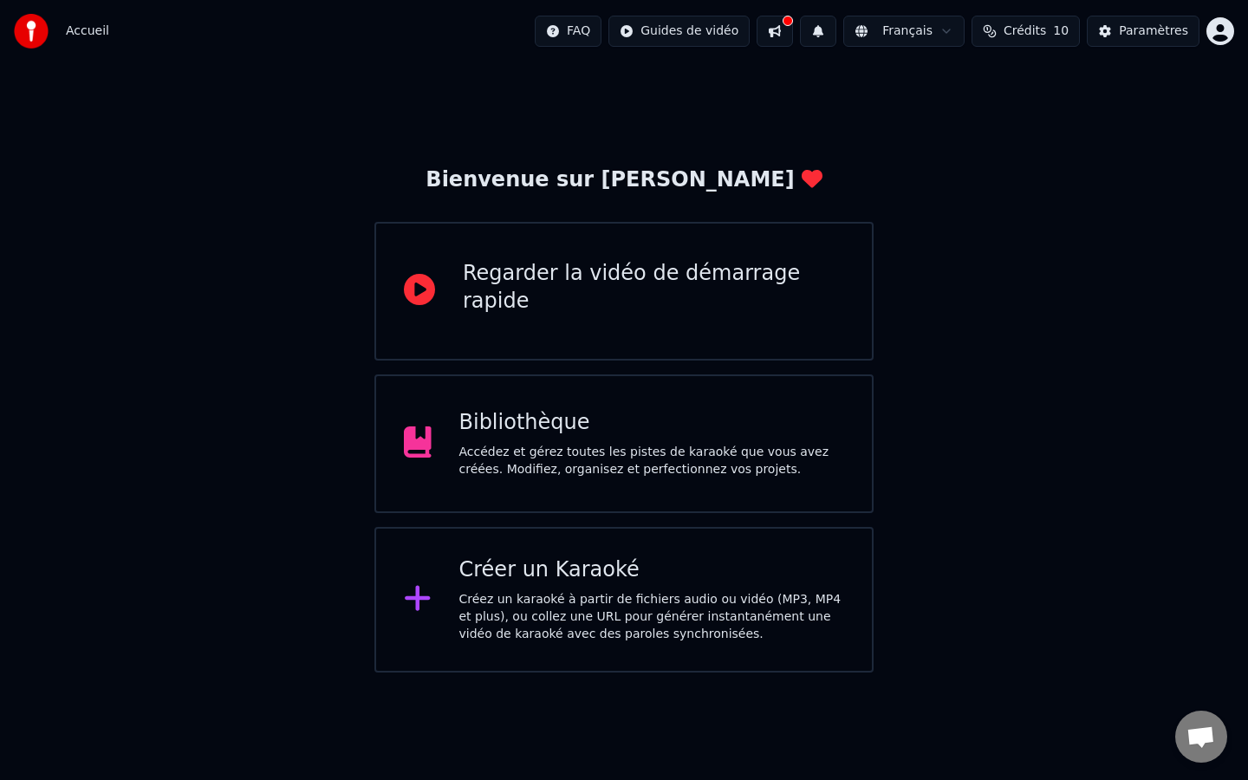
click at [89, 29] on span "Accueil" at bounding box center [87, 31] width 43 height 17
click at [776, 37] on button at bounding box center [774, 31] width 36 height 31
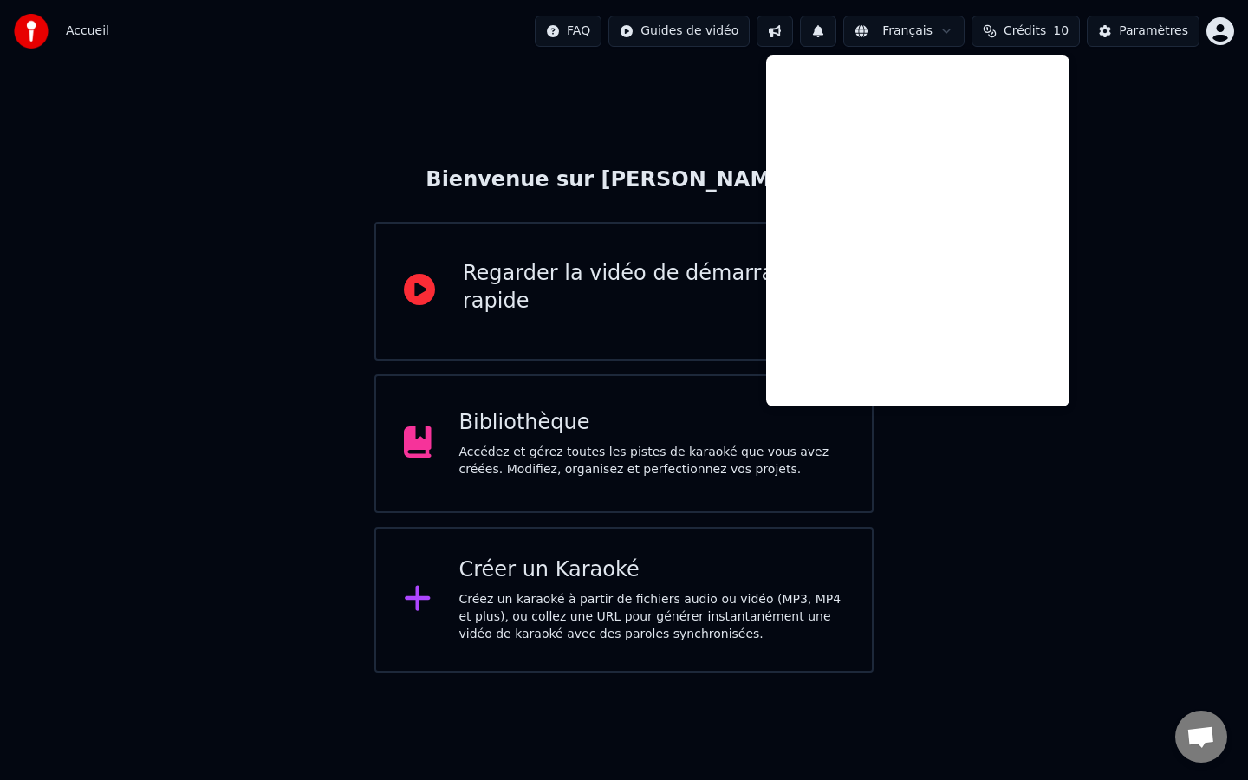
click at [635, 157] on div "Bienvenue sur Youka Regarder la vidéo de démarrage rapide Bibliothèque Accédez …" at bounding box center [624, 367] width 1248 height 610
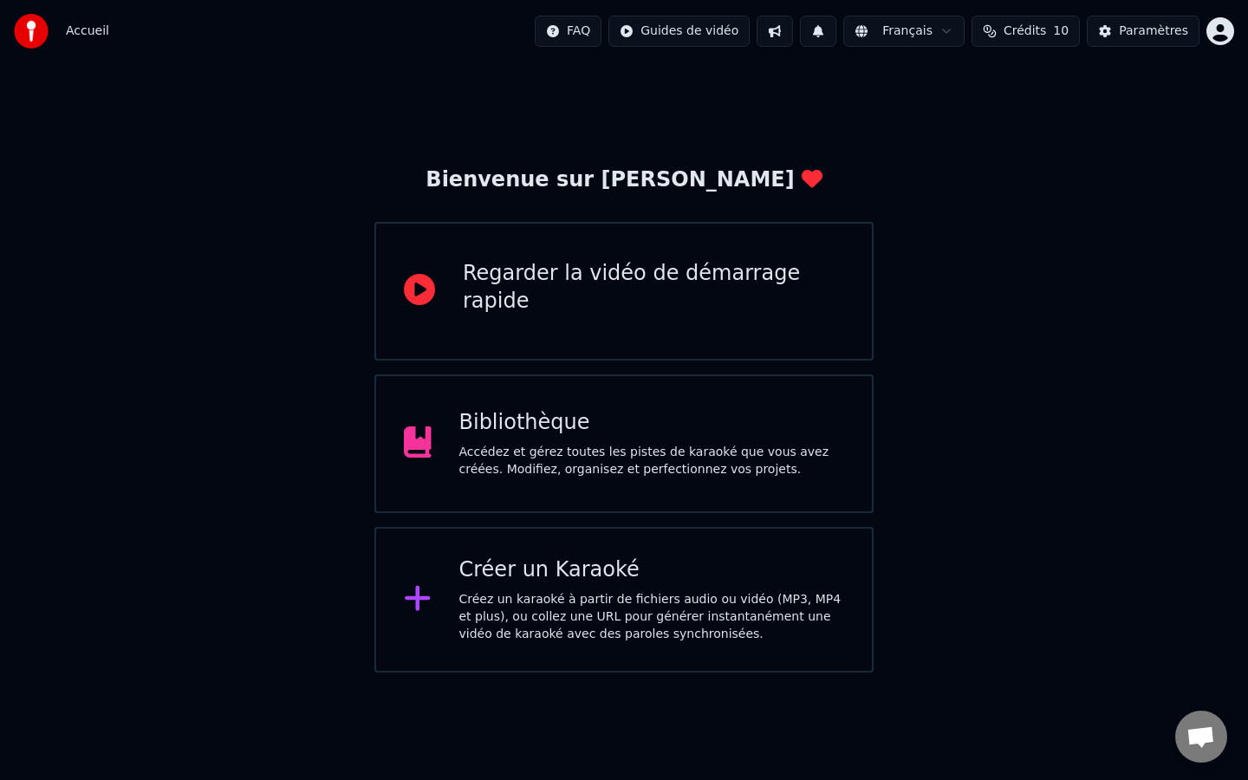
click at [36, 29] on img at bounding box center [31, 31] width 35 height 35
click at [88, 33] on span "Accueil" at bounding box center [87, 31] width 43 height 17
click at [633, 606] on div "Créez un karaoké à partir de fichiers audio ou vidéo (MP3, MP4 et plus), ou col…" at bounding box center [652, 617] width 386 height 52
click at [1144, 33] on div "Paramètres" at bounding box center [1153, 31] width 69 height 17
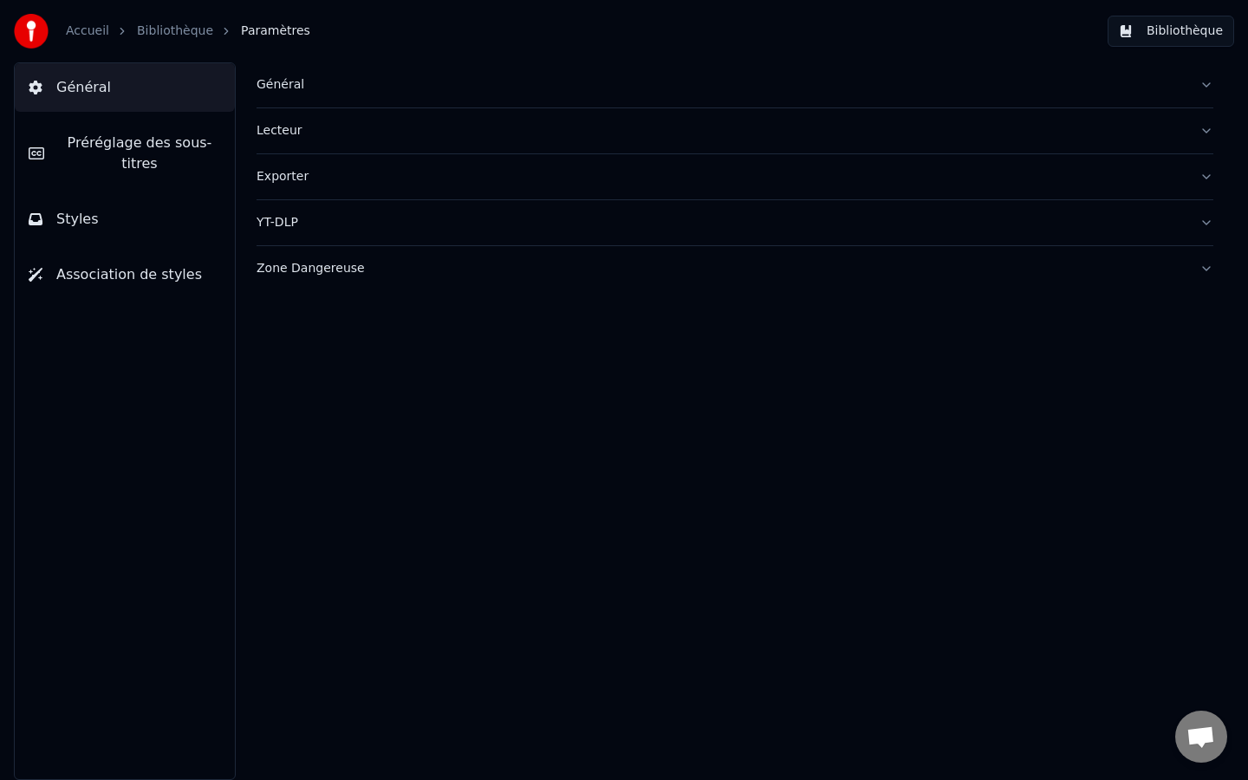
click at [99, 91] on span "Général" at bounding box center [83, 87] width 55 height 21
click at [154, 151] on span "Préréglage des sous-titres" at bounding box center [139, 154] width 163 height 42
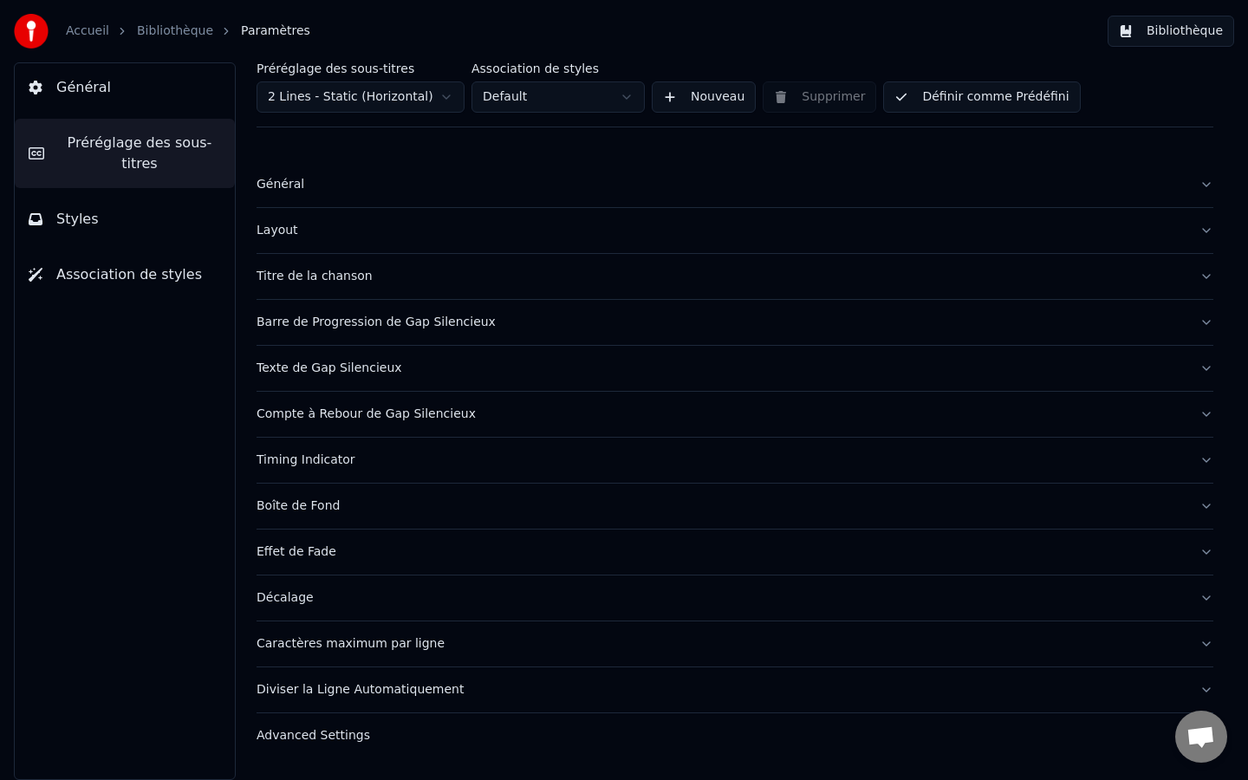
click at [120, 212] on button "Styles" at bounding box center [125, 219] width 220 height 49
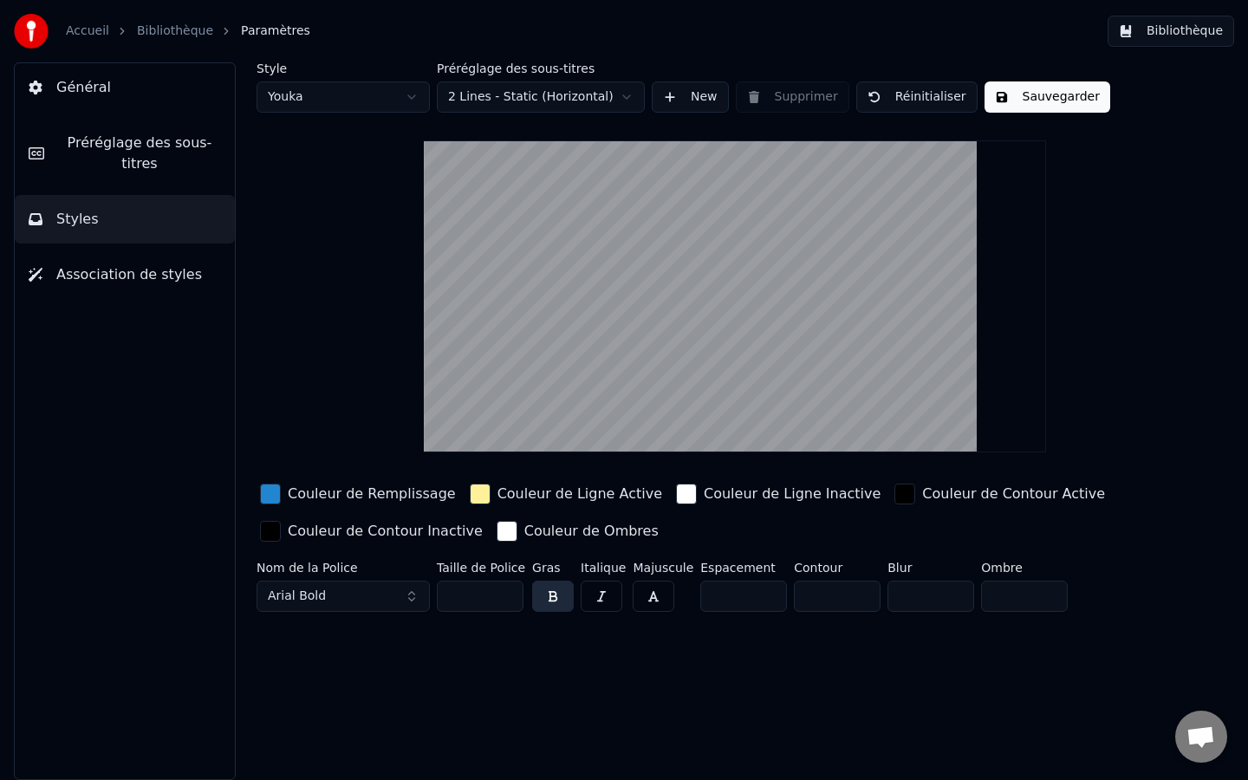
click at [120, 295] on button "Association de styles" at bounding box center [125, 274] width 220 height 49
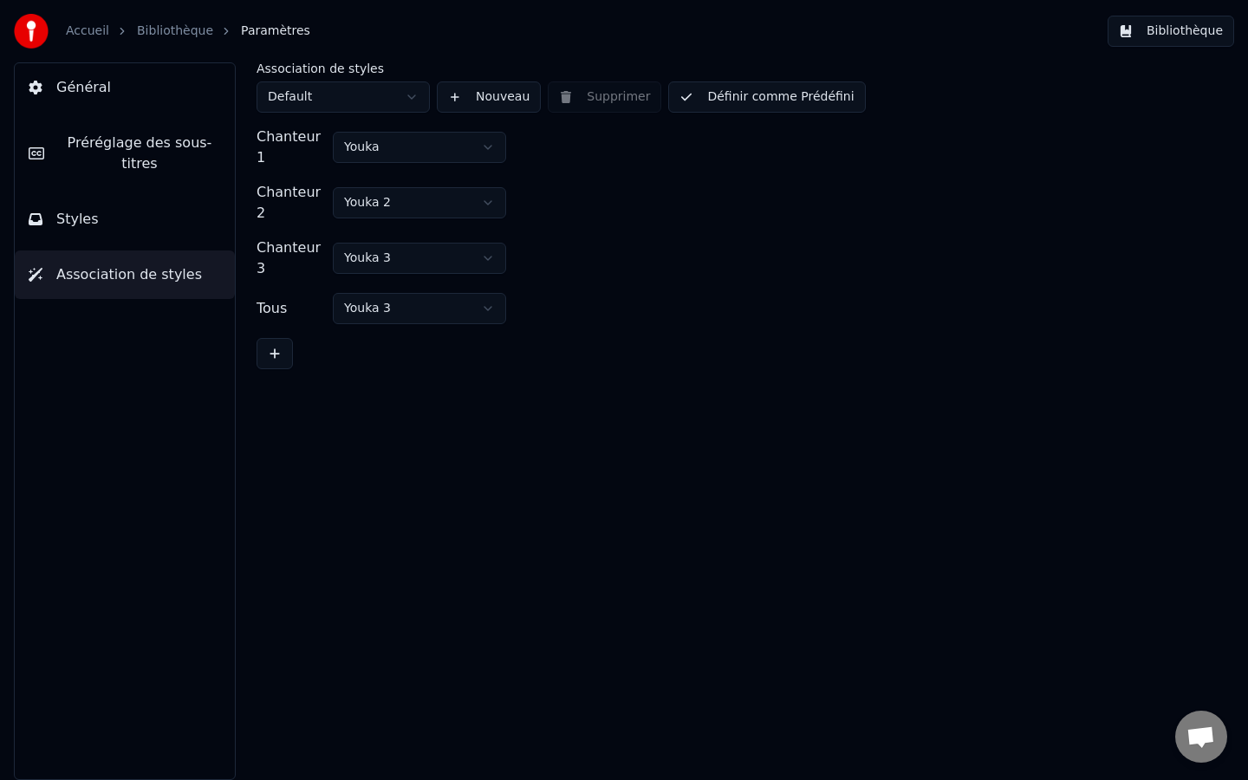
click at [135, 435] on div "Général Préréglage des sous-titres Styles Association de styles" at bounding box center [125, 420] width 222 height 717
click at [89, 31] on link "Accueil" at bounding box center [87, 31] width 43 height 17
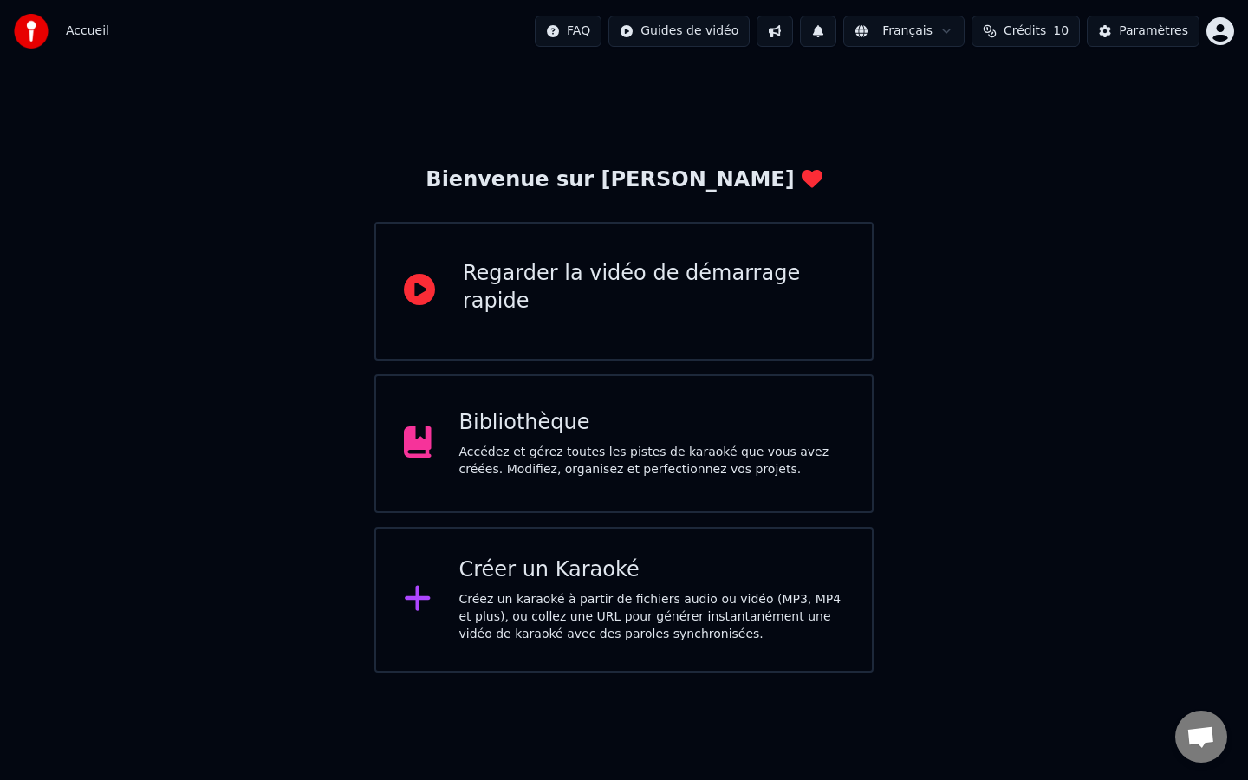
click at [584, 464] on div "Accédez et gérez toutes les pistes de karaoké que vous avez créées. Modifiez, o…" at bounding box center [652, 461] width 386 height 35
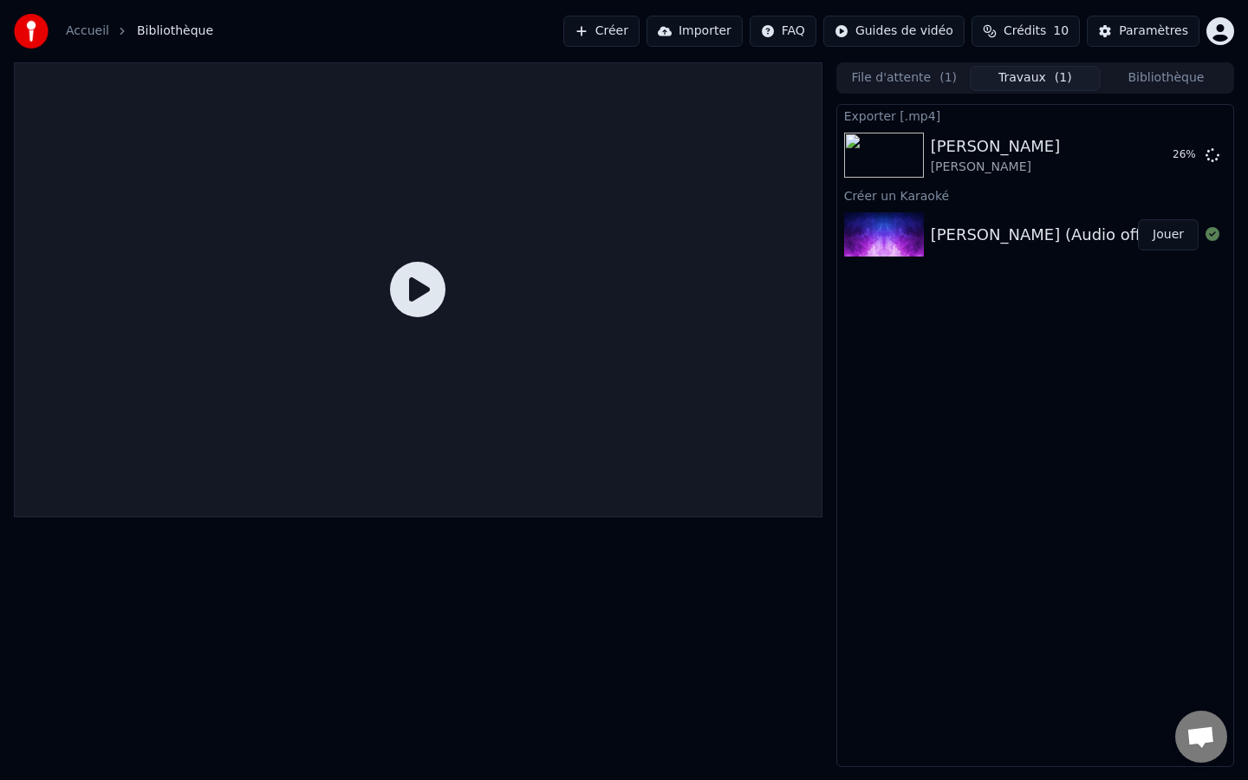
click at [1034, 240] on div "Céline Dion - Prière païenne (Audio officiel)" at bounding box center [1055, 235] width 248 height 24
click at [1010, 178] on div "Prière païenne Céline Dion 29 %" at bounding box center [1035, 155] width 396 height 59
click at [1094, 281] on div "Exporter [.mp4] Prière païenne Céline Dion 30 % Créer un Karaoké Céline Dio…" at bounding box center [1035, 435] width 398 height 663
click at [990, 160] on div "Céline Dion" at bounding box center [996, 167] width 130 height 17
click at [988, 240] on div "Céline Dion - Prière païenne (Audio officiel)" at bounding box center [1055, 235] width 248 height 24
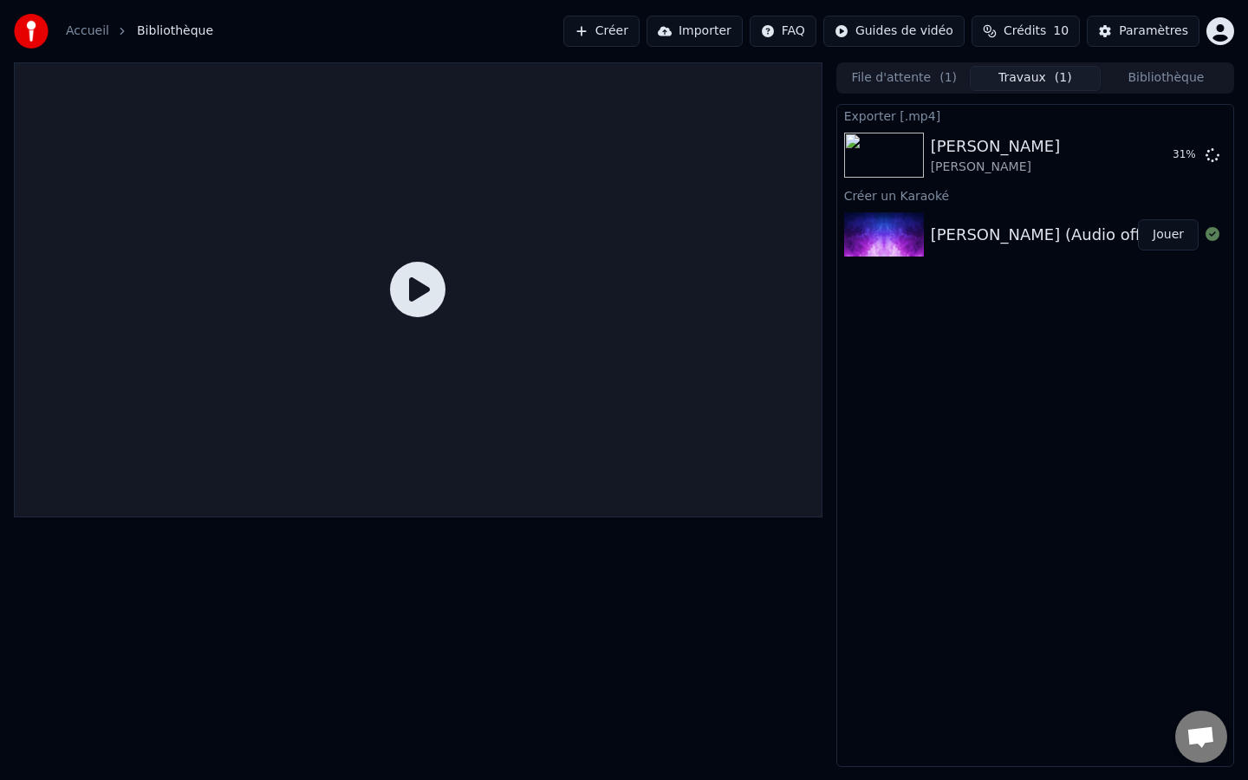
click at [971, 241] on div "Céline Dion - Prière païenne (Audio officiel)" at bounding box center [1055, 235] width 248 height 24
click at [425, 294] on icon at bounding box center [417, 289] width 55 height 55
click at [419, 297] on icon at bounding box center [417, 289] width 55 height 55
click at [972, 247] on div "Céline Dion - Prière païenne (Audio officiel) Jouer" at bounding box center [1035, 234] width 396 height 59
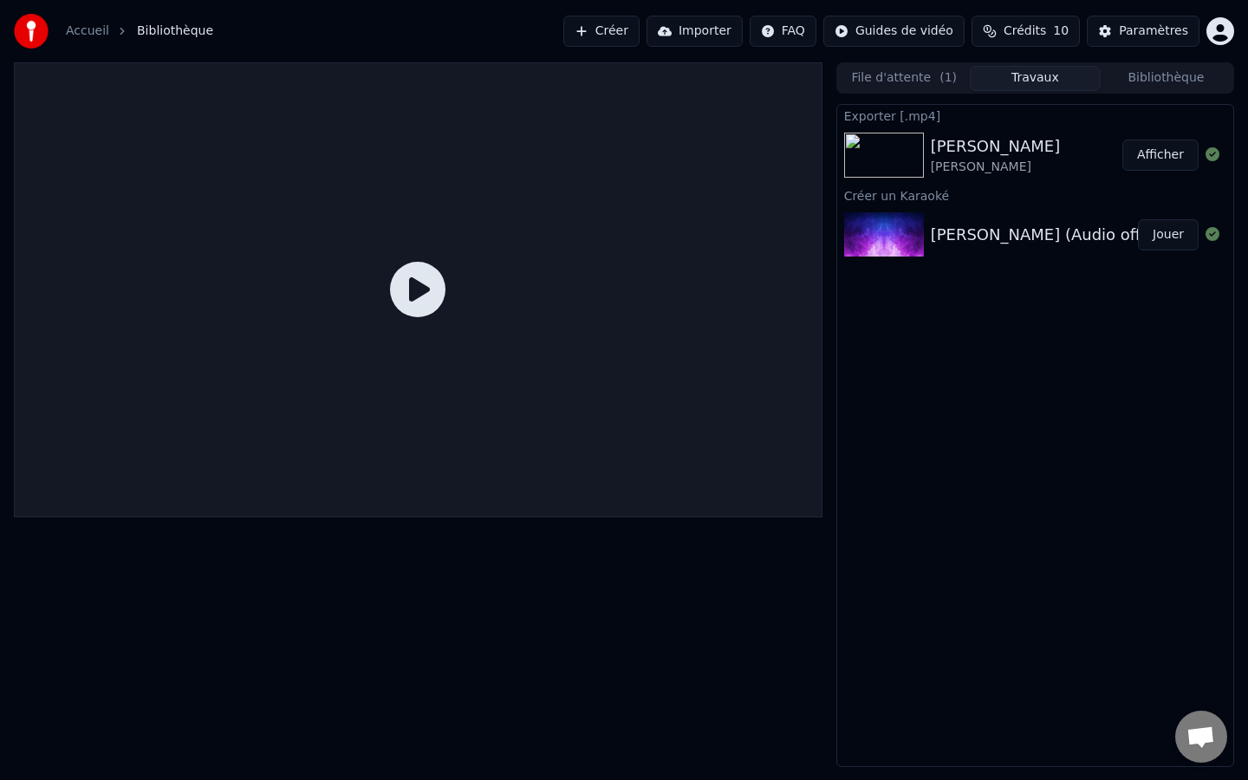
click at [1159, 153] on button "Afficher" at bounding box center [1160, 155] width 76 height 31
click at [1073, 245] on div "Céline Dion - Prière païenne (Audio officiel)" at bounding box center [1055, 235] width 248 height 24
click at [1153, 235] on button "Jouer" at bounding box center [1168, 234] width 61 height 31
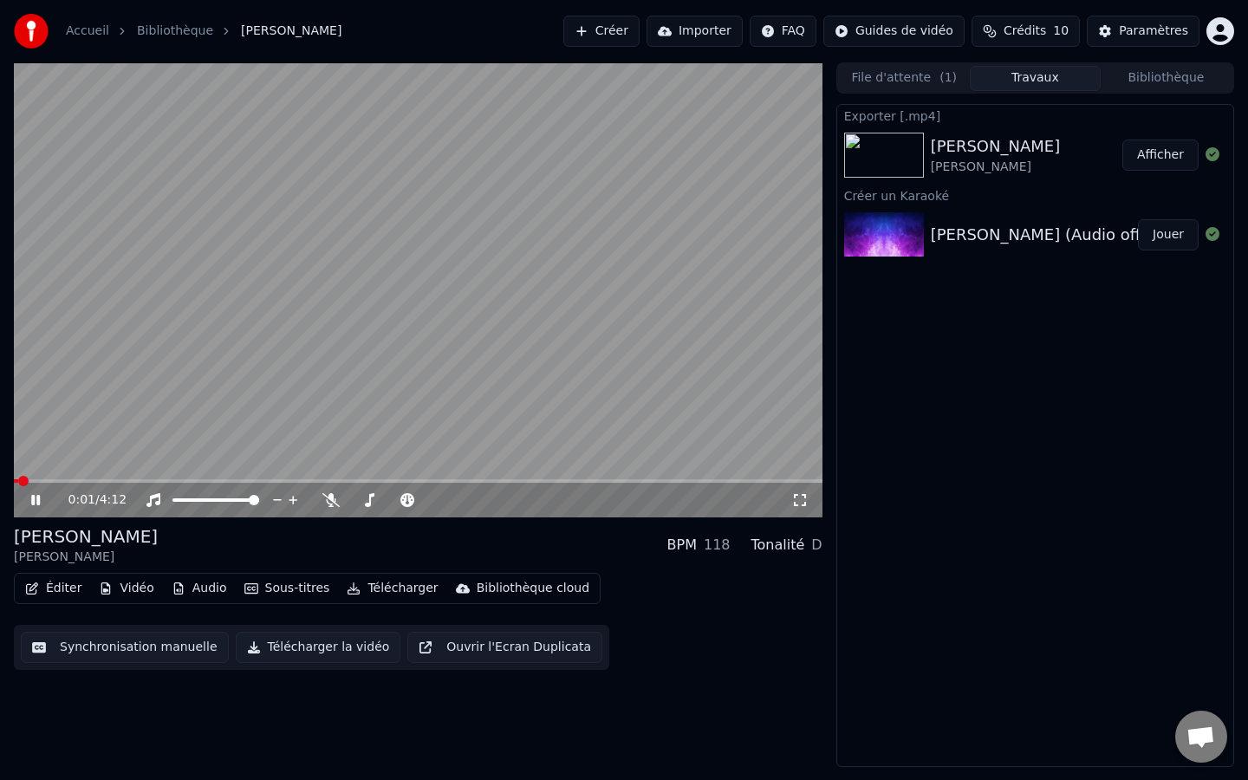
click at [209, 590] on button "Audio" at bounding box center [199, 588] width 69 height 24
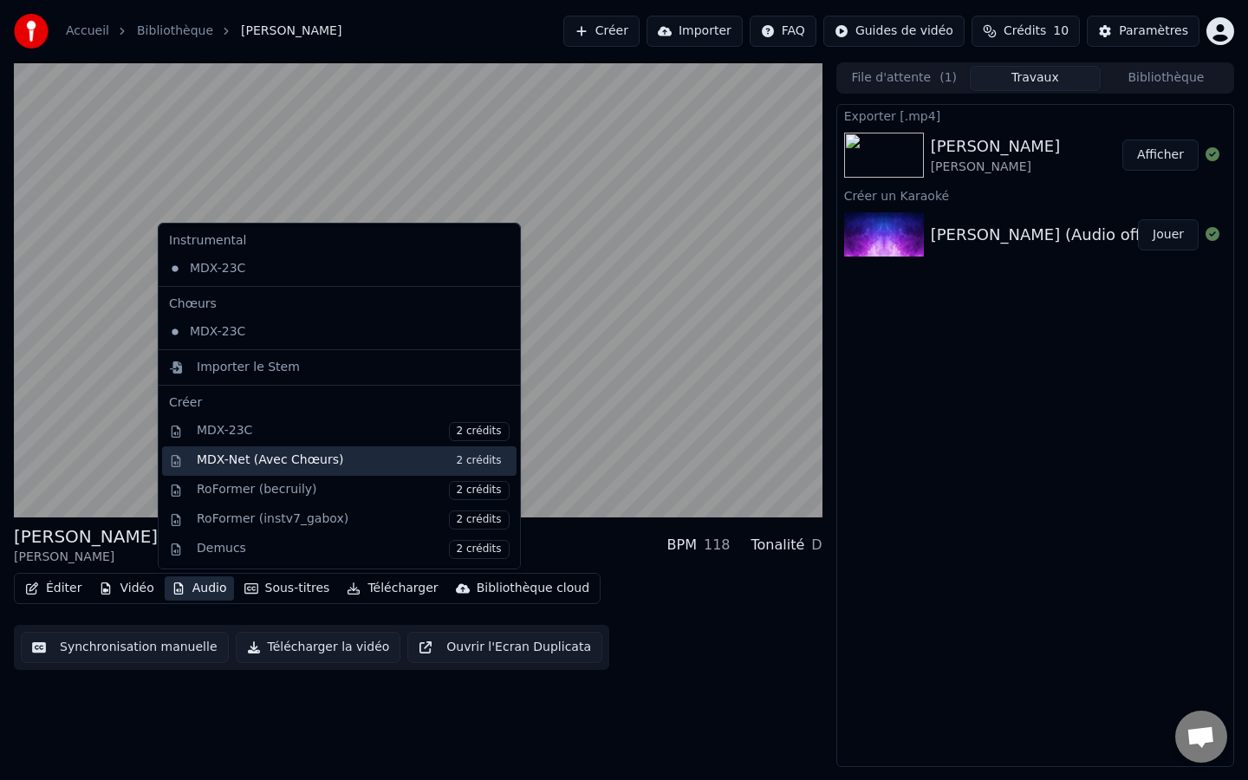
click at [263, 460] on div "MDX-Net (Avec Chœurs) 2 crédits" at bounding box center [353, 460] width 313 height 19
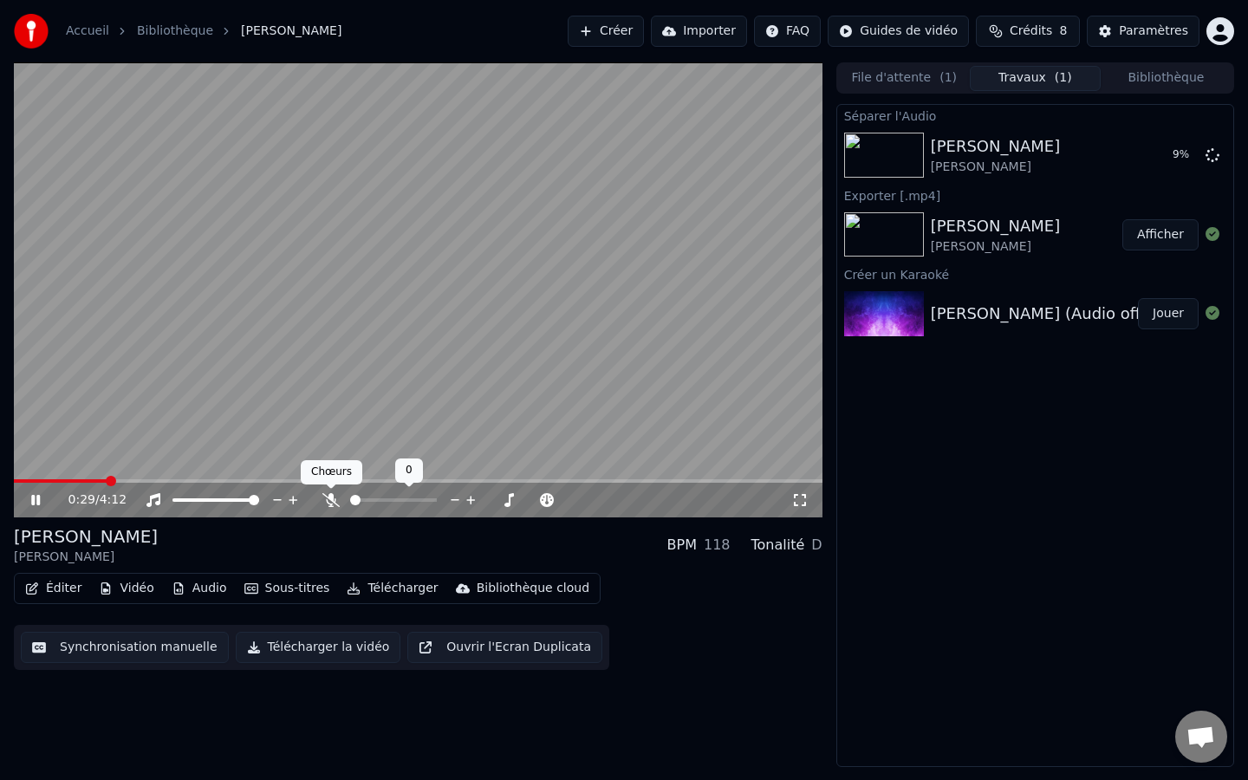
click at [328, 502] on icon at bounding box center [330, 500] width 17 height 14
click at [400, 503] on span at bounding box center [405, 500] width 10 height 10
click at [442, 497] on span at bounding box center [443, 500] width 10 height 10
click at [438, 501] on span at bounding box center [437, 500] width 10 height 10
click at [432, 501] on span at bounding box center [431, 500] width 10 height 10
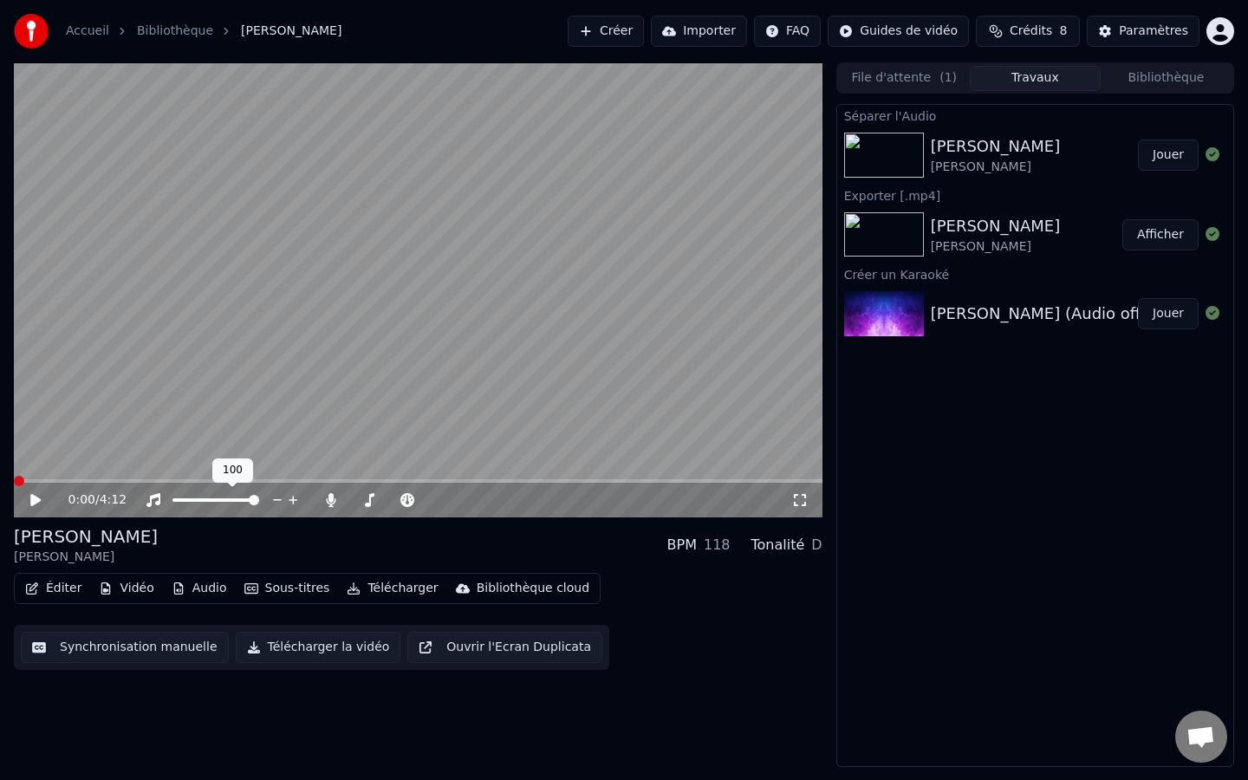
click at [259, 495] on span at bounding box center [254, 500] width 10 height 10
click at [380, 504] on span at bounding box center [381, 500] width 10 height 10
click at [385, 503] on span at bounding box center [386, 500] width 10 height 10
click at [451, 501] on icon at bounding box center [455, 499] width 16 height 17
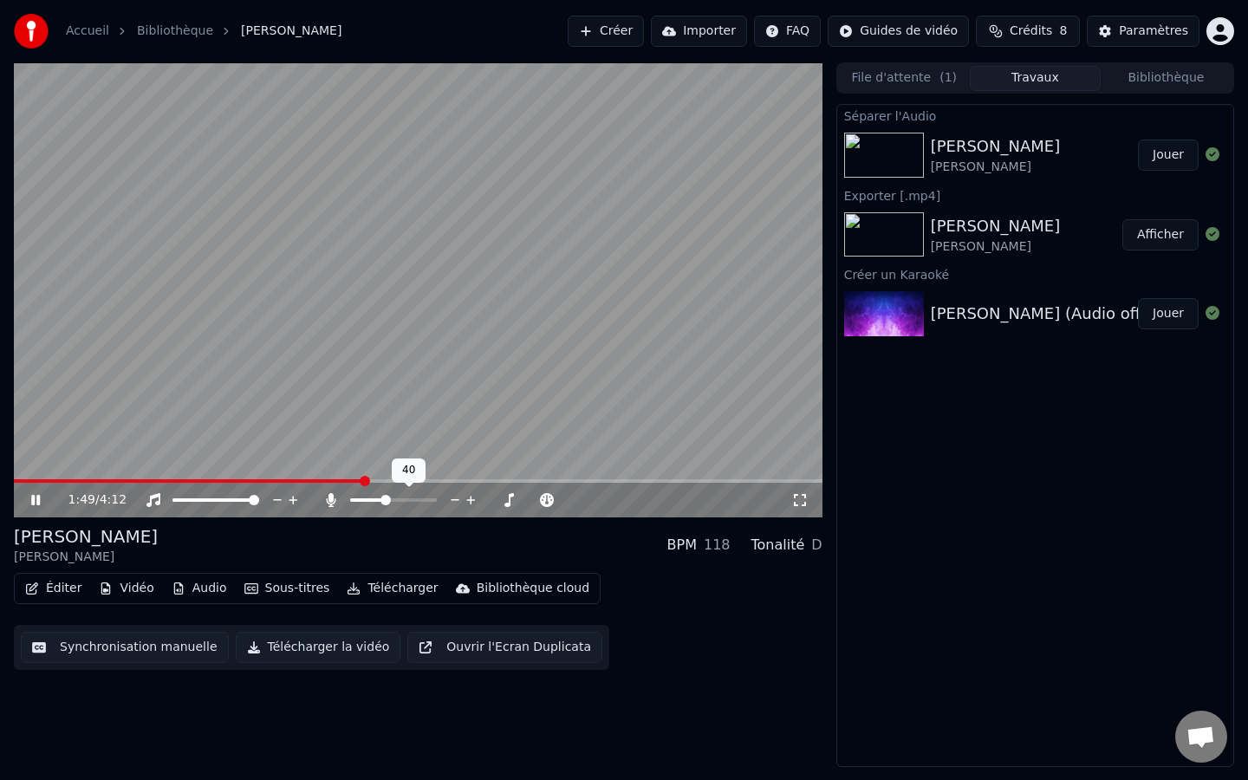
click at [451, 501] on icon at bounding box center [455, 499] width 16 height 17
click at [329, 502] on icon at bounding box center [330, 500] width 17 height 14
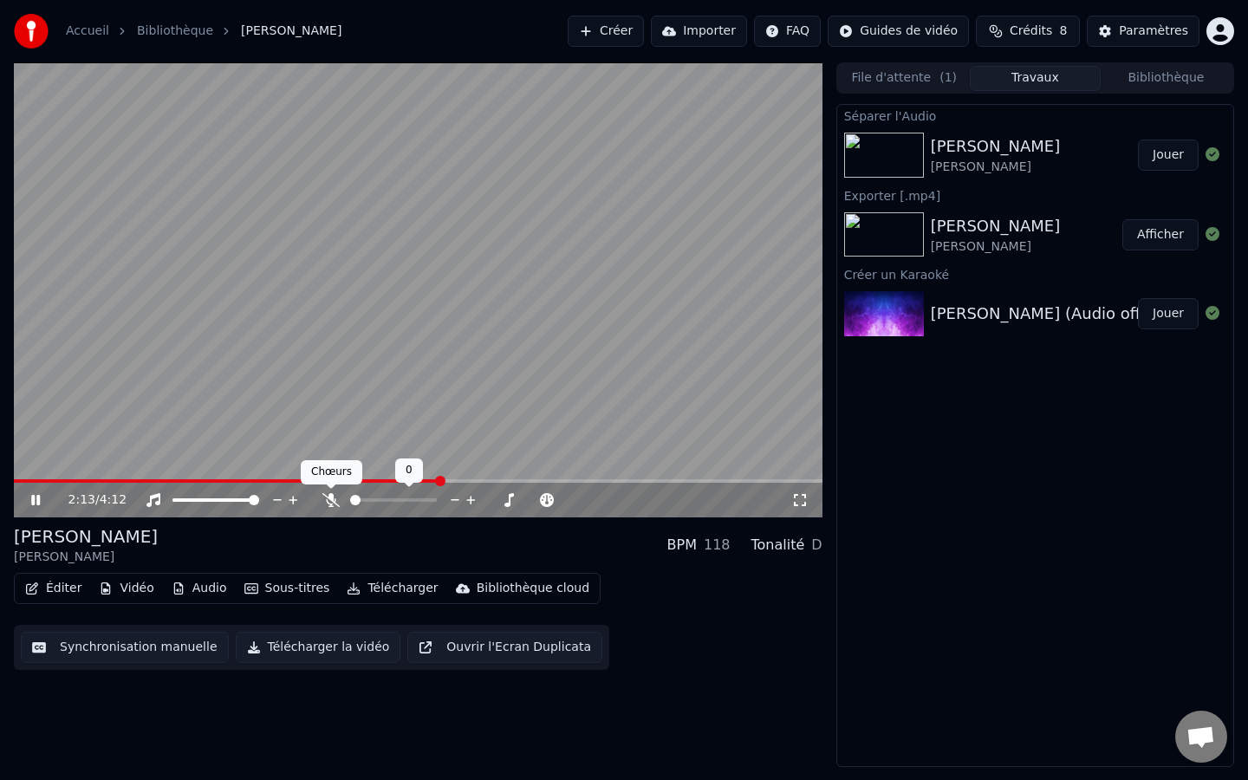
click at [332, 499] on icon at bounding box center [330, 500] width 17 height 14
click at [367, 505] on span at bounding box center [370, 500] width 10 height 10
click at [470, 497] on icon at bounding box center [470, 500] width 9 height 9
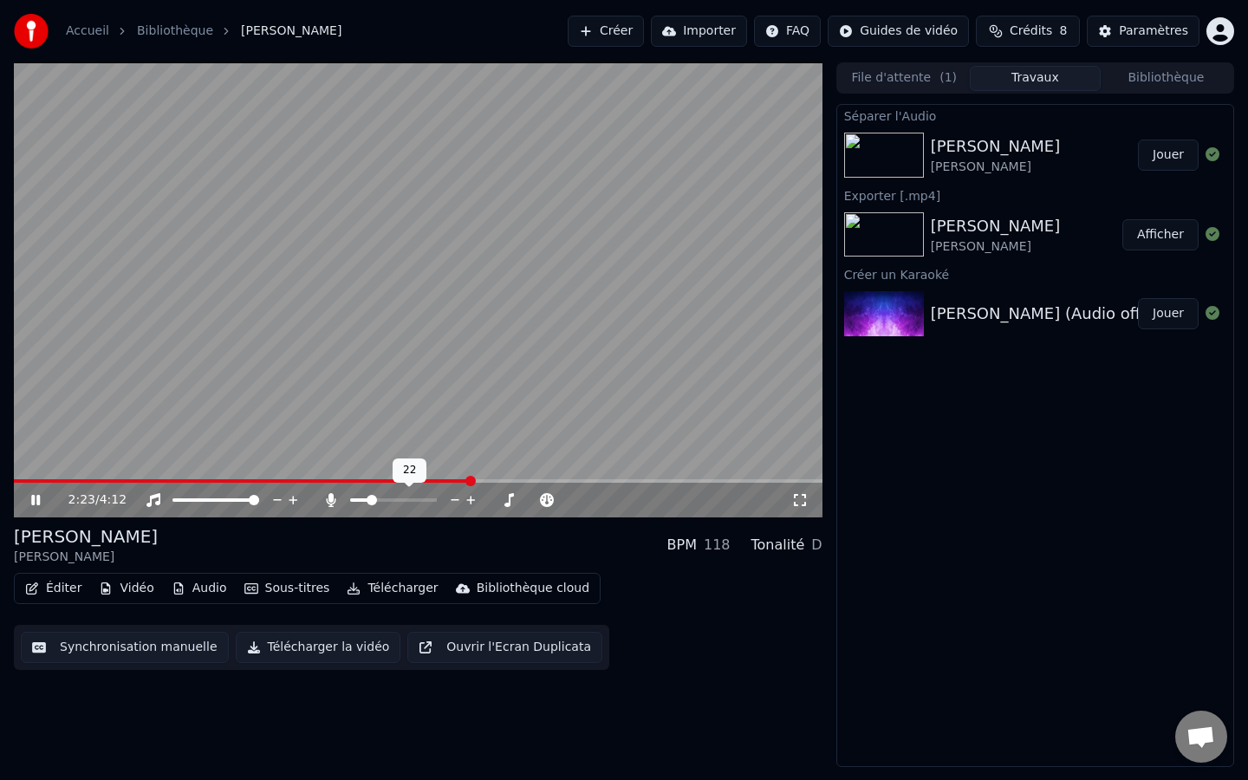
click at [470, 497] on icon at bounding box center [470, 500] width 9 height 9
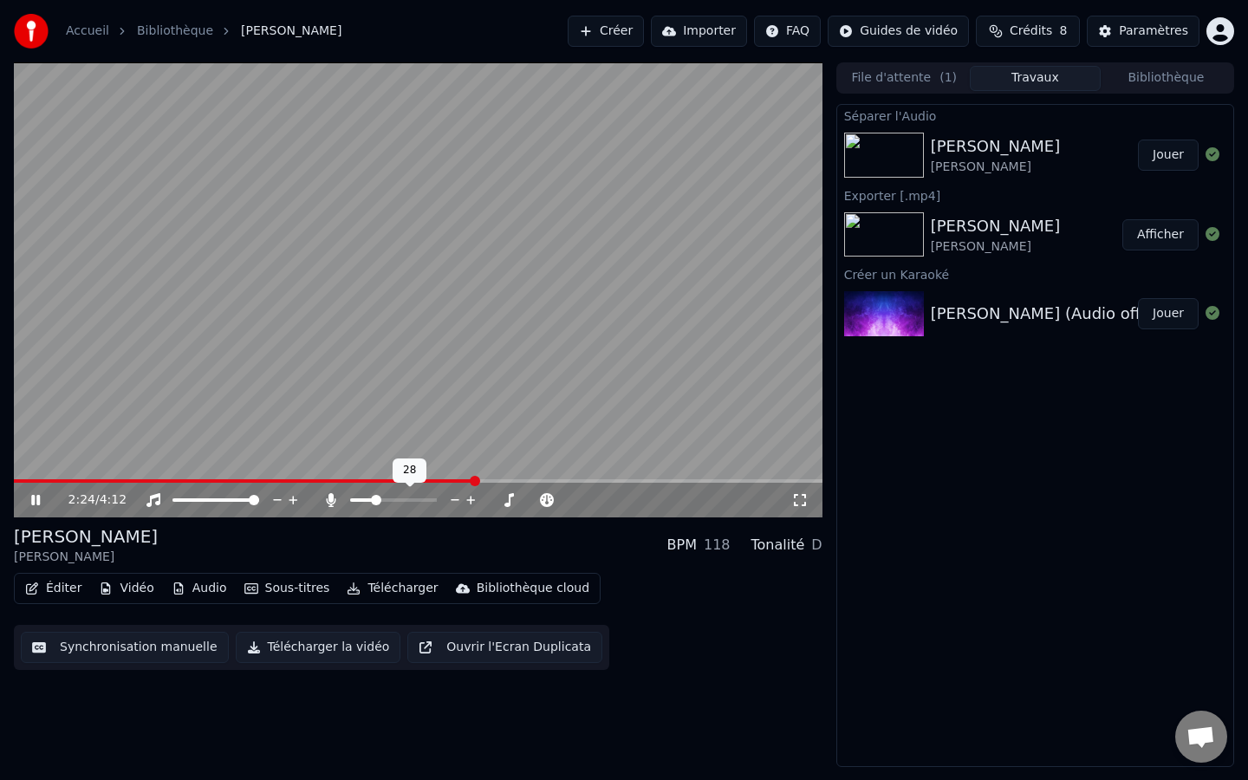
click at [470, 497] on icon at bounding box center [470, 500] width 9 height 9
click at [471, 499] on icon at bounding box center [470, 500] width 9 height 9
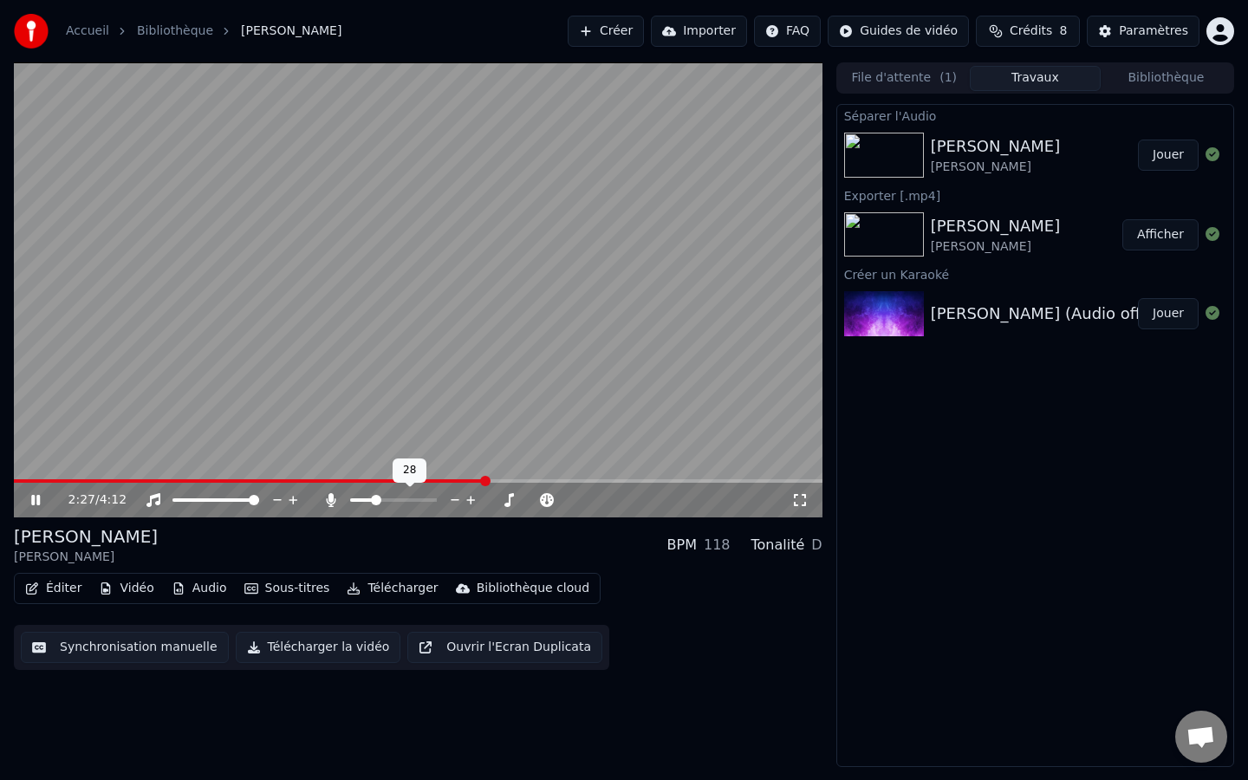
click at [471, 499] on icon at bounding box center [470, 500] width 9 height 9
click at [402, 500] on span at bounding box center [395, 499] width 15 height 3
click at [418, 499] on span at bounding box center [431, 499] width 87 height 3
click at [423, 499] on span at bounding box center [418, 500] width 10 height 10
click at [425, 498] on span at bounding box center [431, 499] width 87 height 3
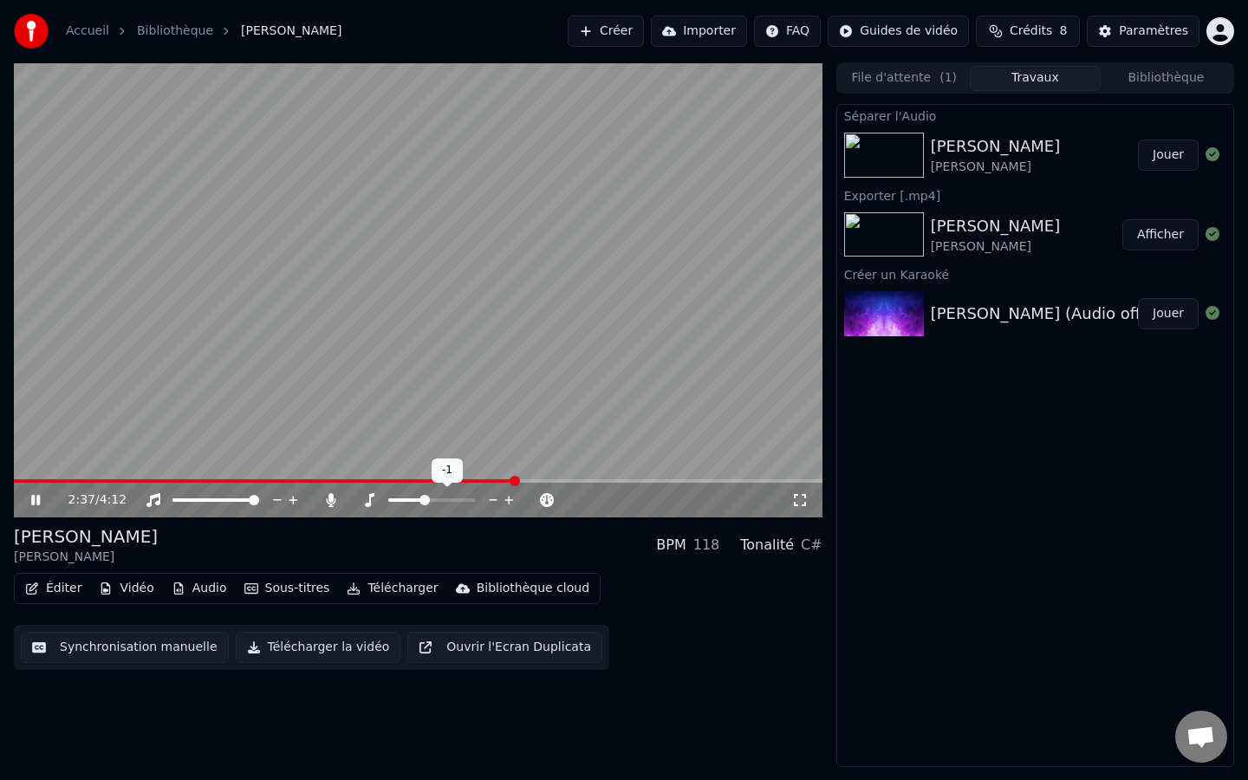
click at [506, 499] on icon at bounding box center [508, 500] width 9 height 9
click at [471, 499] on icon at bounding box center [470, 500] width 9 height 9
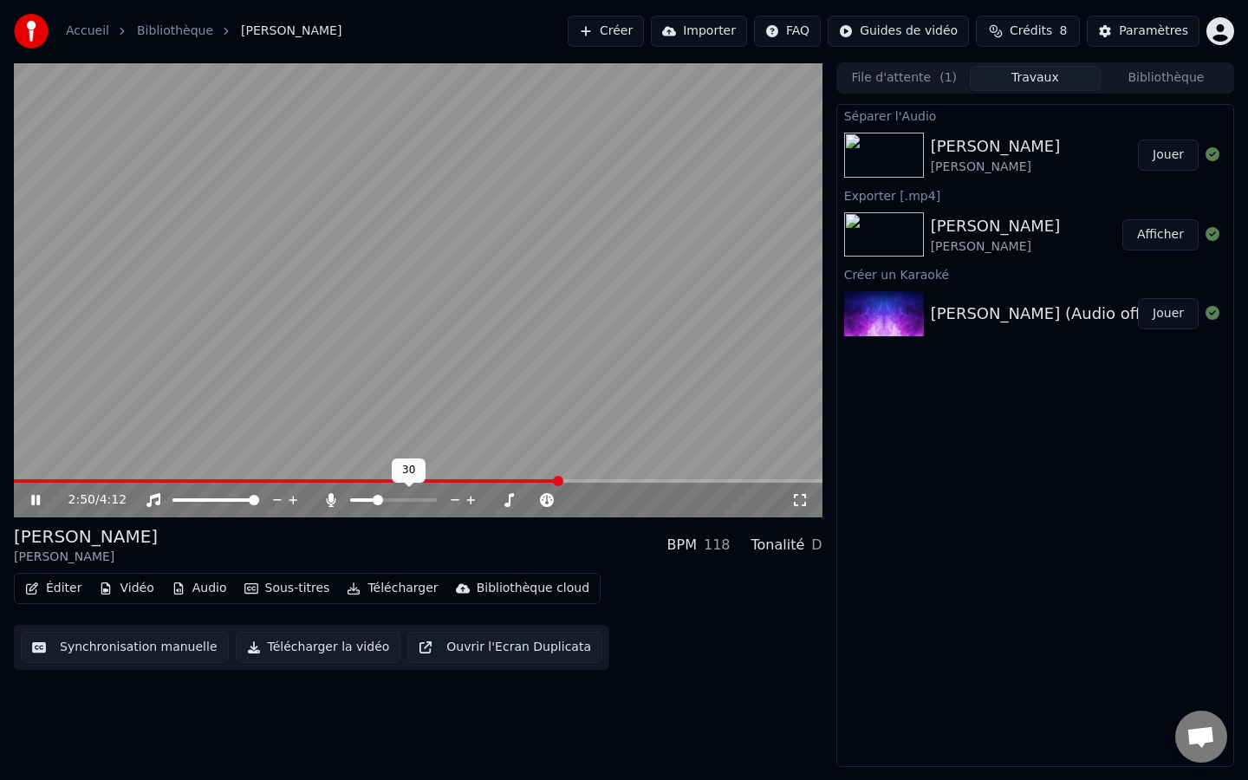
click at [375, 502] on span at bounding box center [378, 500] width 10 height 10
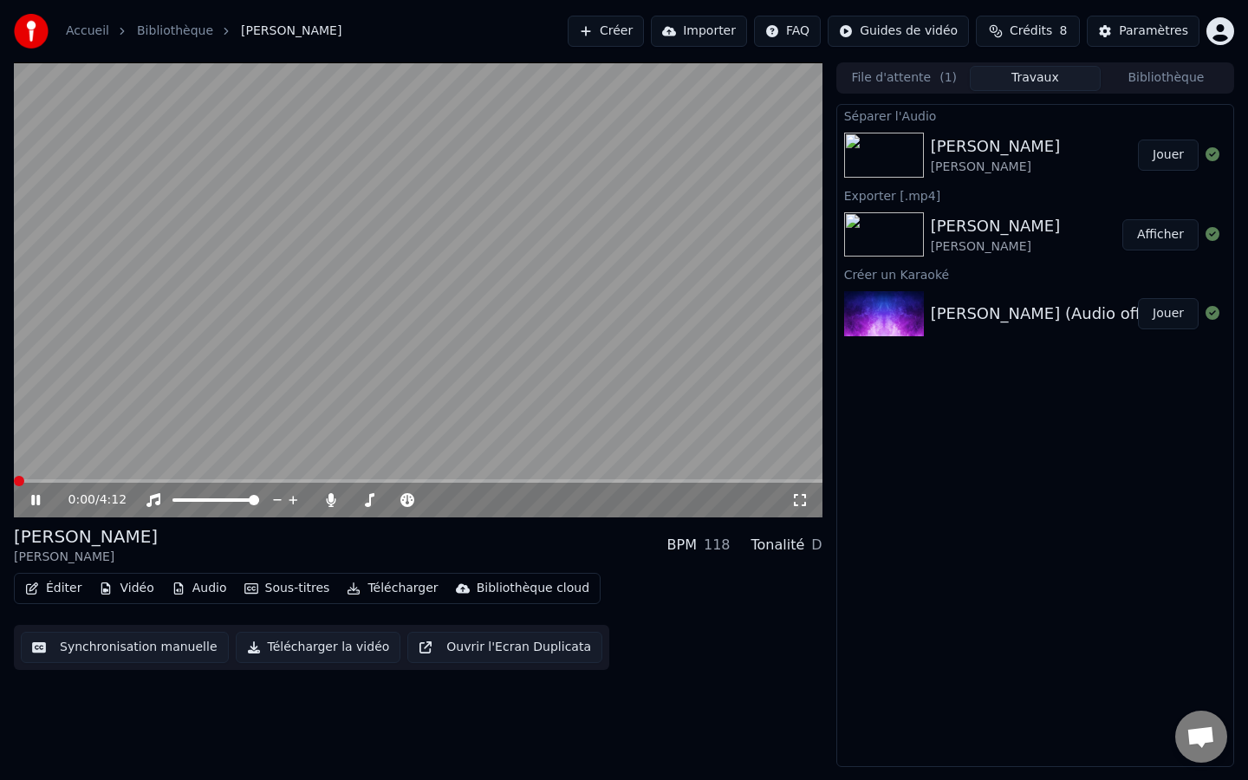
click at [14, 480] on span at bounding box center [19, 481] width 10 height 10
click at [367, 500] on span at bounding box center [370, 500] width 10 height 10
click at [370, 500] on span at bounding box center [374, 500] width 10 height 10
click at [467, 496] on icon at bounding box center [471, 499] width 16 height 17
click at [199, 578] on button "Audio" at bounding box center [199, 588] width 69 height 24
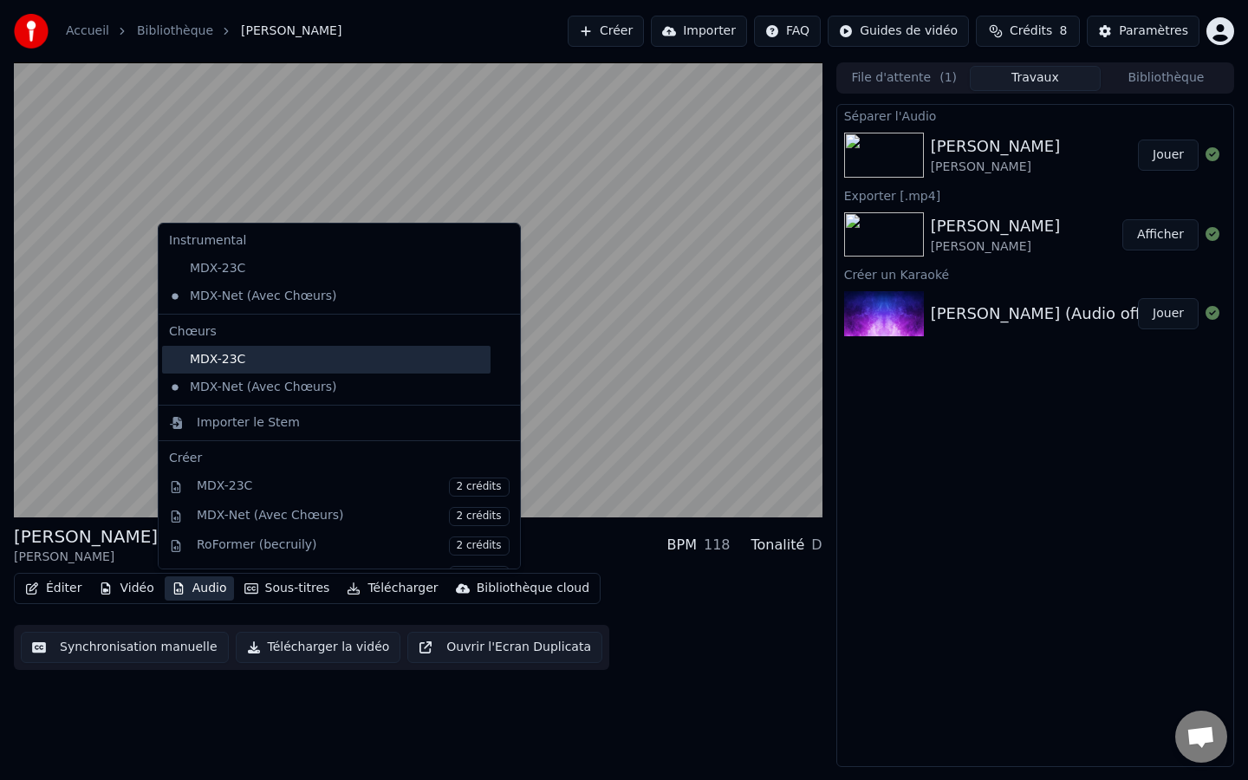
click at [236, 366] on div "MDX-23C" at bounding box center [326, 360] width 328 height 28
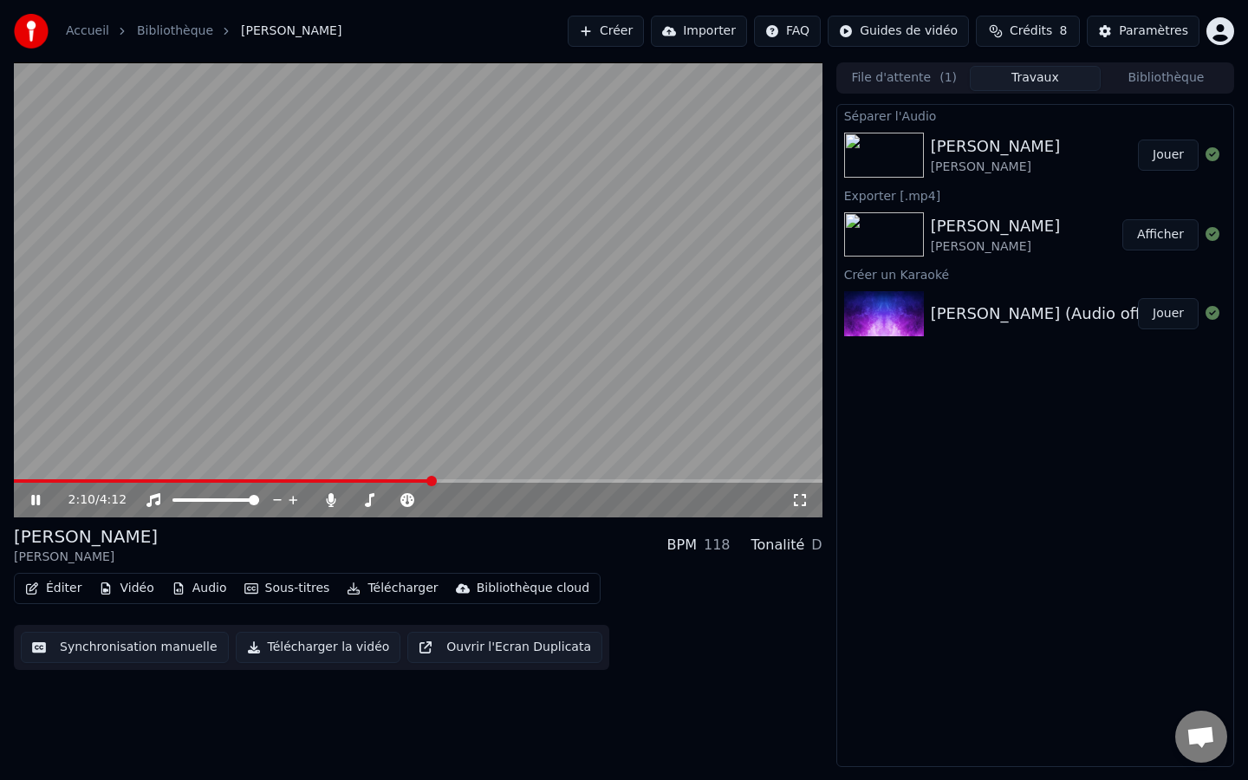
click at [205, 590] on button "Audio" at bounding box center [199, 588] width 69 height 24
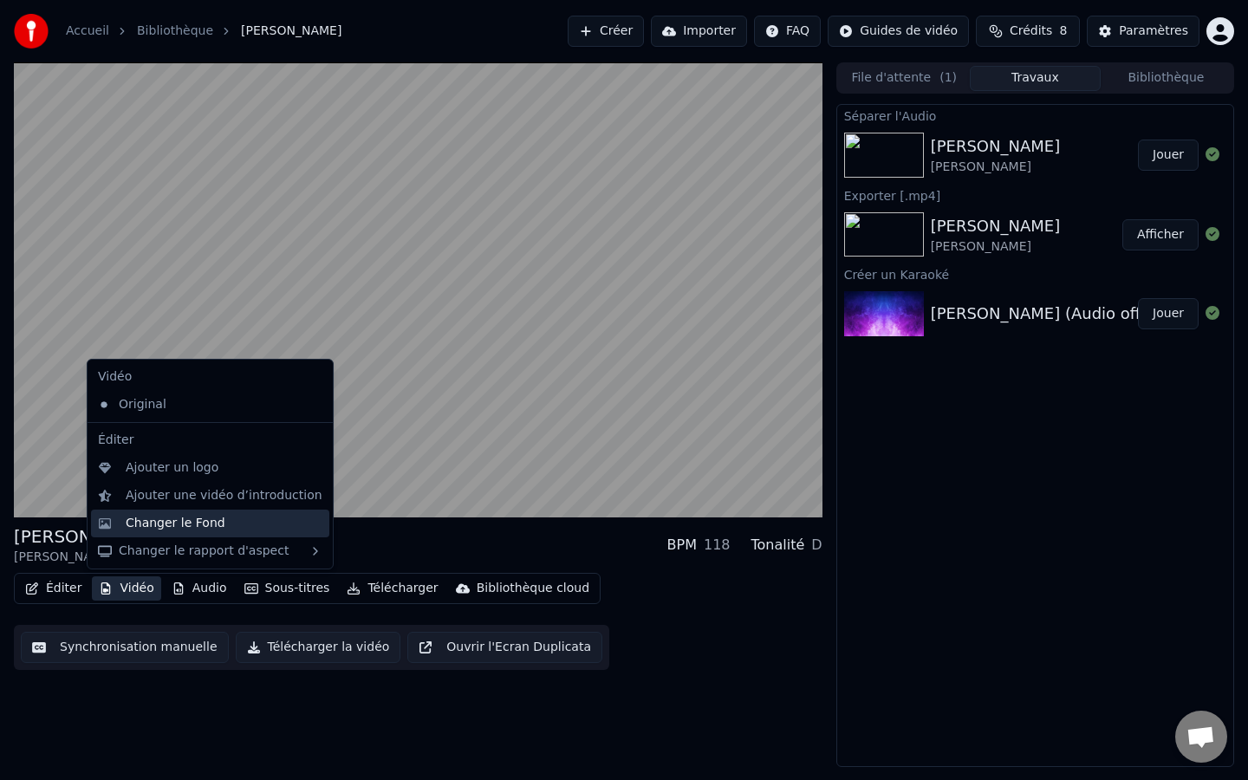
click at [165, 527] on div "Changer le Fond" at bounding box center [176, 523] width 100 height 17
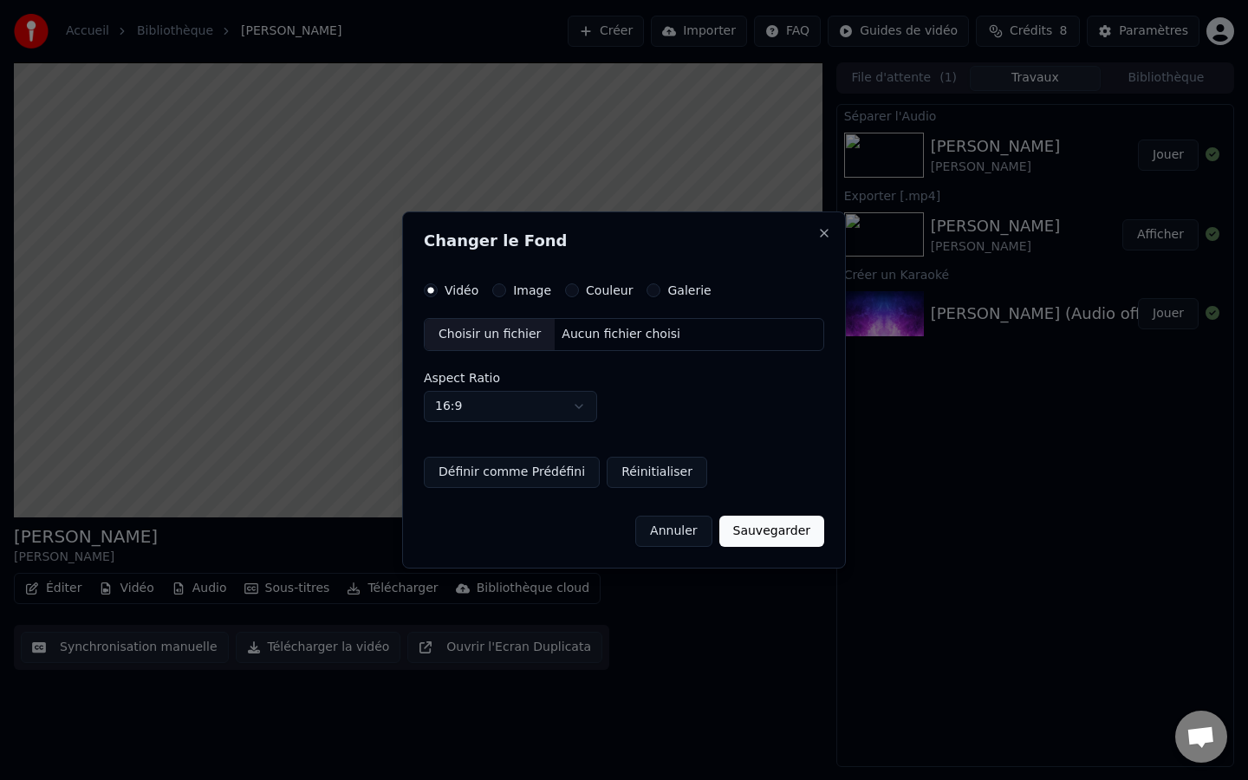
click at [738, 445] on div "Vidéo Image Couleur Galerie Choisir un fichier Aucun fichier choisi Aspect Rati…" at bounding box center [624, 385] width 400 height 205
click at [688, 542] on button "Annuler" at bounding box center [673, 531] width 76 height 31
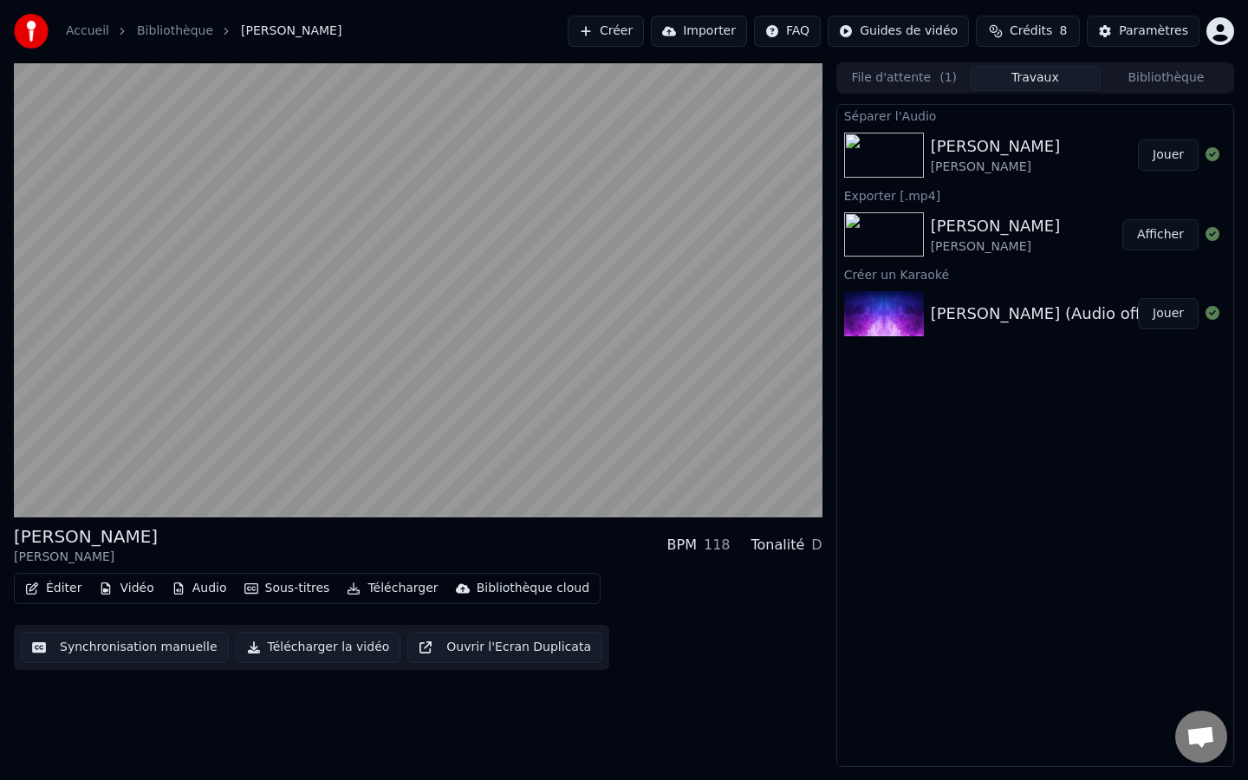
click at [62, 588] on button "Éditer" at bounding box center [53, 588] width 70 height 24
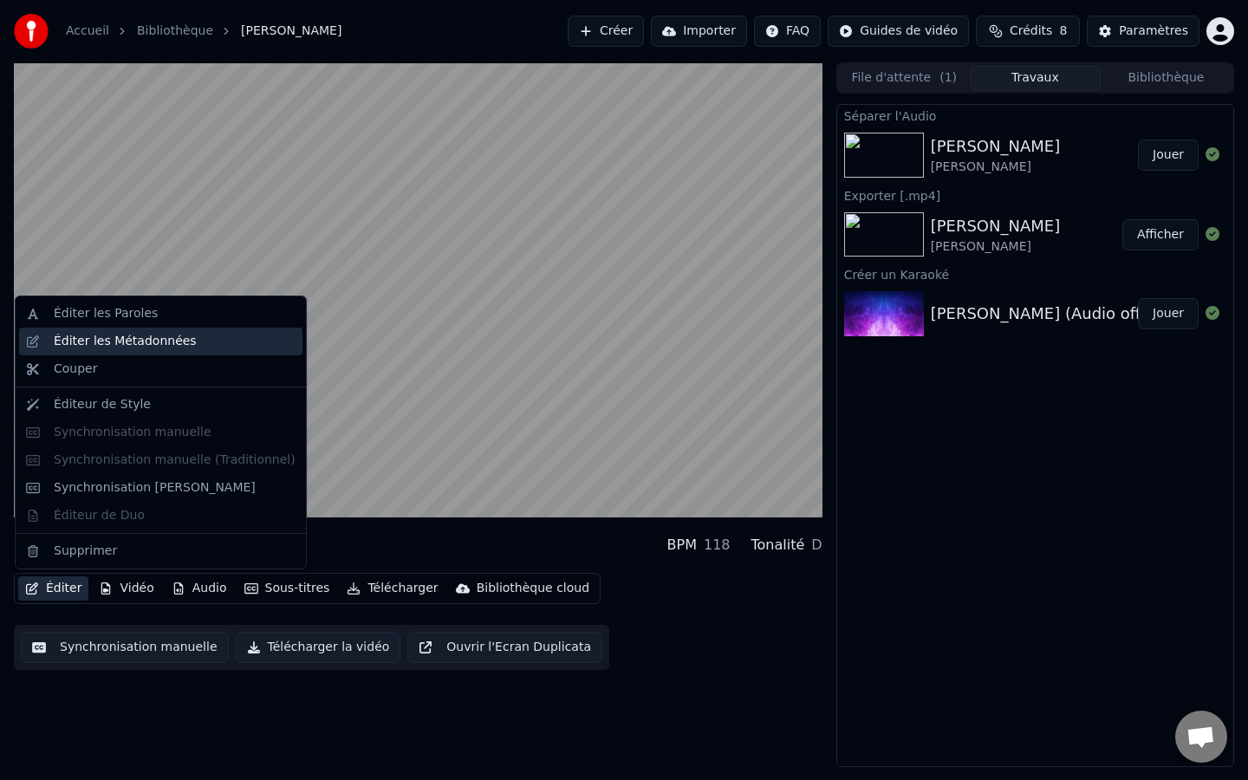
click at [128, 341] on div "Éditer les Métadonnées" at bounding box center [125, 341] width 143 height 17
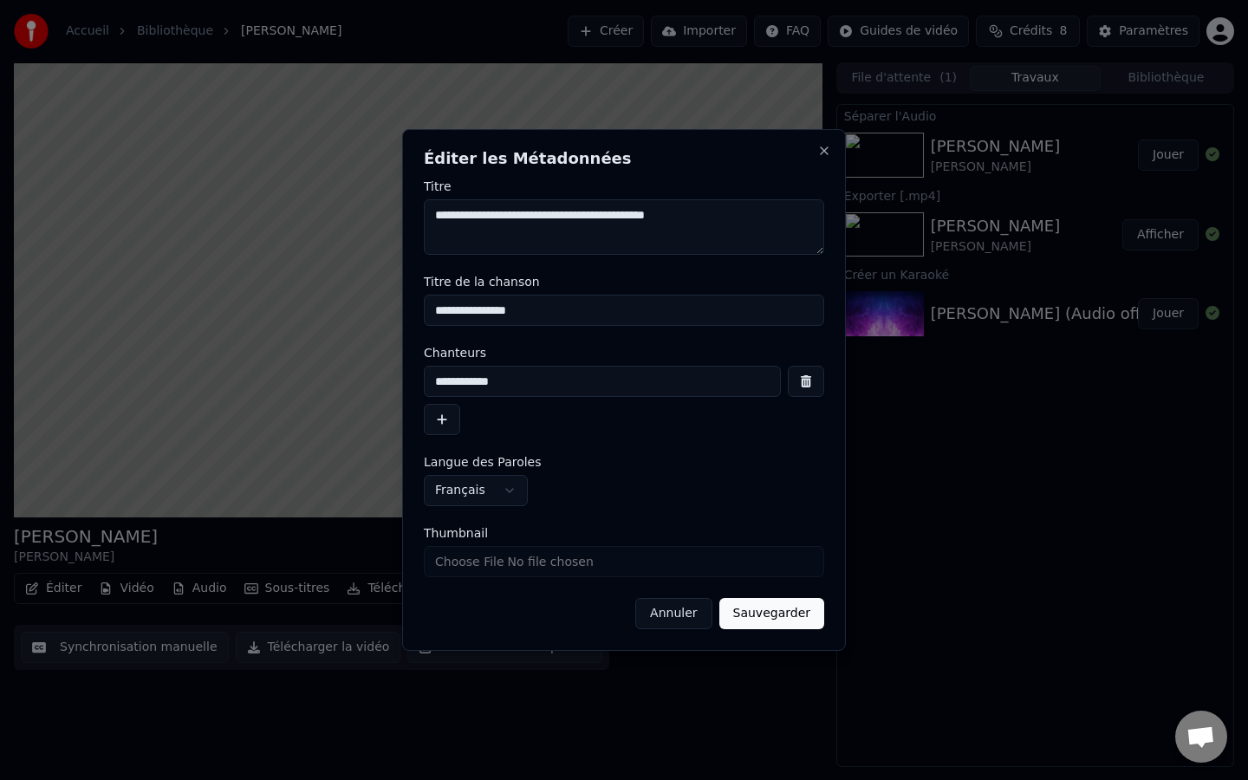
click at [666, 620] on button "Annuler" at bounding box center [673, 613] width 76 height 31
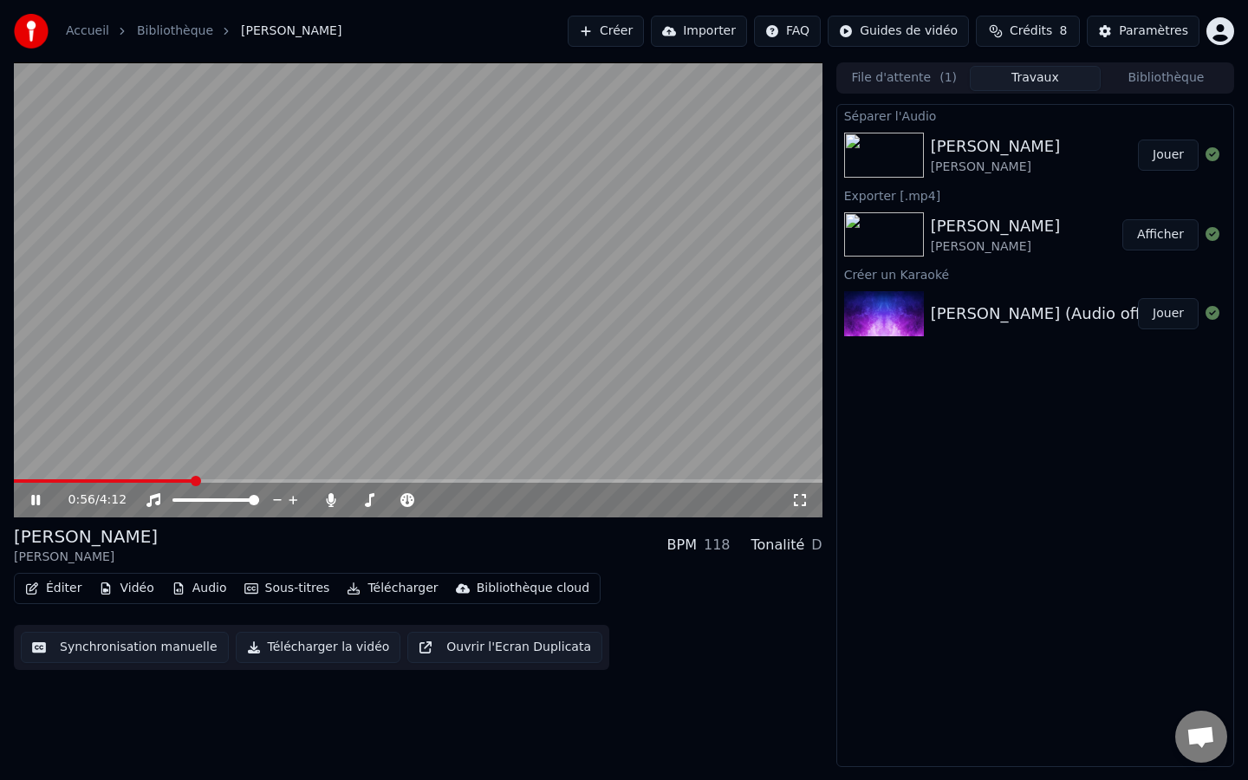
click at [191, 486] on span at bounding box center [196, 481] width 10 height 10
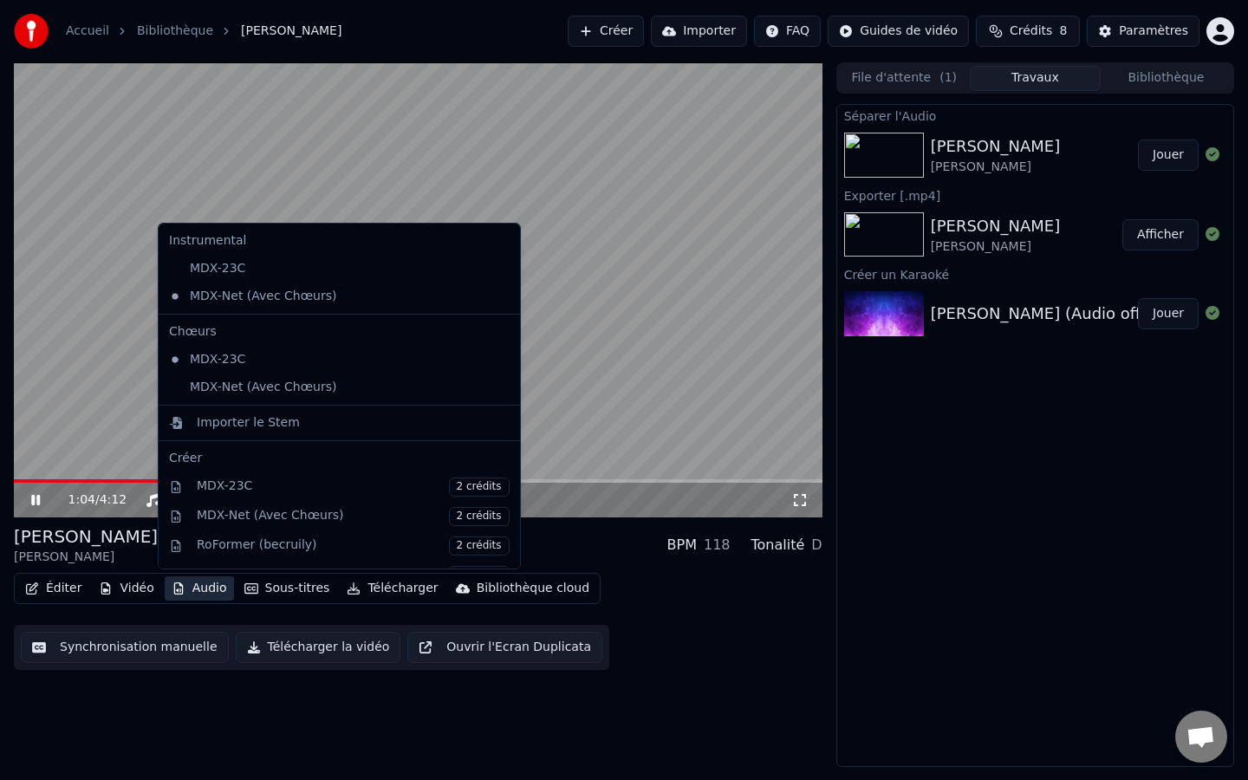
click at [206, 589] on button "Audio" at bounding box center [199, 588] width 69 height 24
click at [228, 271] on div "MDX-23C" at bounding box center [326, 269] width 328 height 28
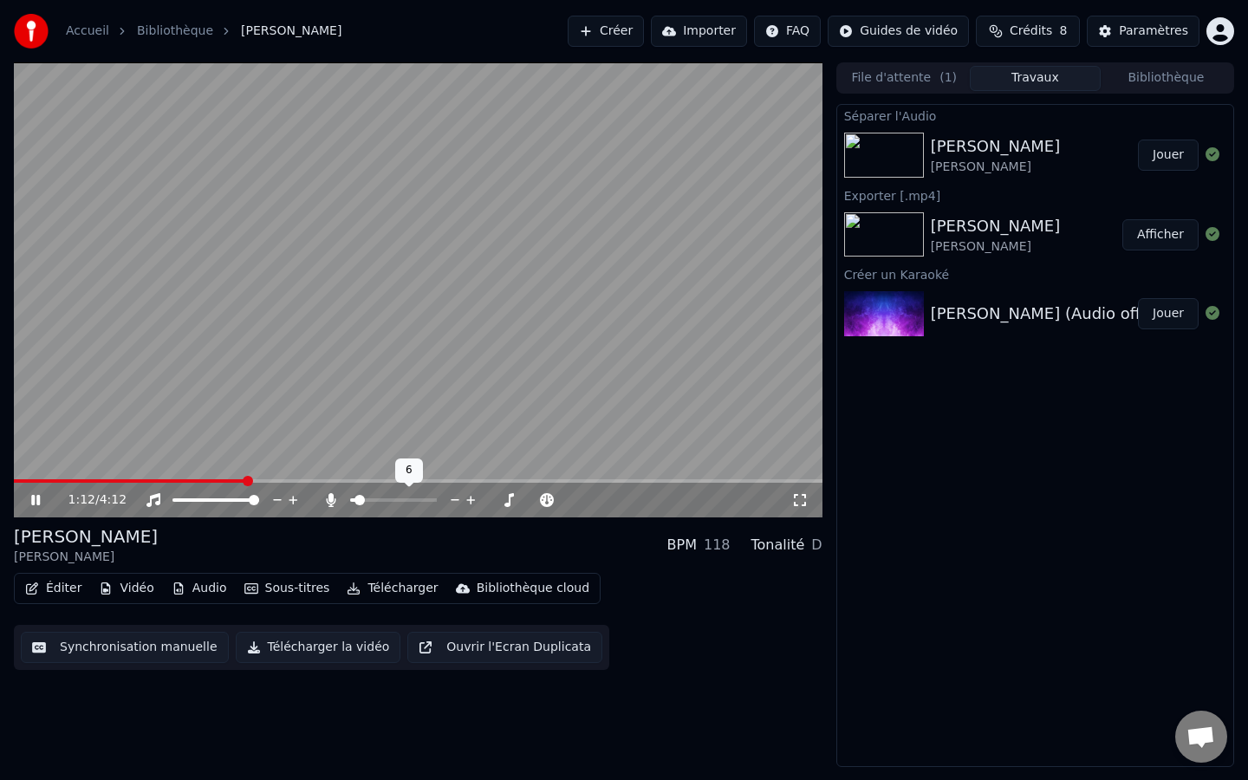
click at [354, 504] on span at bounding box center [359, 500] width 10 height 10
click at [364, 500] on span at bounding box center [367, 500] width 10 height 10
click at [369, 500] on span at bounding box center [372, 500] width 10 height 10
click at [367, 501] on span at bounding box center [370, 500] width 10 height 10
click at [383, 483] on span at bounding box center [388, 481] width 10 height 10
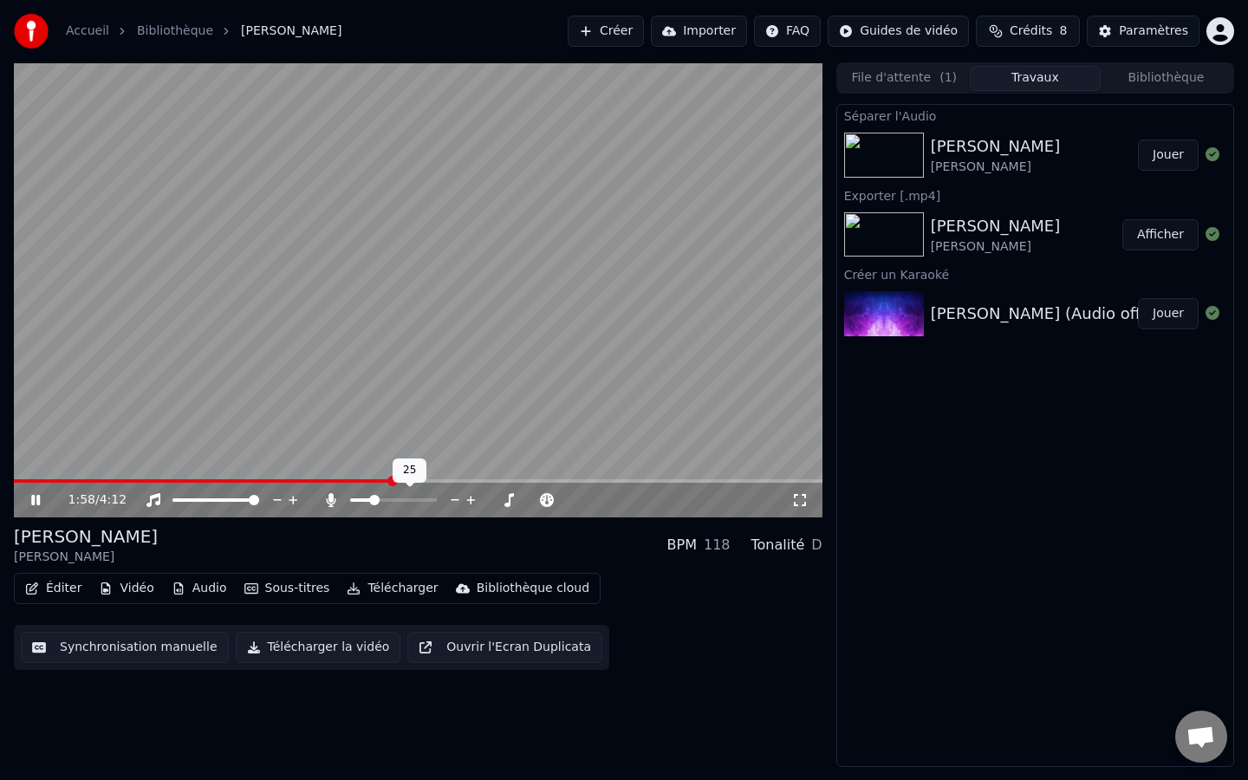
click at [371, 500] on span at bounding box center [374, 500] width 10 height 10
click at [73, 590] on button "Éditer" at bounding box center [53, 588] width 70 height 24
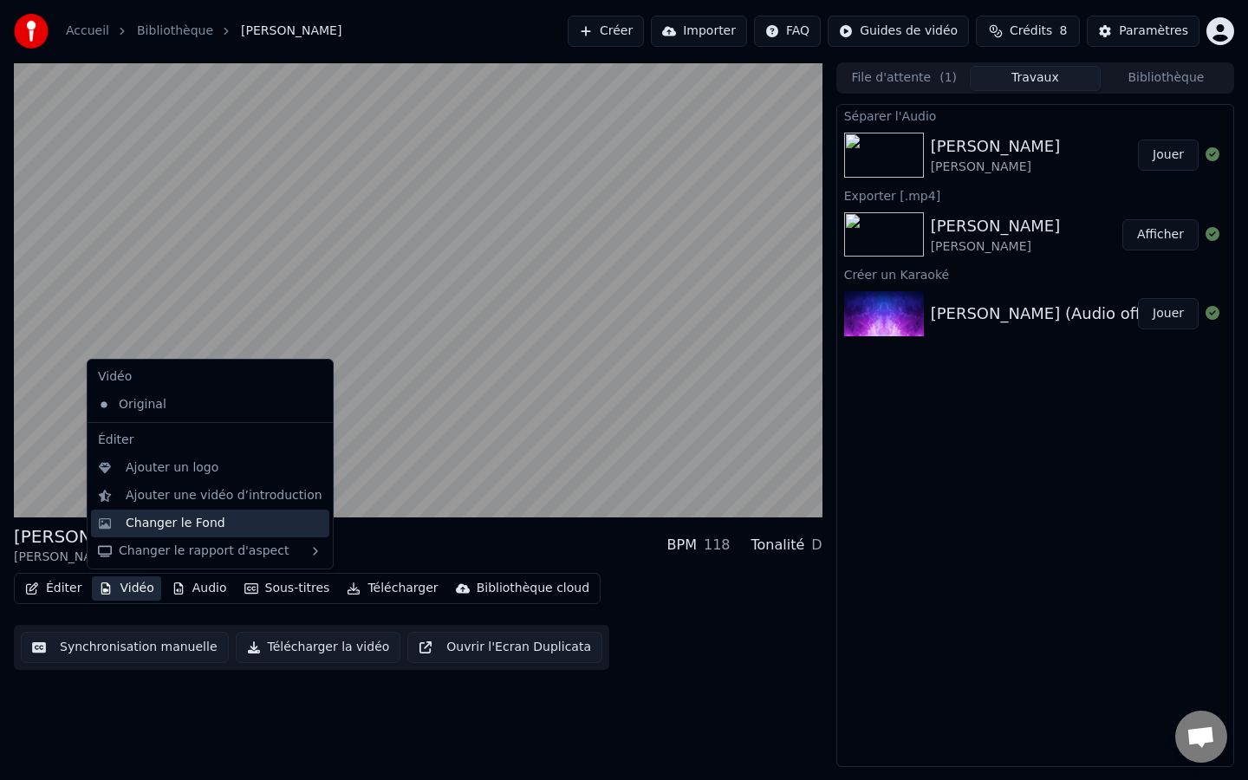
click at [173, 524] on div "Changer le Fond" at bounding box center [176, 523] width 100 height 17
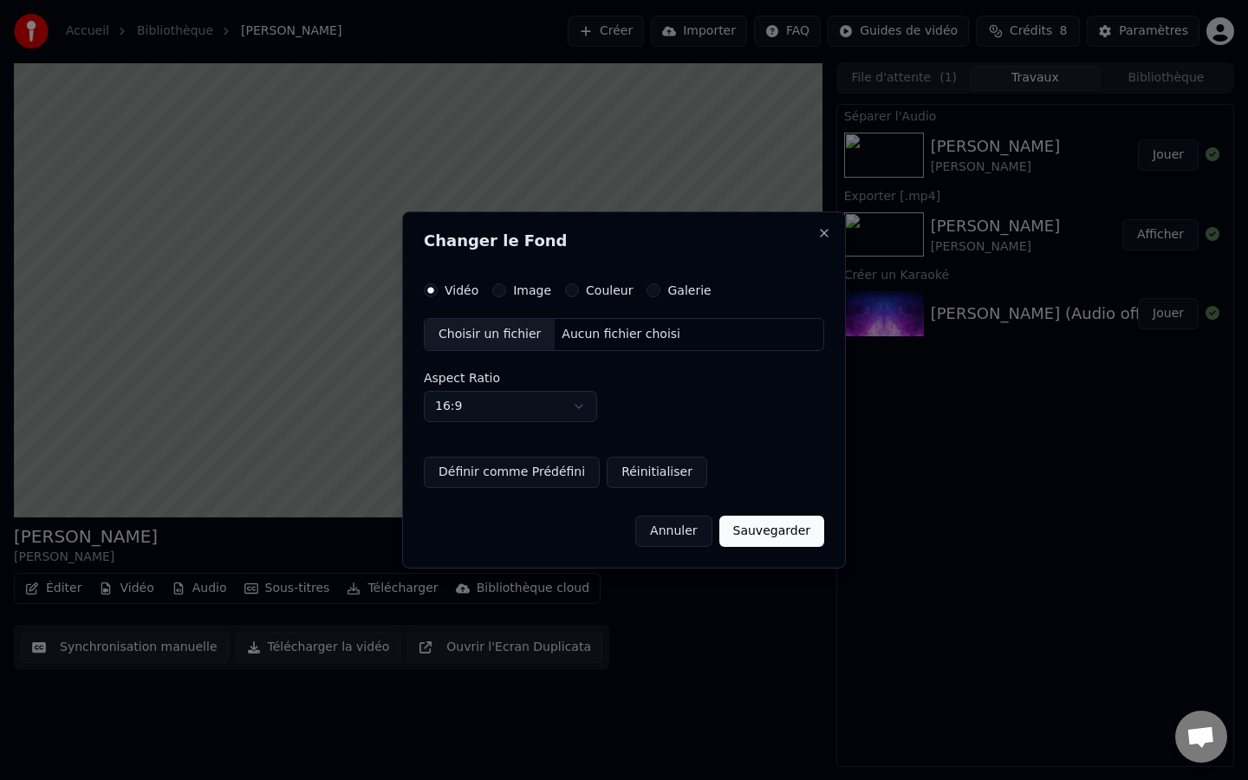
click at [621, 334] on div "Aucun fichier choisi" at bounding box center [621, 334] width 133 height 17
click at [534, 291] on label "Image" at bounding box center [532, 290] width 38 height 12
click at [506, 291] on button "Image" at bounding box center [499, 290] width 14 height 14
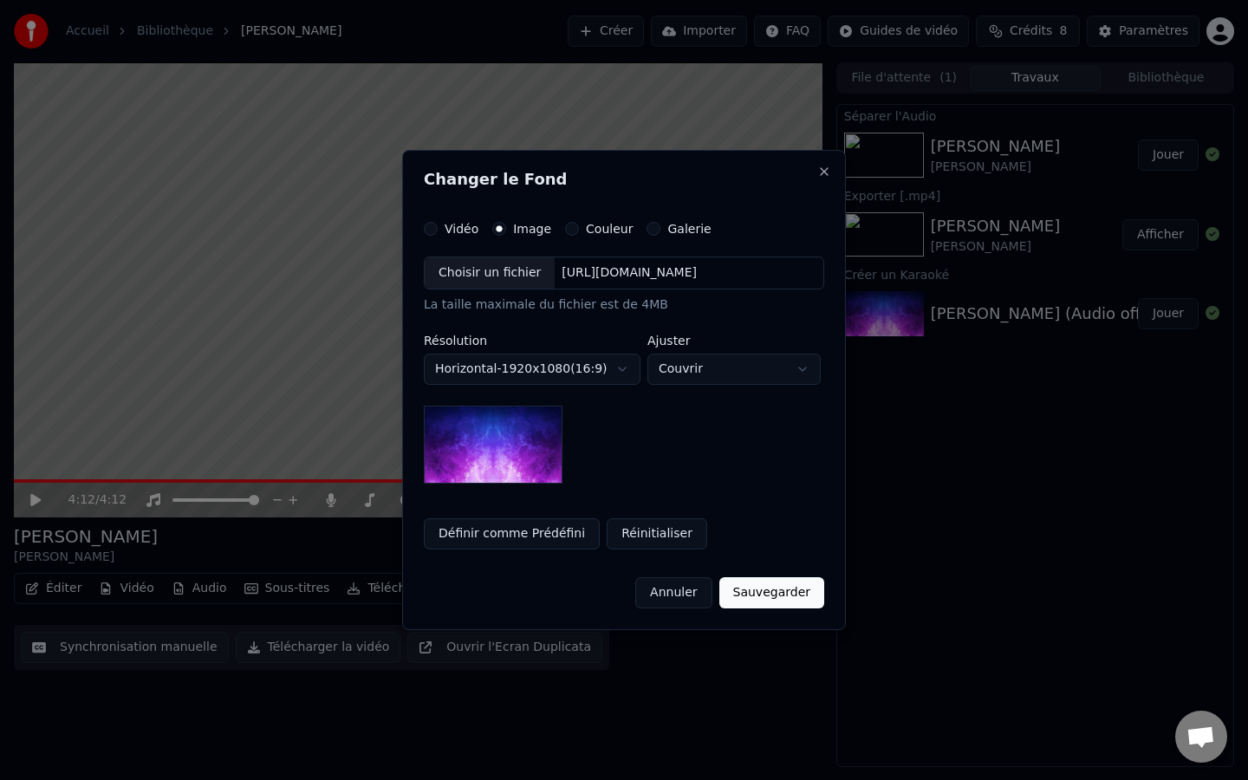
click at [510, 273] on div "Choisir un fichier" at bounding box center [490, 272] width 130 height 31
click at [604, 225] on label "Couleur" at bounding box center [609, 229] width 47 height 12
click at [579, 225] on button "Couleur" at bounding box center [572, 229] width 14 height 14
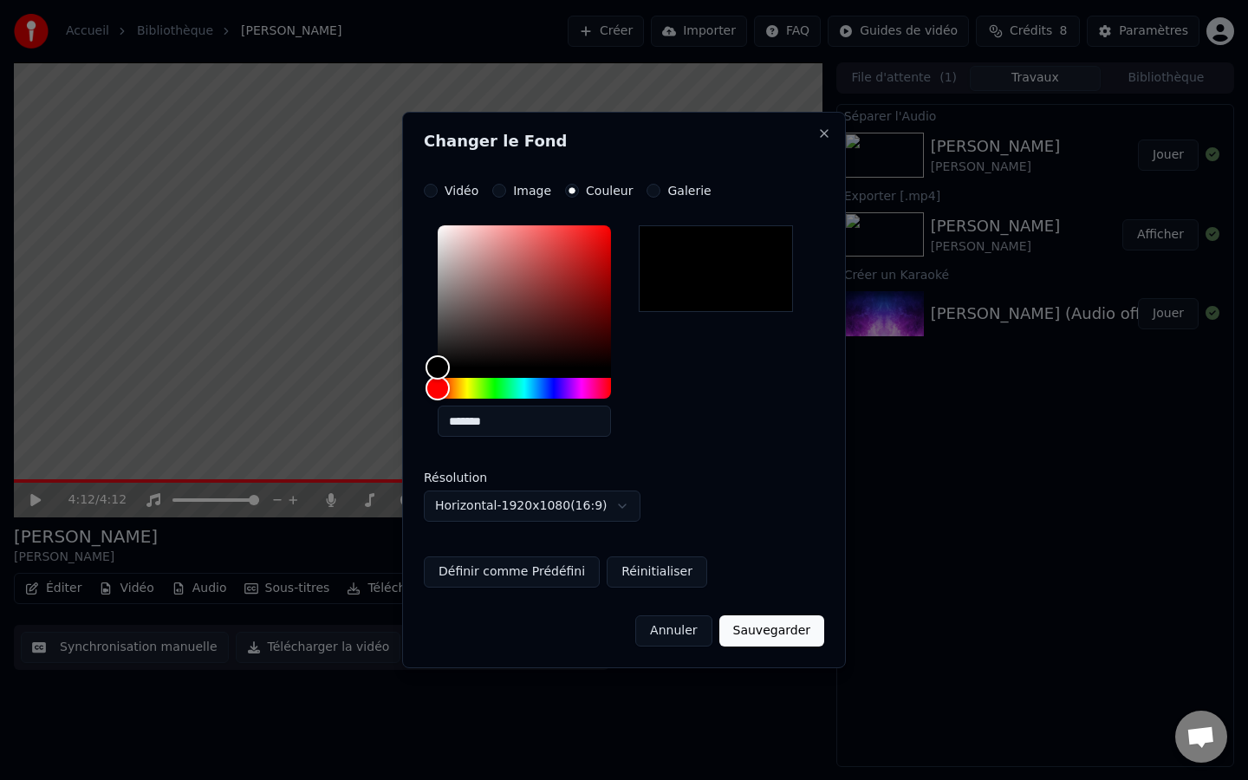
click at [679, 199] on div "**********" at bounding box center [624, 386] width 400 height 404
click at [681, 190] on label "Galerie" at bounding box center [688, 191] width 43 height 12
click at [660, 190] on button "Galerie" at bounding box center [653, 191] width 14 height 14
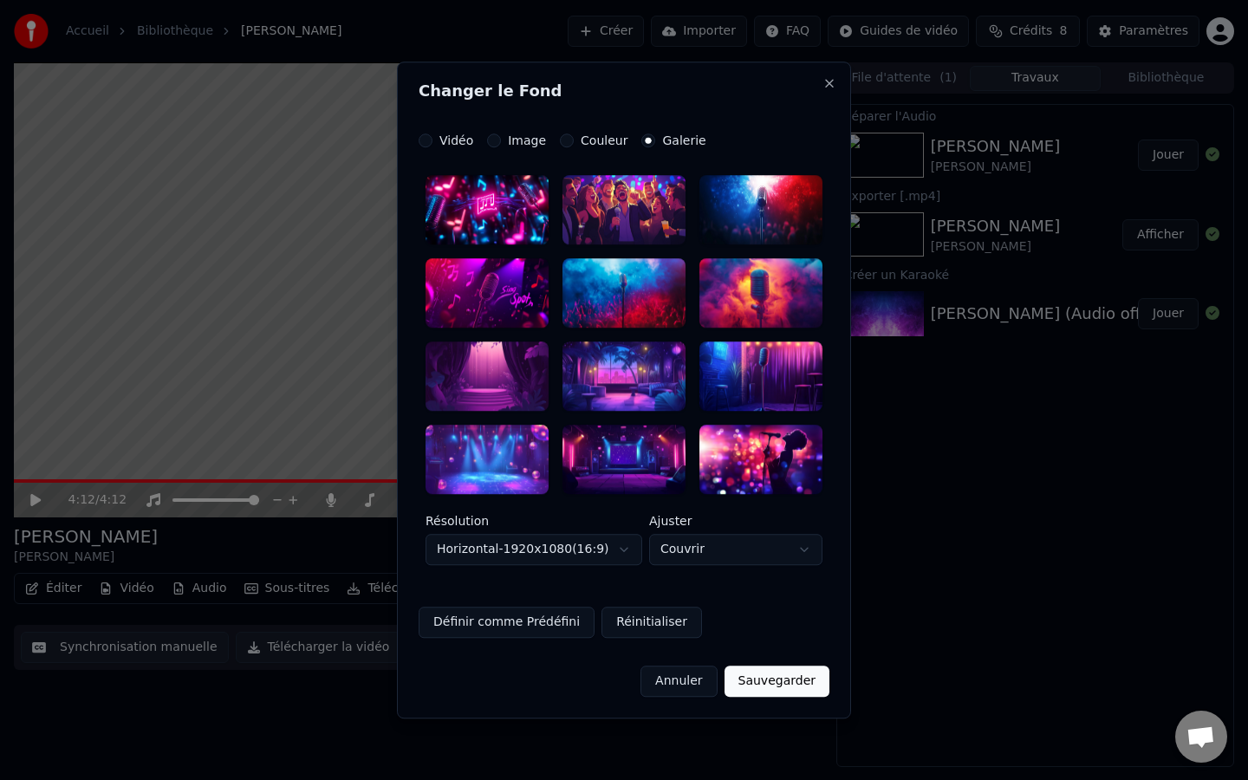
click at [515, 141] on label "Image" at bounding box center [527, 140] width 38 height 12
click at [501, 141] on button "Image" at bounding box center [494, 140] width 14 height 14
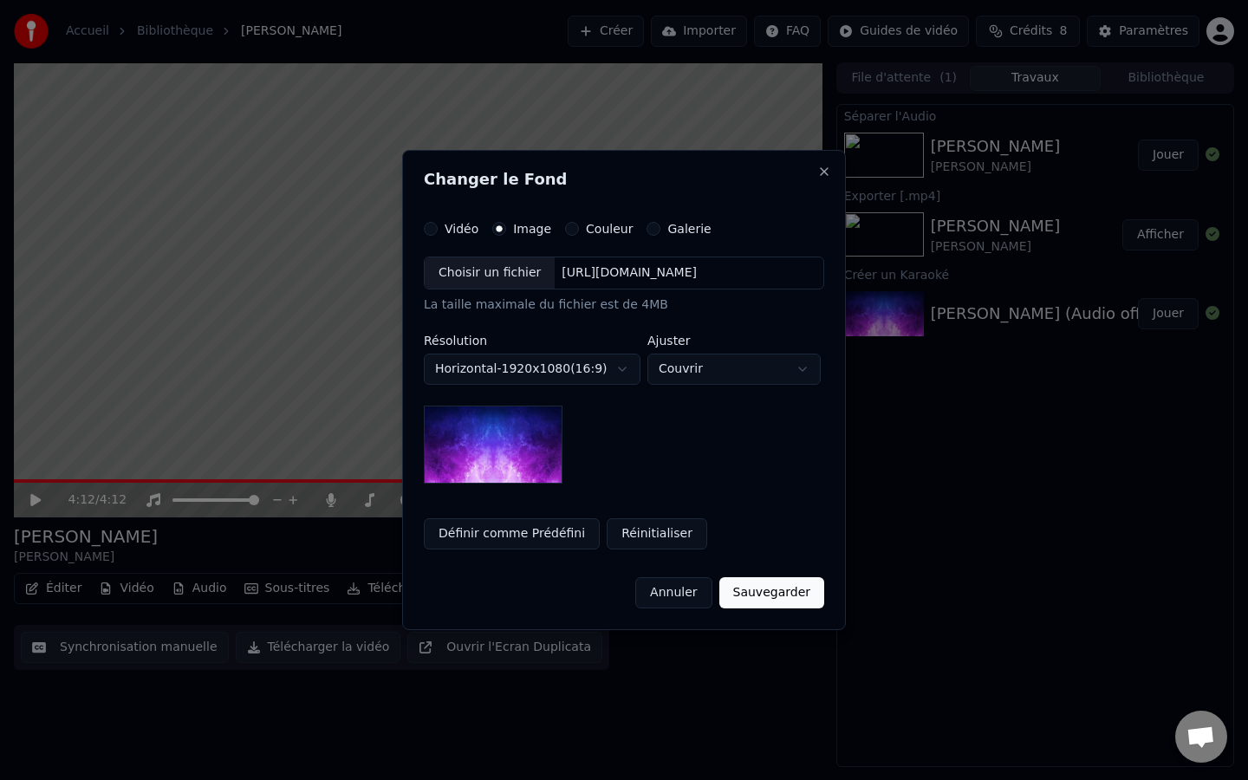
click at [499, 266] on div "Choisir un fichier" at bounding box center [490, 272] width 130 height 31
click at [497, 276] on div "Choisir un fichier" at bounding box center [490, 272] width 130 height 31
click at [490, 263] on div "Choisir un fichier" at bounding box center [490, 272] width 130 height 31
click at [493, 274] on div "Choisir un fichier" at bounding box center [490, 272] width 130 height 31
click at [633, 278] on div "https://imagedelivery.net/jkI57_JBx8hWPzcSI-uF5w/c7639807-3f76-4ea5-9112-66e75e…" at bounding box center [629, 272] width 149 height 17
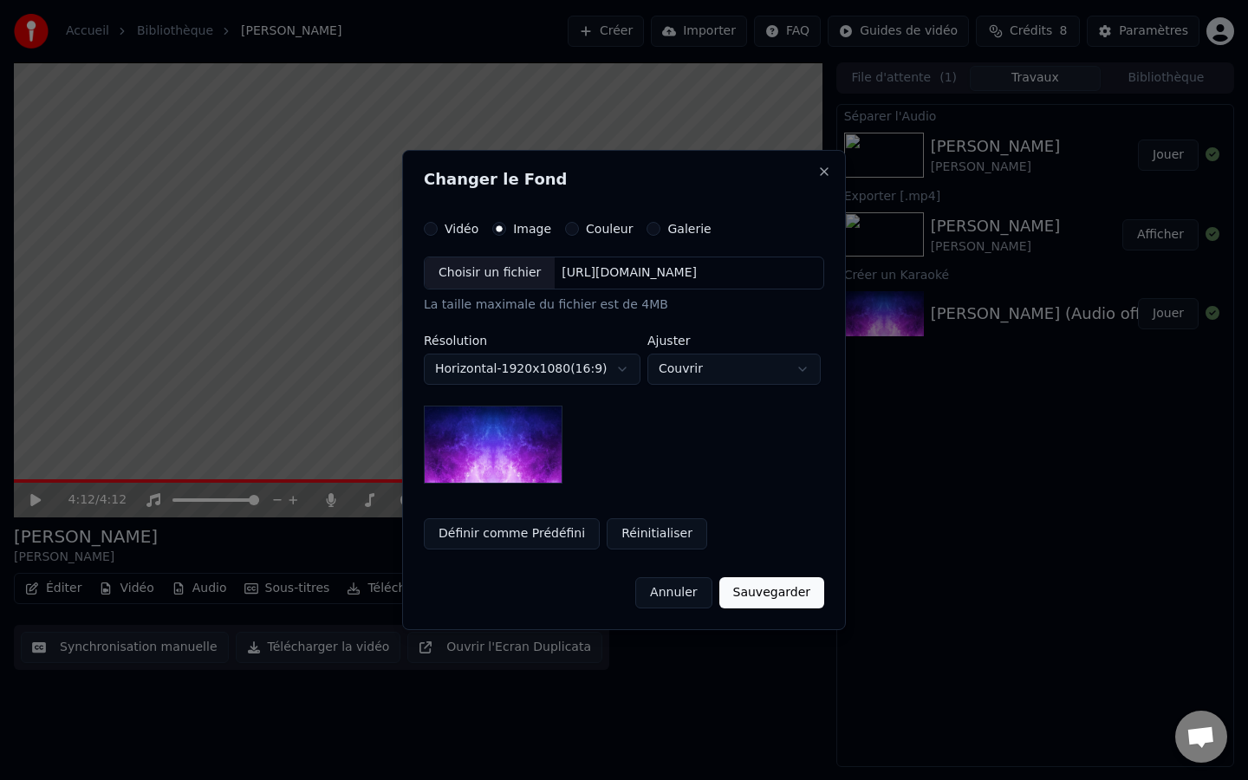
click at [704, 589] on button "Annuler" at bounding box center [673, 592] width 76 height 31
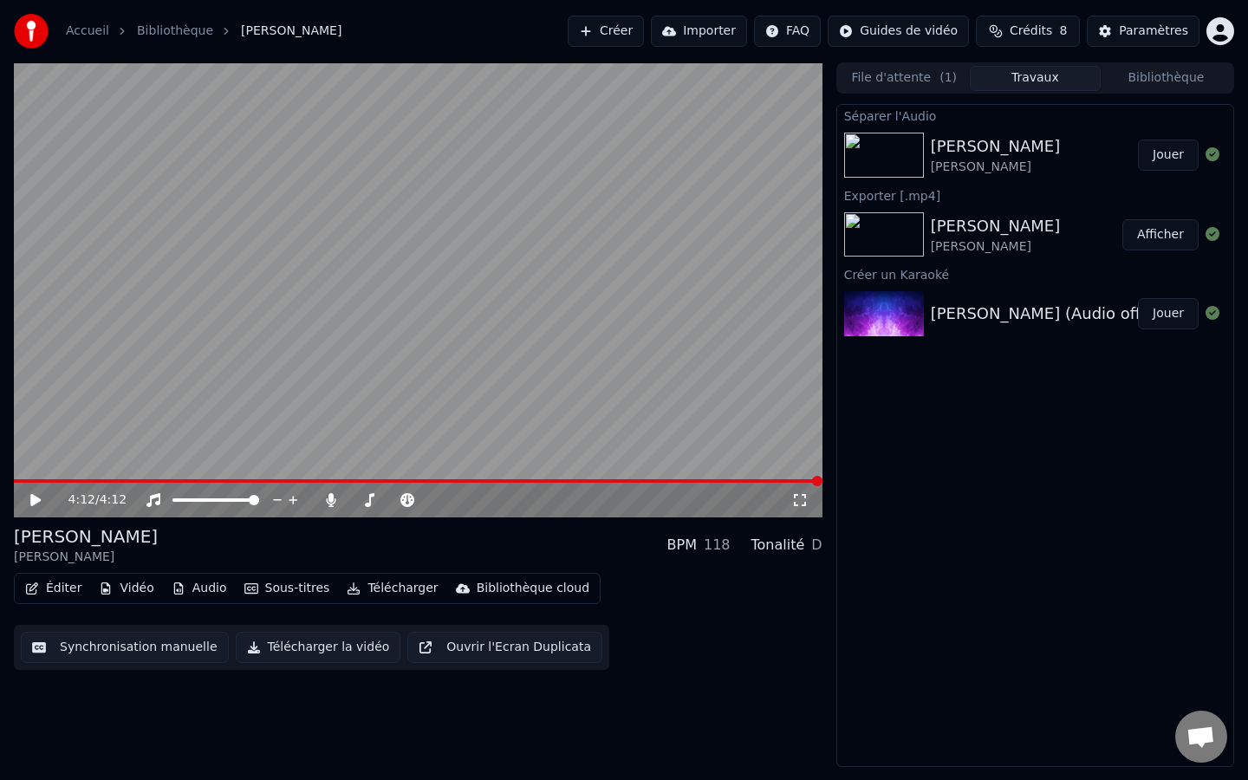
click at [67, 588] on button "Éditer" at bounding box center [53, 588] width 70 height 24
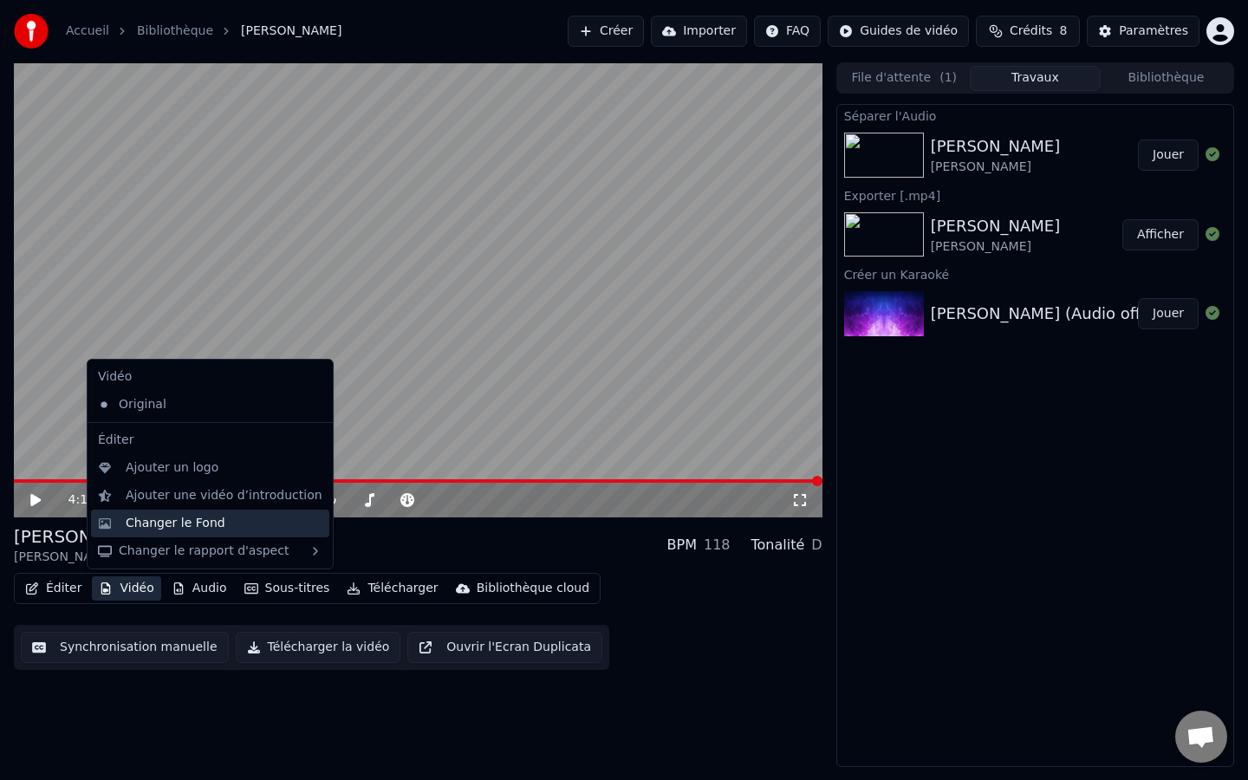
click at [155, 529] on div "Changer le Fond" at bounding box center [176, 523] width 100 height 17
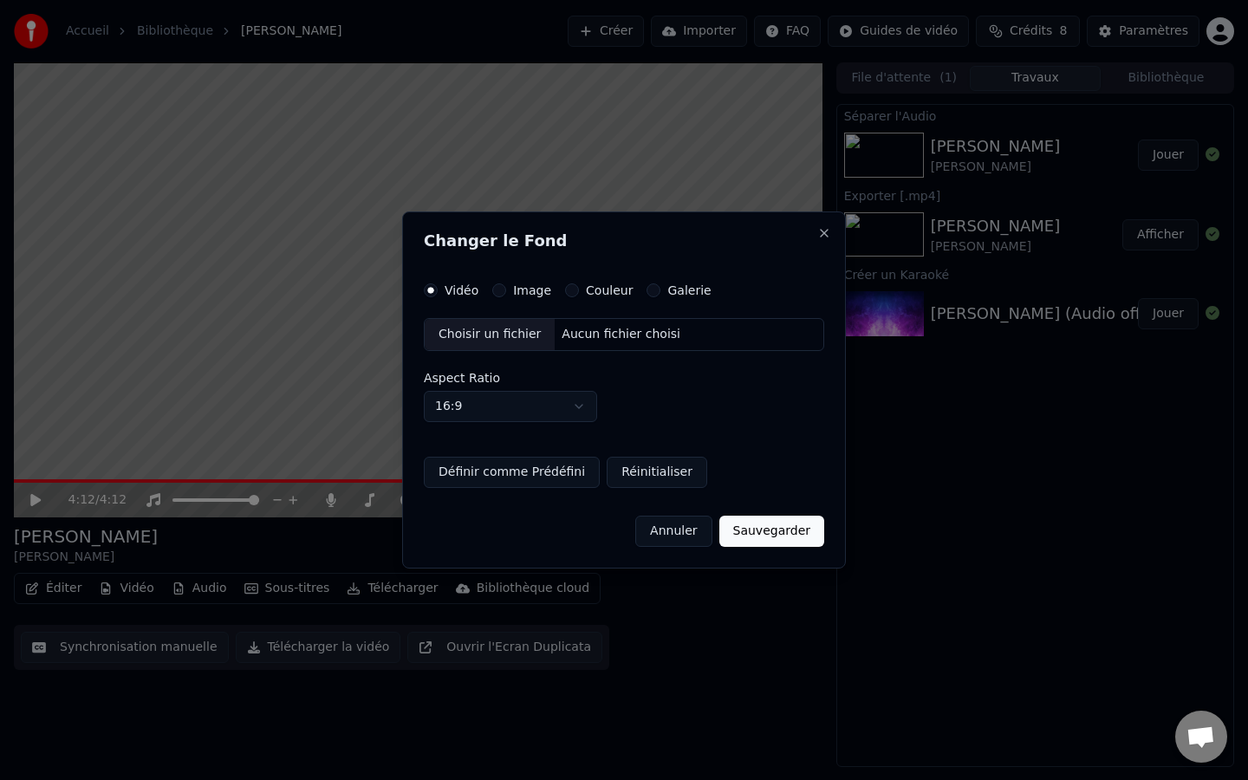
click at [493, 335] on div "Choisir un fichier" at bounding box center [490, 334] width 130 height 31
click at [475, 329] on div "Choisir un fichier" at bounding box center [490, 334] width 130 height 31
click at [601, 332] on div "Aucun fichier choisi" at bounding box center [621, 334] width 133 height 17
click at [474, 332] on div "Choisir un fichier" at bounding box center [490, 334] width 130 height 31
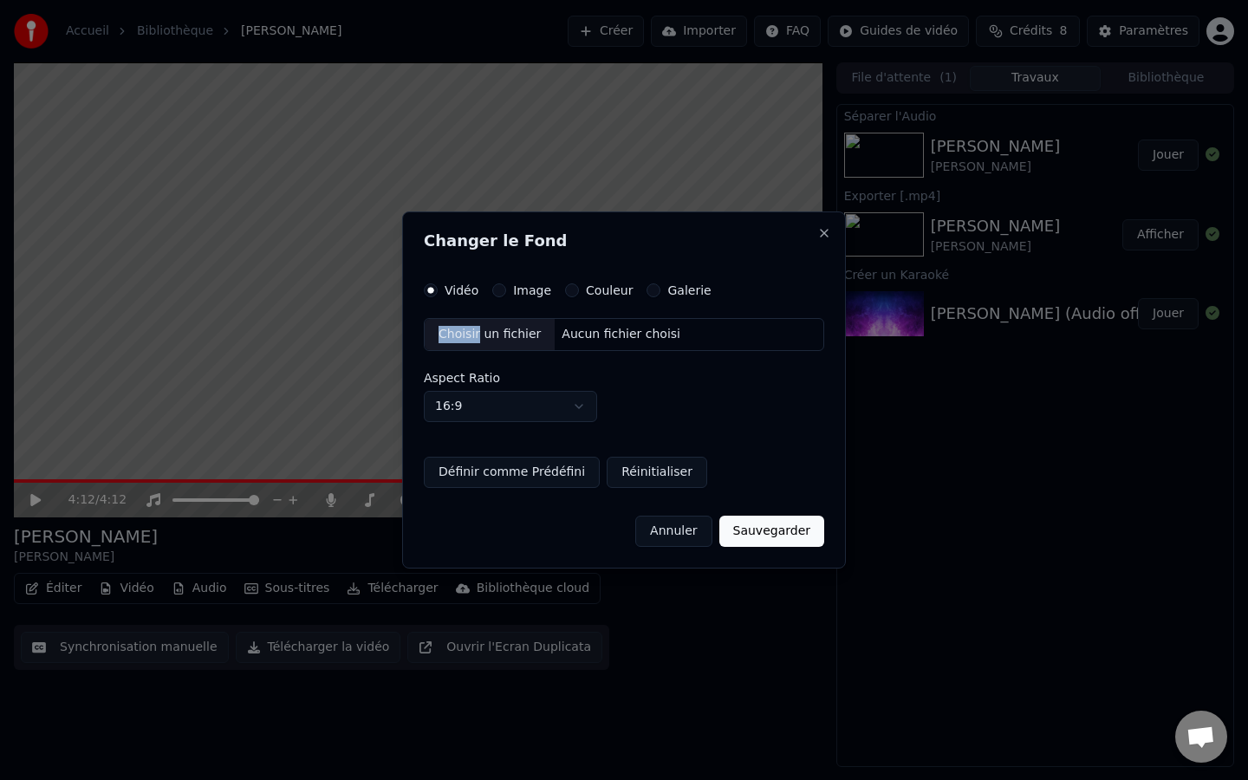
click at [474, 332] on div "Choisir un fichier" at bounding box center [490, 334] width 130 height 31
click at [509, 293] on div "Image" at bounding box center [521, 290] width 59 height 14
click at [506, 293] on div "Image" at bounding box center [521, 290] width 59 height 14
click at [501, 289] on button "Image" at bounding box center [499, 290] width 14 height 14
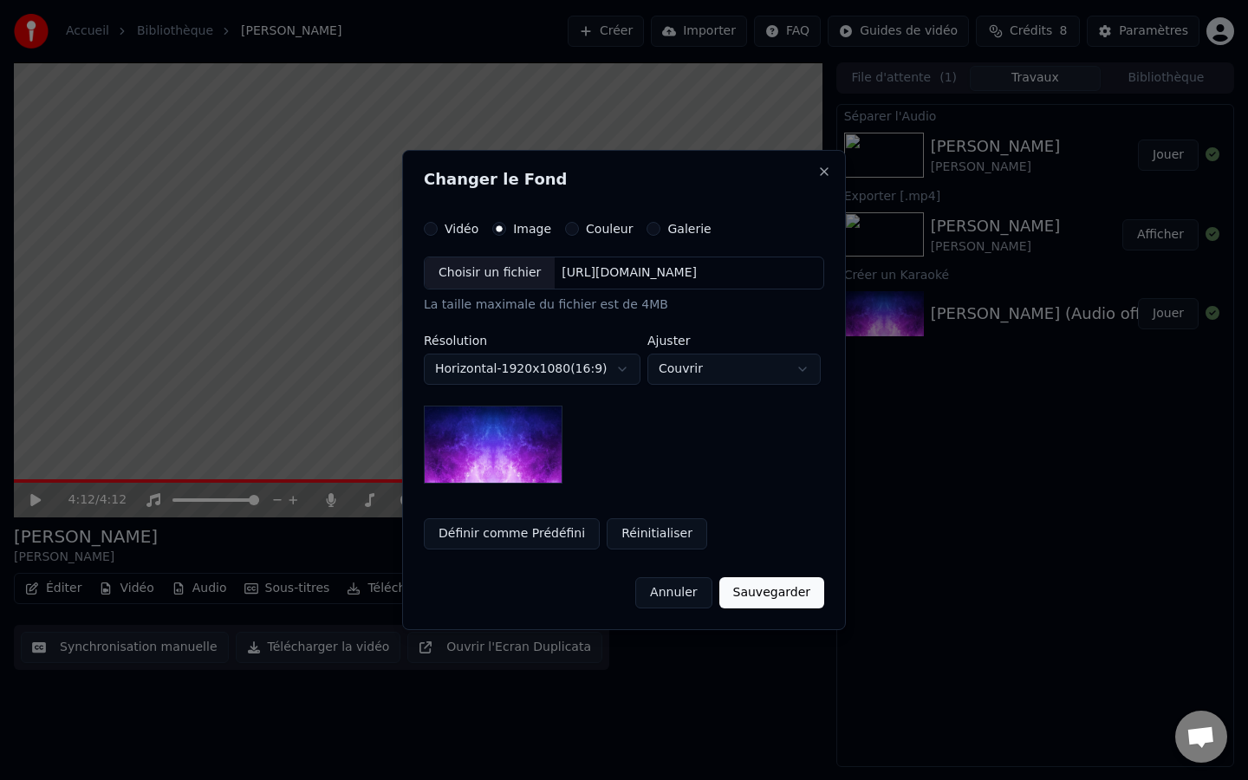
click at [498, 270] on div "Choisir un fichier" at bounding box center [490, 272] width 130 height 31
click at [627, 274] on div "https://imagedelivery.net/jkI57_JBx8hWPzcSI-uF5w/c7639807-3f76-4ea5-9112-66e75e…" at bounding box center [629, 272] width 149 height 17
click at [704, 274] on div "https://imagedelivery.net/jkI57_JBx8hWPzcSI-uF5w/c7639807-3f76-4ea5-9112-66e75e…" at bounding box center [629, 272] width 149 height 17
click at [488, 275] on div "Choisir un fichier" at bounding box center [490, 272] width 130 height 31
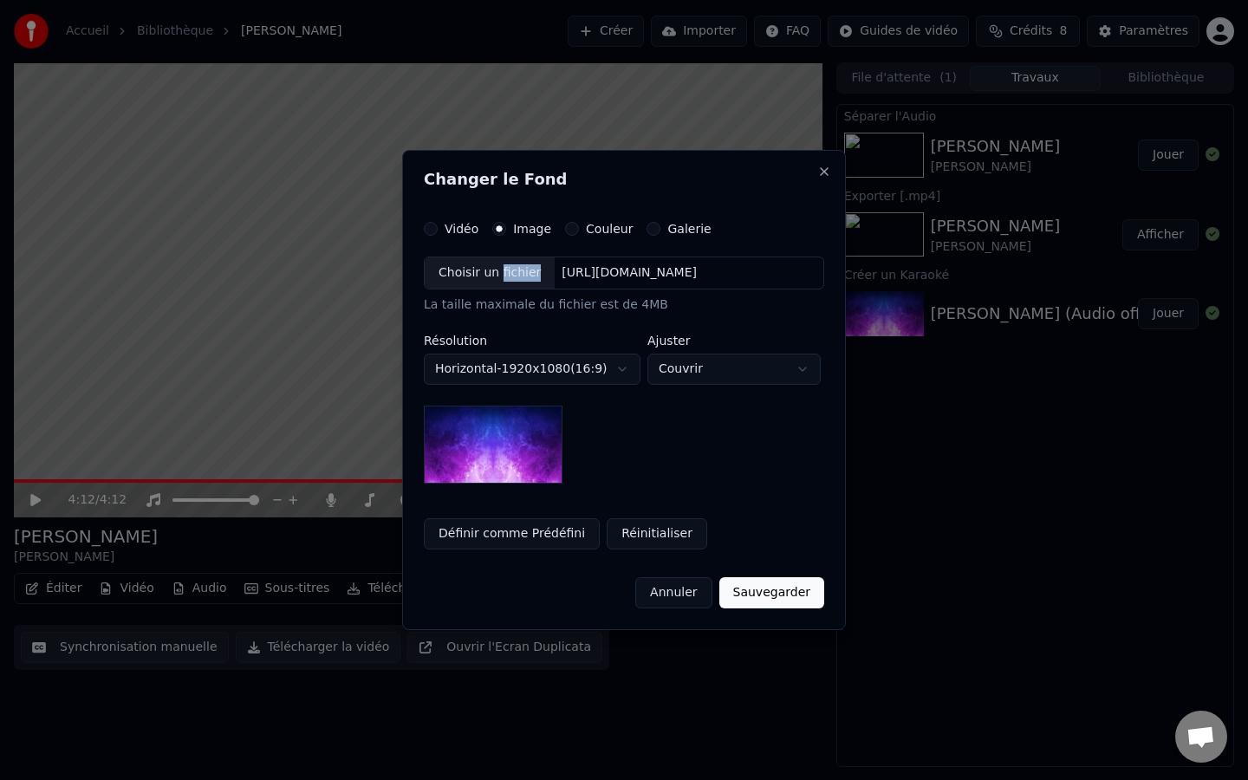
click at [488, 275] on div "Choisir un fichier" at bounding box center [490, 272] width 130 height 31
click at [573, 299] on div "La taille maximale du fichier est de 4MB" at bounding box center [624, 304] width 400 height 17
click at [565, 231] on button "Couleur" at bounding box center [572, 229] width 14 height 14
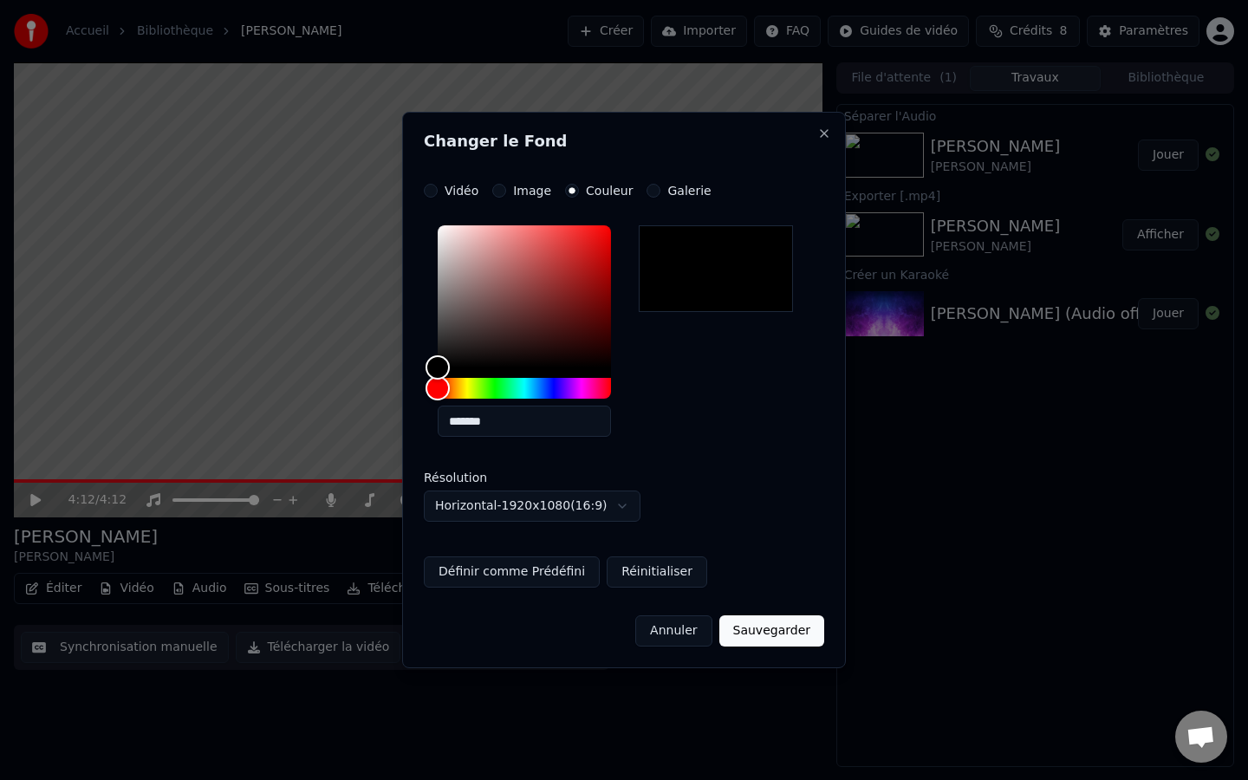
click at [503, 190] on button "Image" at bounding box center [499, 191] width 14 height 14
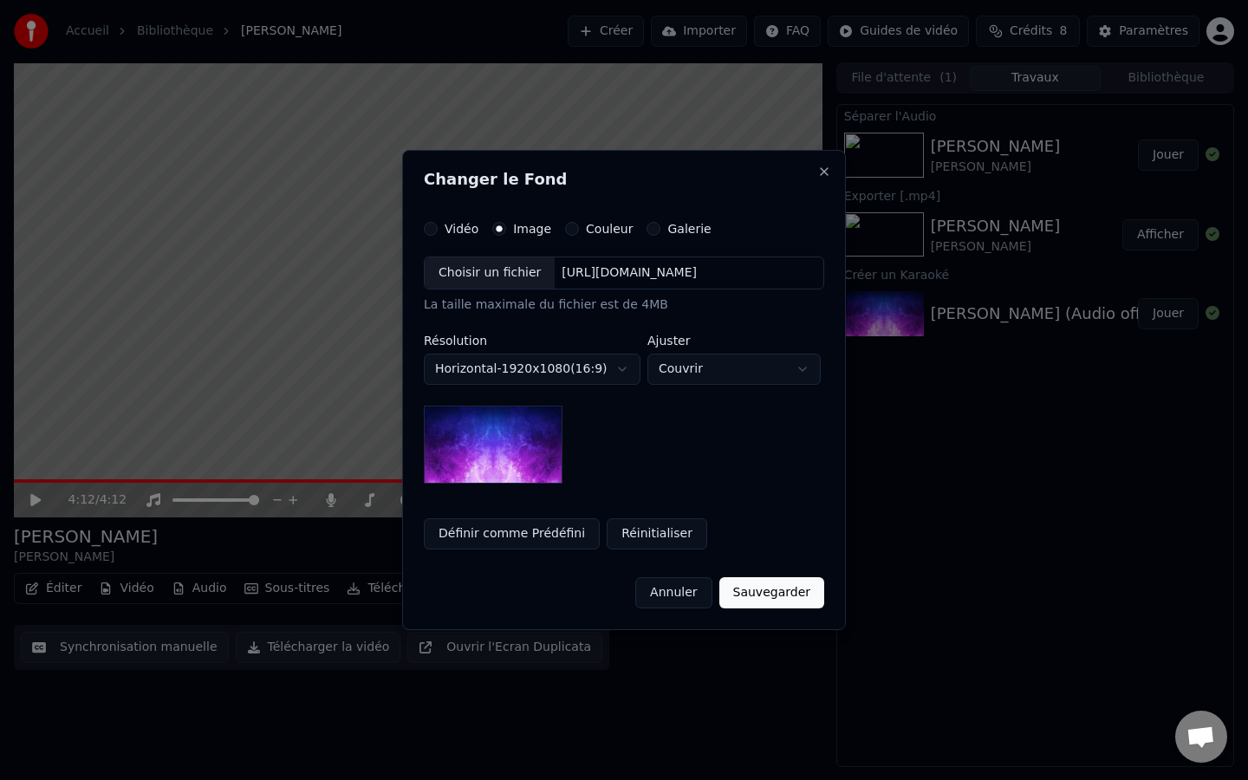
click at [704, 276] on div "https://imagedelivery.net/jkI57_JBx8hWPzcSI-uF5w/c7639807-3f76-4ea5-9112-66e75e…" at bounding box center [629, 272] width 149 height 17
click at [672, 594] on button "Annuler" at bounding box center [673, 592] width 76 height 31
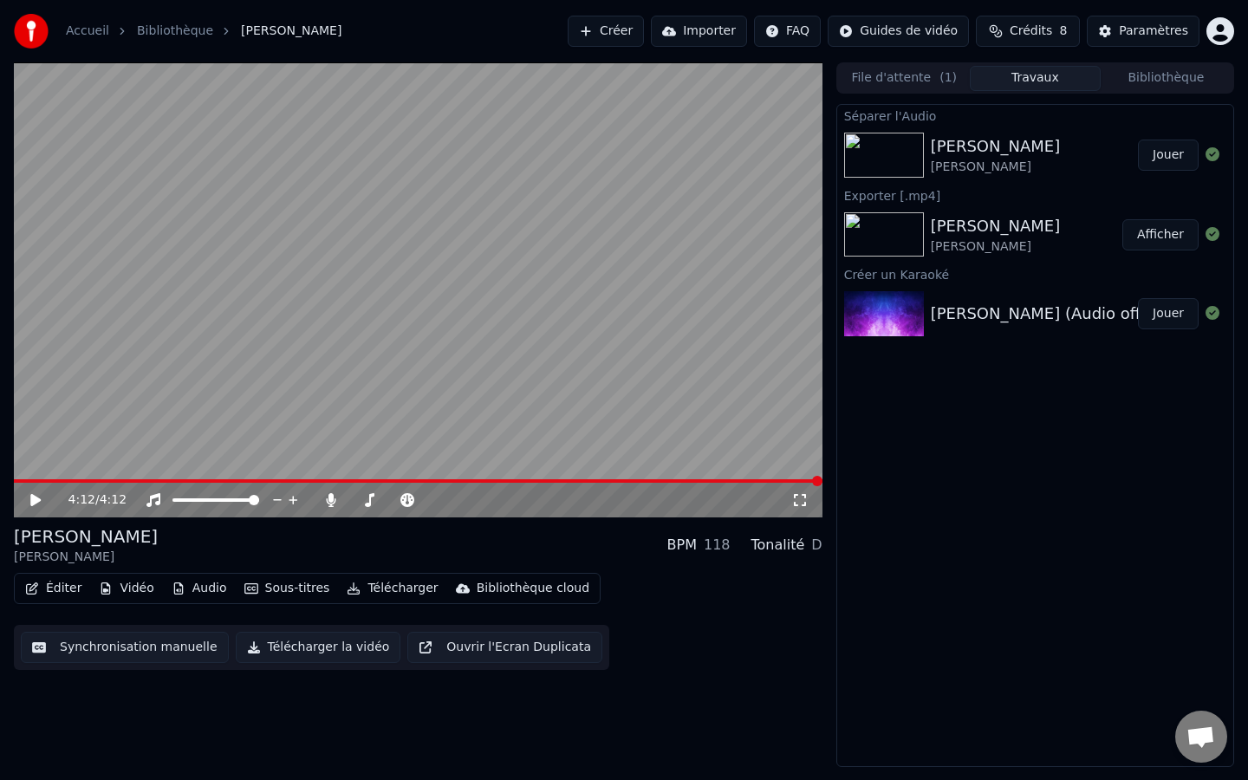
click at [35, 499] on icon at bounding box center [35, 500] width 10 height 12
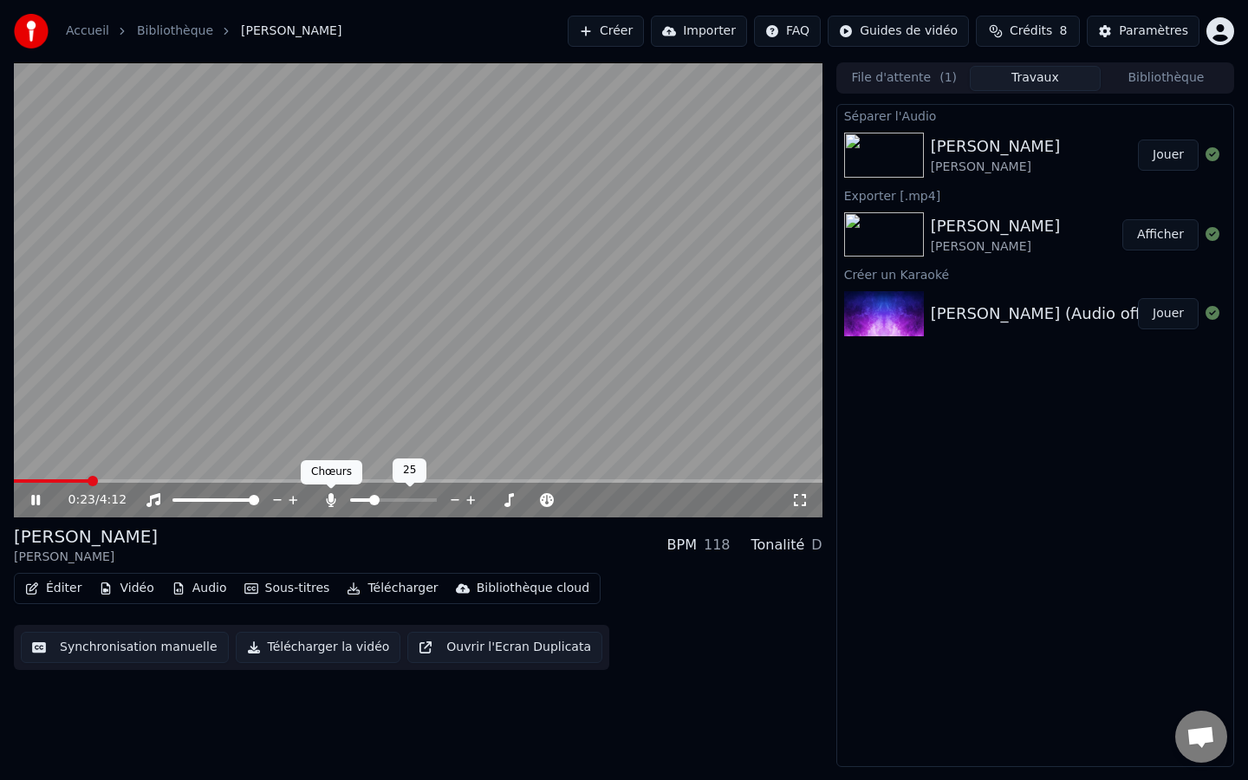
click at [332, 501] on icon at bounding box center [331, 500] width 10 height 14
click at [332, 501] on icon at bounding box center [330, 500] width 17 height 14
click at [367, 502] on span at bounding box center [370, 500] width 10 height 10
click at [365, 501] on span at bounding box center [368, 500] width 10 height 10
click at [361, 501] on span at bounding box center [365, 500] width 10 height 10
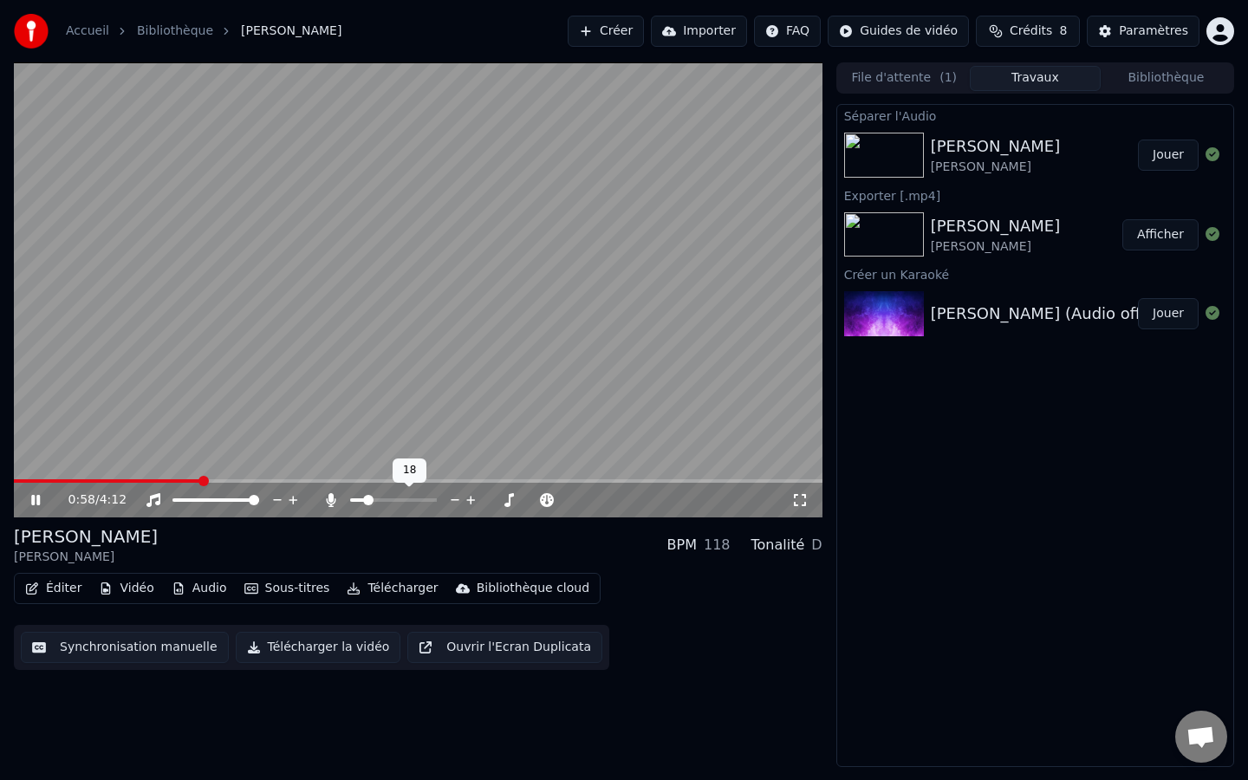
click at [365, 500] on span at bounding box center [368, 500] width 10 height 10
click at [367, 500] on span at bounding box center [370, 500] width 10 height 10
click at [371, 500] on span at bounding box center [374, 500] width 10 height 10
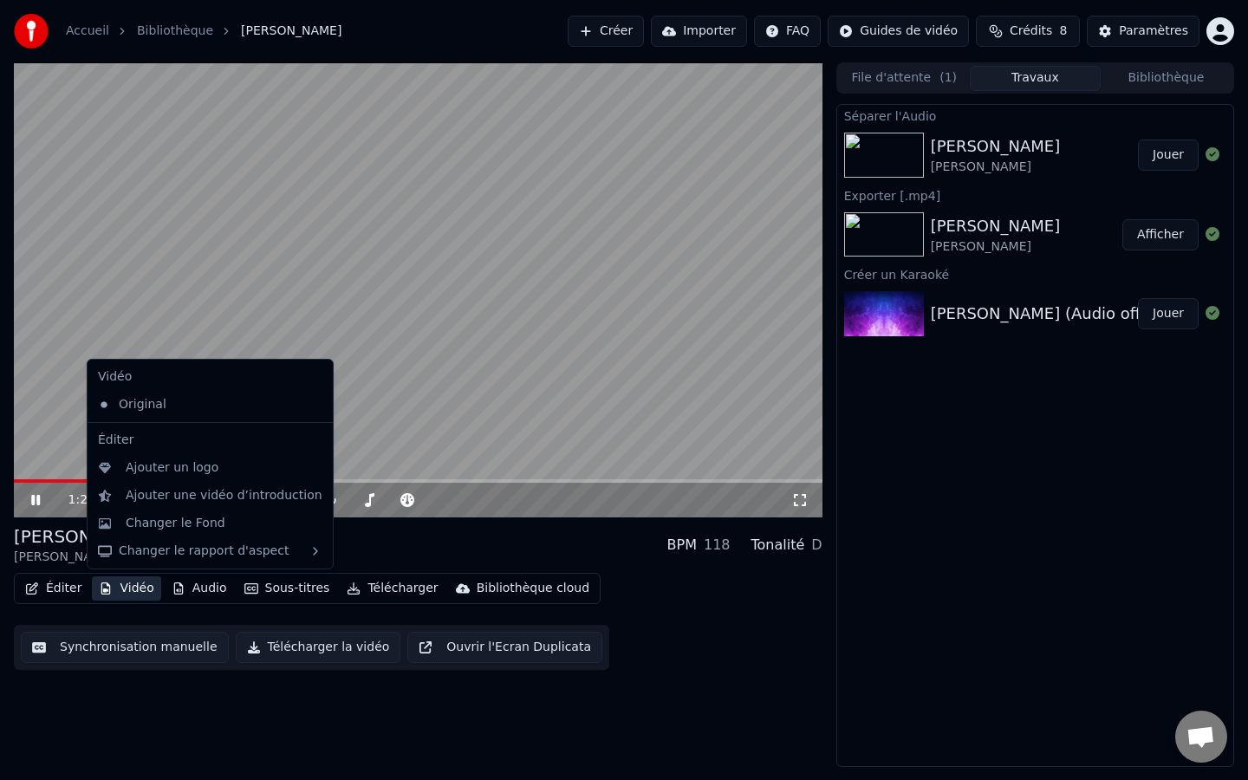
click at [140, 593] on button "Vidéo" at bounding box center [126, 588] width 68 height 24
click at [191, 529] on div "Changer le Fond" at bounding box center [176, 523] width 100 height 17
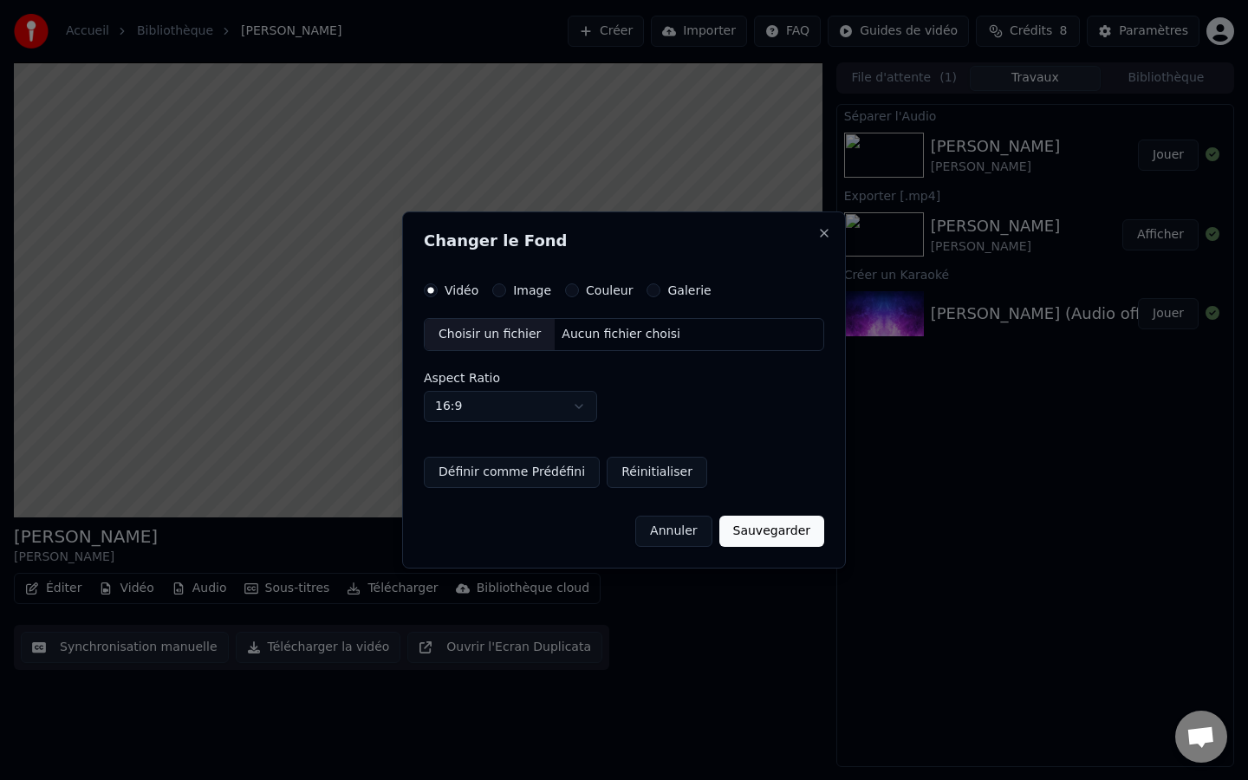
click at [506, 289] on div "Image" at bounding box center [521, 290] width 59 height 14
click at [498, 293] on button "Image" at bounding box center [499, 290] width 14 height 14
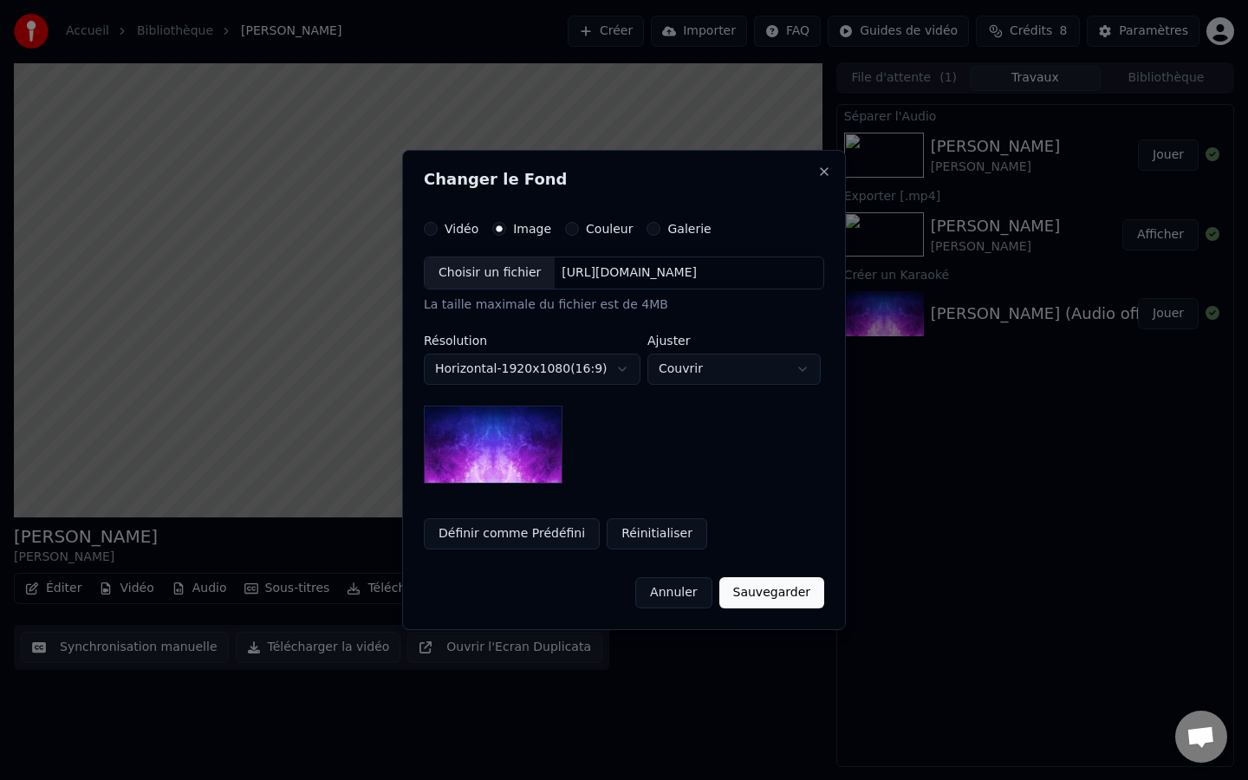
click at [495, 274] on div "Choisir un fichier" at bounding box center [490, 272] width 130 height 31
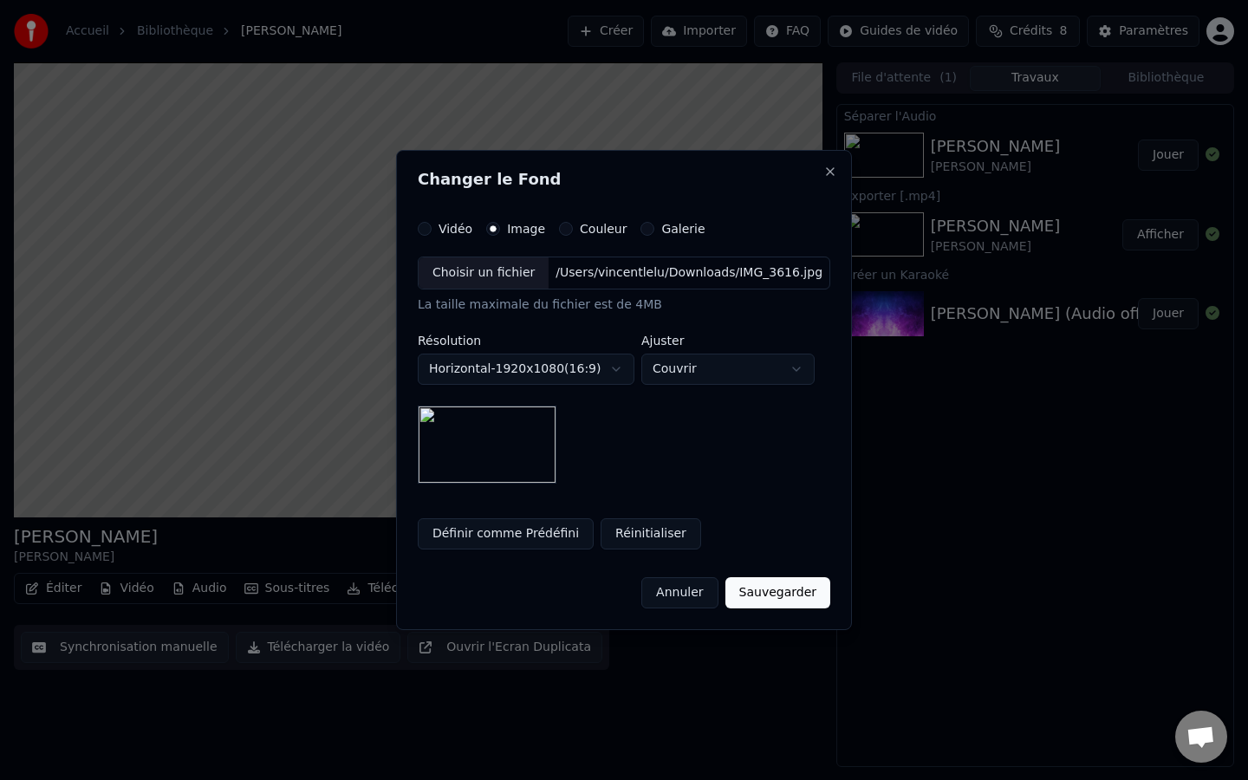
click at [747, 589] on button "Sauvegarder" at bounding box center [777, 592] width 105 height 31
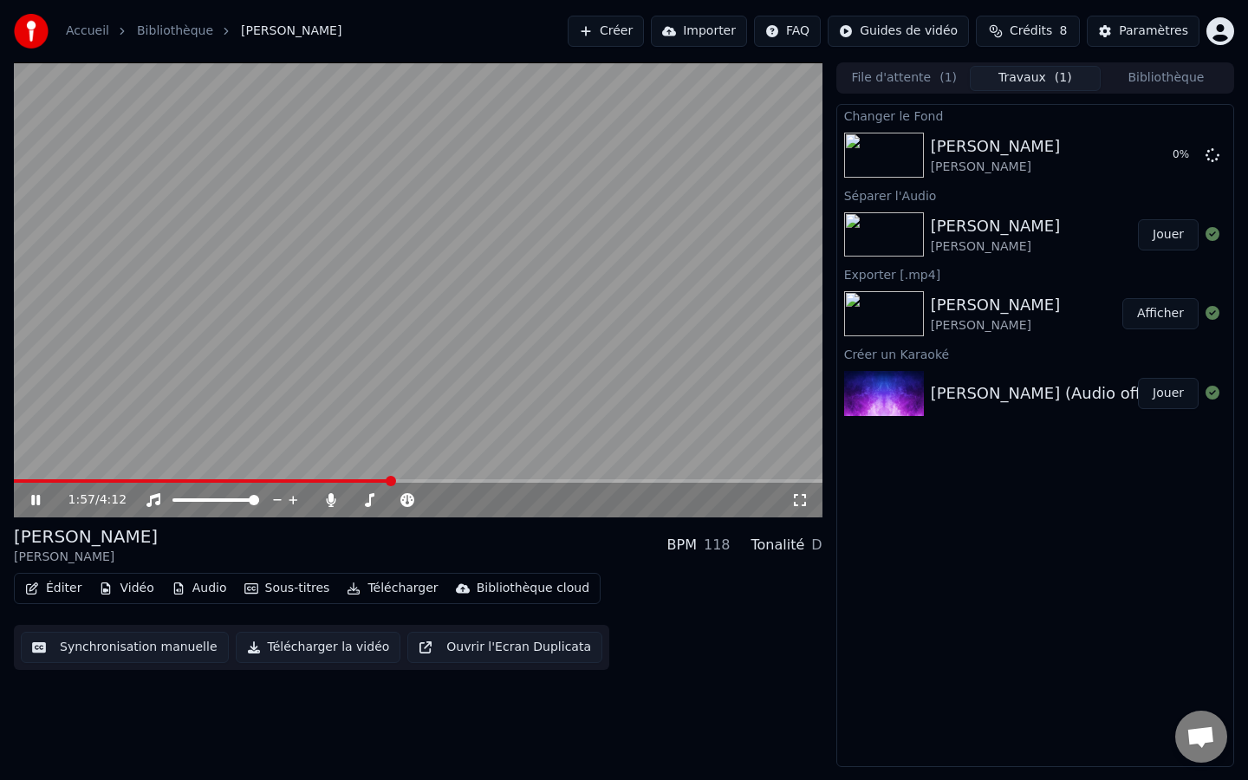
click at [37, 498] on icon at bounding box center [35, 500] width 9 height 10
click at [1166, 151] on button "Jouer" at bounding box center [1168, 155] width 61 height 31
click at [367, 504] on span at bounding box center [370, 500] width 10 height 10
click at [38, 504] on icon at bounding box center [48, 500] width 41 height 14
click at [384, 590] on button "Télécharger" at bounding box center [392, 588] width 105 height 24
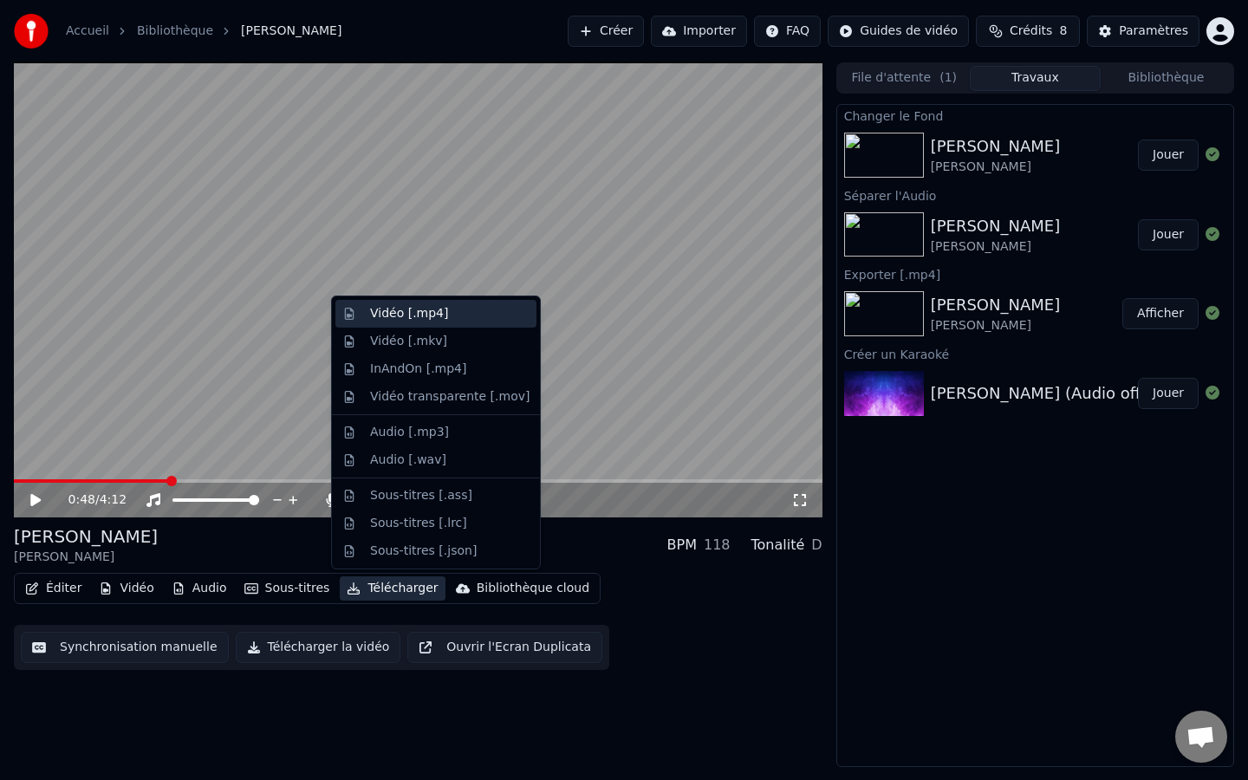
click at [436, 321] on div "Vidéo [.mp4]" at bounding box center [409, 313] width 78 height 17
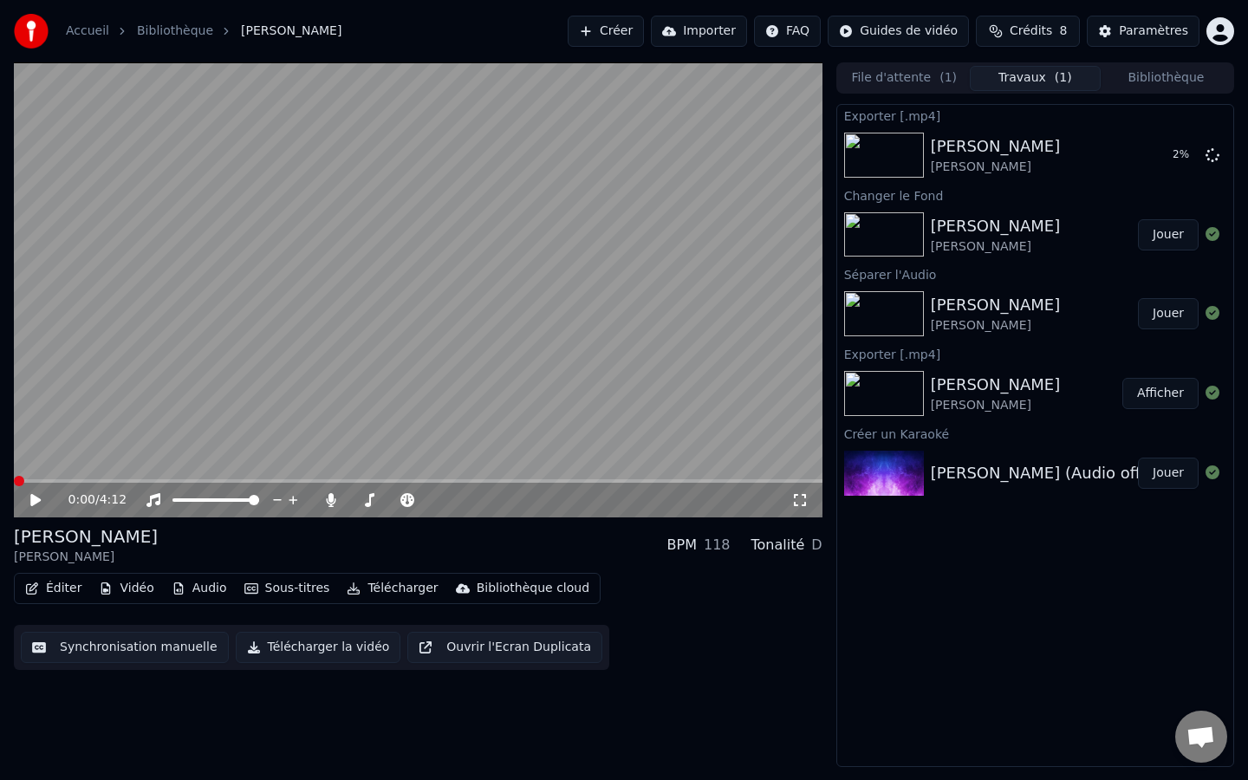
click at [14, 477] on span at bounding box center [19, 481] width 10 height 10
click at [36, 501] on icon at bounding box center [35, 500] width 10 height 12
click at [36, 501] on icon at bounding box center [35, 500] width 9 height 10
click at [33, 500] on icon at bounding box center [35, 500] width 10 height 12
click at [362, 499] on span at bounding box center [366, 500] width 10 height 10
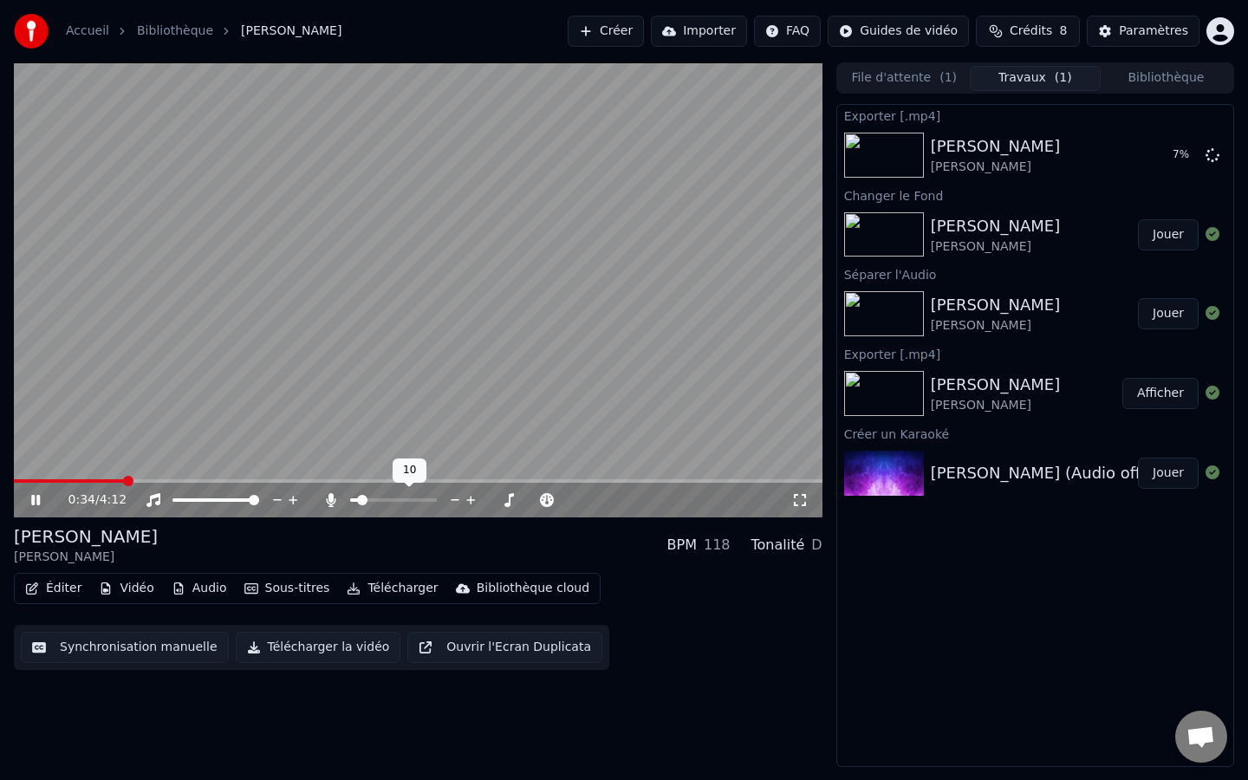
click at [358, 499] on span at bounding box center [362, 500] width 10 height 10
click at [36, 502] on icon at bounding box center [48, 500] width 41 height 14
click at [1172, 159] on button "Afficher" at bounding box center [1160, 155] width 76 height 31
click at [74, 593] on button "Éditer" at bounding box center [53, 588] width 70 height 24
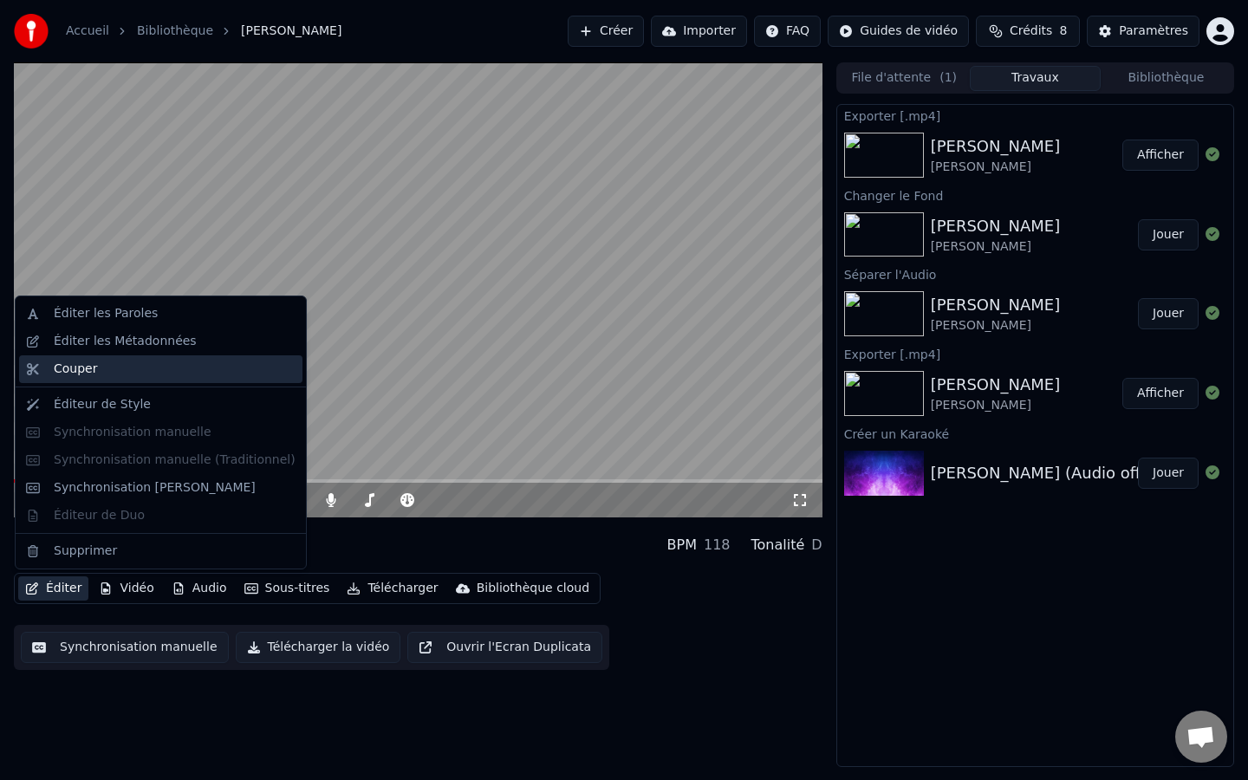
click at [92, 363] on div "Couper" at bounding box center [75, 368] width 43 height 17
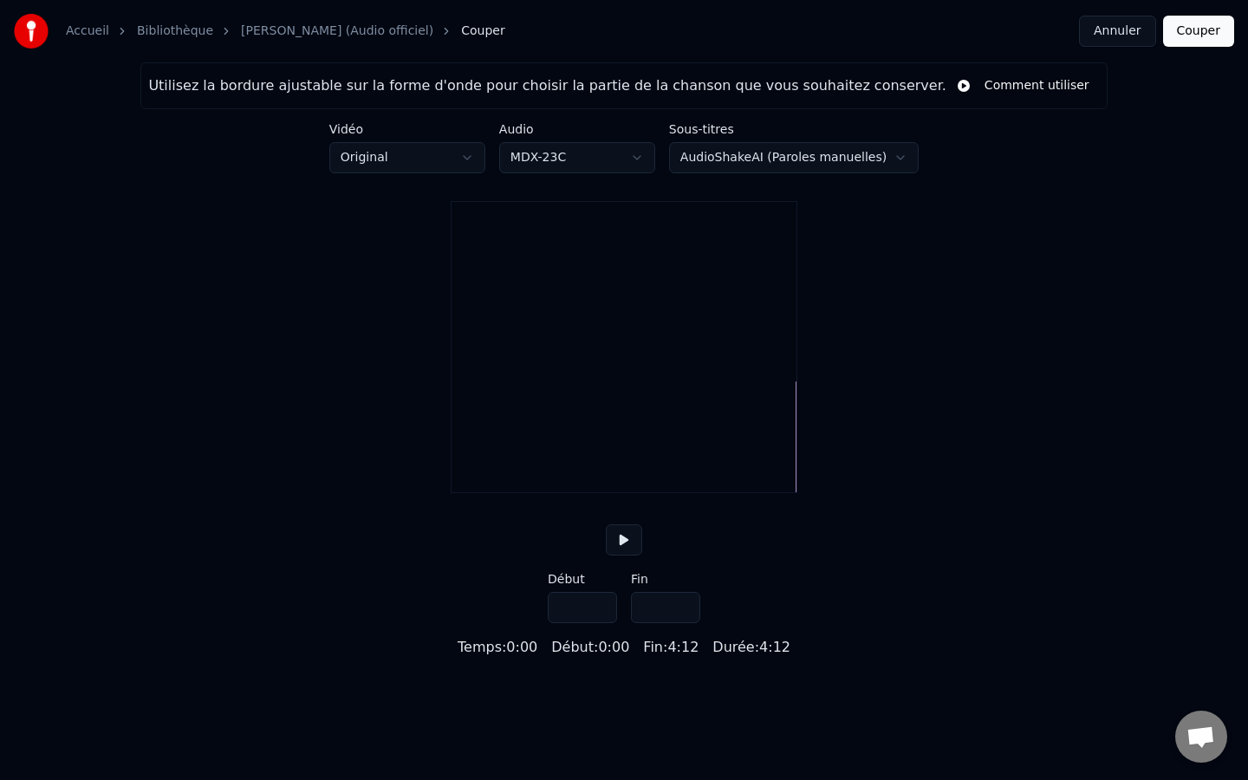
type input "*****"
click at [1130, 40] on button "Annuler" at bounding box center [1117, 31] width 76 height 31
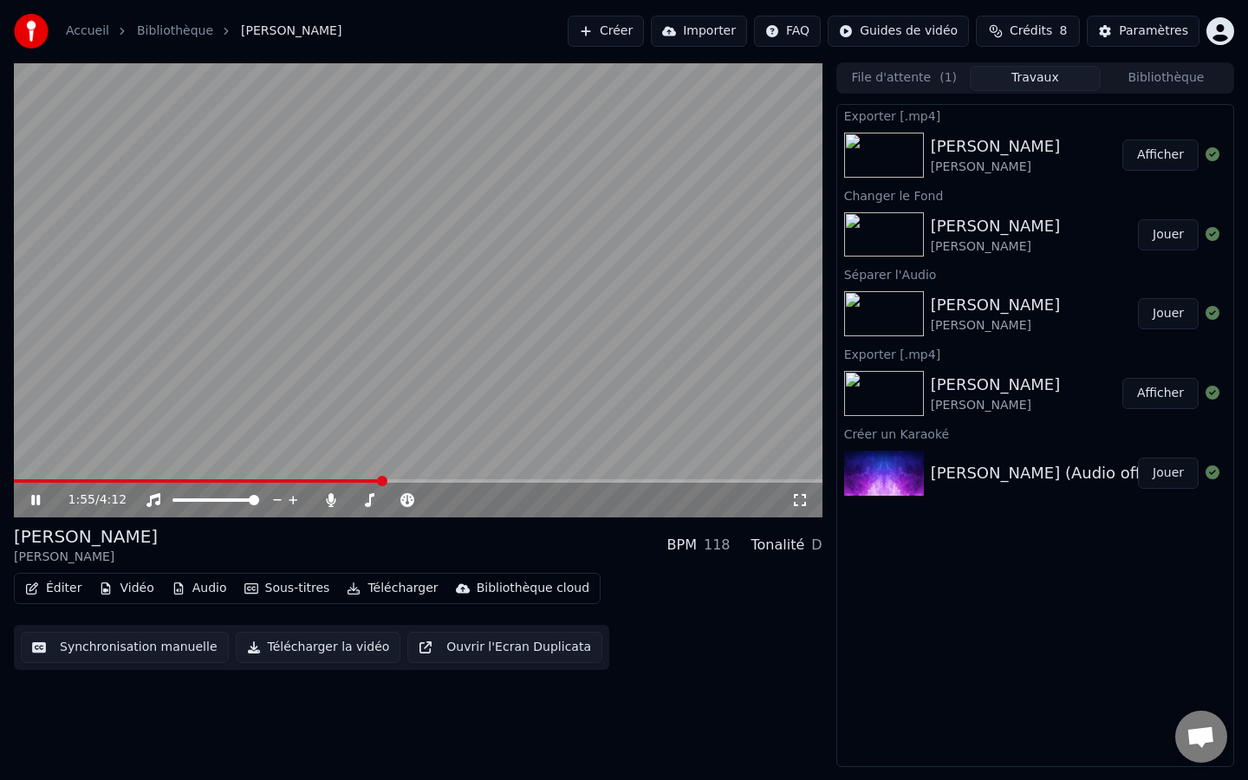
click at [387, 486] on span at bounding box center [382, 481] width 10 height 10
click at [402, 486] on span at bounding box center [407, 481] width 10 height 10
click at [36, 497] on icon at bounding box center [48, 500] width 41 height 14
click at [36, 497] on icon at bounding box center [35, 500] width 10 height 12
click at [36, 497] on icon at bounding box center [48, 500] width 41 height 14
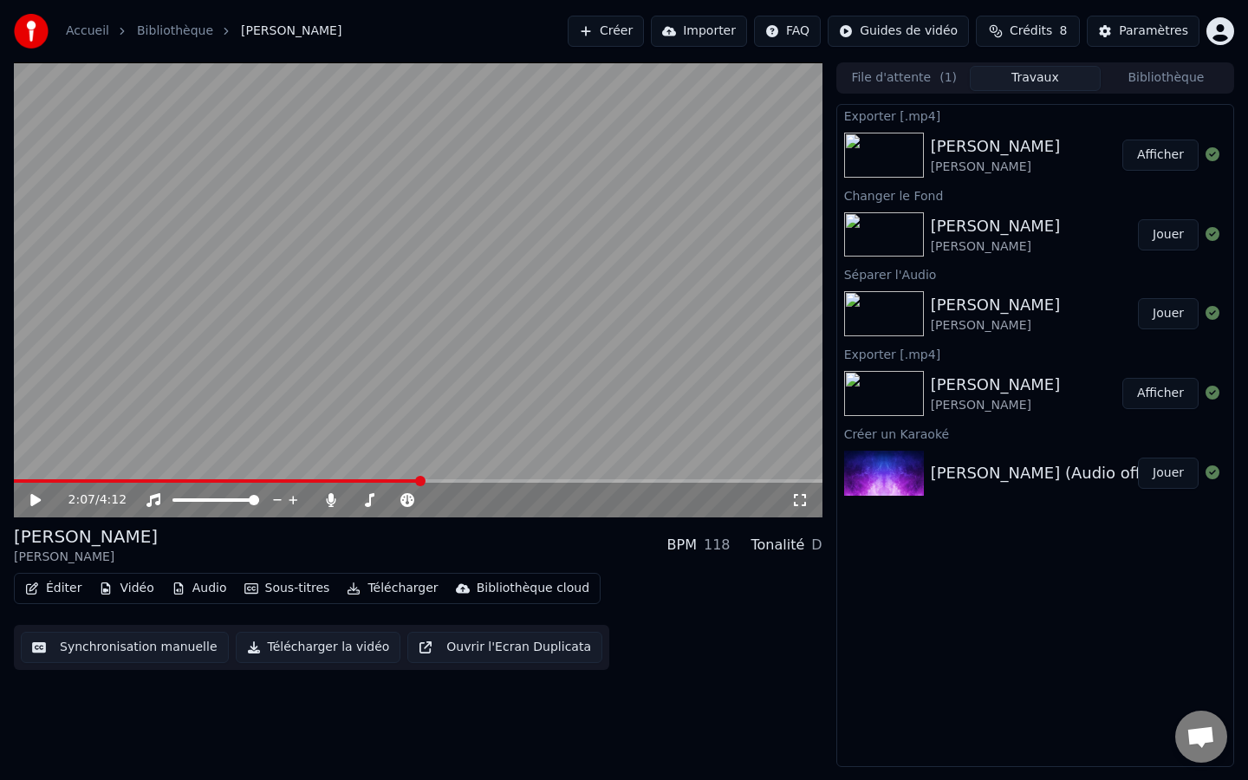
click at [51, 593] on button "Éditer" at bounding box center [53, 588] width 70 height 24
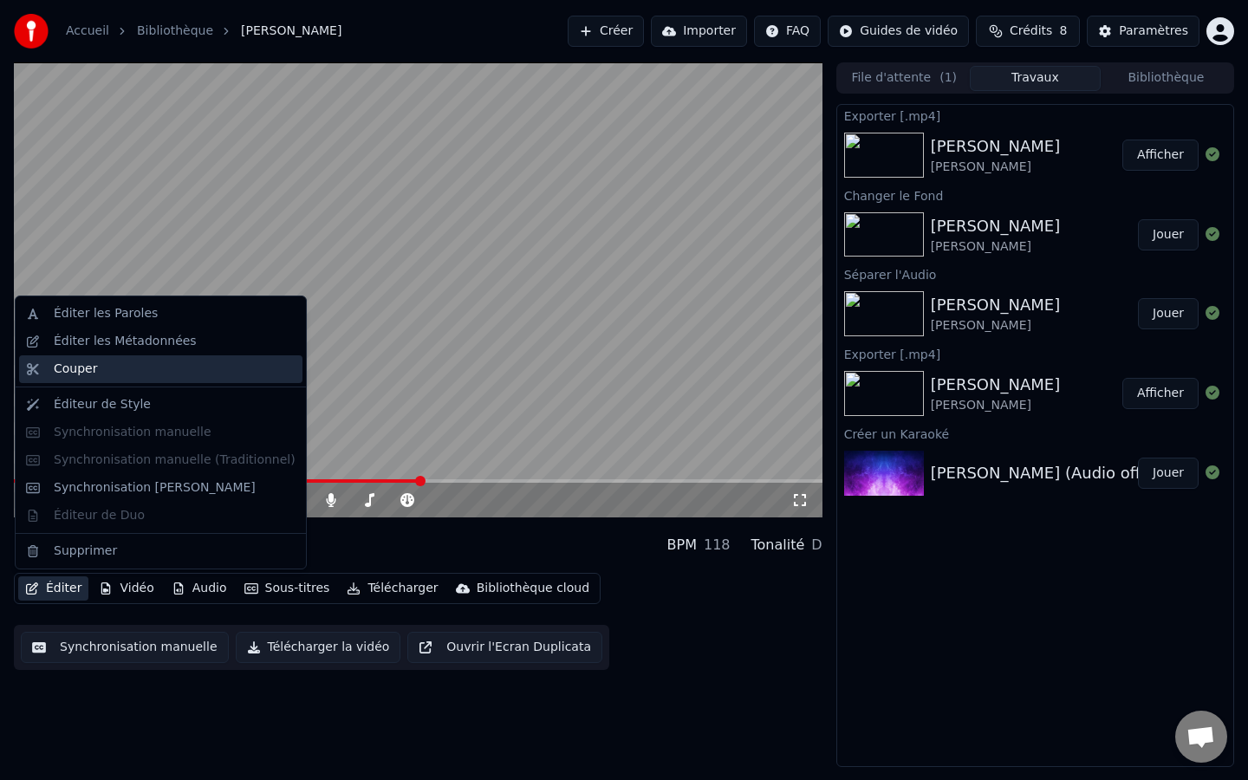
click at [96, 378] on div "Couper" at bounding box center [160, 369] width 283 height 28
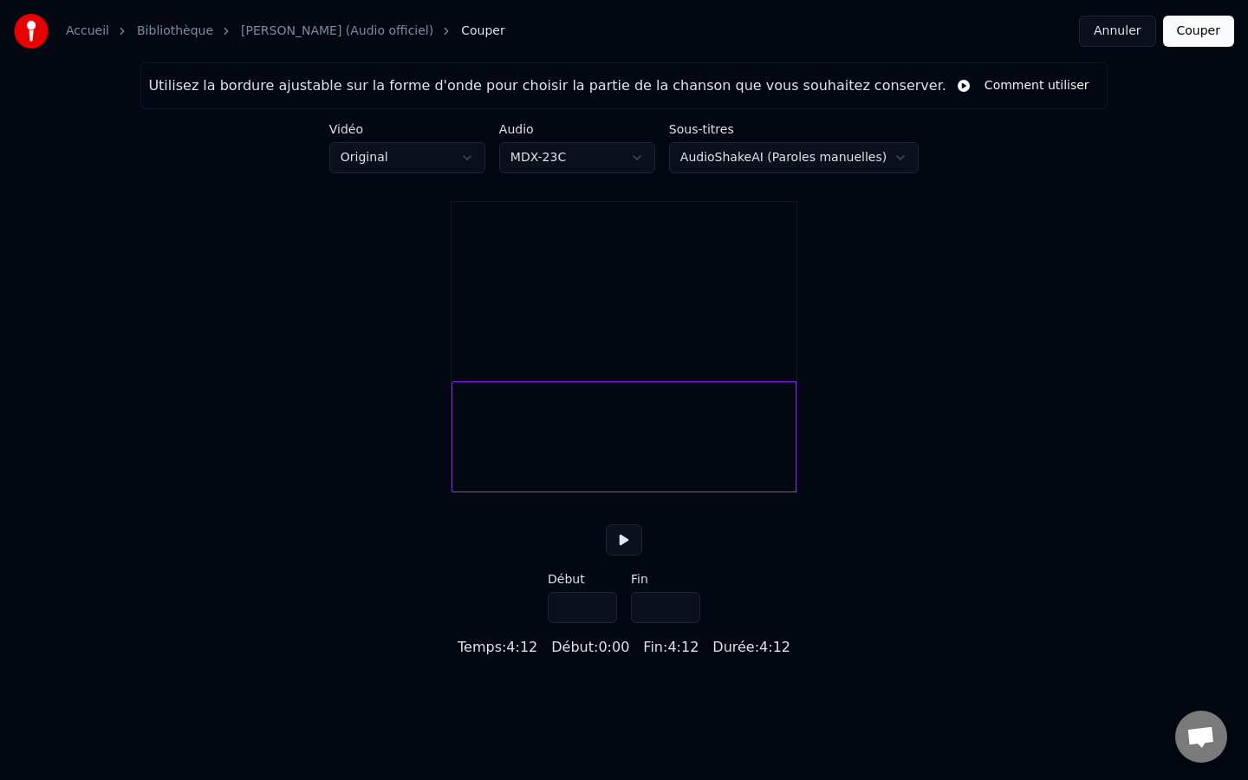
drag, startPoint x: 796, startPoint y: 456, endPoint x: 700, endPoint y: 469, distance: 97.1
click at [700, 469] on div at bounding box center [624, 347] width 347 height 292
click at [1086, 469] on div "Utilisez la bordure ajustable sur la forme d'onde pour choisir la partie de la …" at bounding box center [624, 359] width 1248 height 595
type input "*****"
click at [1111, 25] on button "Annuler" at bounding box center [1117, 31] width 76 height 31
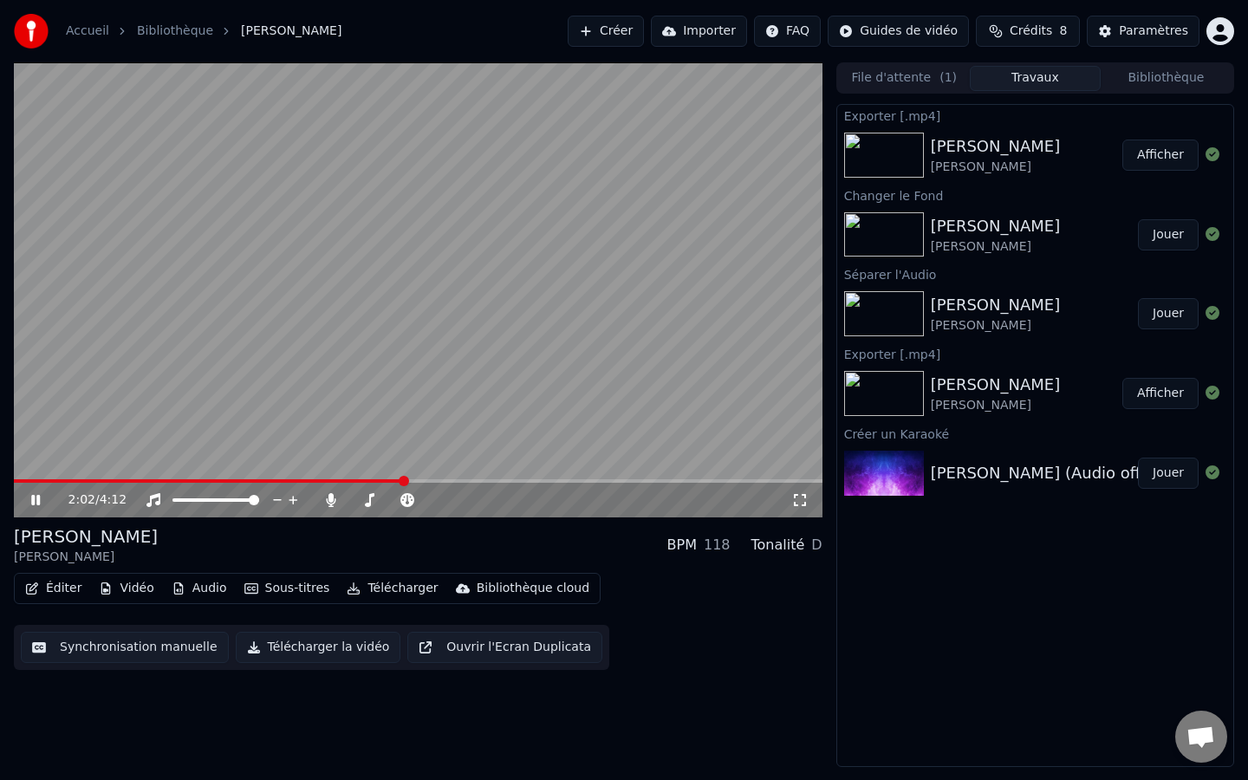
click at [404, 476] on span at bounding box center [404, 481] width 10 height 10
click at [38, 499] on icon at bounding box center [35, 500] width 9 height 10
click at [38, 499] on icon at bounding box center [35, 500] width 10 height 12
click at [38, 499] on icon at bounding box center [35, 500] width 9 height 10
click at [59, 589] on button "Éditer" at bounding box center [53, 588] width 70 height 24
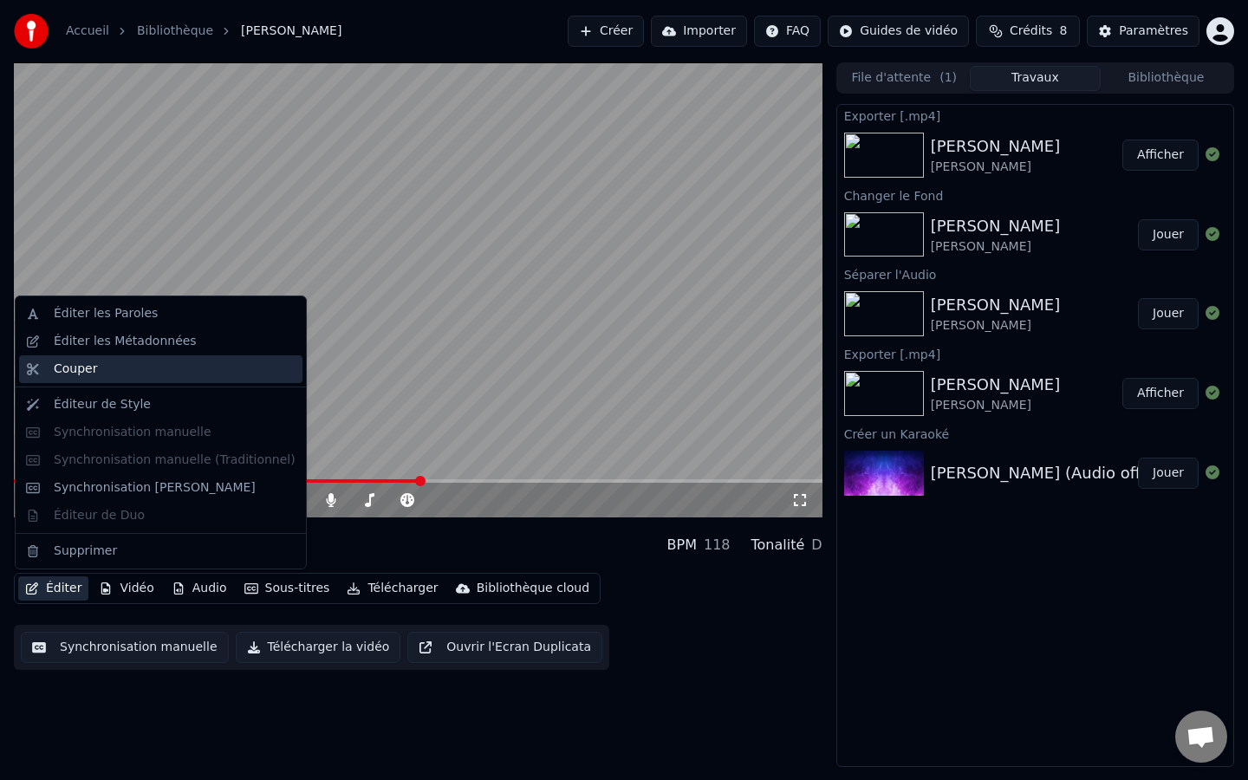
click at [92, 377] on div "Couper" at bounding box center [75, 368] width 43 height 17
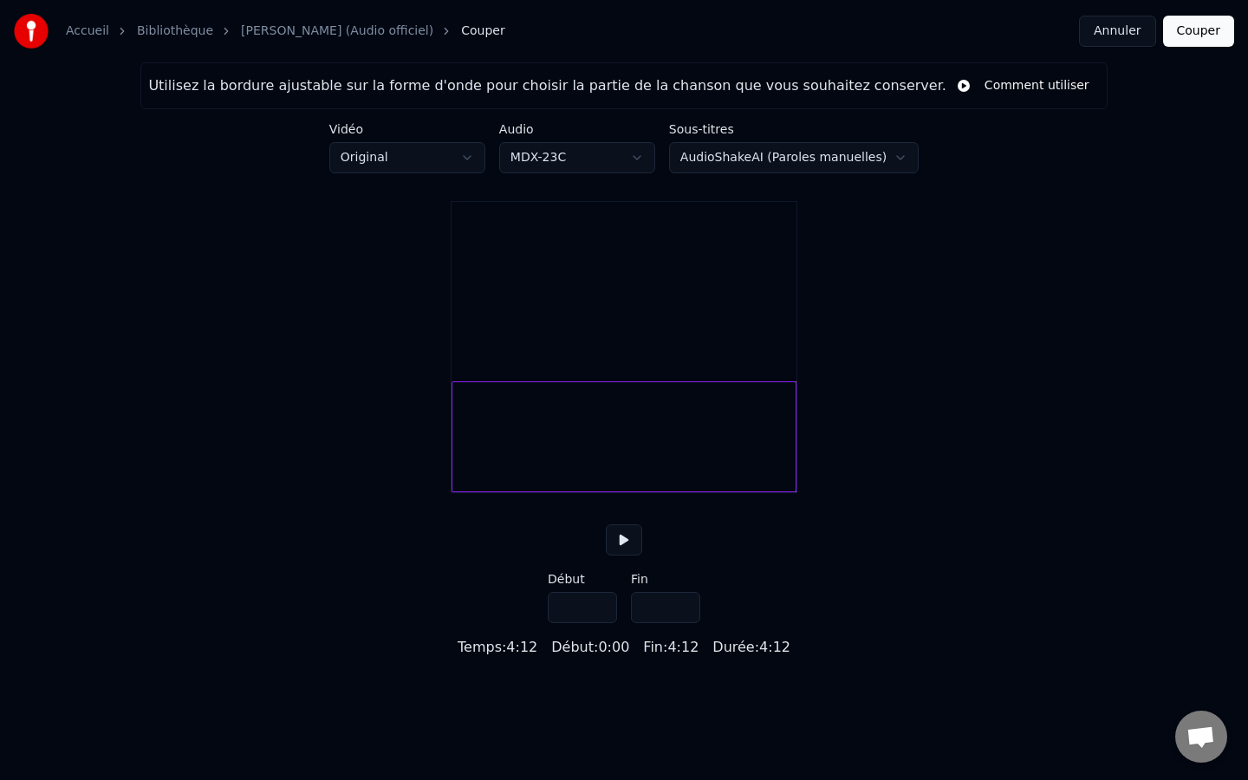
click at [684, 623] on input "*****" at bounding box center [665, 607] width 69 height 31
click at [681, 623] on input "*****" at bounding box center [665, 607] width 69 height 31
click at [660, 623] on input "*****" at bounding box center [665, 607] width 69 height 31
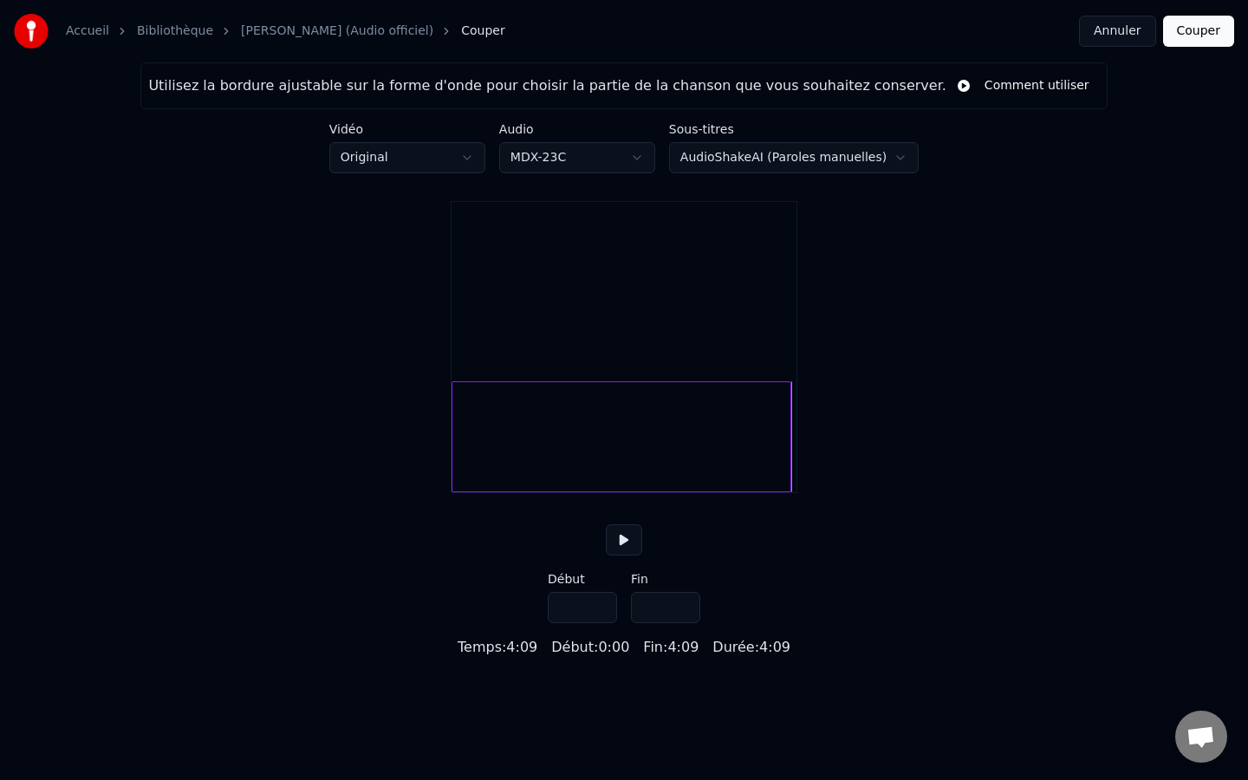
drag, startPoint x: 672, startPoint y: 630, endPoint x: 596, endPoint y: 636, distance: 76.5
click at [598, 623] on div "Début *** Fin *****" at bounding box center [624, 598] width 153 height 50
drag, startPoint x: 660, startPoint y: 624, endPoint x: 614, endPoint y: 629, distance: 47.1
click at [614, 623] on div "Début *** Fin ***" at bounding box center [624, 598] width 153 height 50
click at [687, 623] on input "*****" at bounding box center [665, 607] width 69 height 31
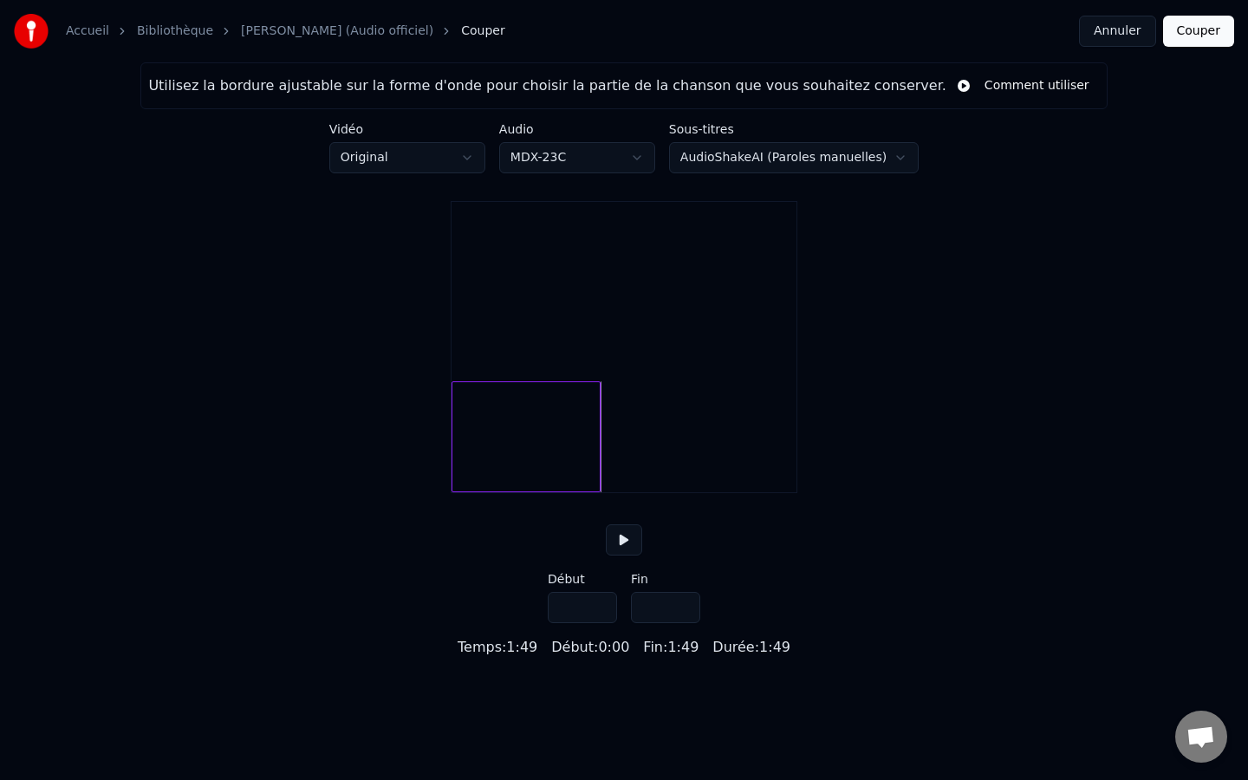
click at [687, 623] on input "*****" at bounding box center [665, 607] width 69 height 31
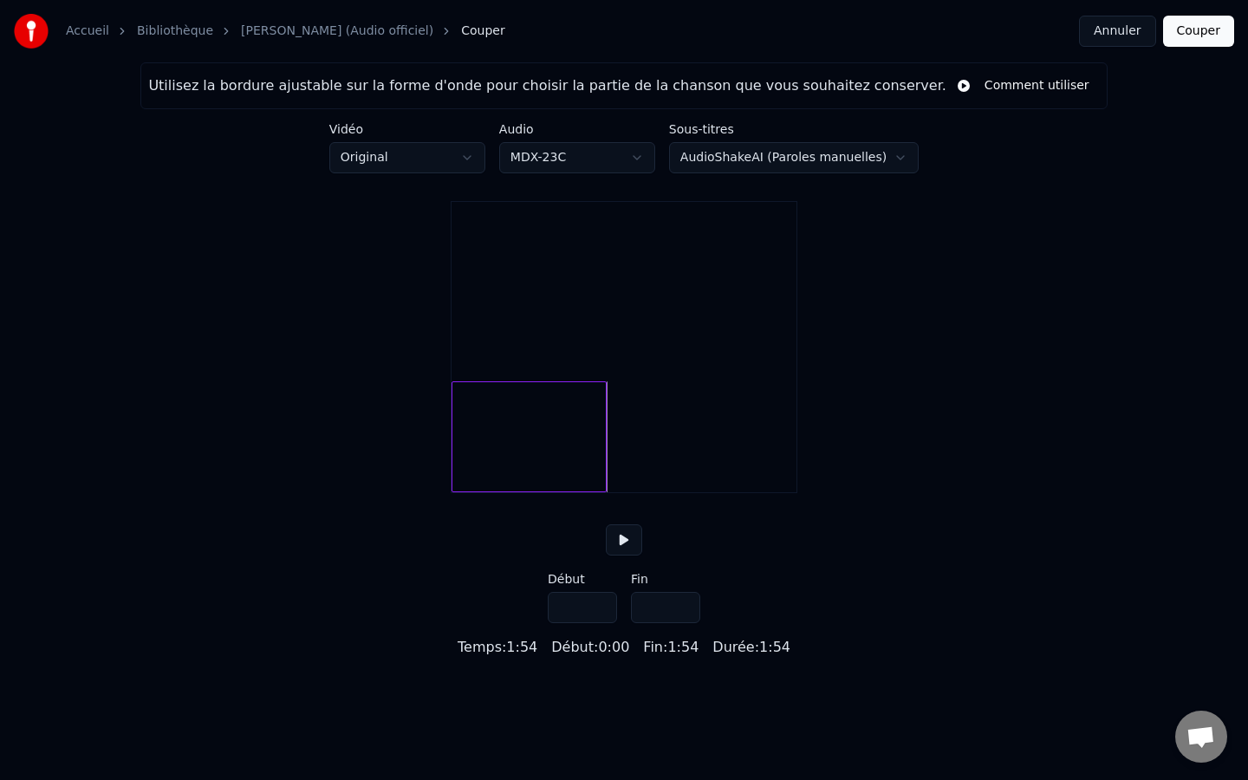
click at [687, 623] on input "*****" at bounding box center [665, 607] width 69 height 31
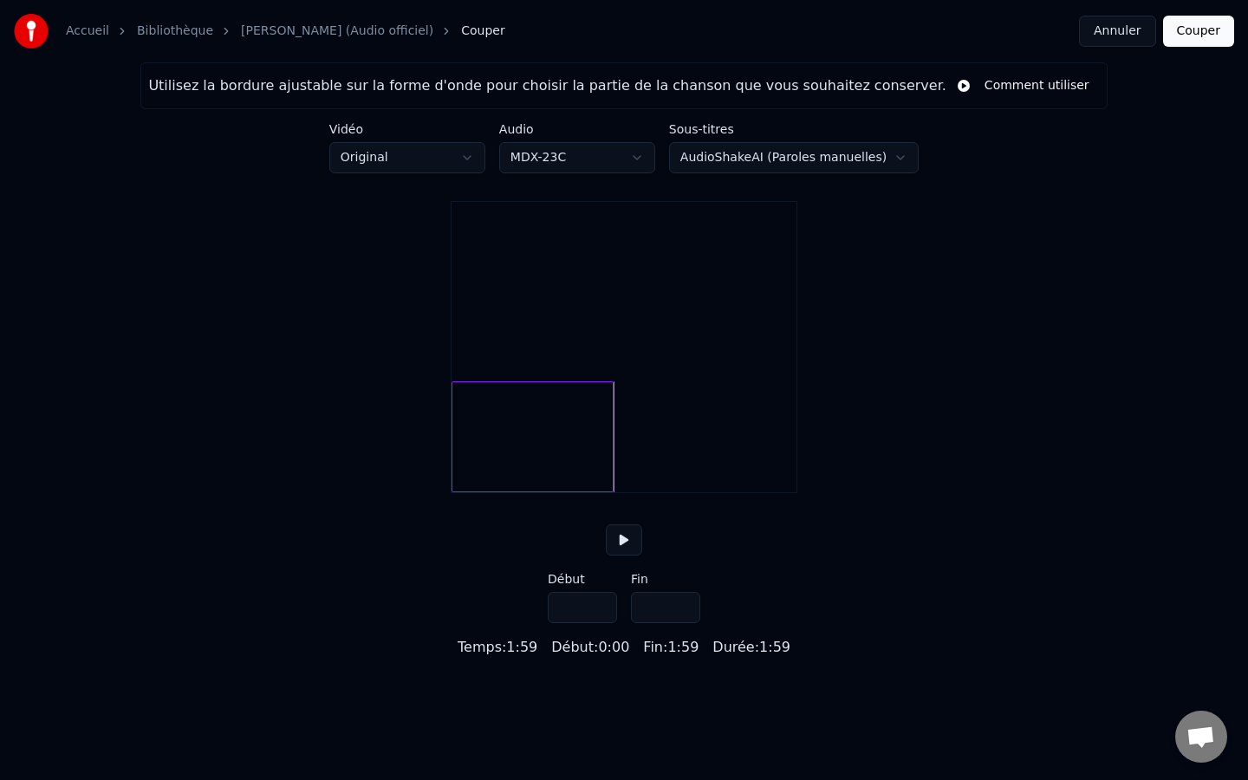
click at [687, 623] on input "*****" at bounding box center [665, 607] width 69 height 31
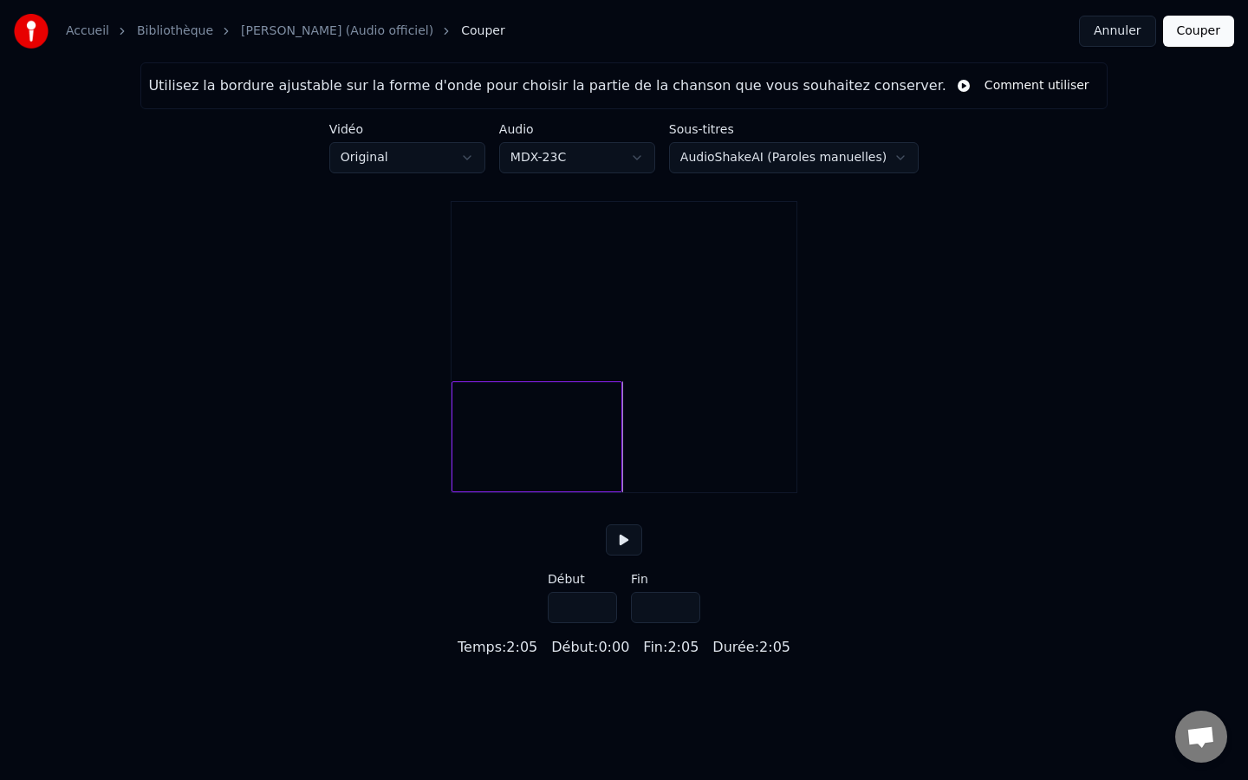
click at [687, 623] on input "*****" at bounding box center [665, 607] width 69 height 31
type input "*****"
click at [687, 623] on input "*****" at bounding box center [665, 607] width 69 height 31
click at [1198, 36] on button "Couper" at bounding box center [1198, 31] width 71 height 31
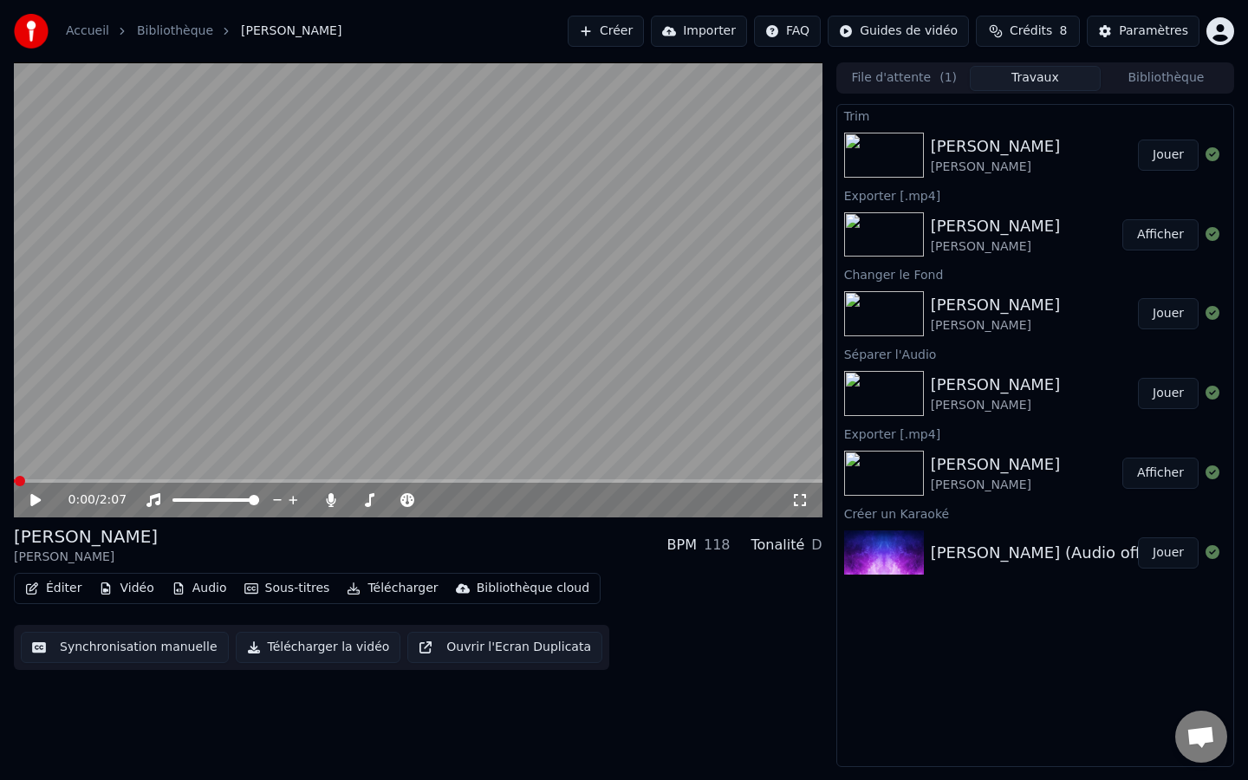
click at [33, 502] on icon at bounding box center [35, 500] width 10 height 12
click at [1003, 231] on div "Prière païenne" at bounding box center [996, 226] width 130 height 24
click at [977, 243] on div "Céline Dion" at bounding box center [996, 246] width 130 height 17
click at [960, 144] on div "Prière païenne" at bounding box center [996, 146] width 130 height 24
click at [33, 499] on icon at bounding box center [35, 500] width 9 height 10
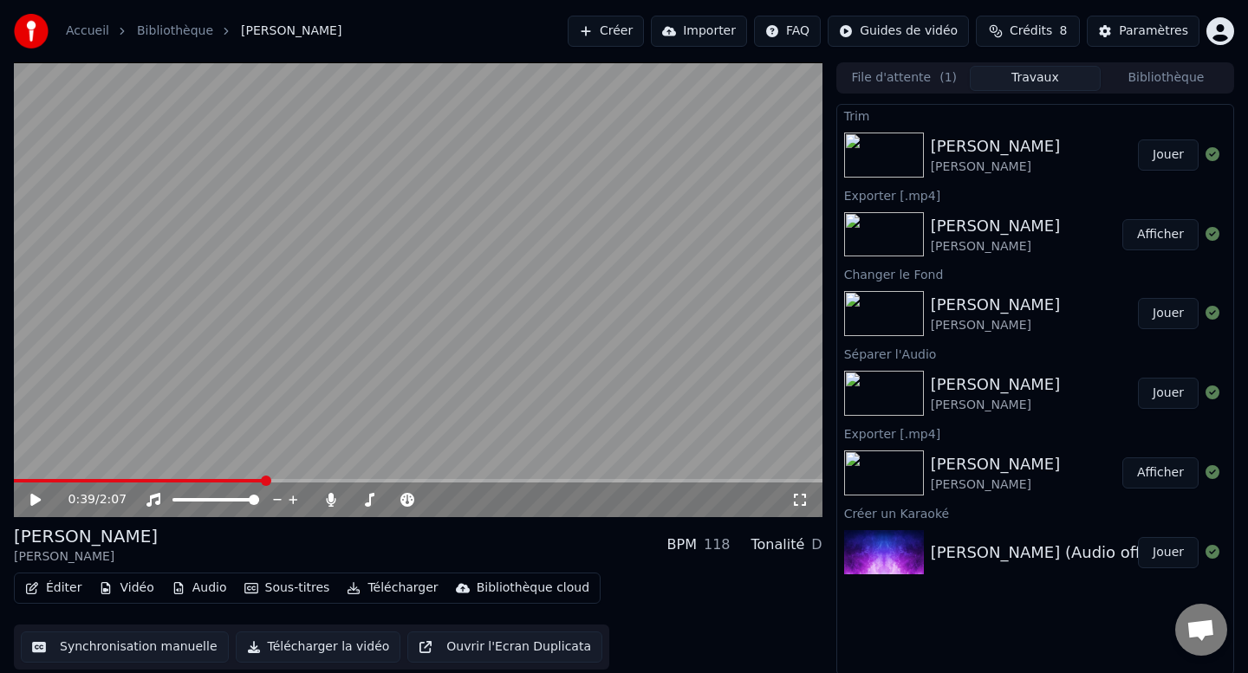
click at [990, 309] on div "Prière païenne" at bounding box center [996, 305] width 130 height 24
click at [1164, 239] on button "Afficher" at bounding box center [1160, 234] width 76 height 31
click at [1158, 240] on button "Afficher" at bounding box center [1160, 234] width 76 height 31
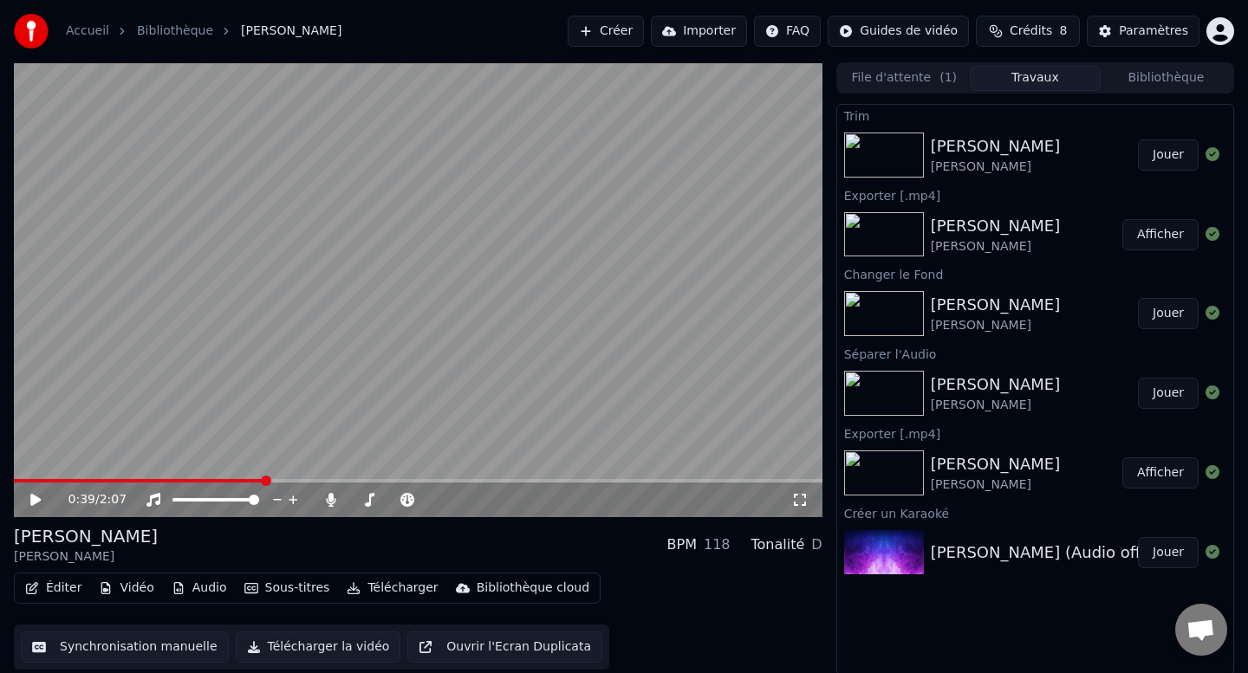
click at [1172, 159] on button "Jouer" at bounding box center [1168, 155] width 61 height 31
click at [1159, 234] on button "Afficher" at bounding box center [1160, 234] width 76 height 31
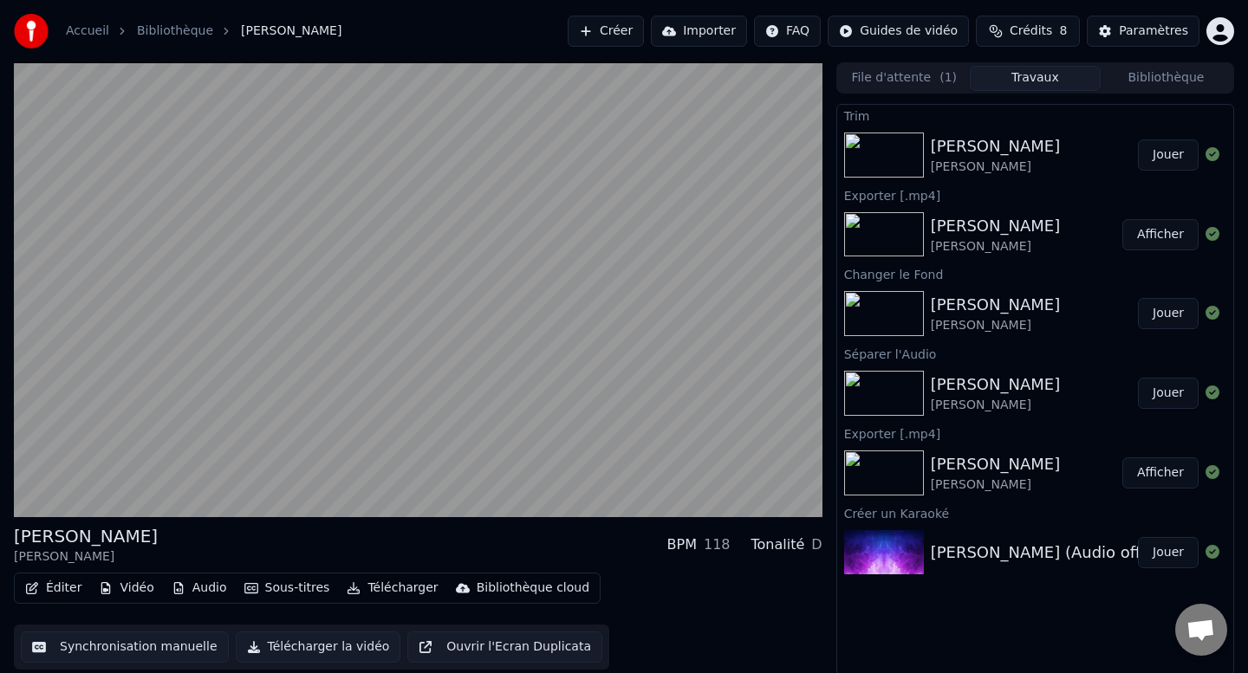
click at [1159, 233] on button "Afficher" at bounding box center [1160, 234] width 76 height 31
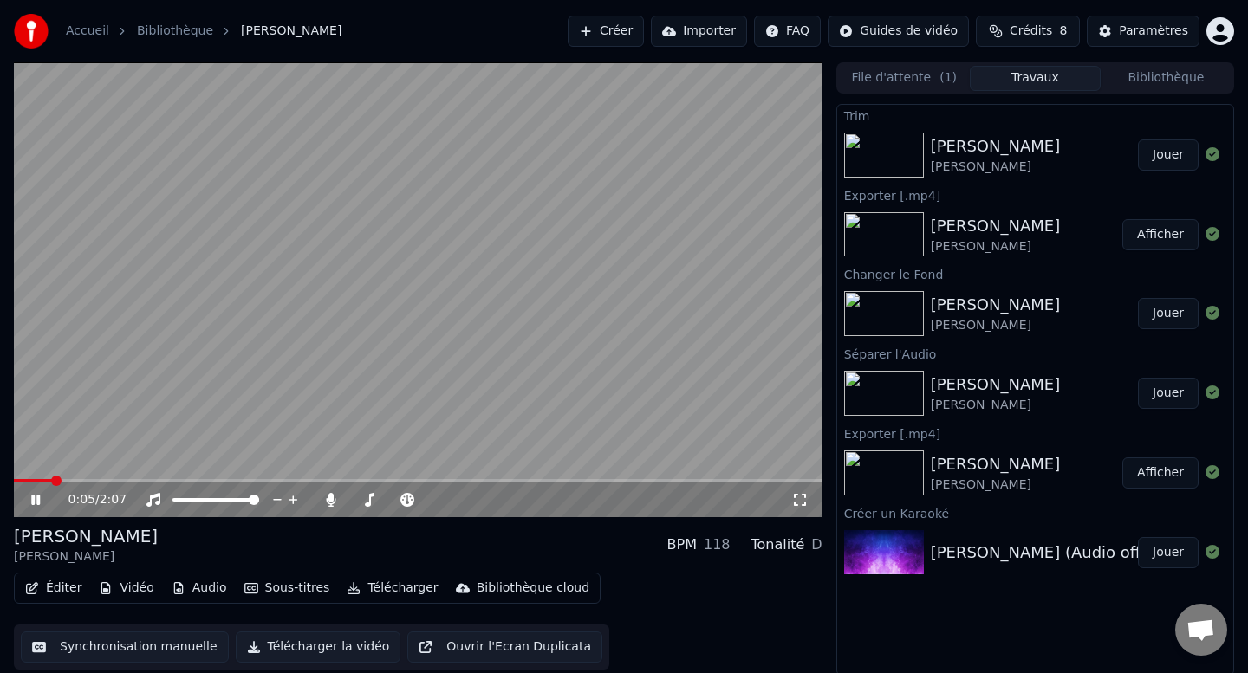
click at [725, 35] on button "Importer" at bounding box center [699, 31] width 96 height 31
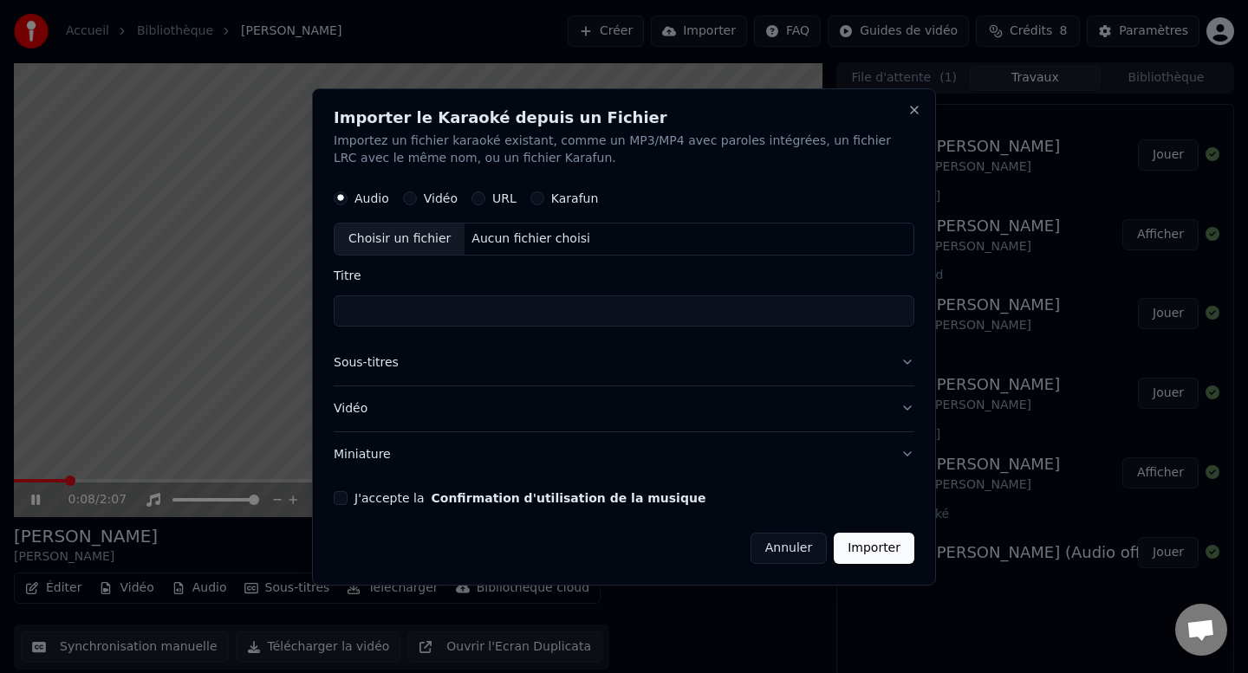
click at [792, 557] on button "Annuler" at bounding box center [788, 547] width 76 height 31
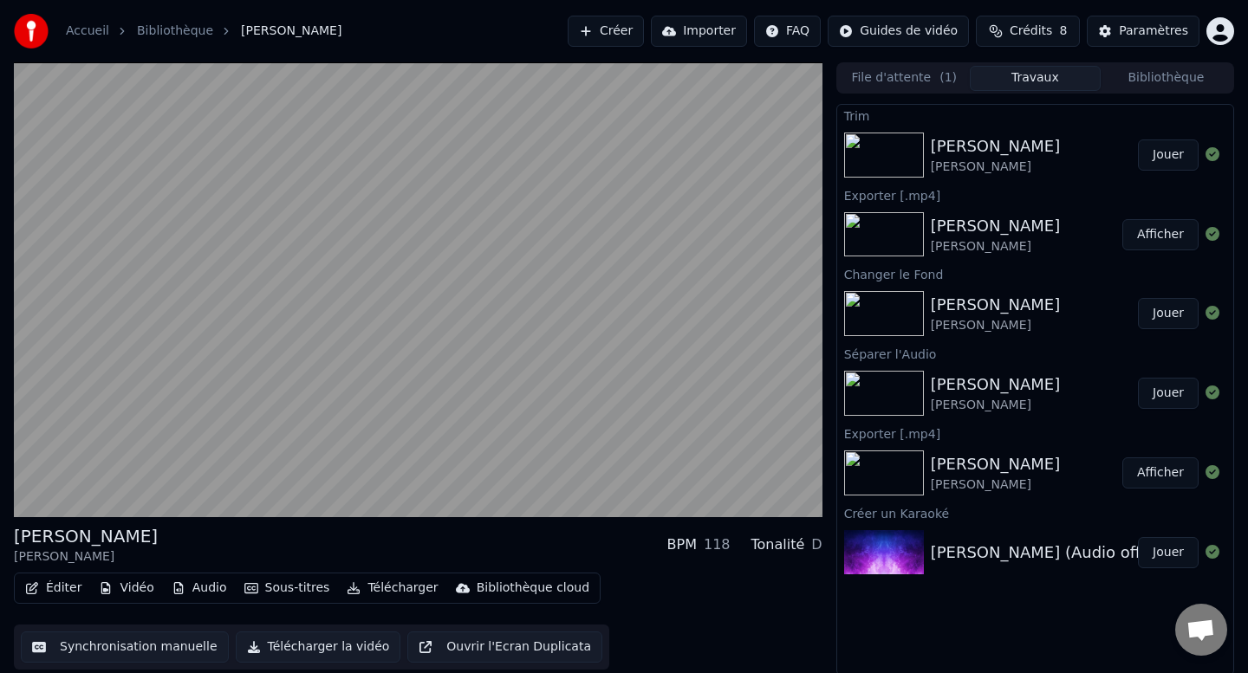
scroll to position [3, 0]
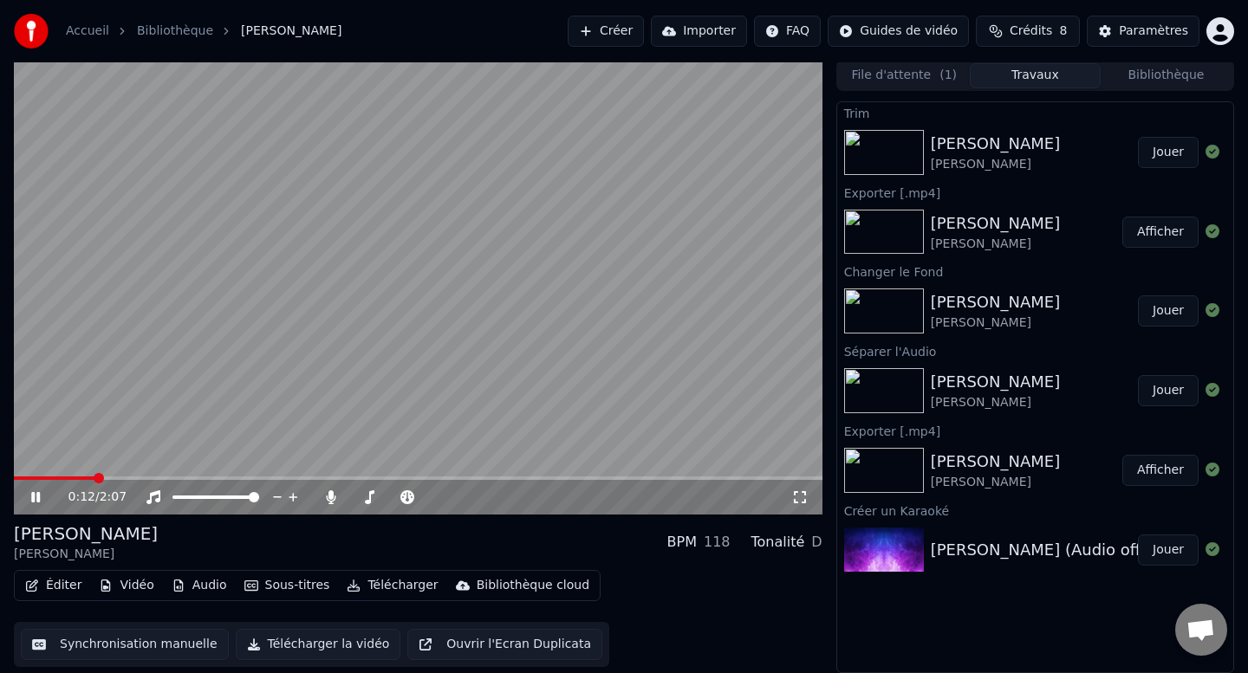
click at [36, 497] on icon at bounding box center [35, 497] width 9 height 10
click at [934, 81] on button "File d'attente ( 1 )" at bounding box center [904, 75] width 131 height 25
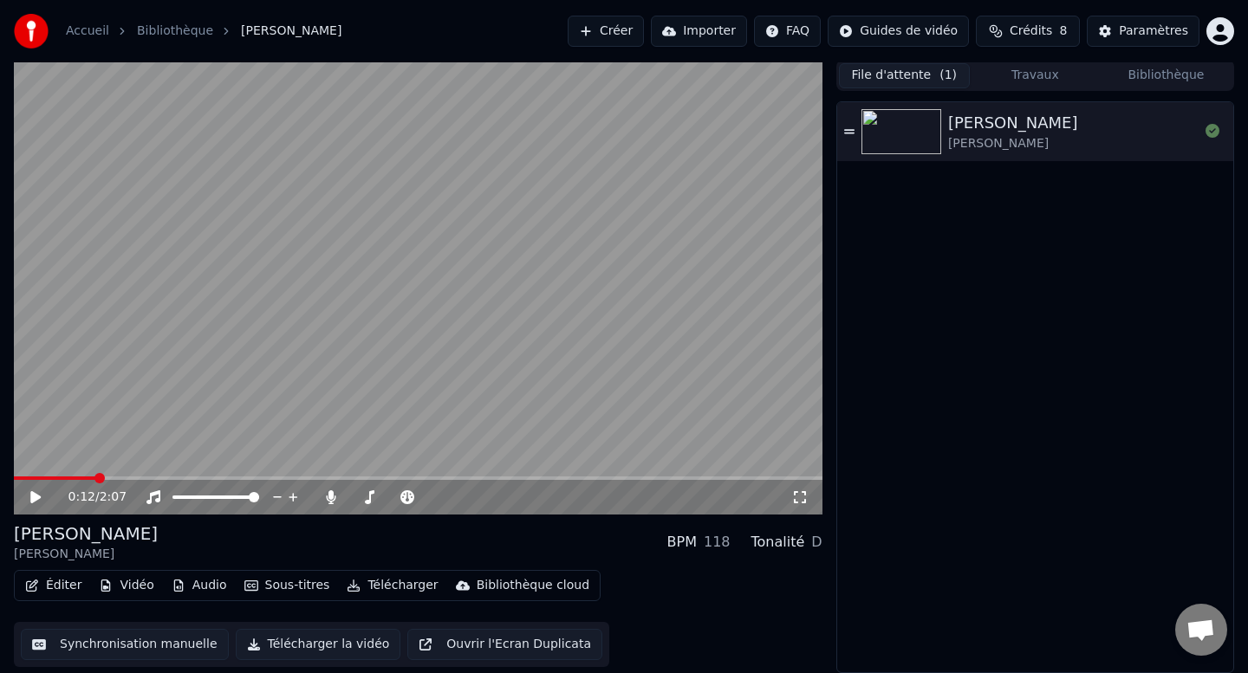
click at [1028, 139] on div "Céline Dion" at bounding box center [1013, 143] width 130 height 17
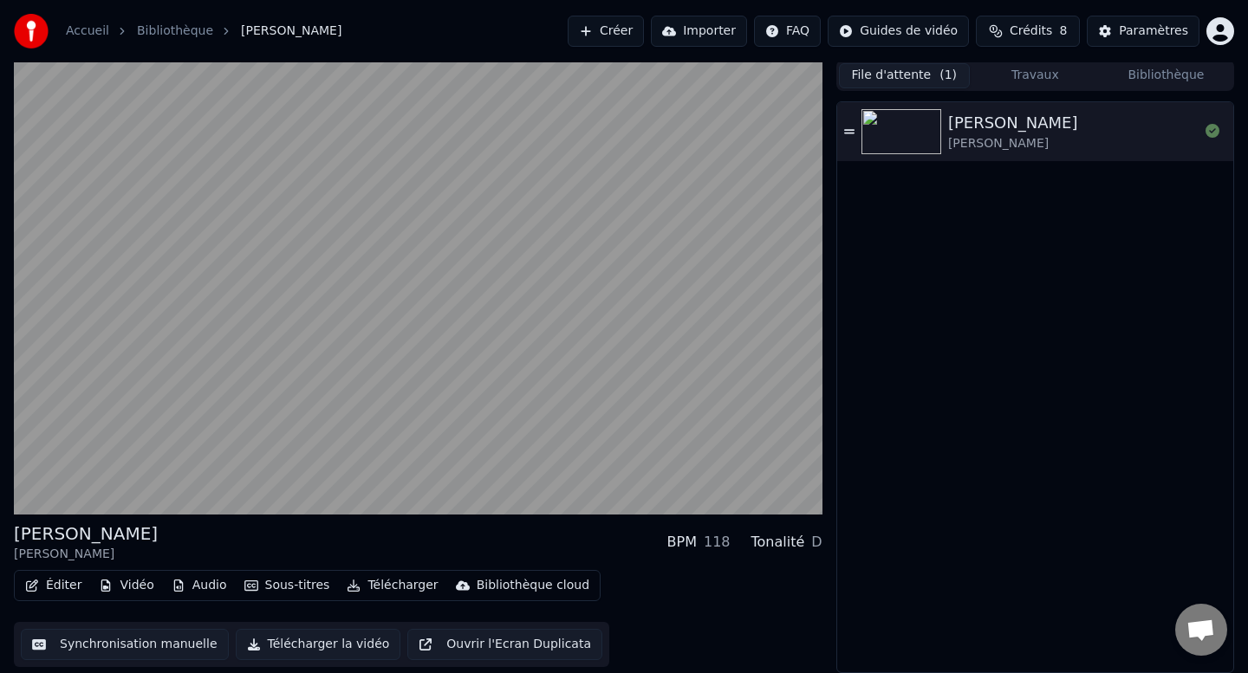
click at [1028, 139] on div "Céline Dion" at bounding box center [1013, 143] width 130 height 17
click at [1009, 63] on button "Travaux" at bounding box center [1035, 75] width 131 height 25
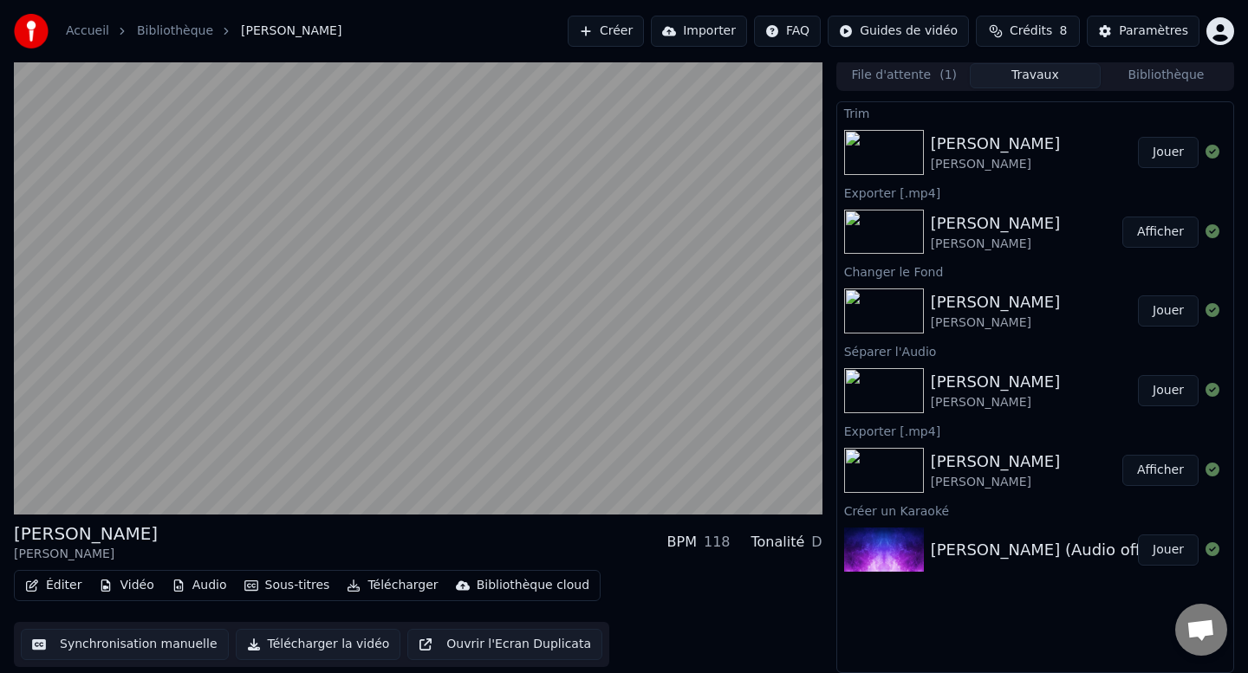
click at [878, 296] on img at bounding box center [884, 311] width 80 height 45
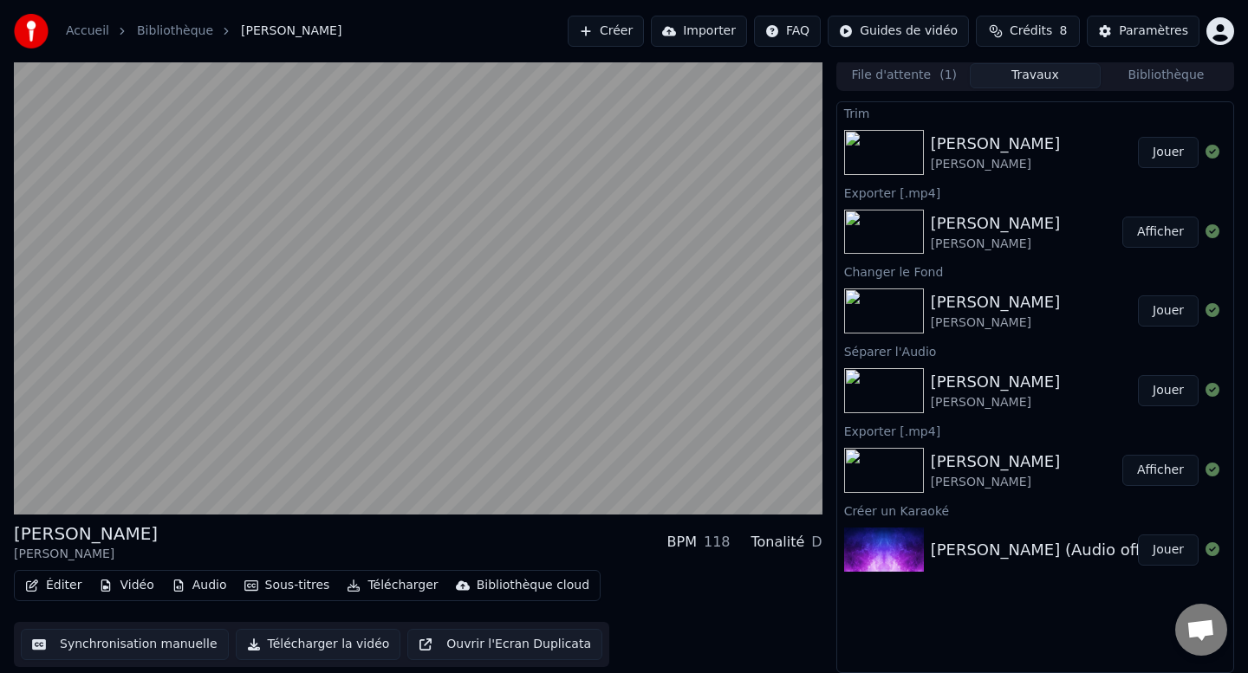
click at [878, 296] on img at bounding box center [884, 311] width 80 height 45
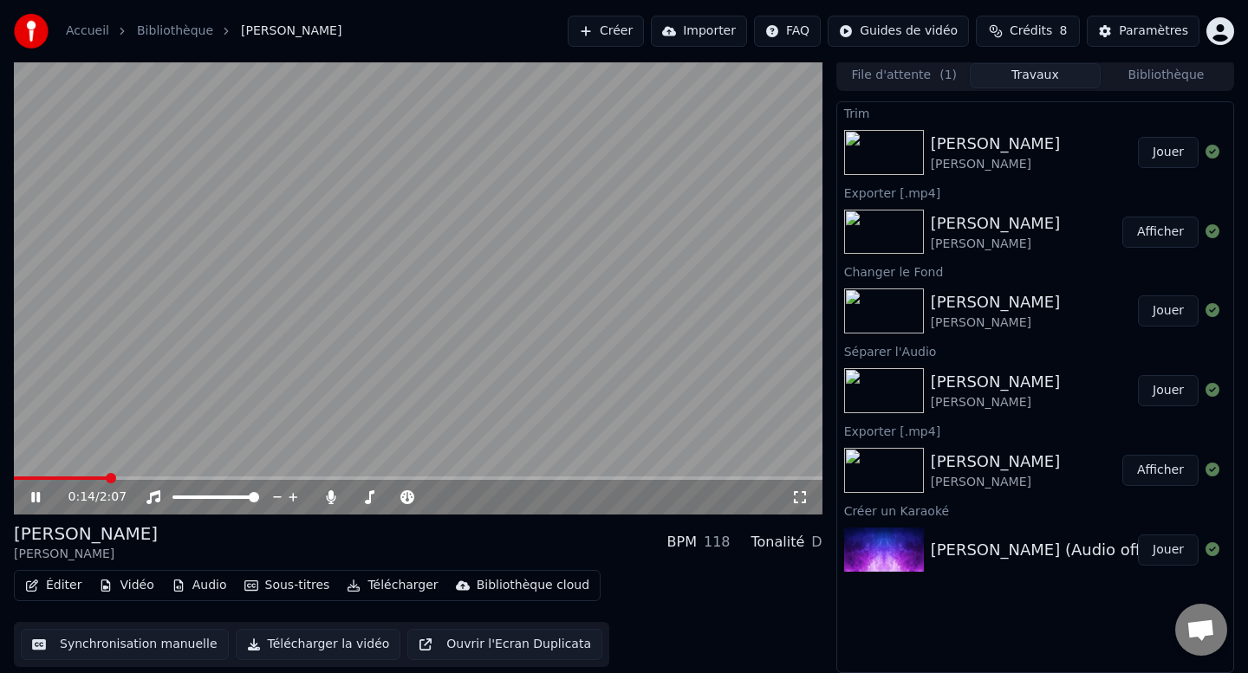
click at [63, 583] on button "Éditer" at bounding box center [53, 586] width 70 height 24
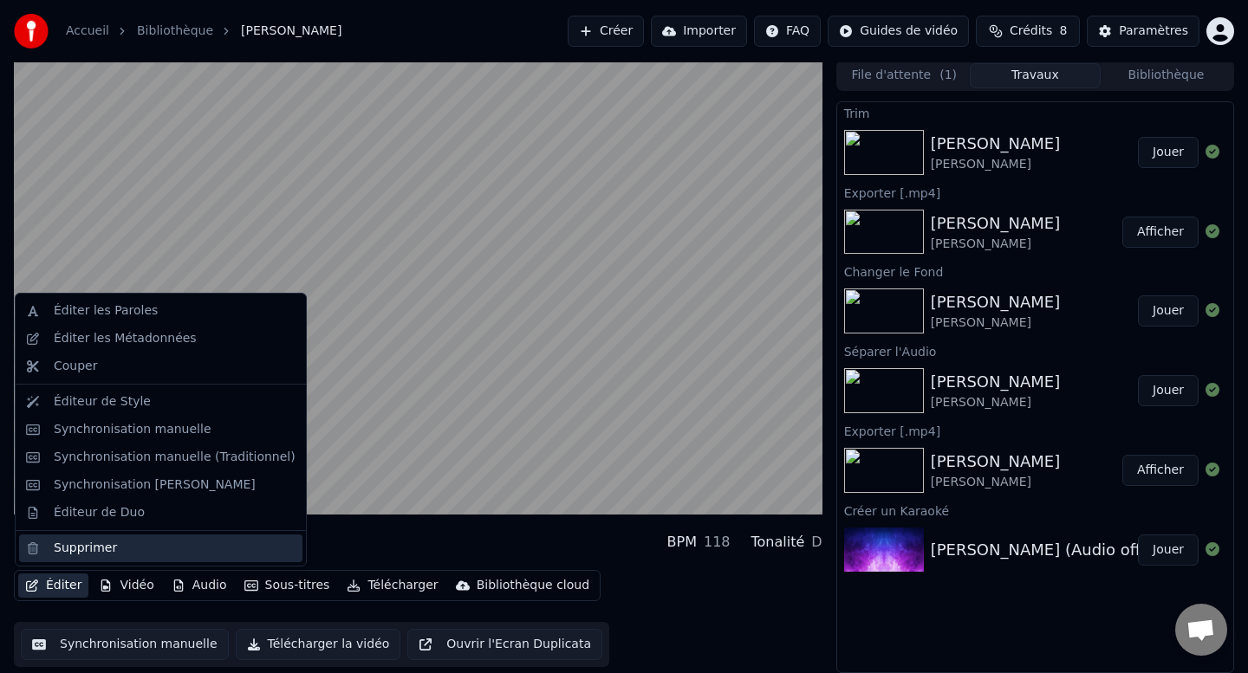
click at [114, 544] on div "Supprimer" at bounding box center [175, 548] width 242 height 17
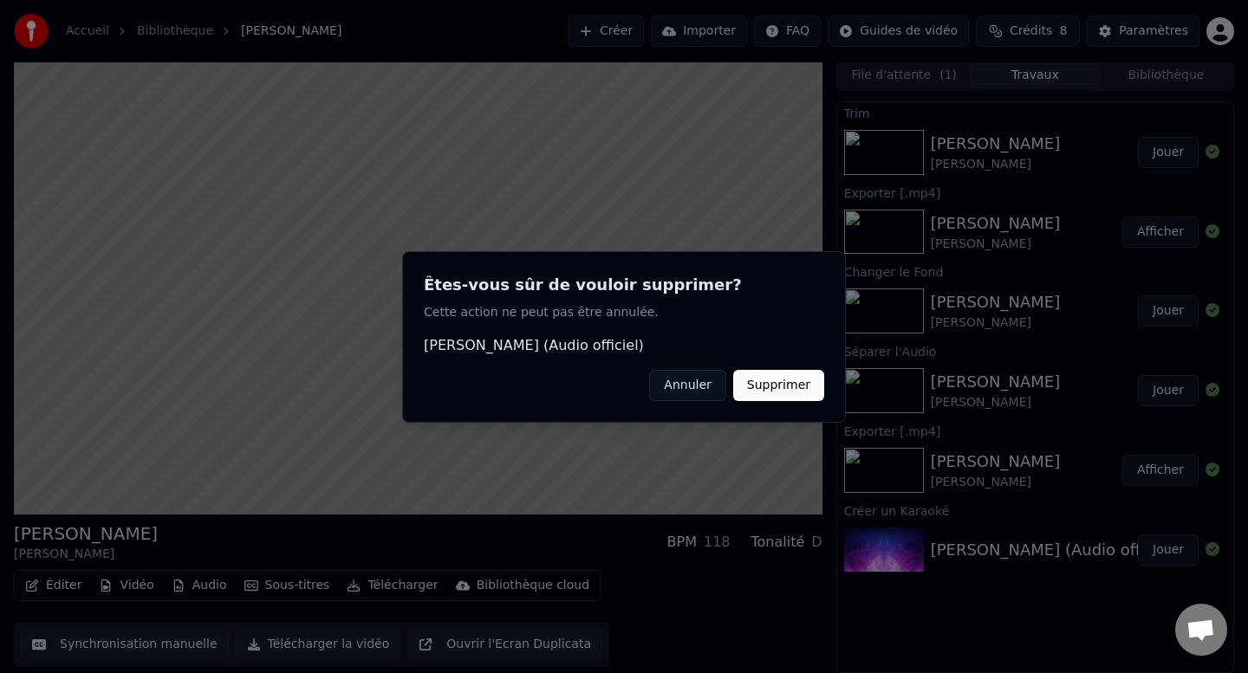
click at [682, 388] on button "Annuler" at bounding box center [687, 384] width 76 height 31
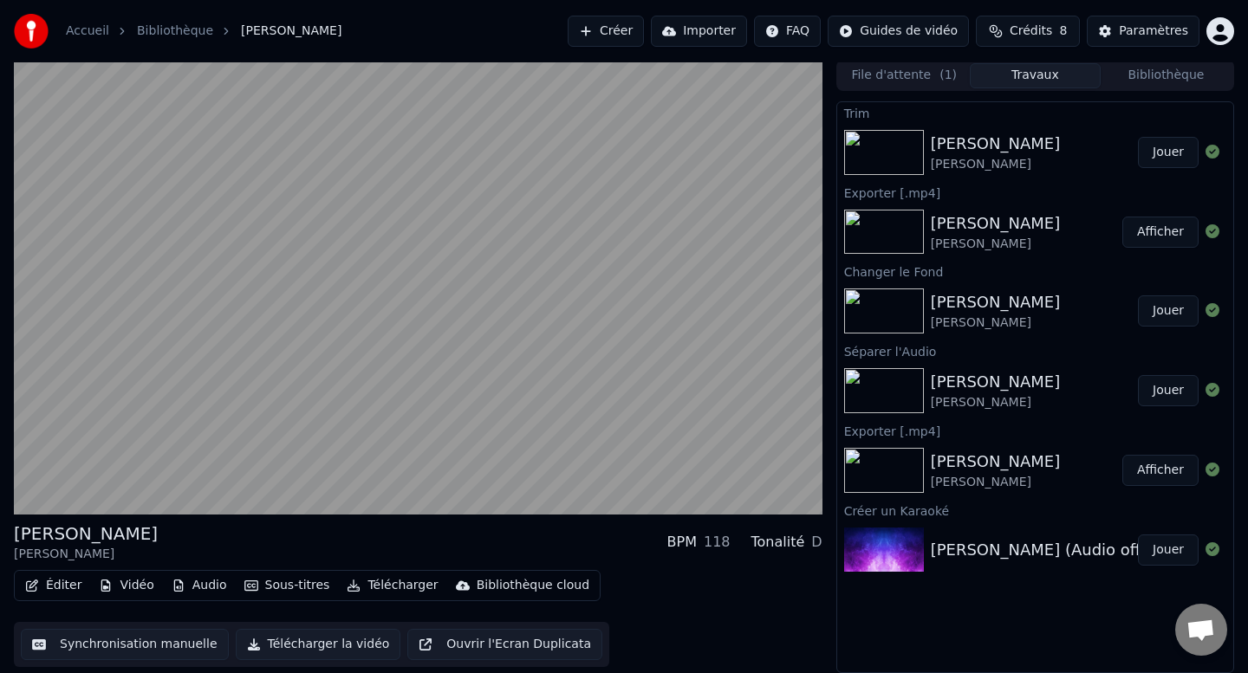
click at [490, 647] on button "Ouvrir l'Ecran Duplicata" at bounding box center [504, 644] width 195 height 31
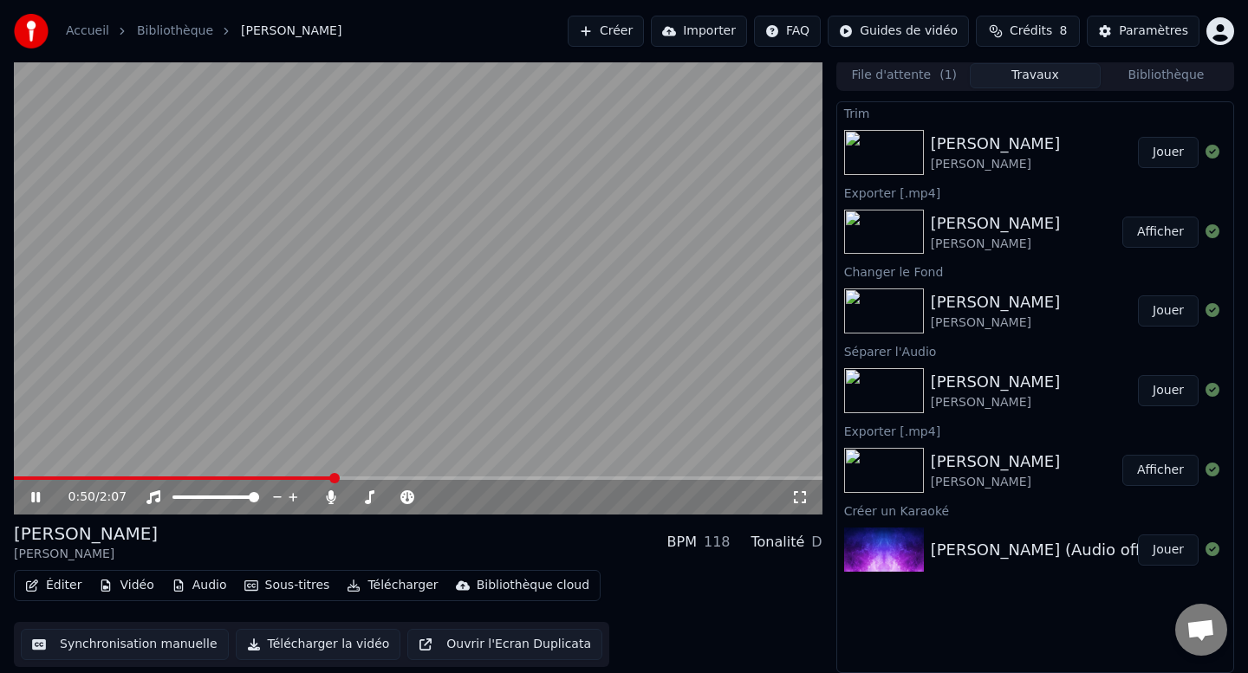
click at [38, 497] on icon at bounding box center [35, 497] width 9 height 10
click at [55, 583] on button "Éditer" at bounding box center [53, 586] width 70 height 24
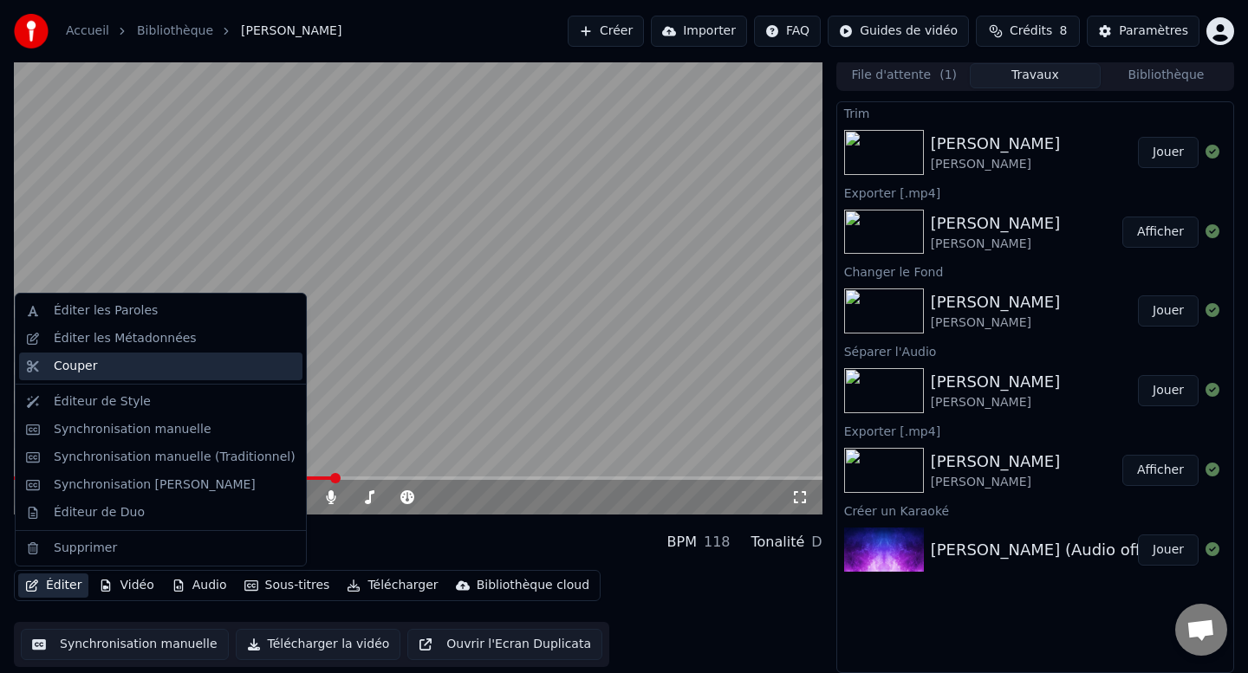
click at [111, 364] on div "Couper" at bounding box center [175, 366] width 242 height 17
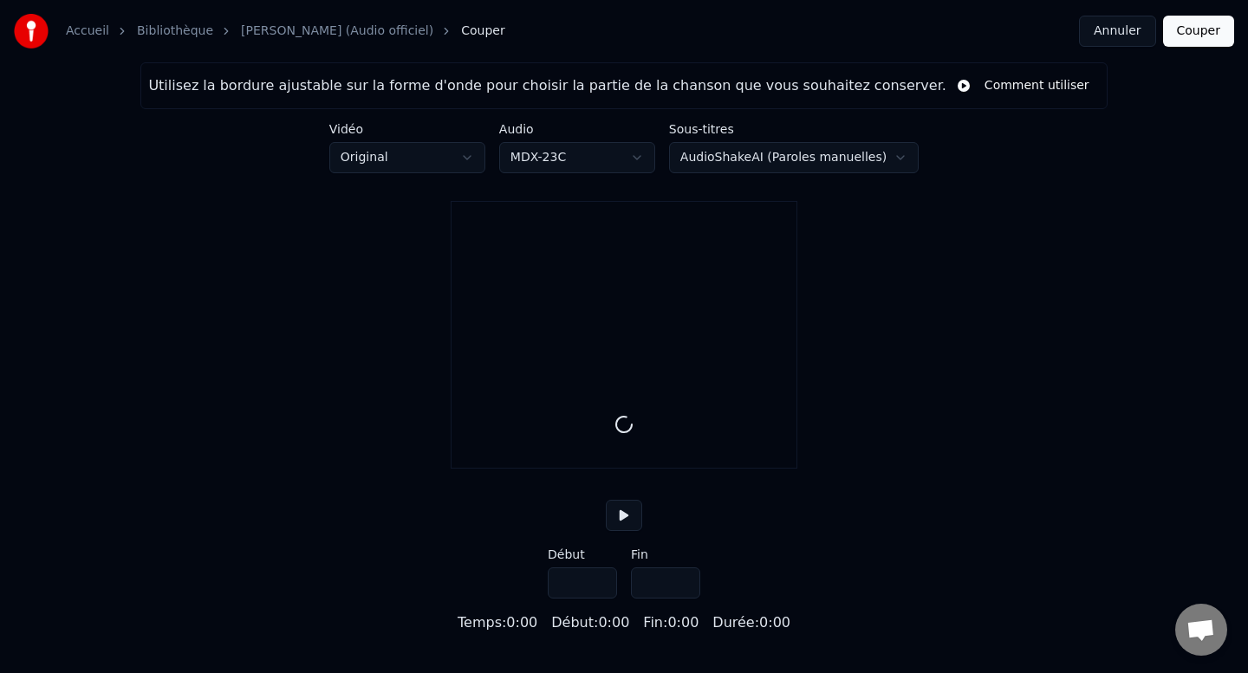
type input "*****"
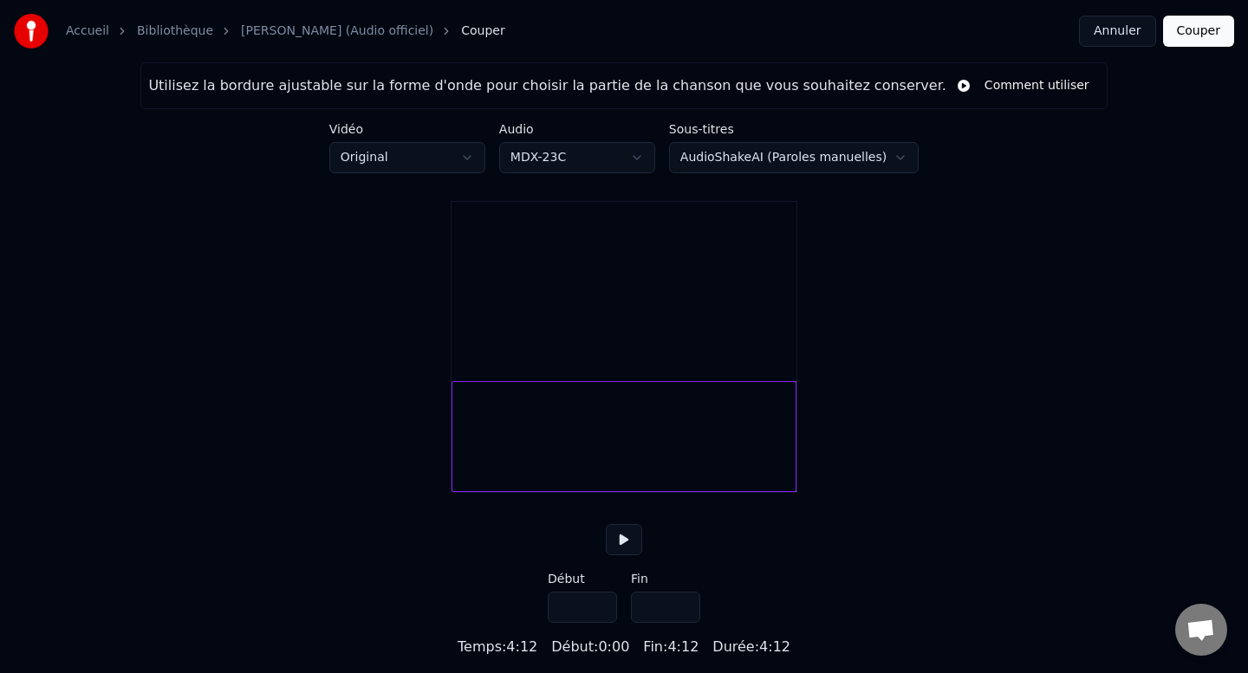
scroll to position [6, 0]
click at [1218, 34] on button "Couper" at bounding box center [1198, 31] width 71 height 31
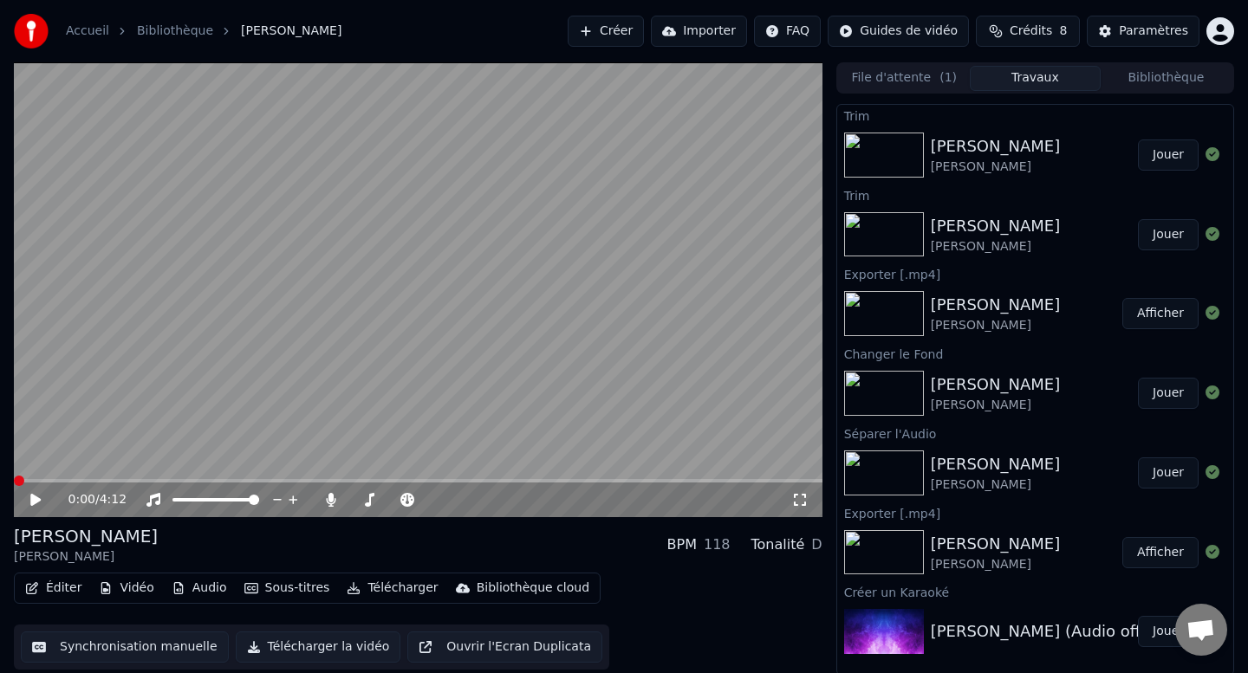
scroll to position [3, 0]
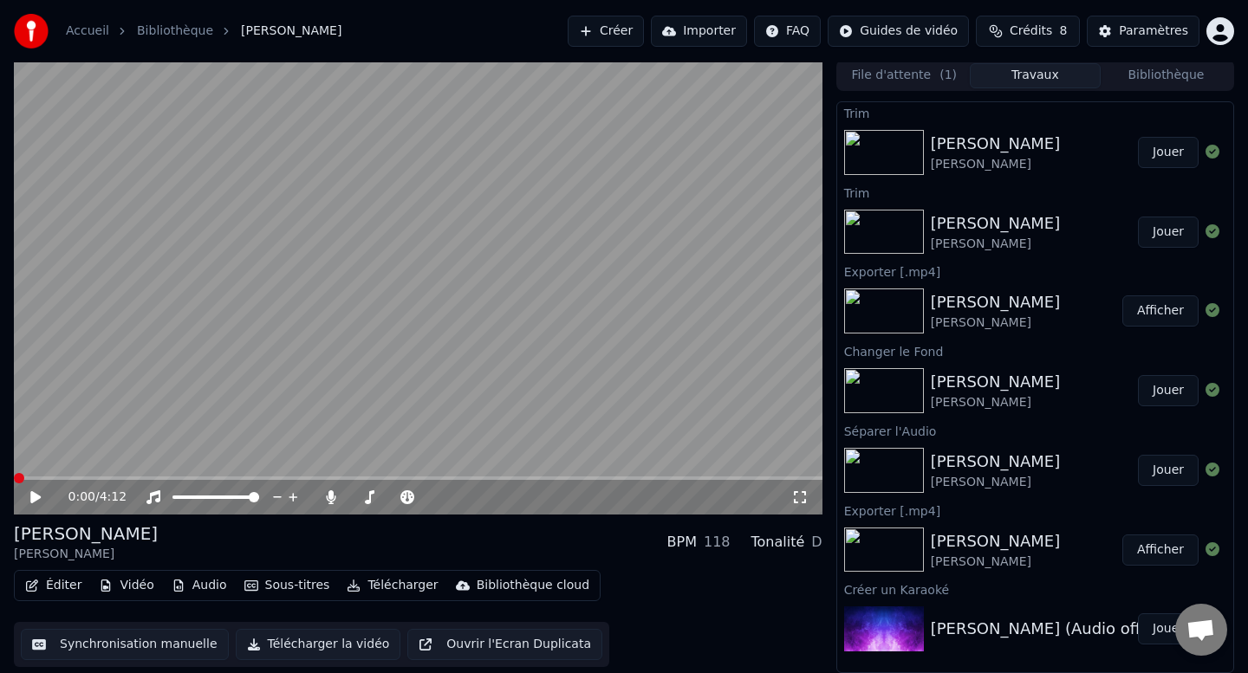
click at [971, 458] on div "Prière païenne" at bounding box center [996, 462] width 130 height 24
click at [901, 373] on img at bounding box center [884, 390] width 80 height 45
click at [890, 297] on img at bounding box center [884, 311] width 80 height 45
click at [880, 230] on img at bounding box center [884, 232] width 80 height 45
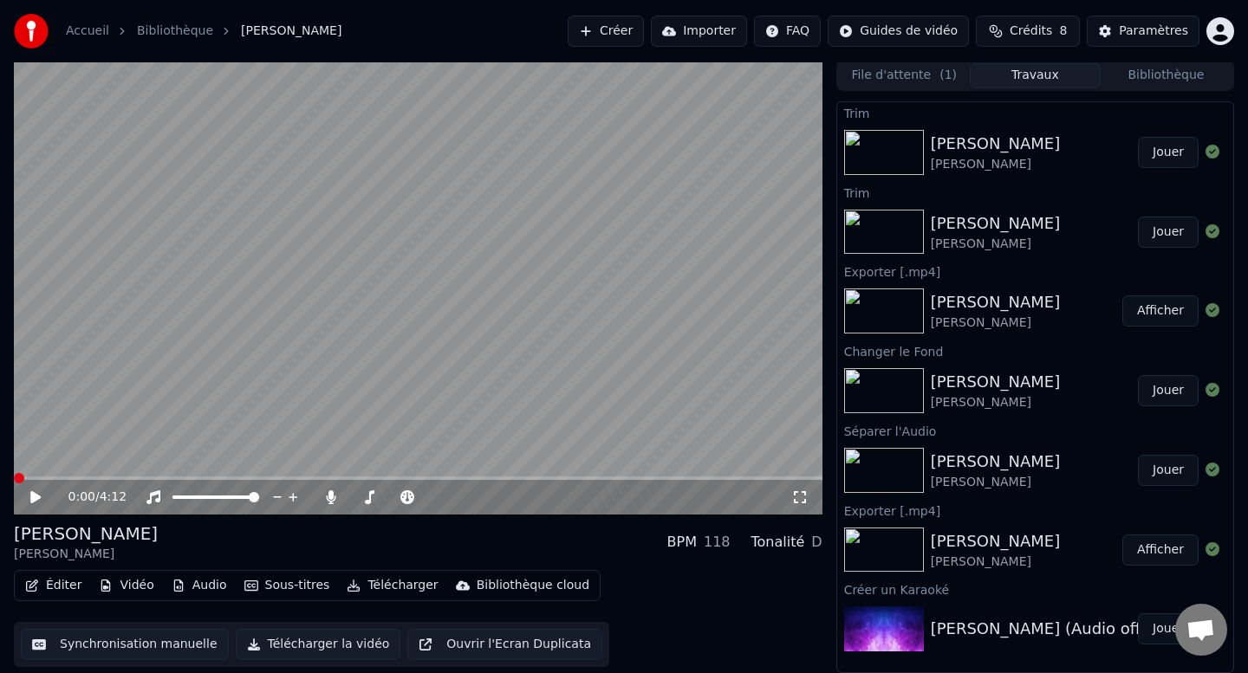
click at [868, 134] on img at bounding box center [884, 152] width 80 height 45
click at [1043, 32] on span "Crédits" at bounding box center [1031, 31] width 42 height 17
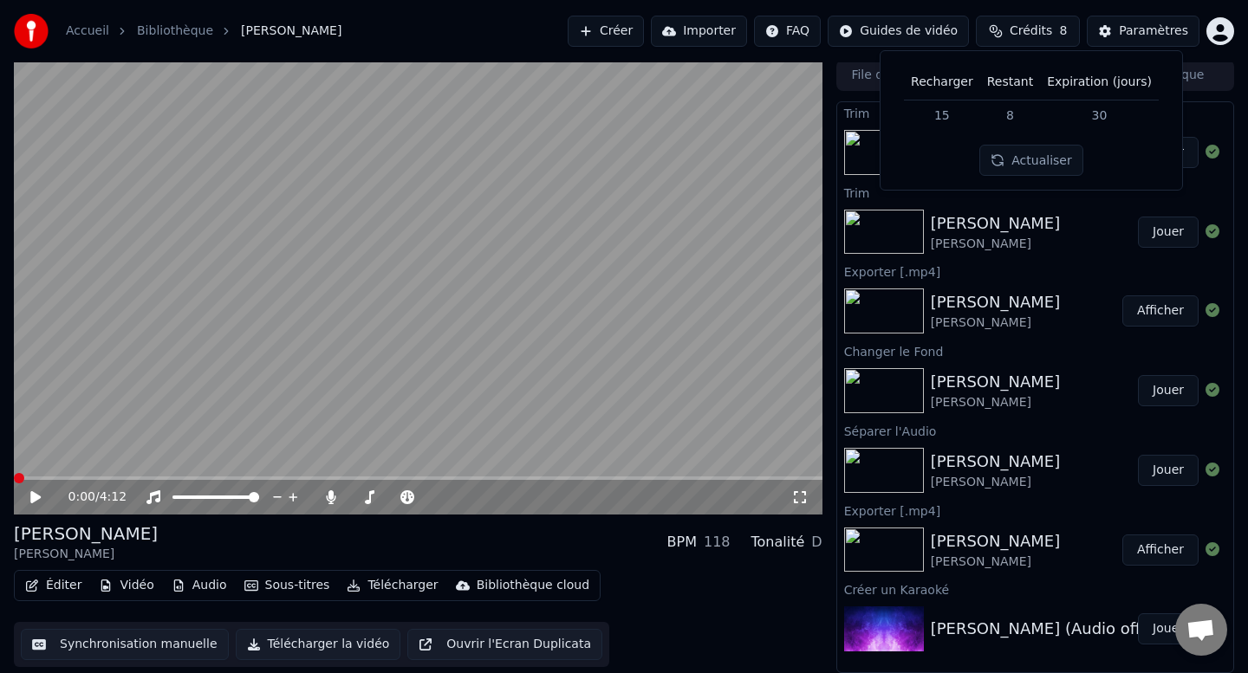
click at [1043, 32] on span "Crédits" at bounding box center [1031, 31] width 42 height 17
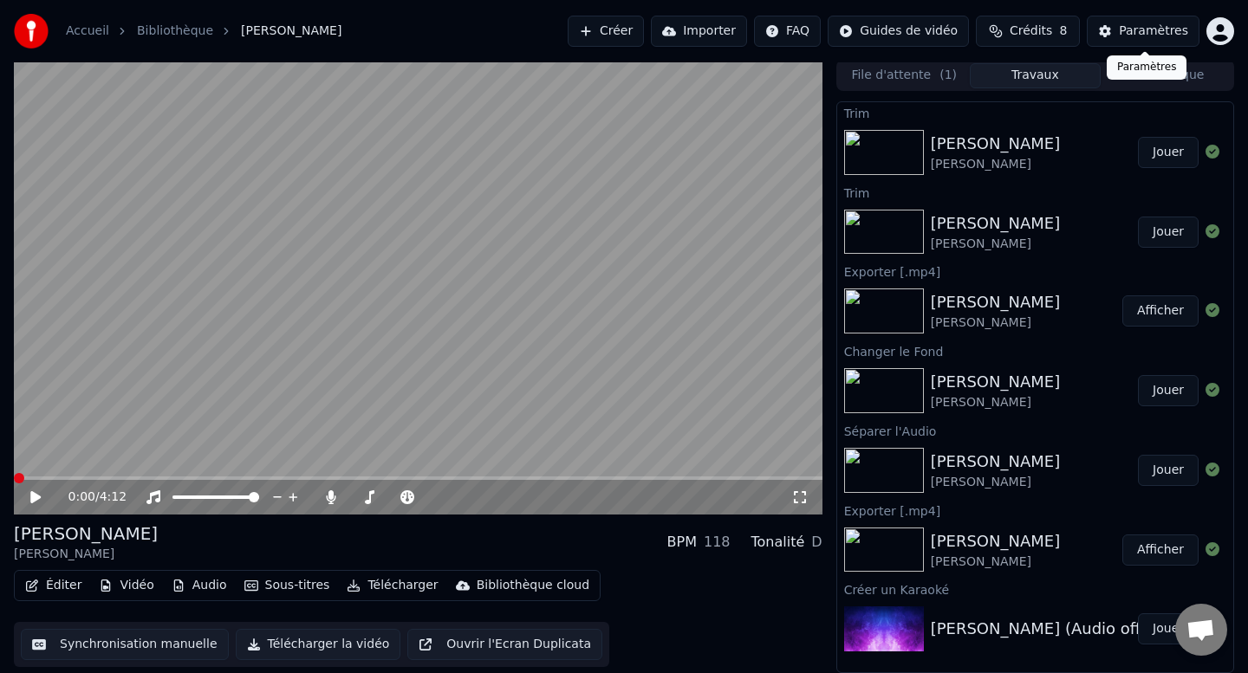
click at [1153, 25] on div "Paramètres" at bounding box center [1153, 31] width 69 height 17
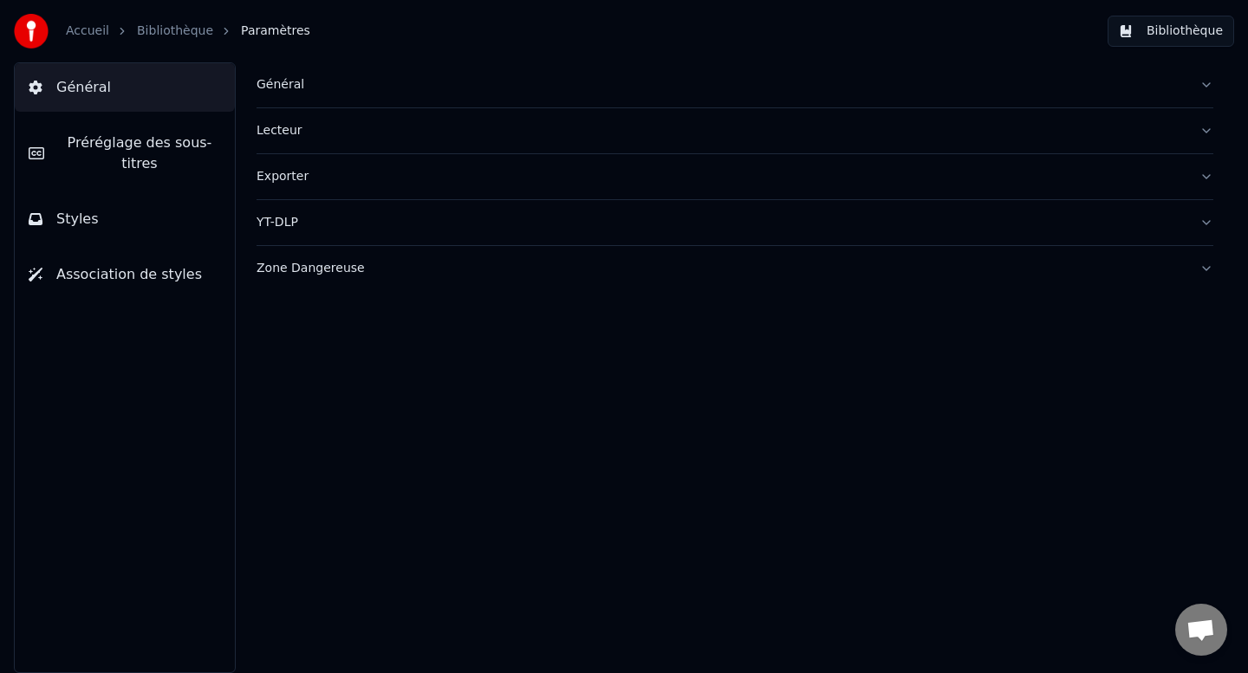
click at [288, 267] on div "Zone Dangereuse" at bounding box center [720, 268] width 929 height 17
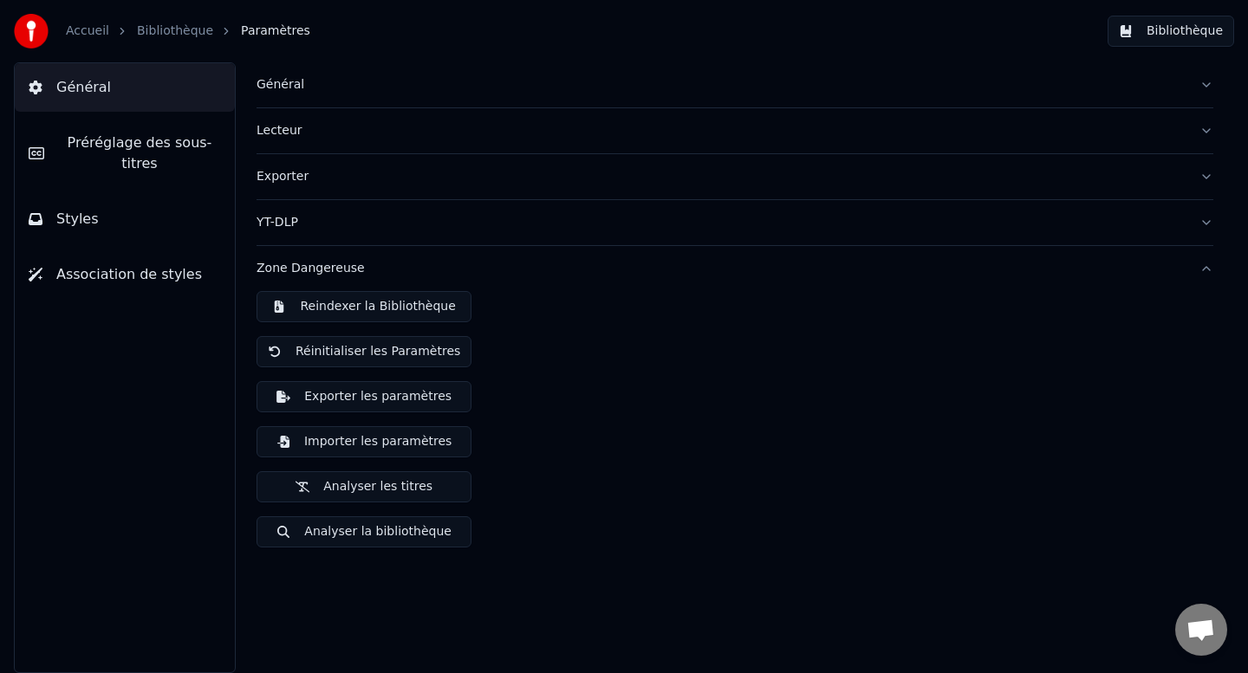
click at [701, 441] on div "Reindexer la Bibliothèque Réinitialiser les Paramètres Exporter les paramètres …" at bounding box center [734, 426] width 957 height 270
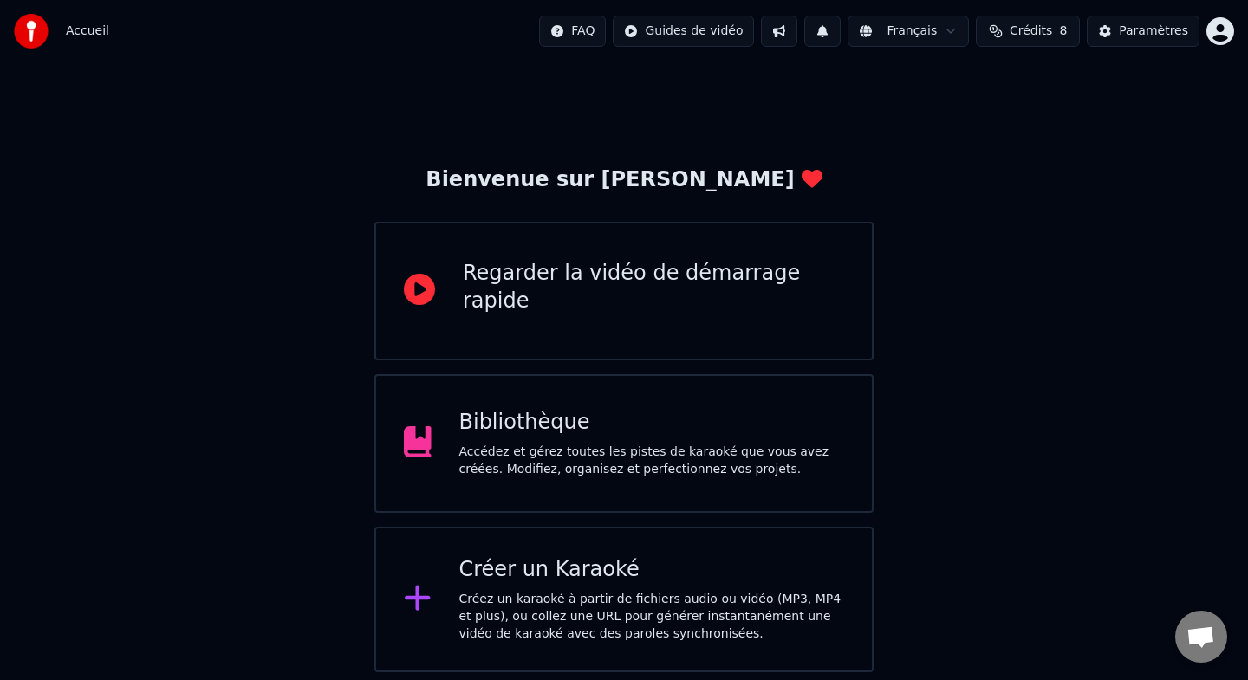
click at [599, 464] on div "Accédez et gérez toutes les pistes de karaoké que vous avez créées. Modifiez, o…" at bounding box center [652, 461] width 386 height 35
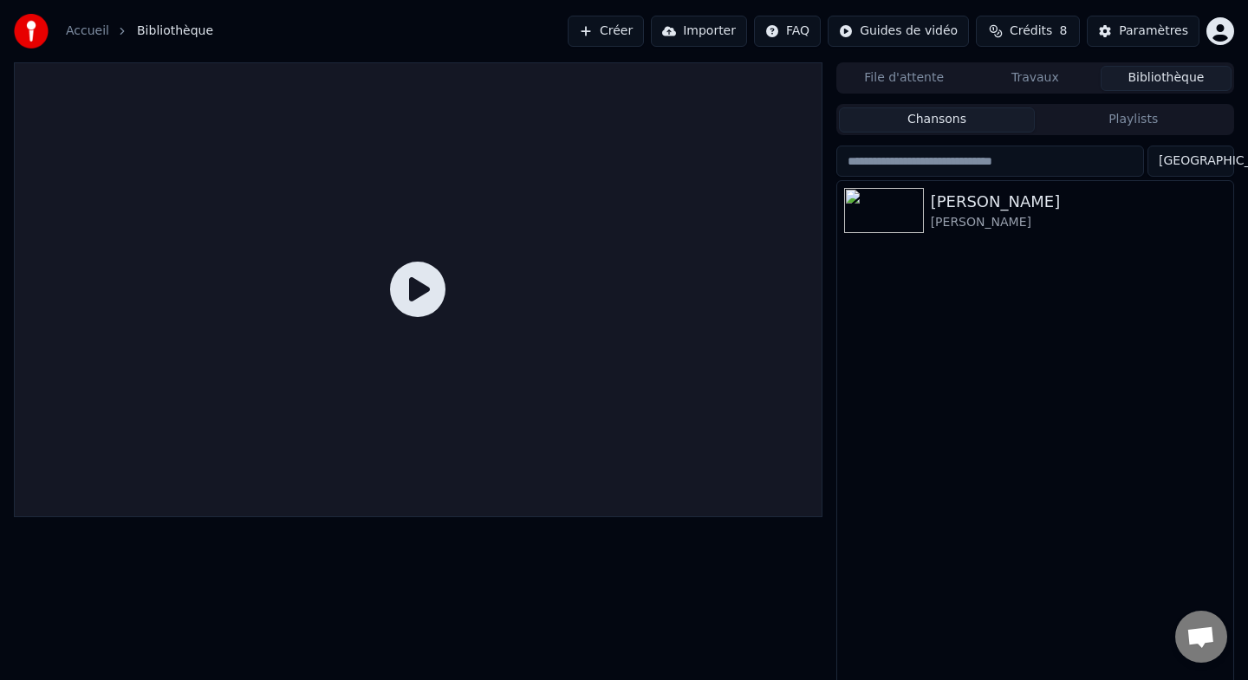
click at [695, 35] on button "Importer" at bounding box center [699, 31] width 96 height 31
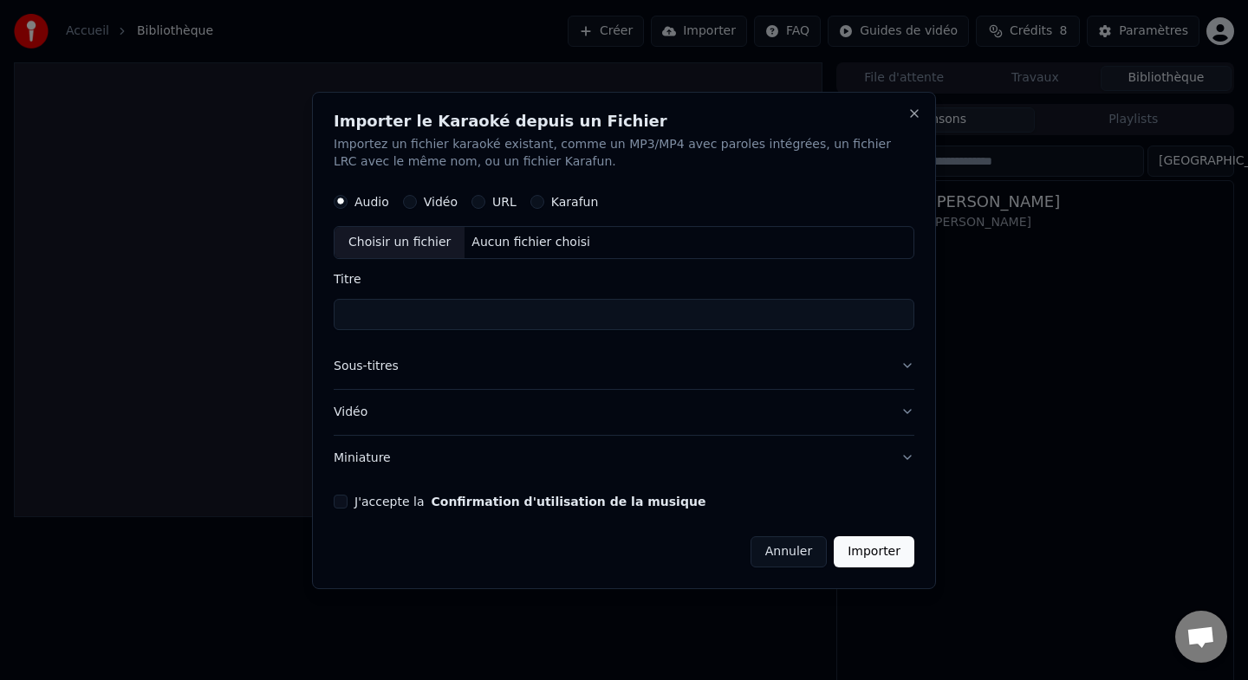
click at [438, 241] on div "Choisir un fichier" at bounding box center [399, 242] width 130 height 31
click at [413, 201] on button "Vidéo" at bounding box center [410, 202] width 14 height 14
click at [413, 233] on div "Choisir un fichier" at bounding box center [399, 242] width 130 height 31
type input "**********"
click at [896, 557] on button "Importer" at bounding box center [874, 551] width 81 height 31
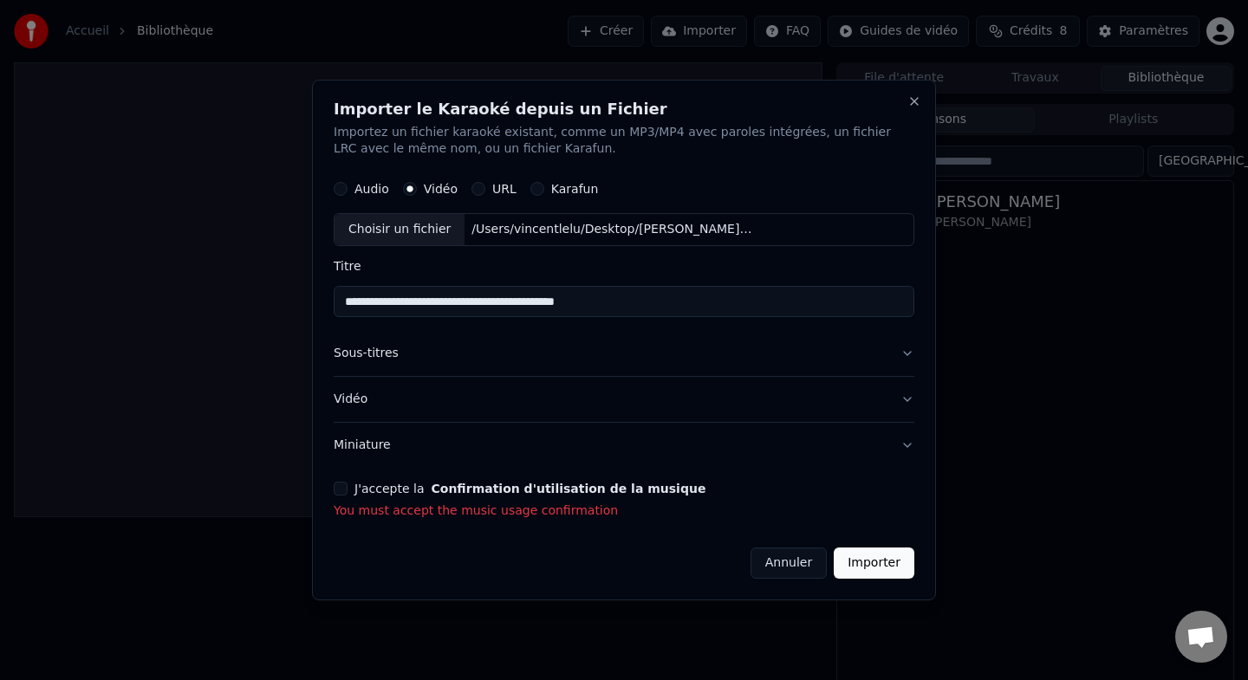
click at [343, 493] on button "J'accepte la Confirmation d'utilisation de la musique" at bounding box center [341, 489] width 14 height 14
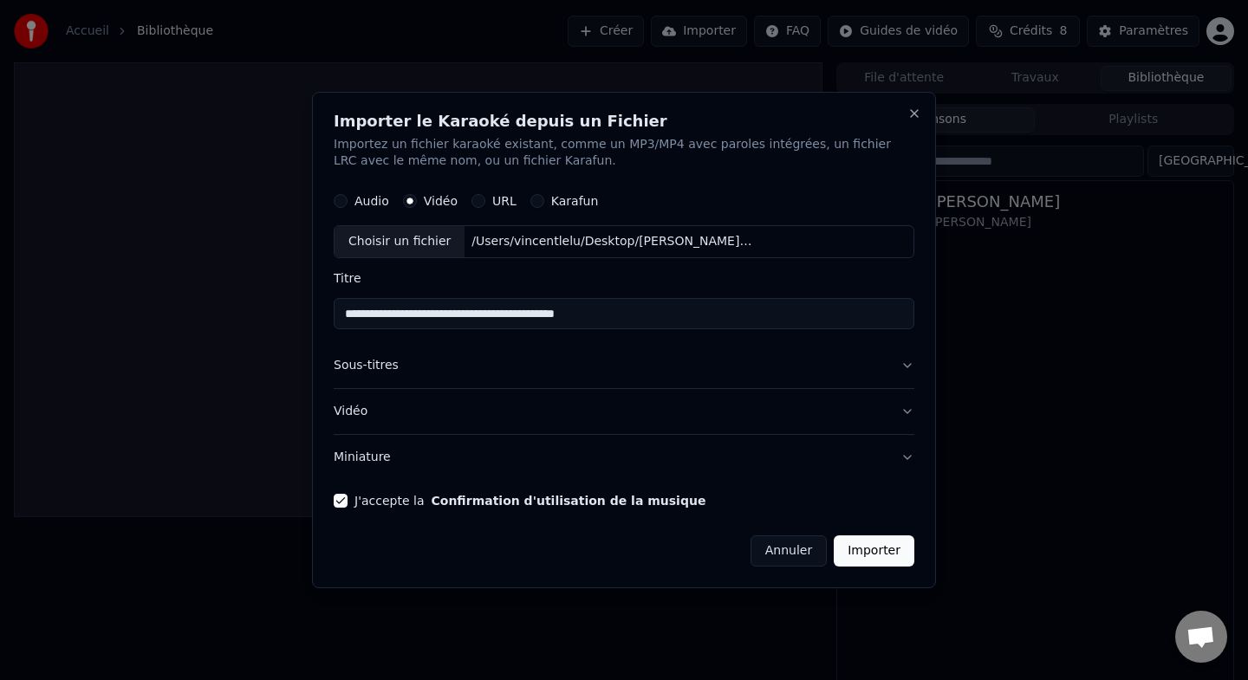
click at [902, 559] on button "Importer" at bounding box center [874, 551] width 81 height 31
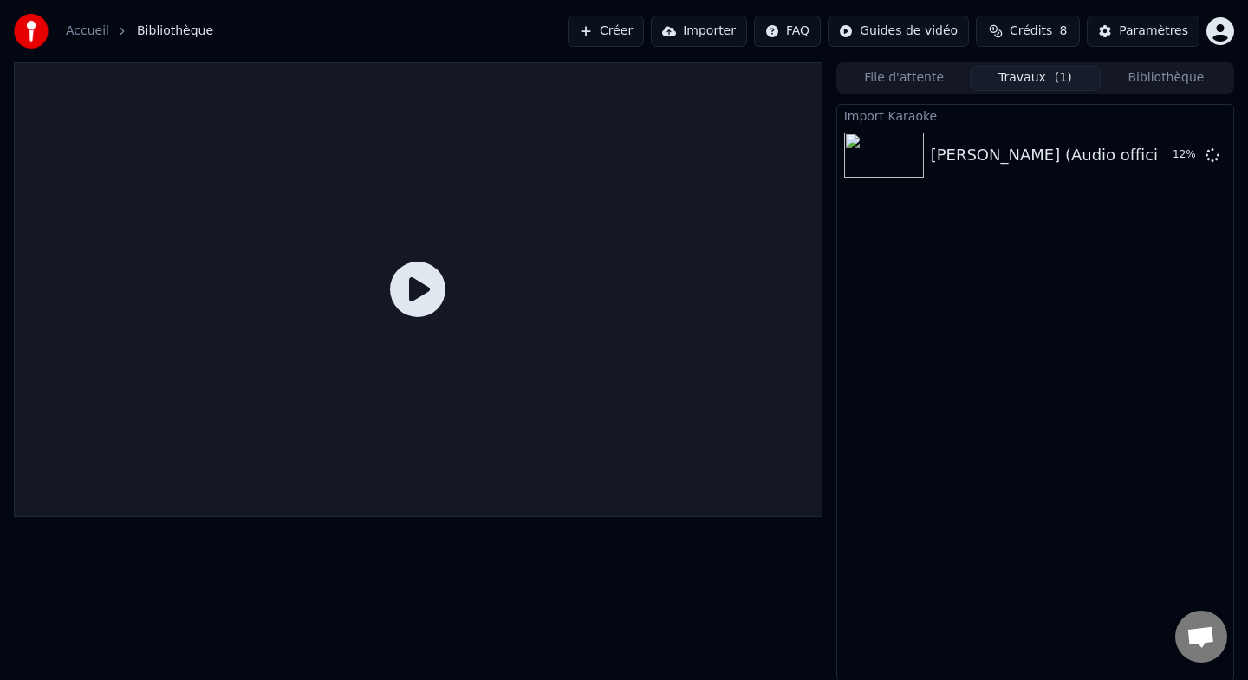
click at [432, 288] on icon at bounding box center [417, 289] width 55 height 55
click at [973, 321] on div "Import Karaoke Céline Dion - Prière païenne (Audio officiel) Jouer" at bounding box center [1035, 393] width 398 height 578
click at [409, 292] on icon at bounding box center [417, 289] width 55 height 55
click at [1160, 162] on button "Jouer" at bounding box center [1168, 155] width 61 height 31
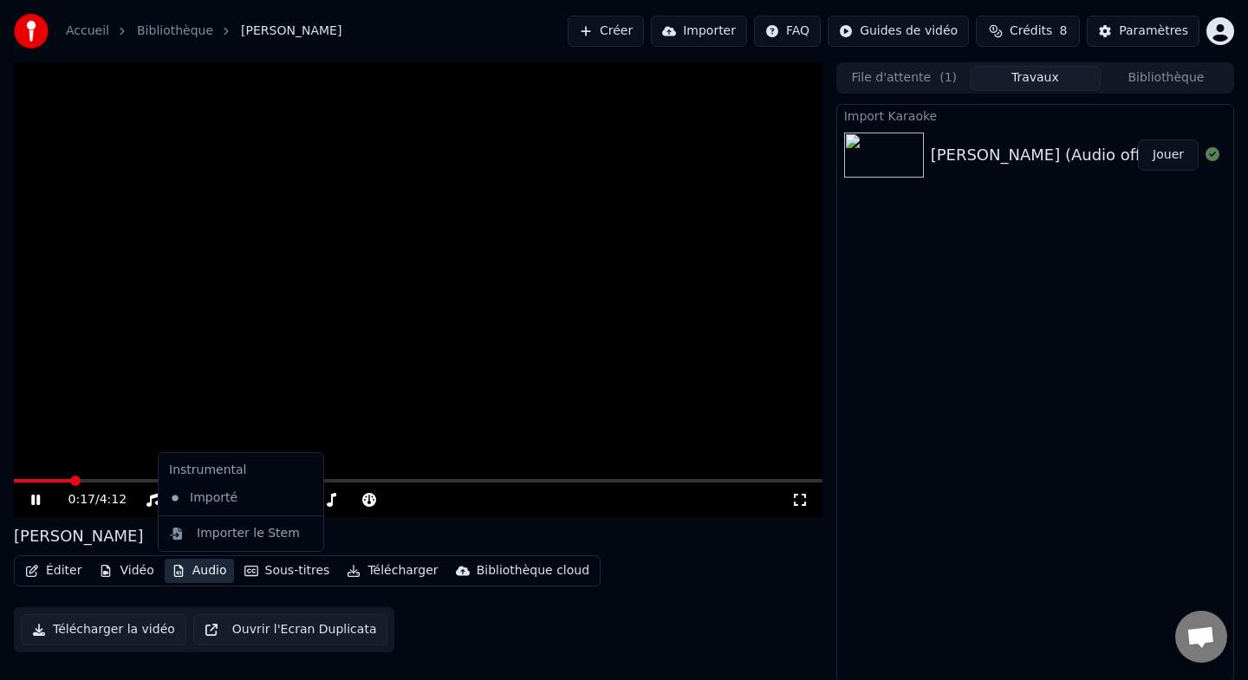
click at [190, 565] on button "Audio" at bounding box center [199, 571] width 69 height 24
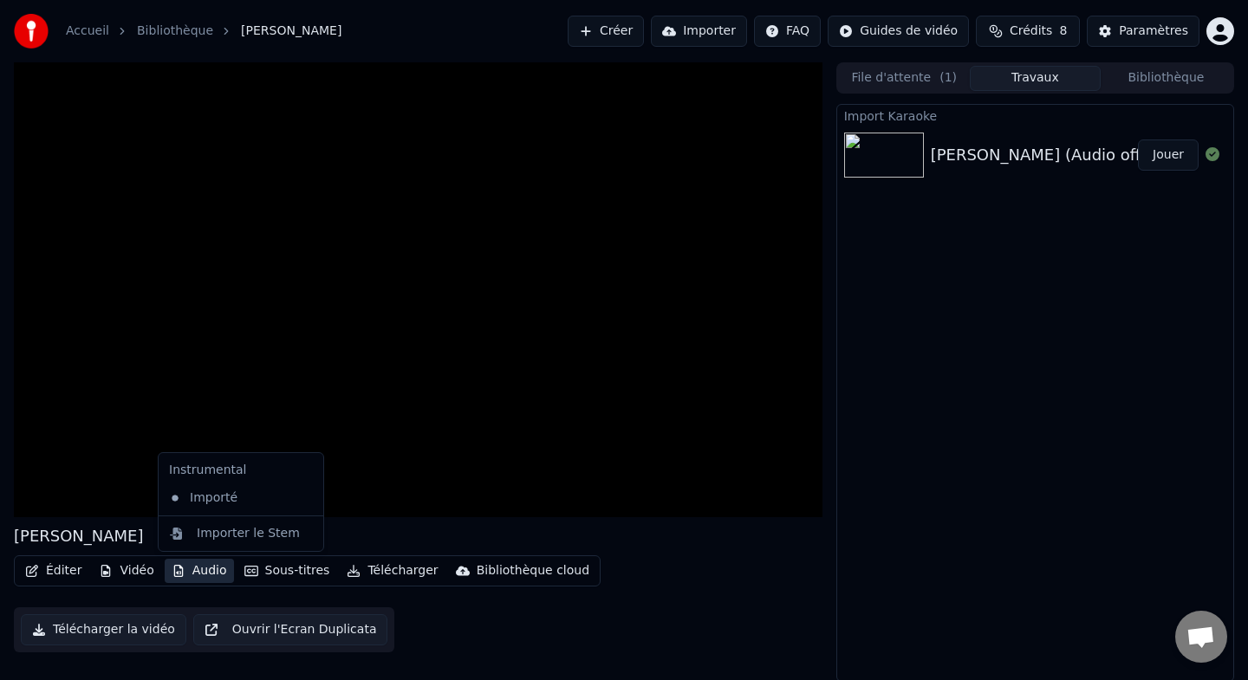
click at [197, 573] on button "Audio" at bounding box center [199, 571] width 69 height 24
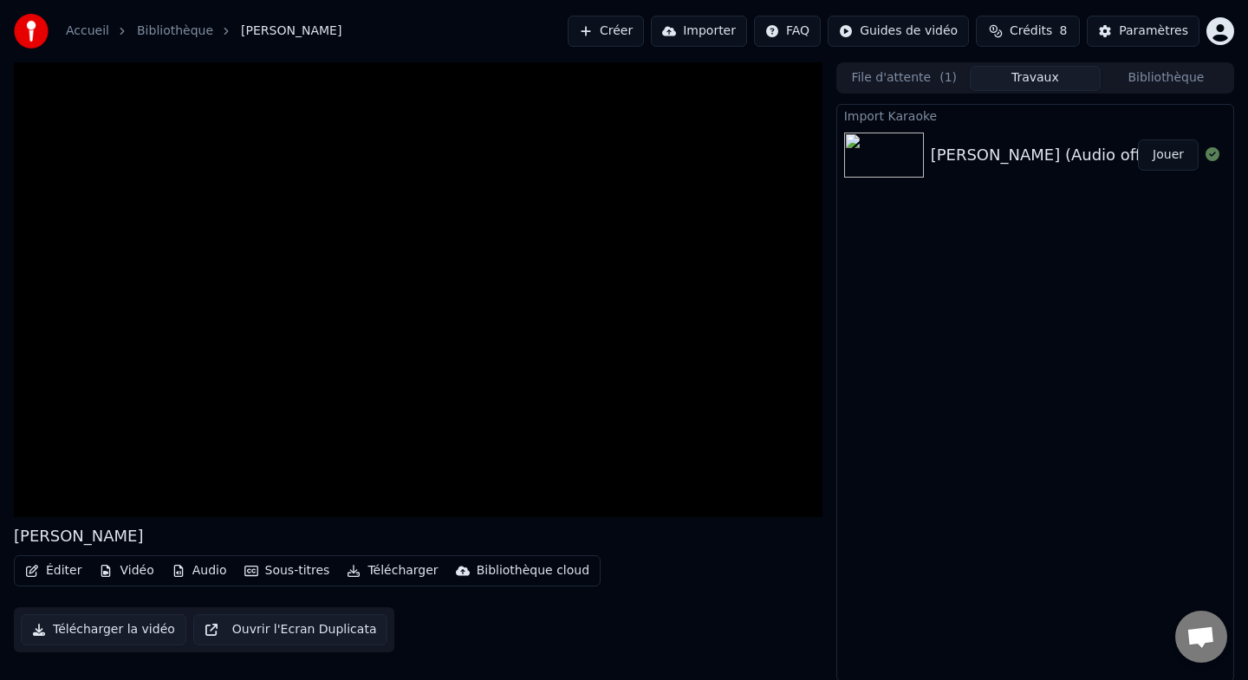
click at [197, 573] on button "Audio" at bounding box center [199, 571] width 69 height 24
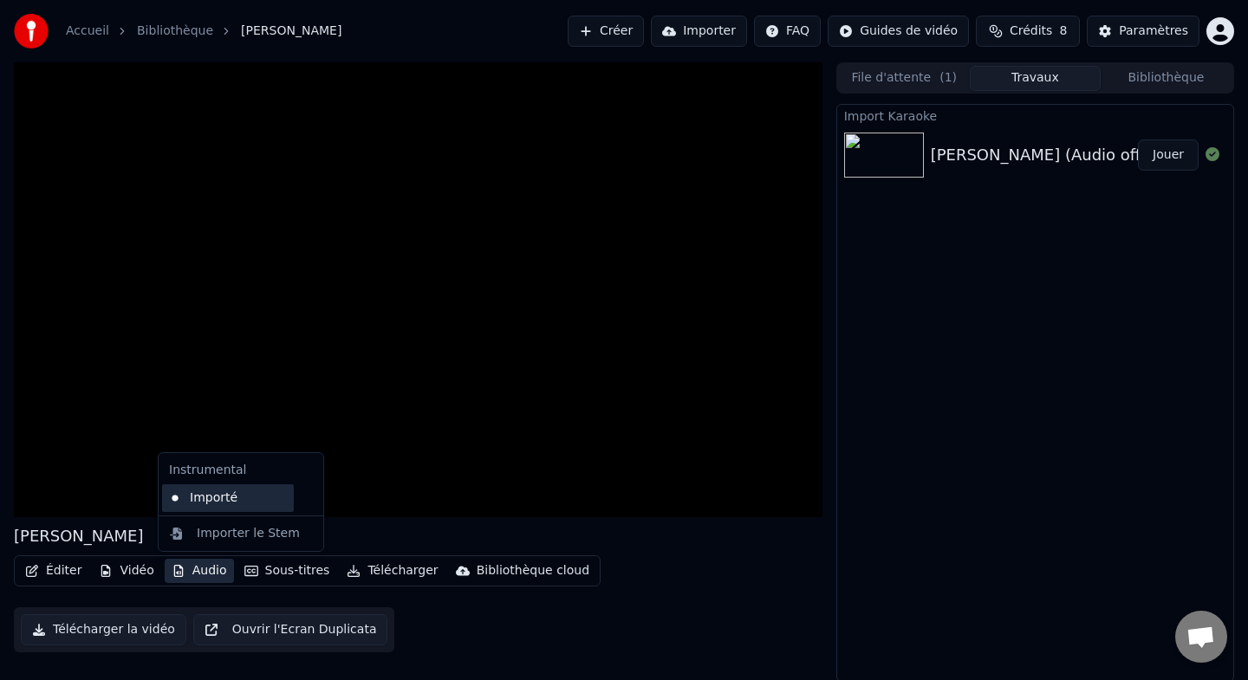
click at [209, 502] on div "Importé" at bounding box center [228, 498] width 132 height 28
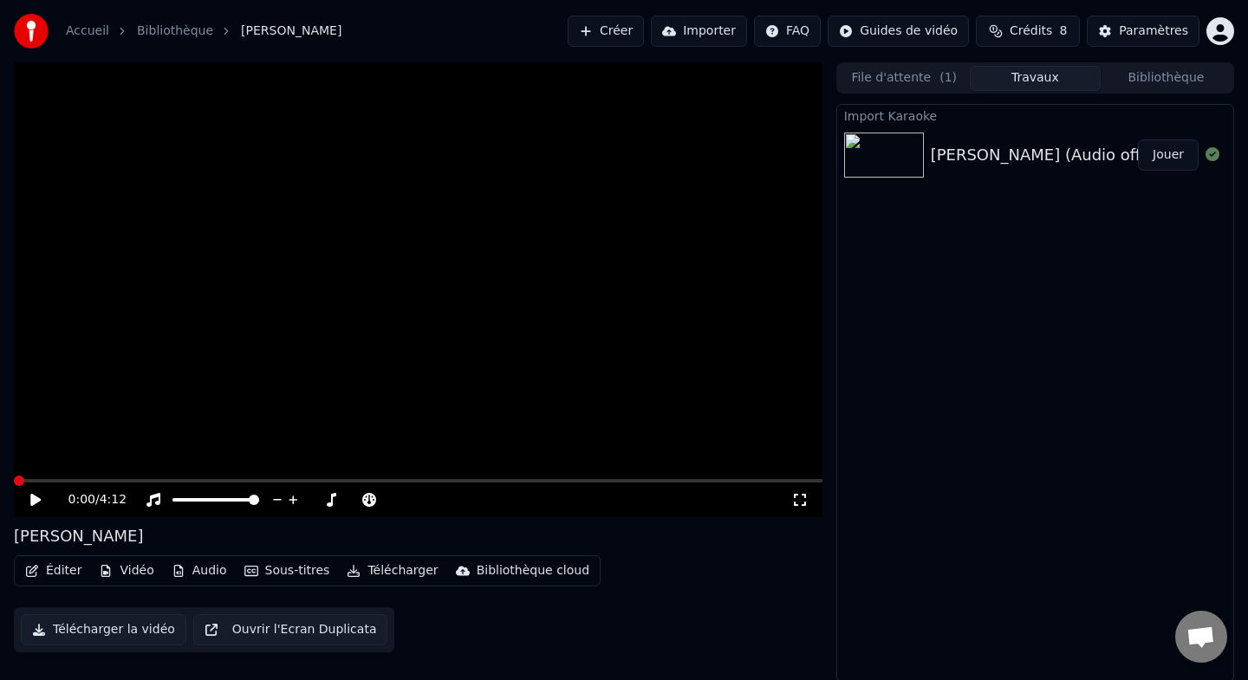
click at [205, 573] on button "Audio" at bounding box center [199, 571] width 69 height 24
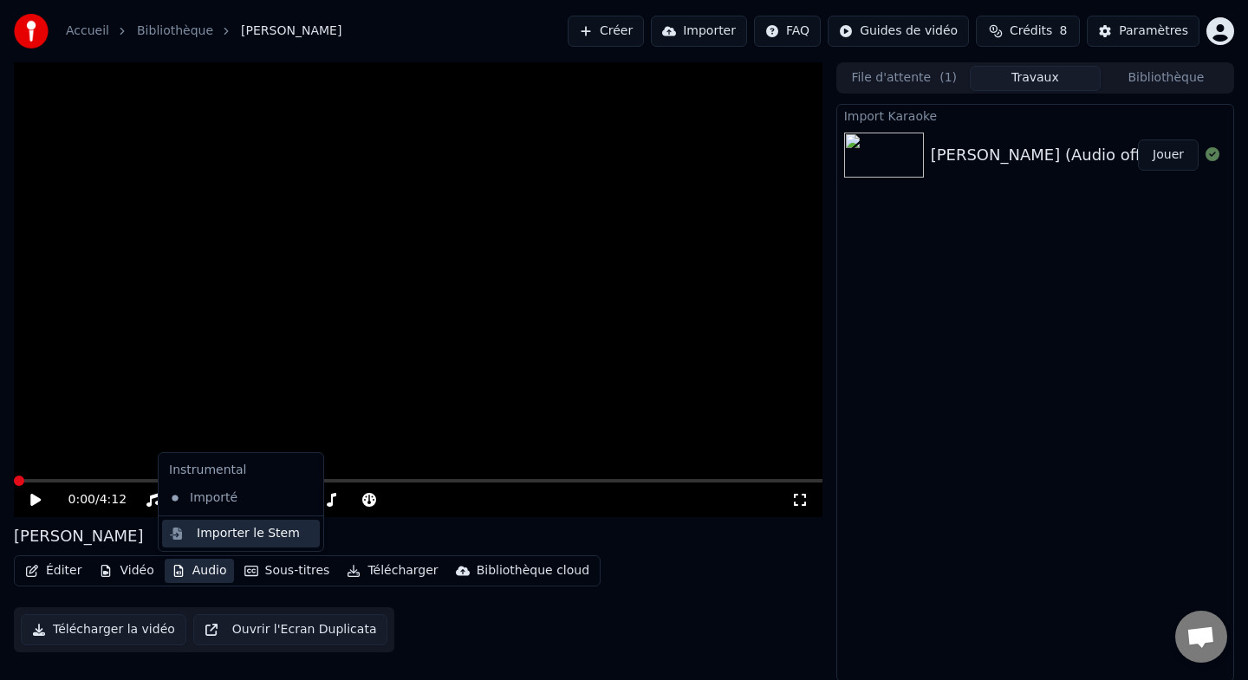
click at [208, 536] on div "Importer le Stem" at bounding box center [248, 533] width 103 height 17
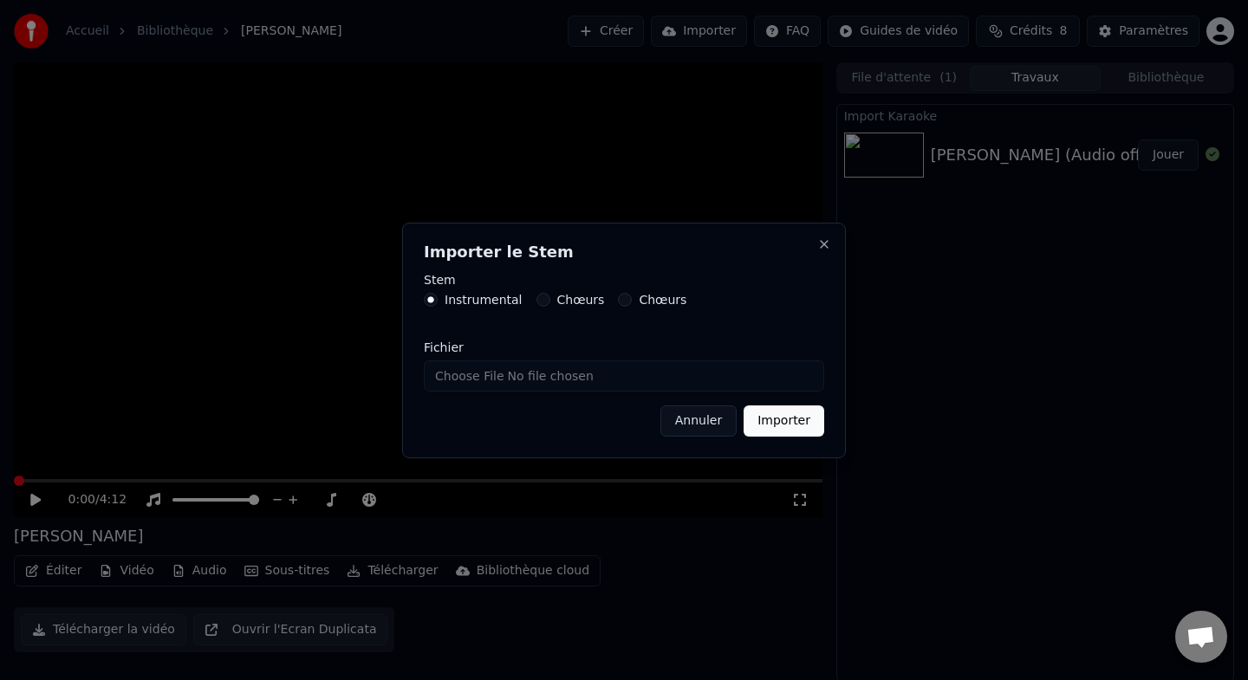
click at [557, 302] on label "Chœurs" at bounding box center [581, 300] width 48 height 12
click at [550, 302] on button "Chœurs" at bounding box center [543, 300] width 14 height 14
click at [756, 420] on button "Importer" at bounding box center [783, 421] width 81 height 31
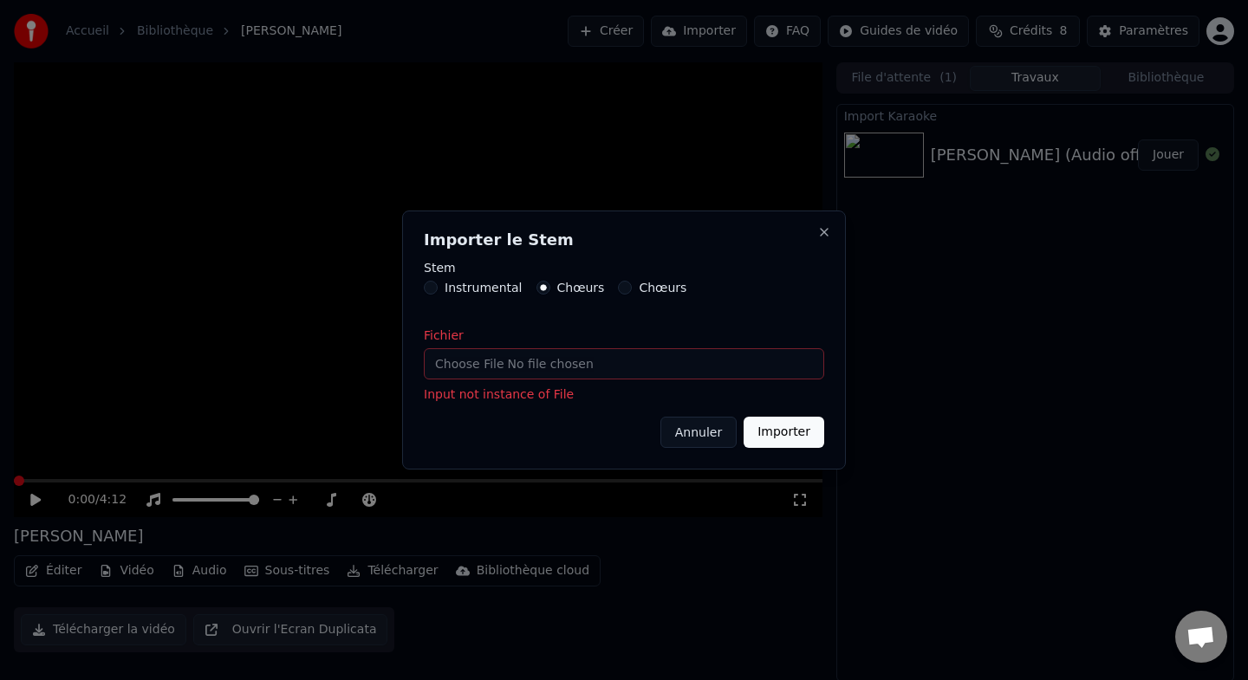
click at [714, 437] on button "Annuler" at bounding box center [698, 432] width 76 height 31
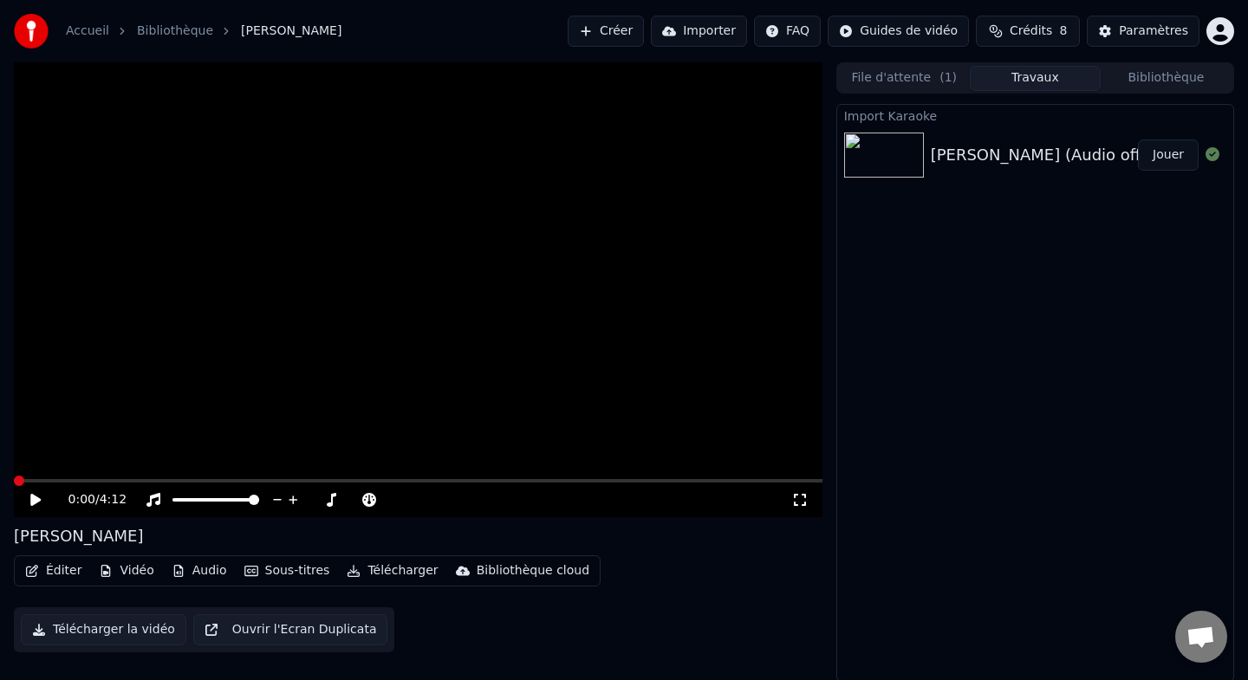
click at [32, 503] on icon at bounding box center [35, 500] width 10 height 12
click at [397, 500] on span at bounding box center [393, 500] width 10 height 10
click at [259, 496] on span at bounding box center [254, 500] width 10 height 10
